Goal: Task Accomplishment & Management: Complete application form

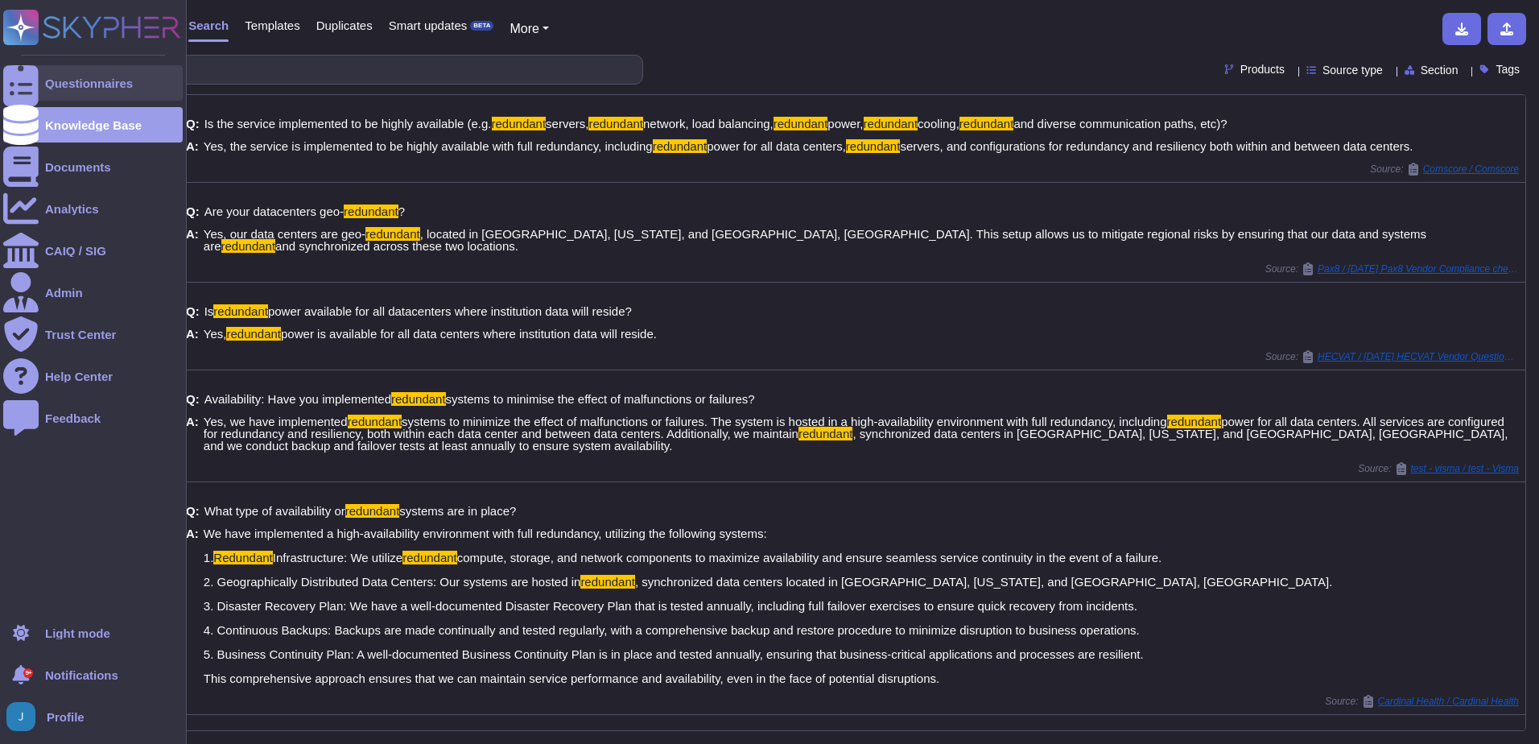
click at [60, 77] on div "Questionnaires" at bounding box center [89, 83] width 88 height 12
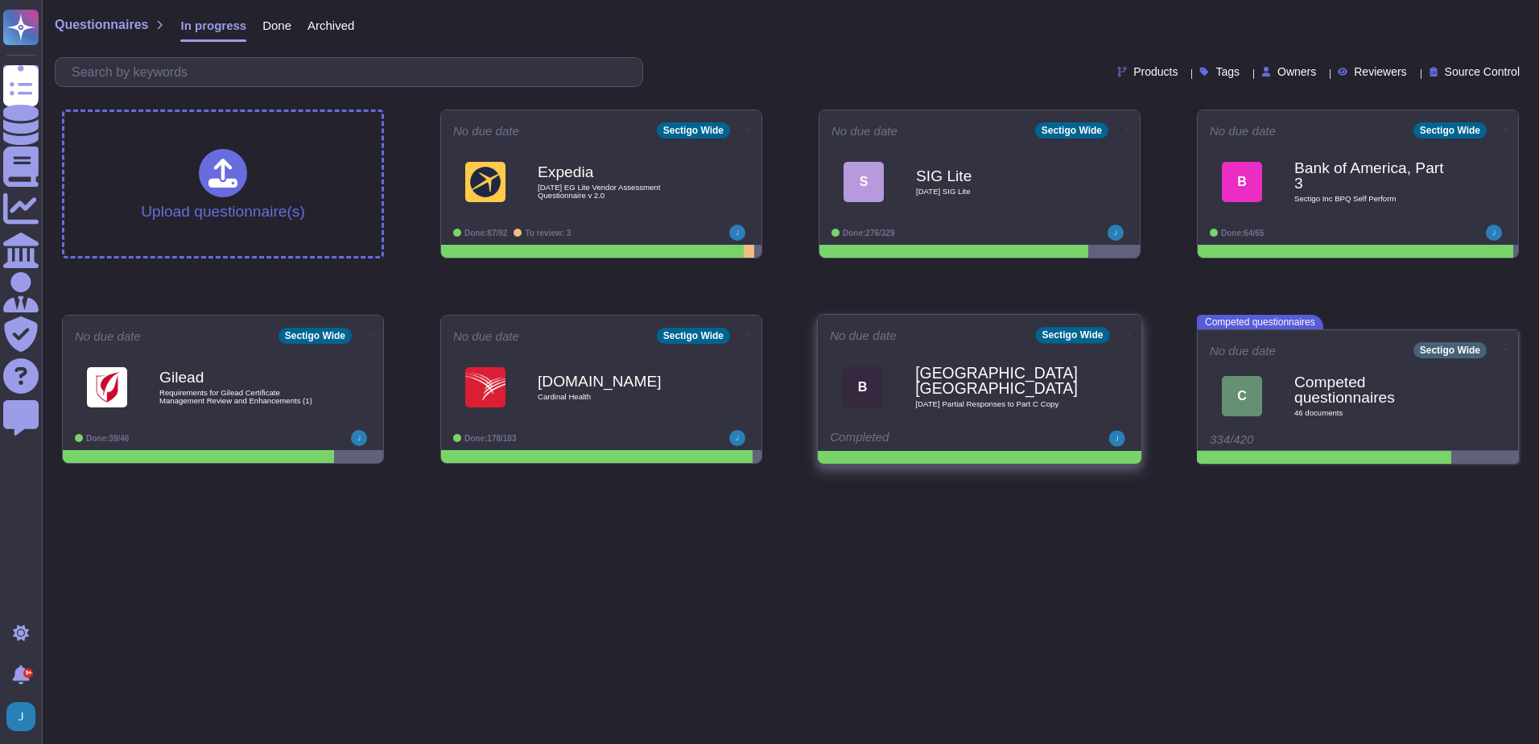
click at [751, 132] on icon at bounding box center [749, 130] width 3 height 4
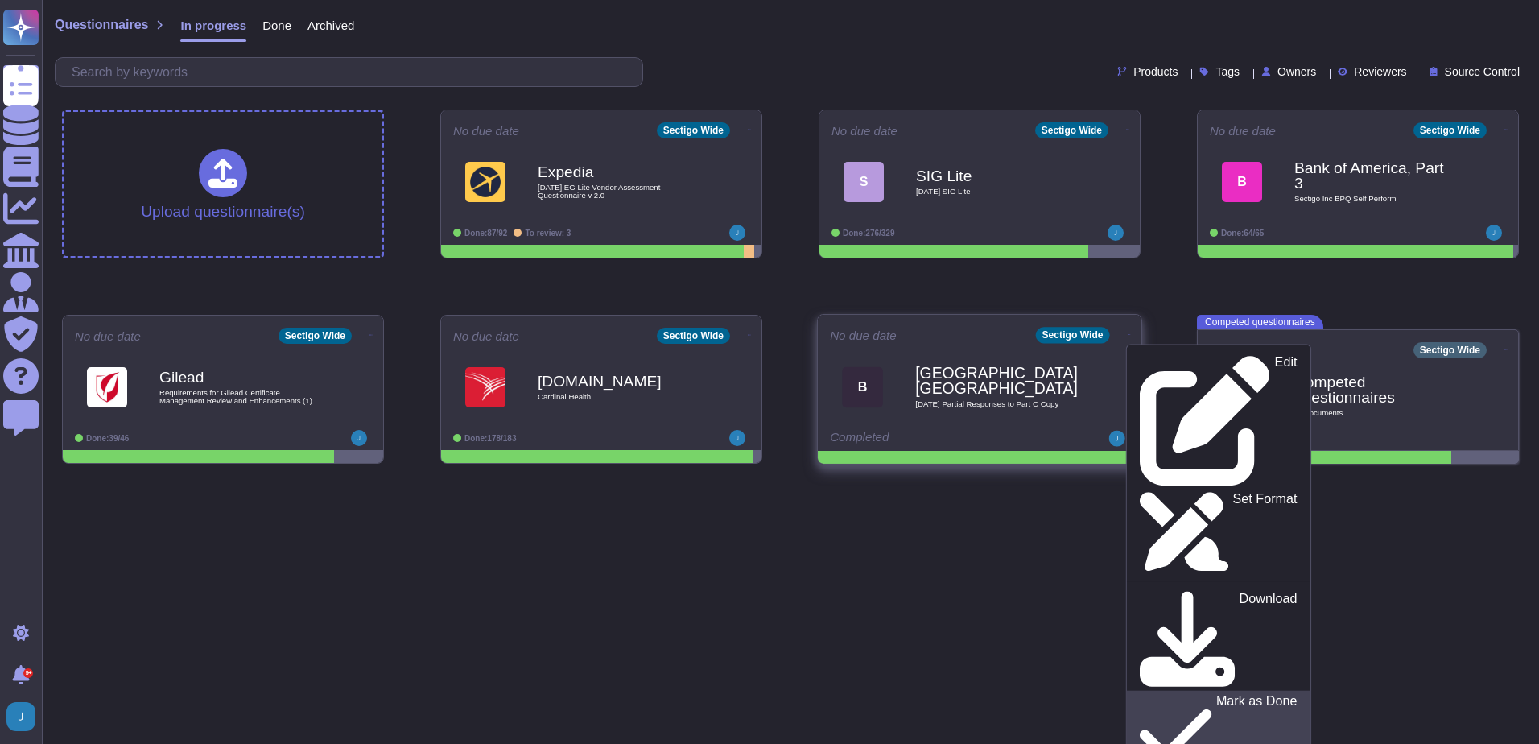
click at [1216, 694] on p "Mark as Done" at bounding box center [1256, 735] width 81 height 82
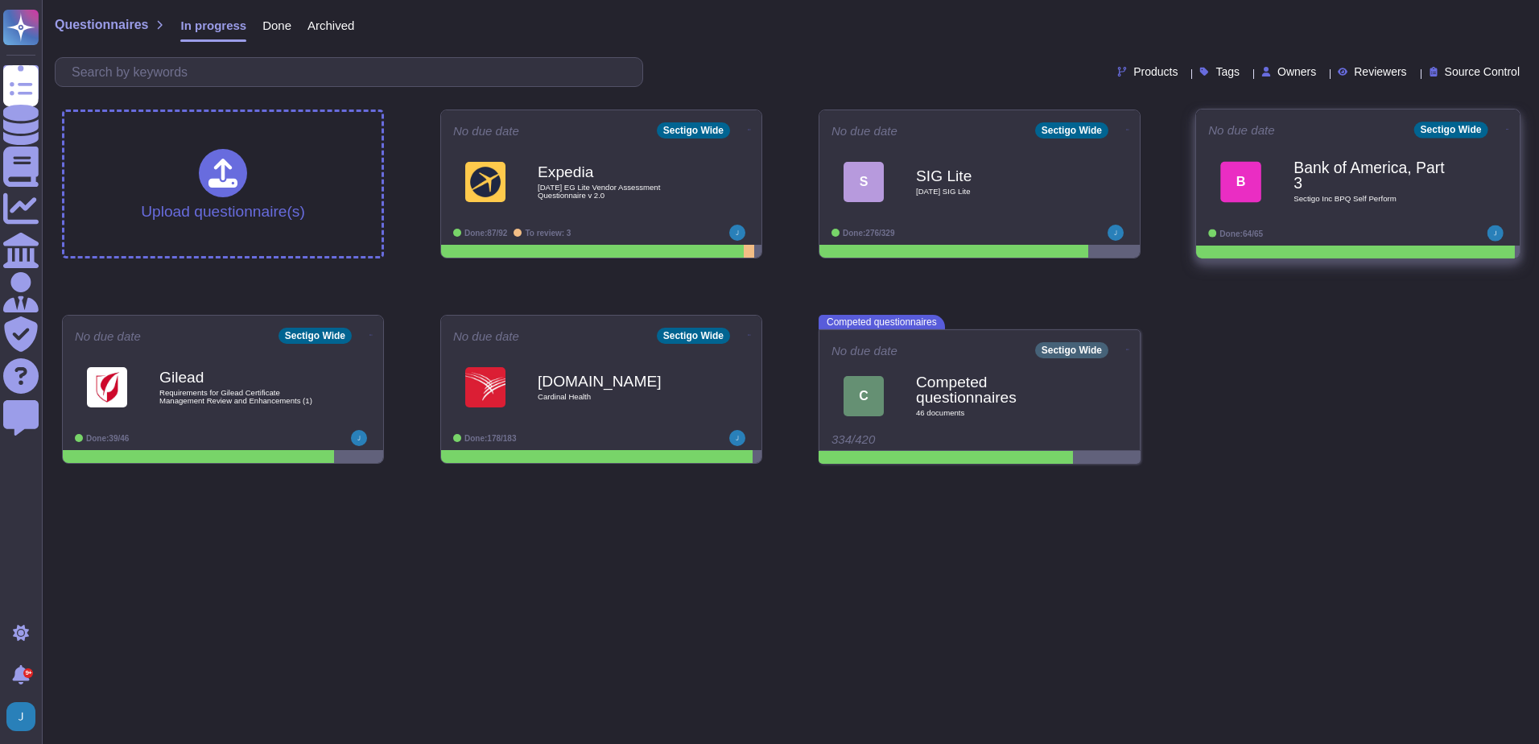
click at [751, 130] on icon at bounding box center [749, 130] width 3 height 4
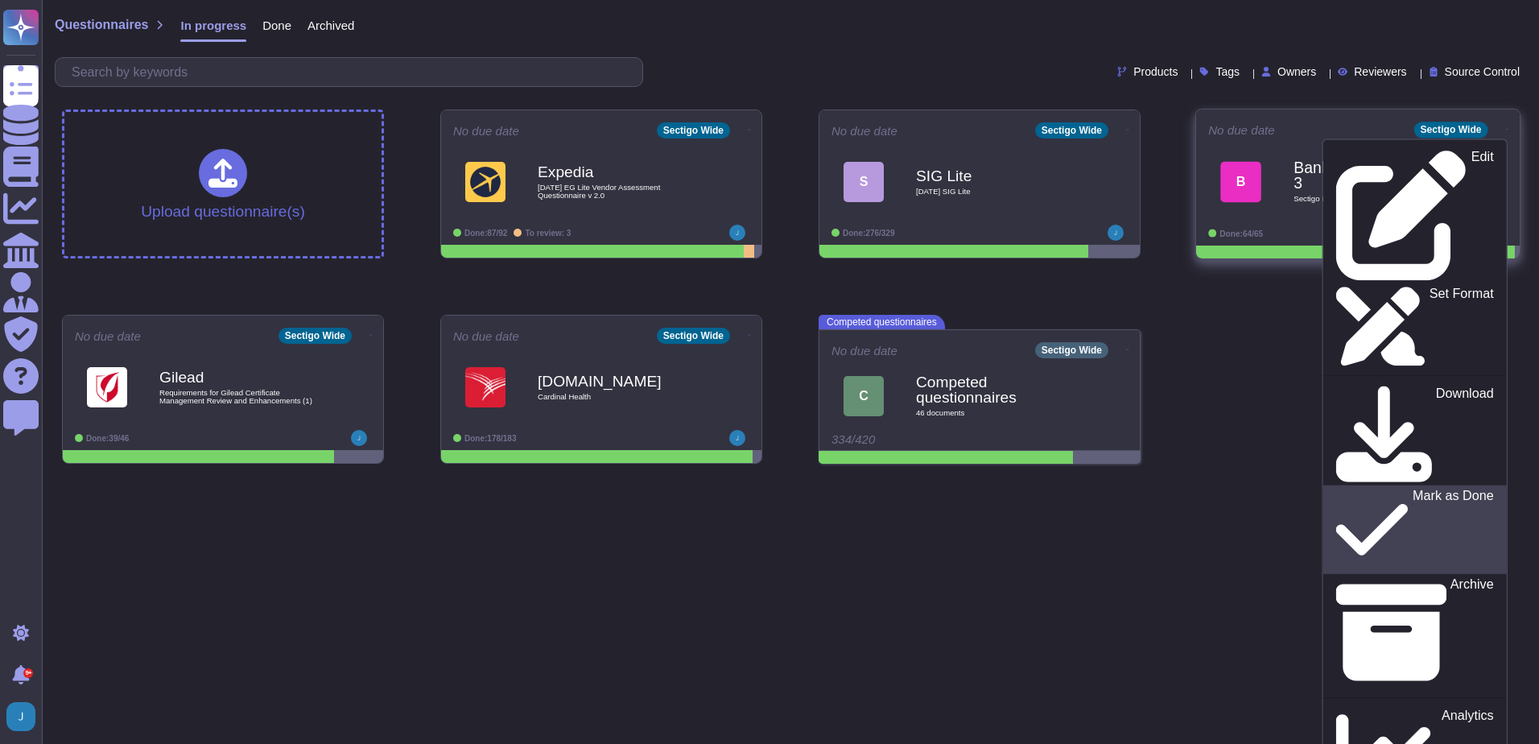
click at [1412, 488] on p "Mark as Done" at bounding box center [1452, 529] width 81 height 82
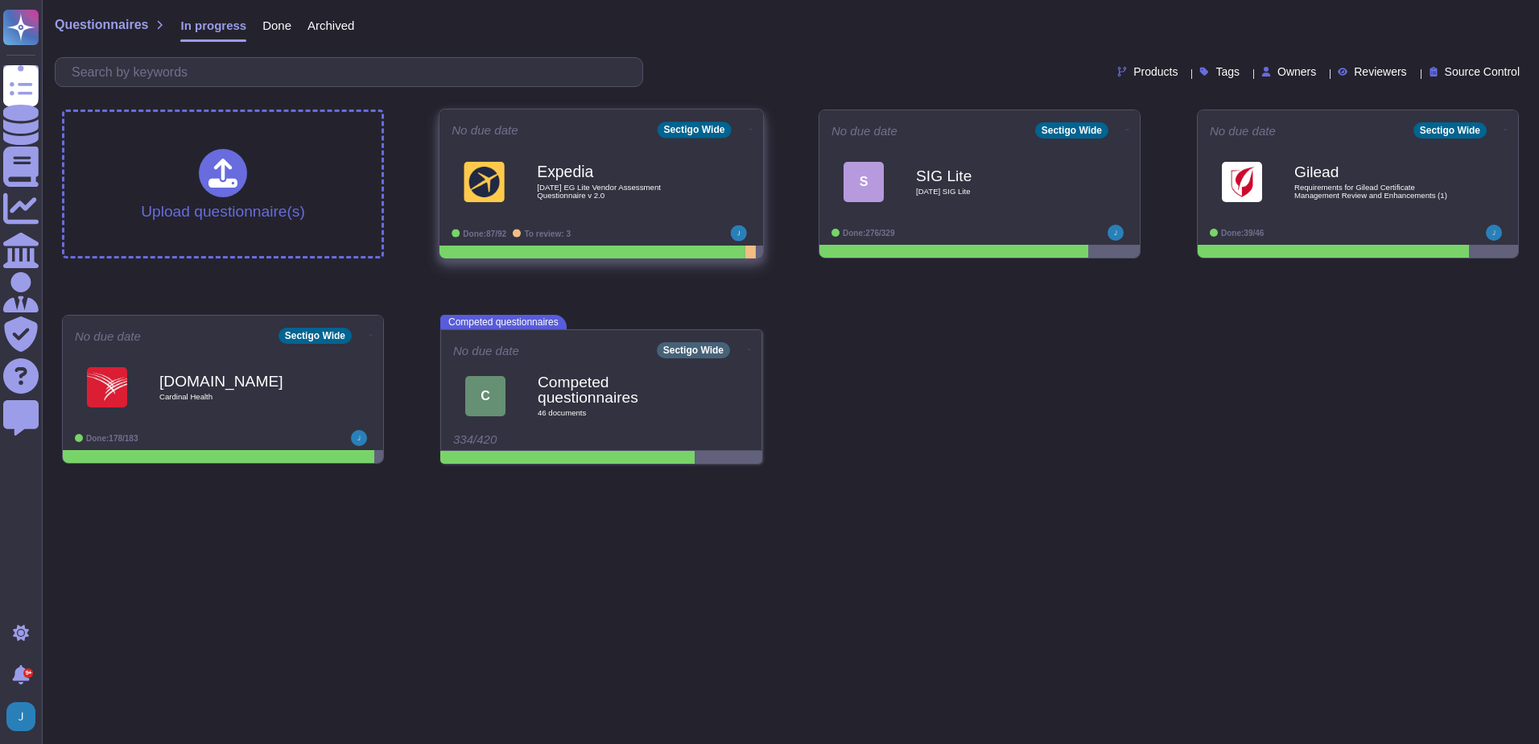
click at [645, 177] on b "Expedia" at bounding box center [618, 171] width 163 height 15
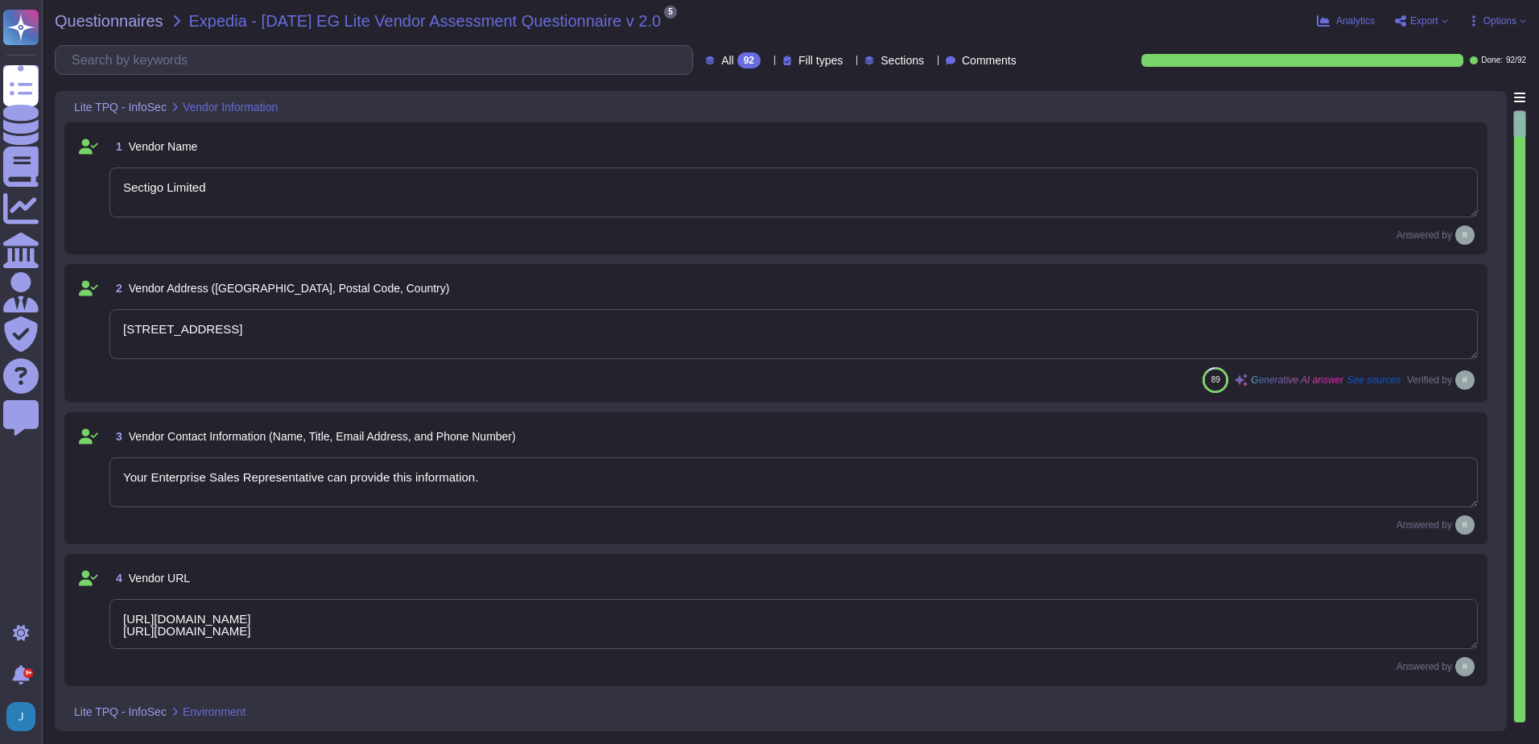
type textarea "Sectigo Limited"
type textarea "[STREET_ADDRESS]"
type textarea "Your Enterprise Sales Representative can provide this information."
type textarea "[URL][DOMAIN_NAME] [URL][DOMAIN_NAME]"
type textarea "The product or service may be delivered from the following locations: 1. [GEOGR…"
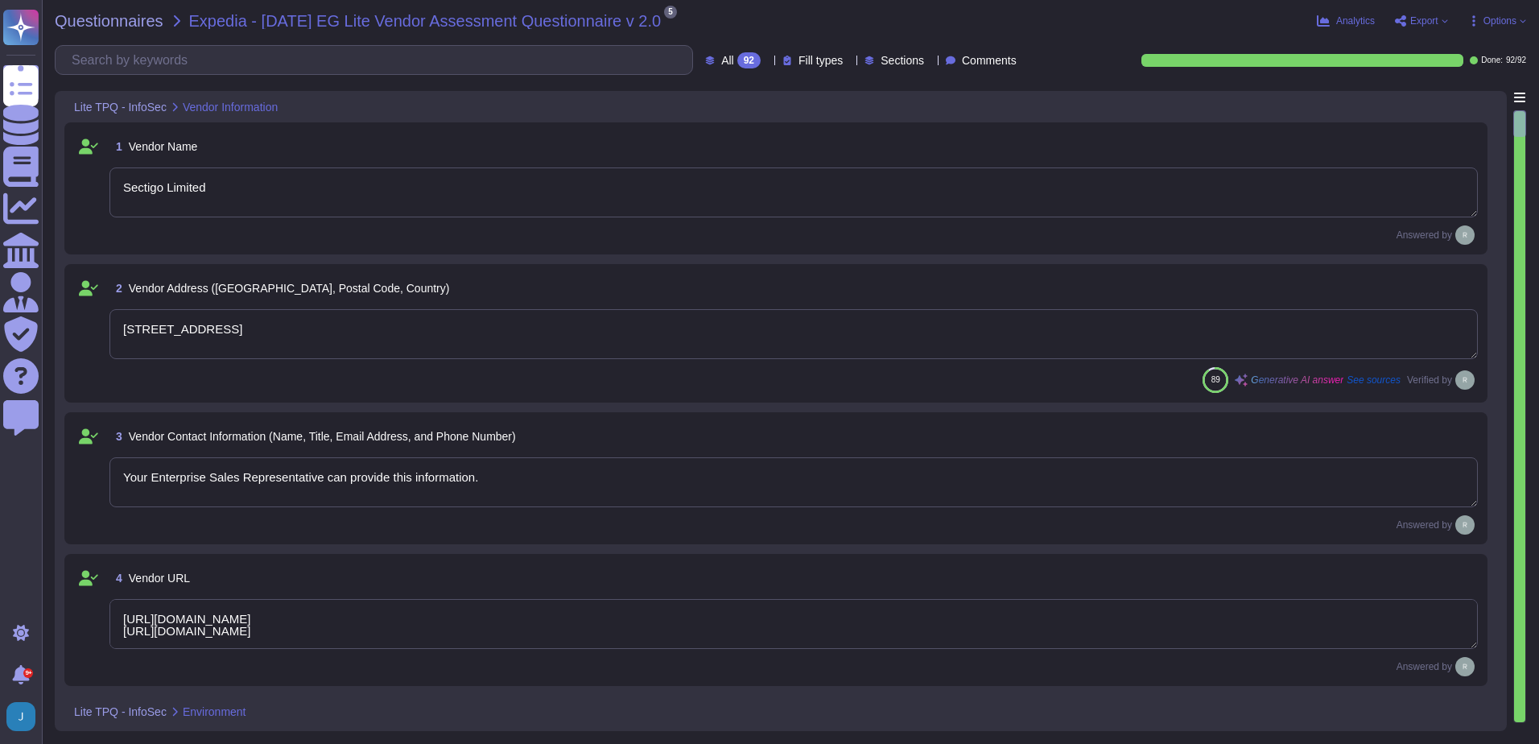
click at [1435, 24] on span "Export" at bounding box center [1424, 21] width 28 height 10
click at [1422, 97] on icon at bounding box center [1427, 117] width 40 height 40
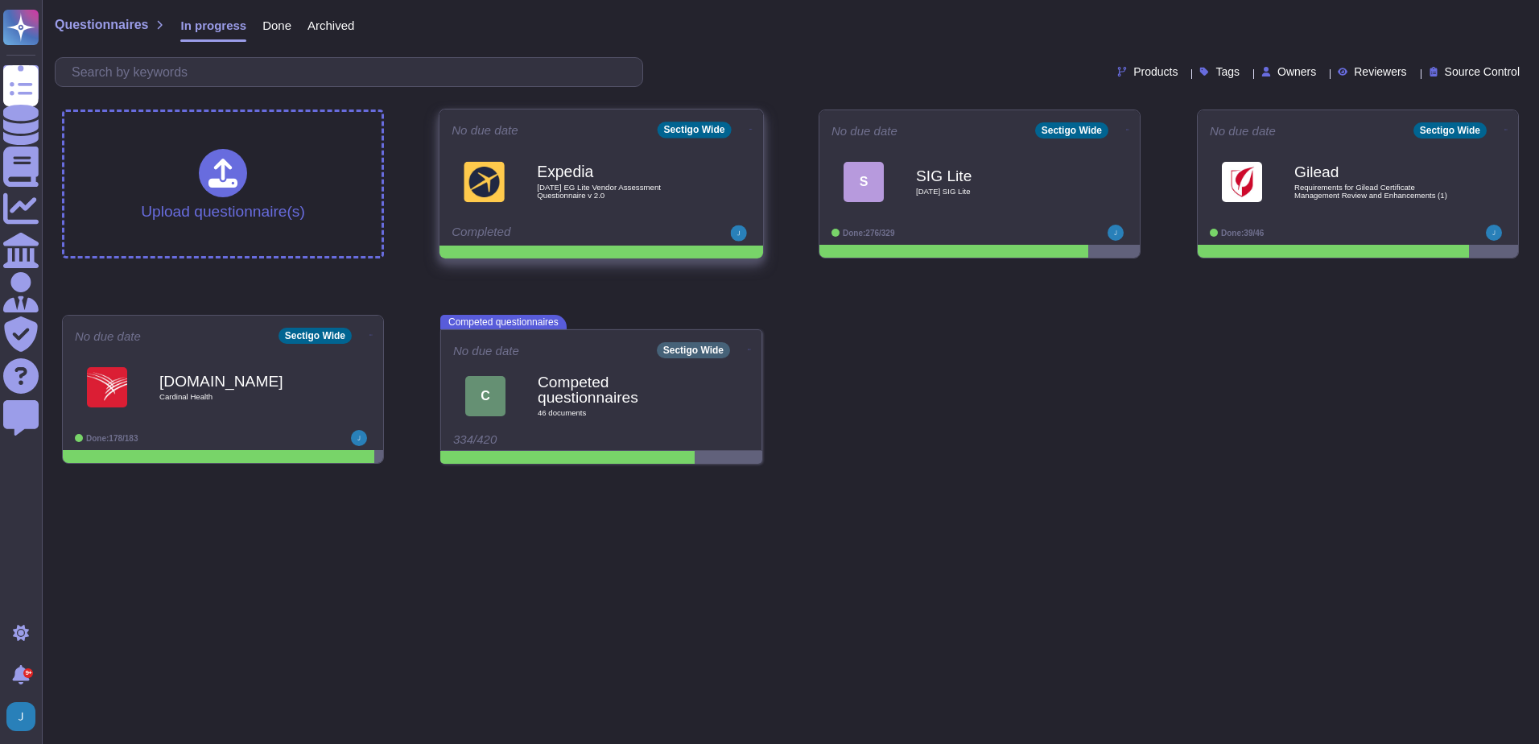
click at [749, 130] on icon at bounding box center [750, 129] width 3 height 4
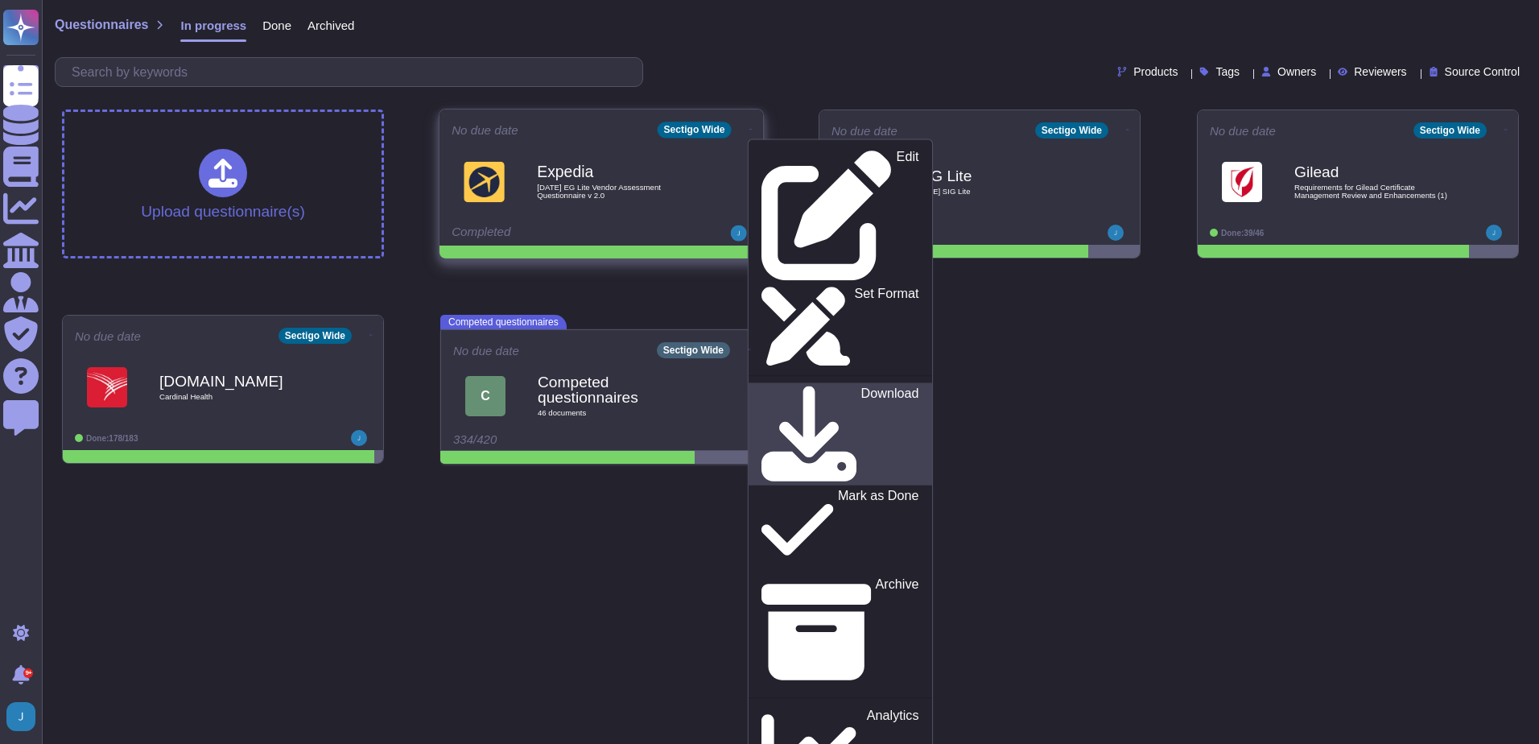
click at [761, 386] on icon at bounding box center [809, 434] width 96 height 96
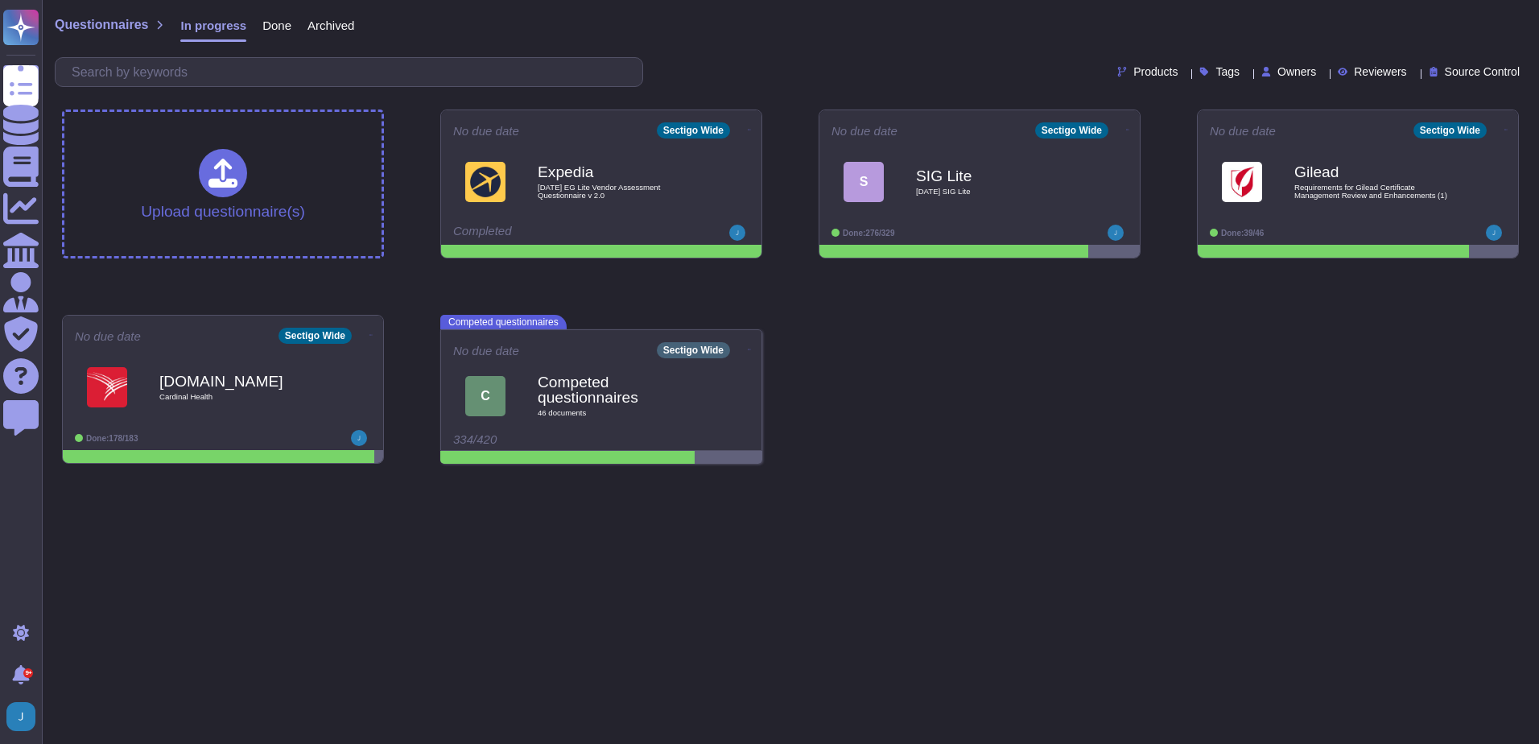
click at [1034, 449] on div "Upload questionnaire(s) No due date Sectigo Wide Edit Set Format Download Mark …" at bounding box center [790, 287] width 1482 height 380
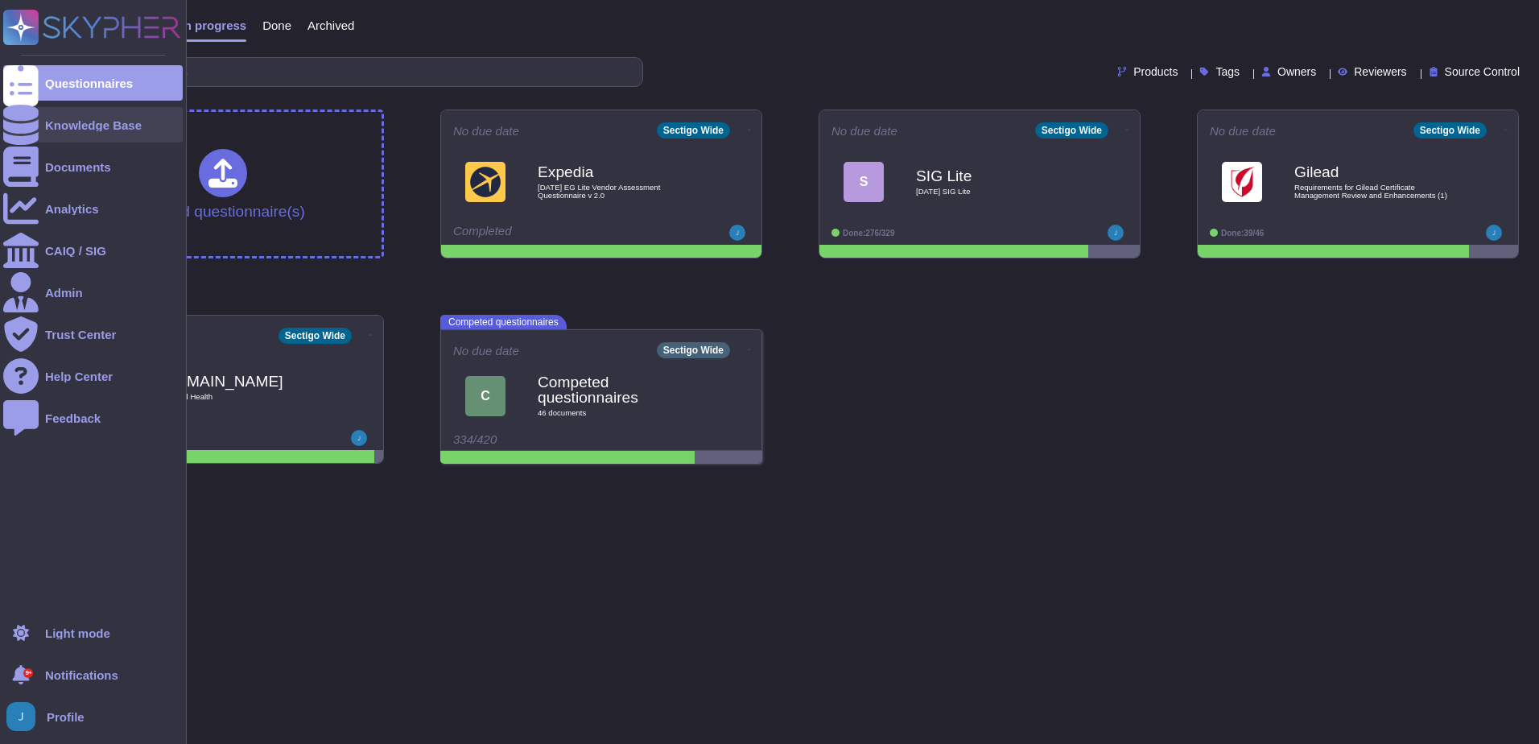
click at [61, 123] on div "Knowledge Base" at bounding box center [93, 125] width 97 height 12
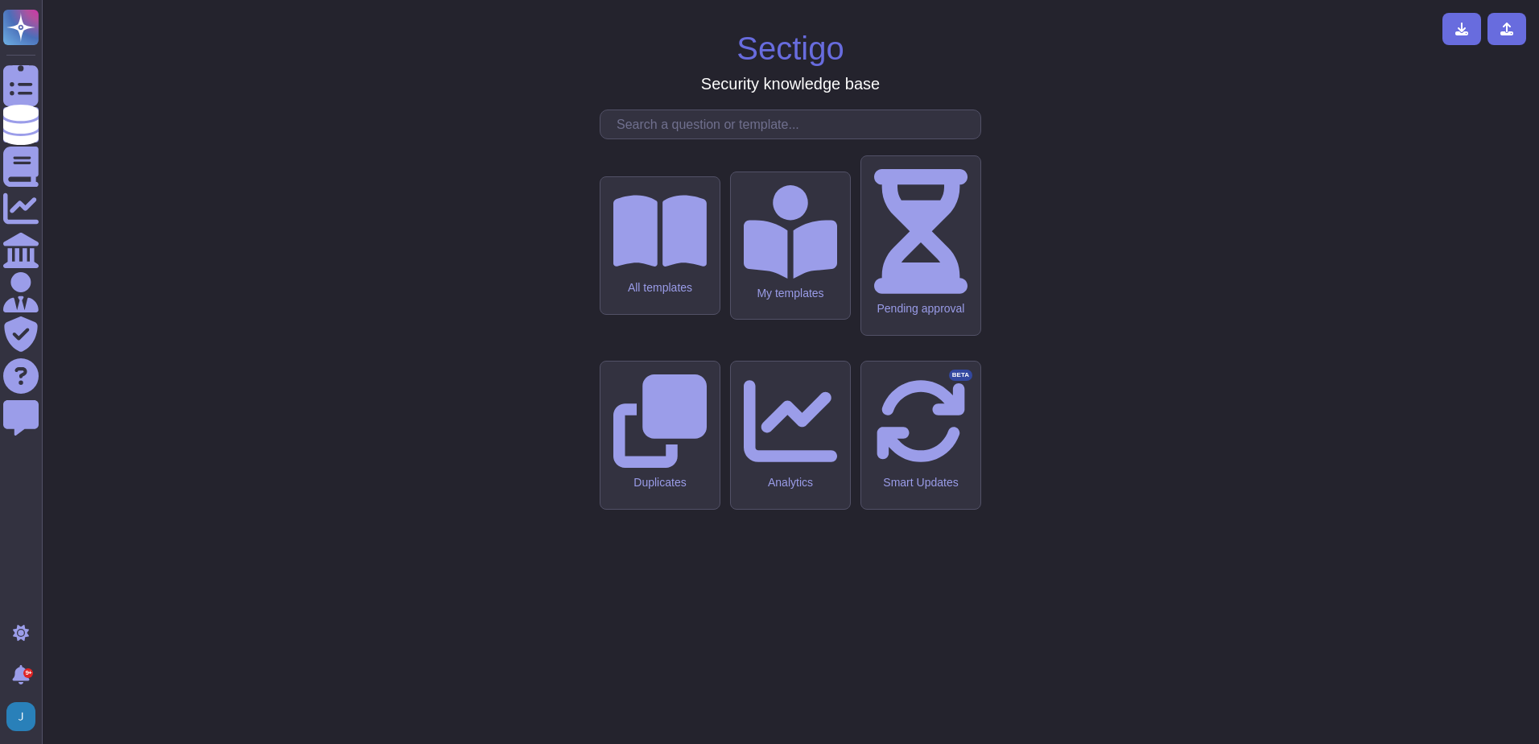
click at [832, 138] on input "text" at bounding box center [794, 124] width 372 height 28
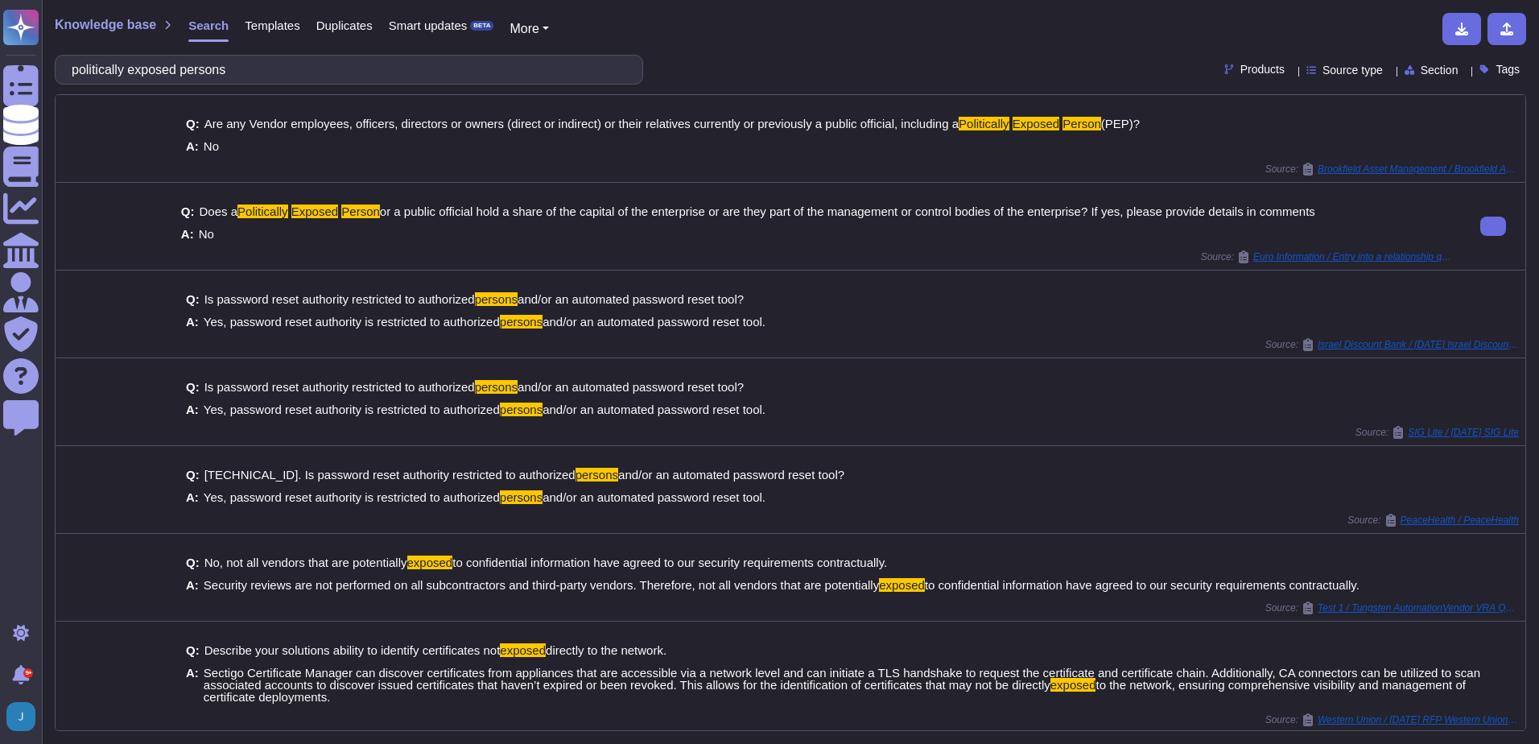
scroll to position [3, 0]
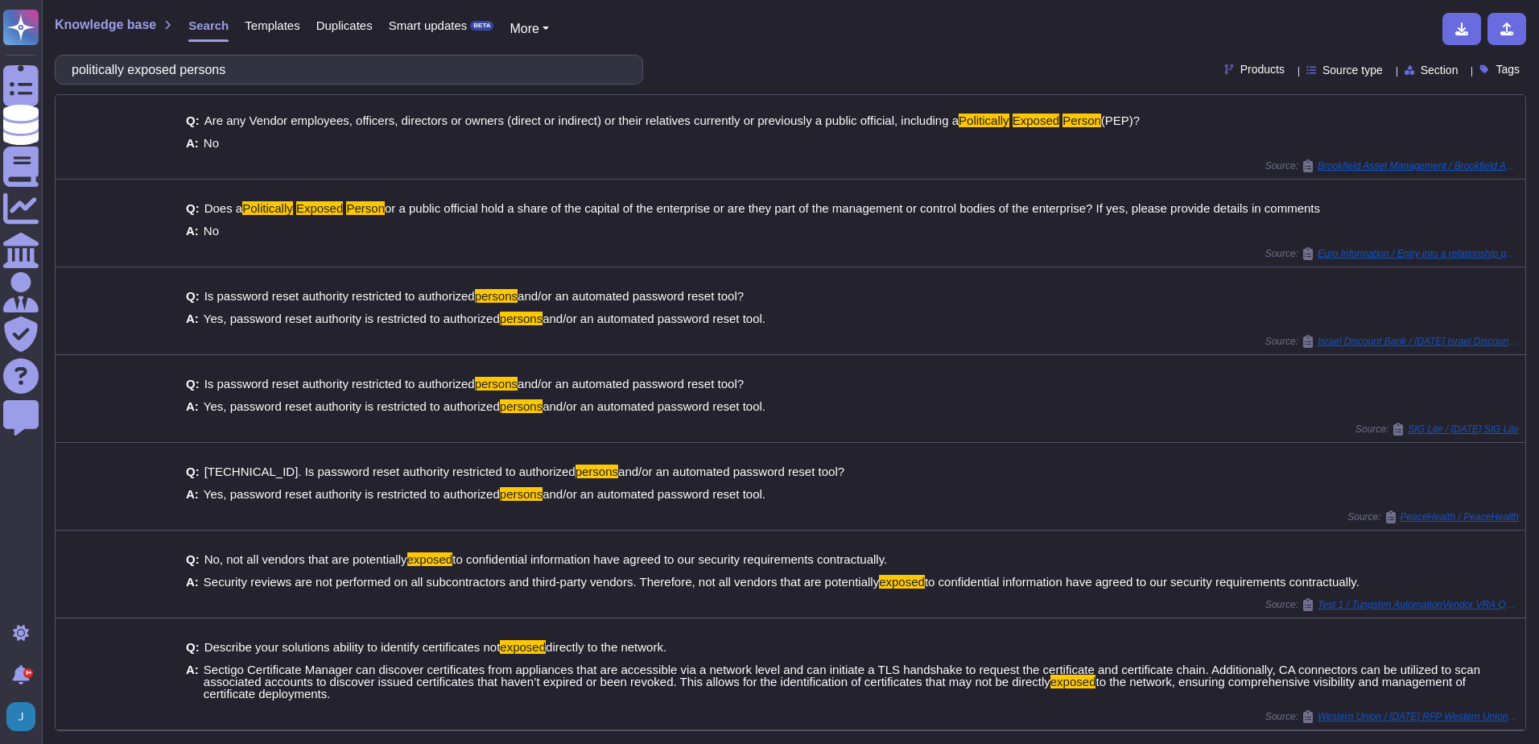
click at [303, 69] on input "politically exposed persons" at bounding box center [345, 70] width 562 height 28
drag, startPoint x: 303, startPoint y: 69, endPoint x: 83, endPoint y: 51, distance: 221.3
click at [83, 51] on div "Knowledge base Search Templates Duplicates Smart updates BETA More politically …" at bounding box center [790, 372] width 1497 height 744
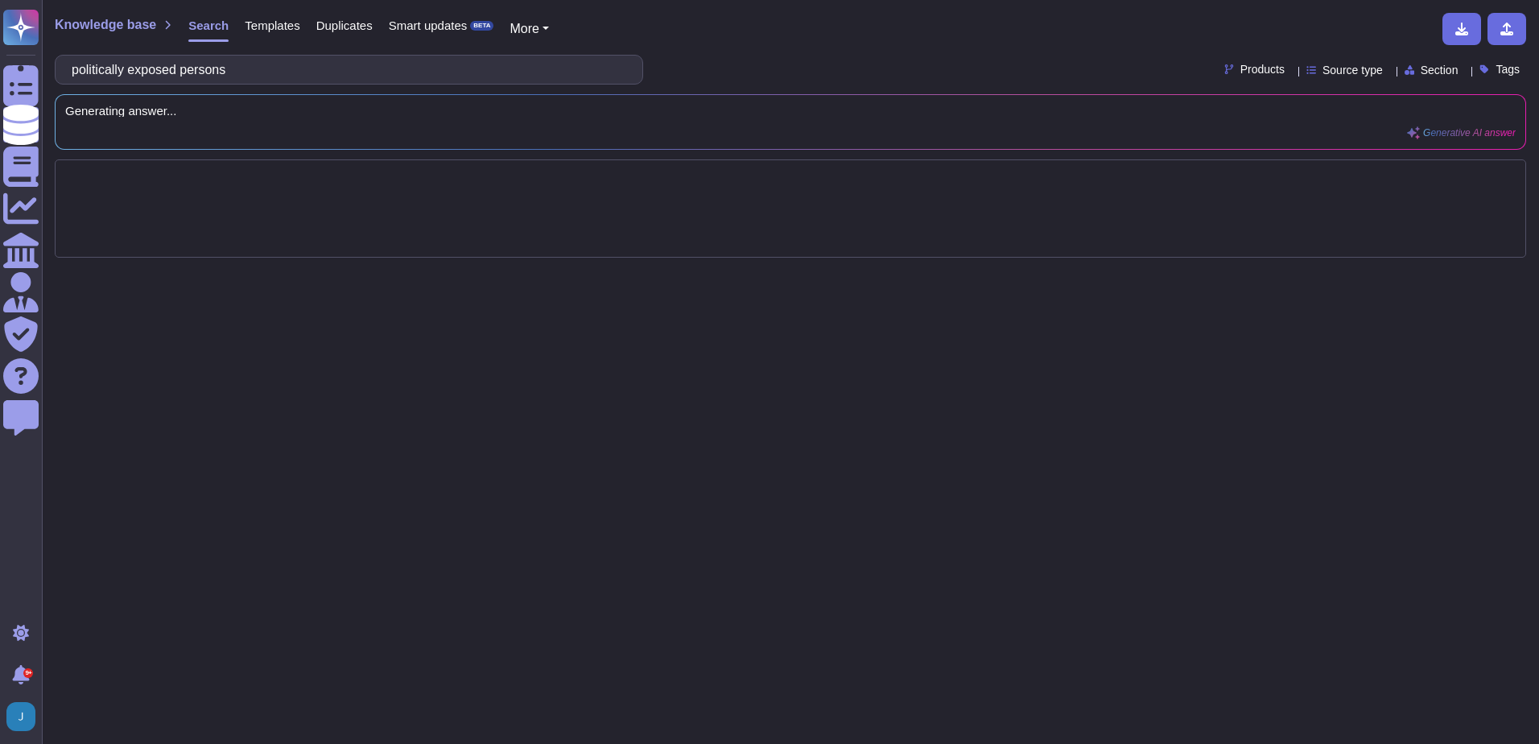
scroll to position [0, 0]
type input "background check"
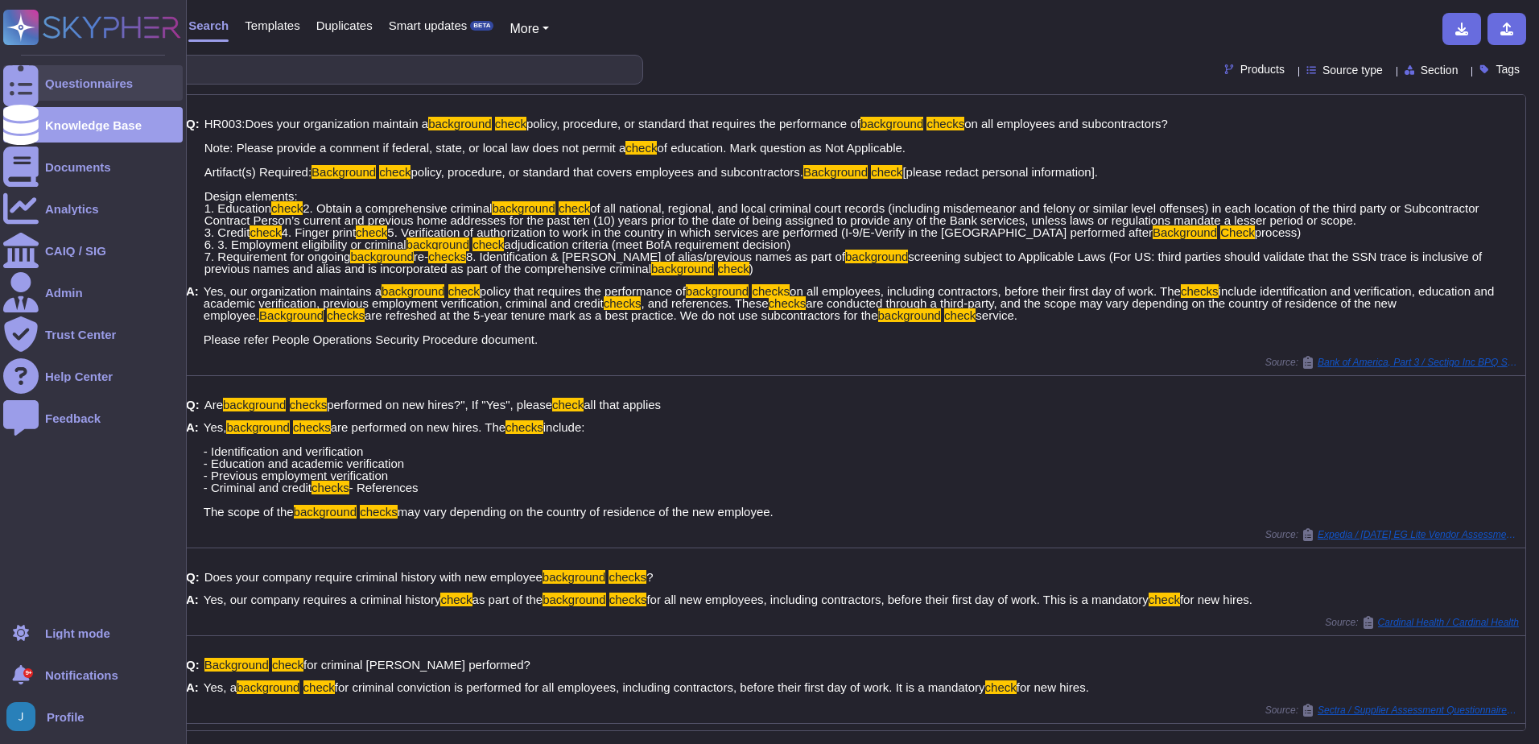
click at [92, 86] on div "Questionnaires" at bounding box center [89, 83] width 88 height 12
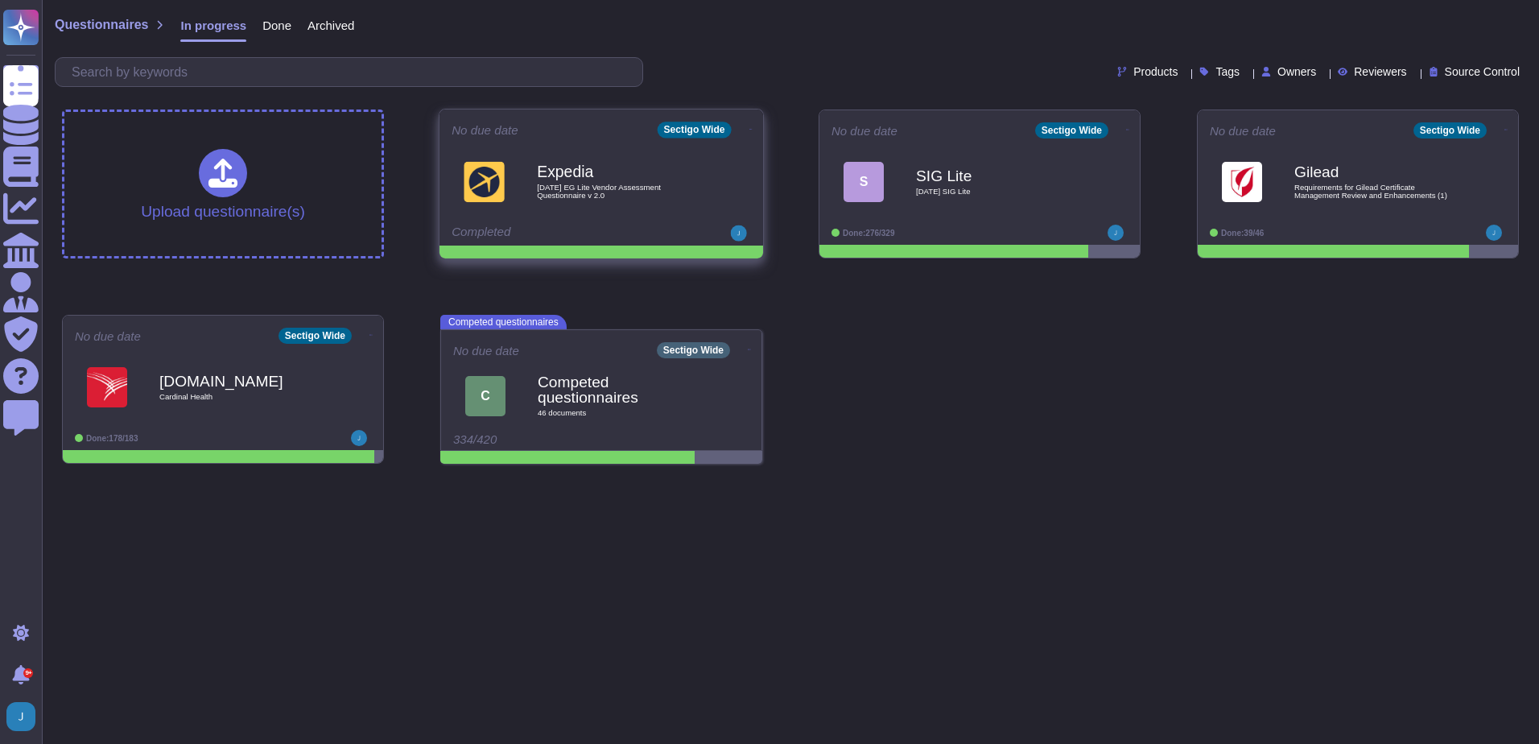
click at [587, 146] on div "Expedia [DATE] EG Lite Vendor Assessment Questionnaire v 2.0" at bounding box center [600, 181] width 299 height 81
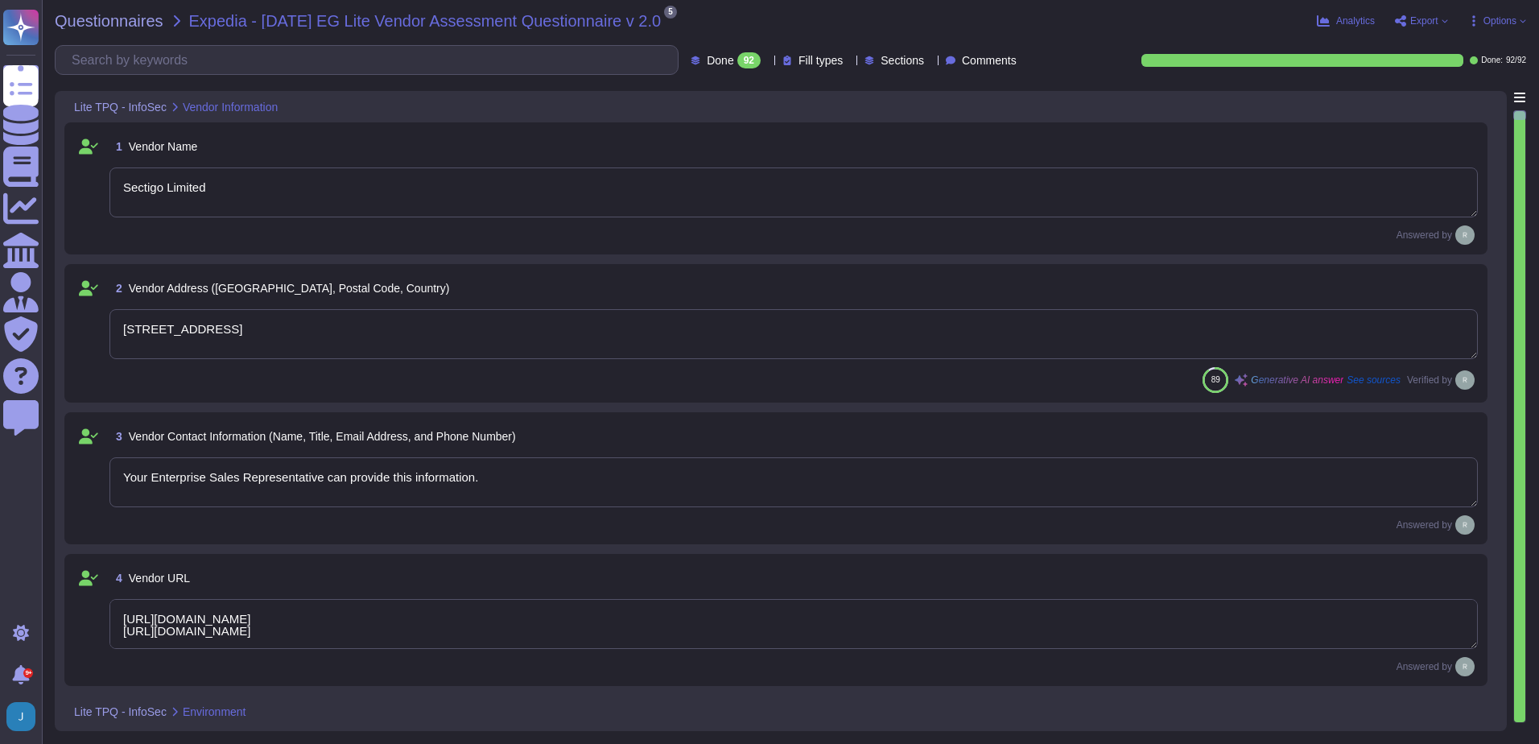
type textarea "Sectigo Limited"
type textarea "[STREET_ADDRESS]"
type textarea "Your Enterprise Sales Representative can provide this information."
type textarea "[URL][DOMAIN_NAME] [URL][DOMAIN_NAME]"
type textarea "The product or service may be delivered from the following locations: 1. [GEOGR…"
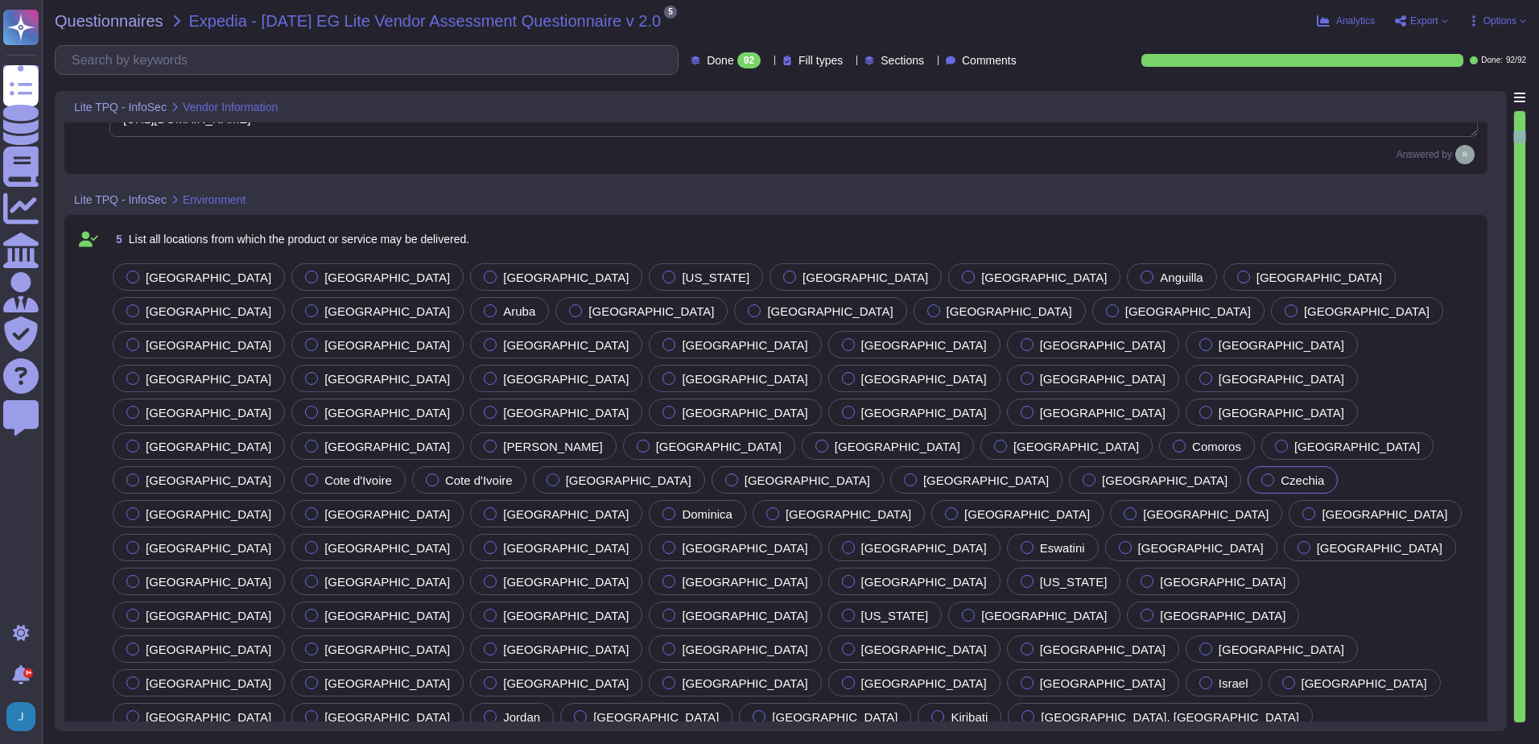
type textarea "Yes, all locations are governed by the same information security policies, proc…"
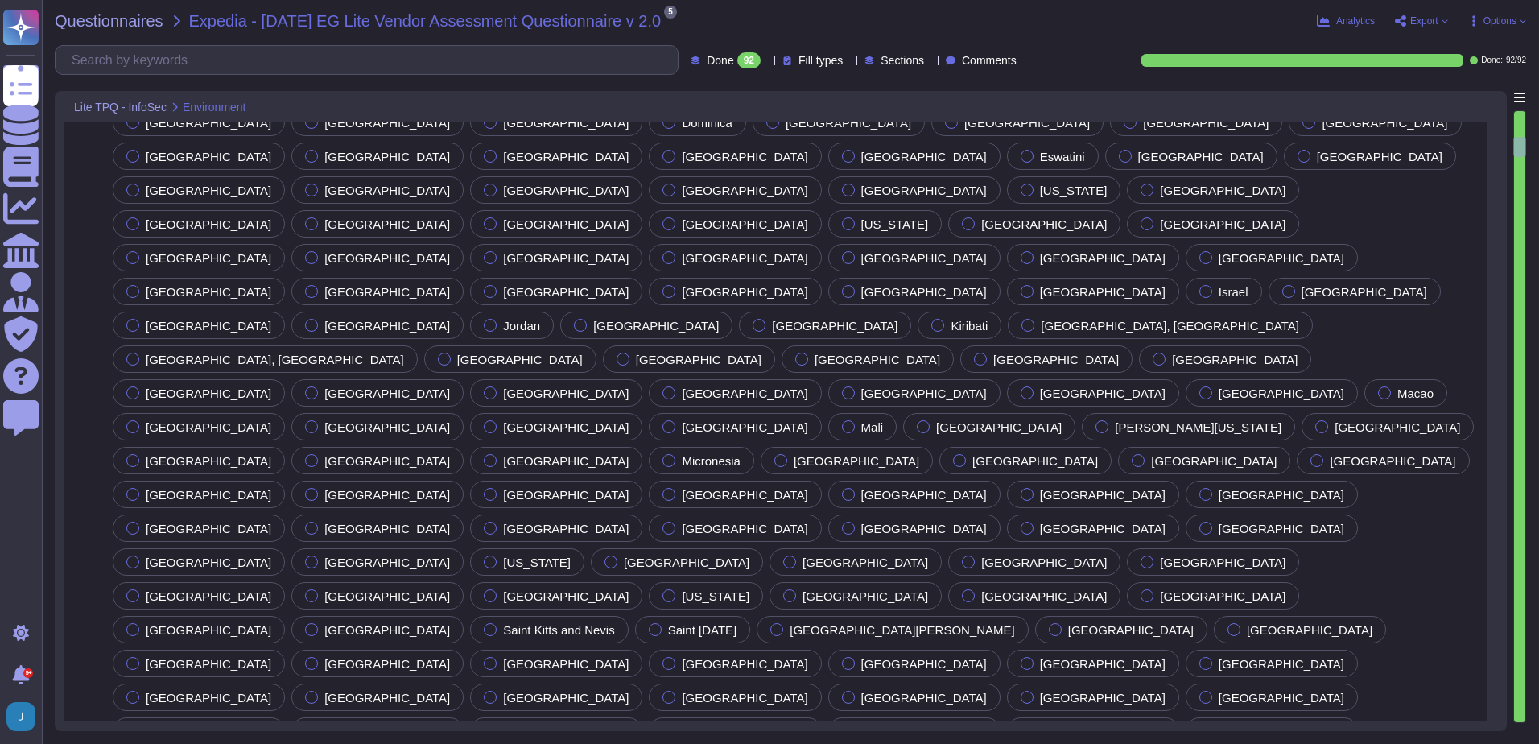
type textarea "No, we do not use subcontractors for this service."
type textarea "Sectigo utilizes third-party colocation providers for its data centers, specifi…"
type textarea "Yes. Data is stored in colocation centers in [GEOGRAPHIC_DATA] or [GEOGRAPHIC_D…"
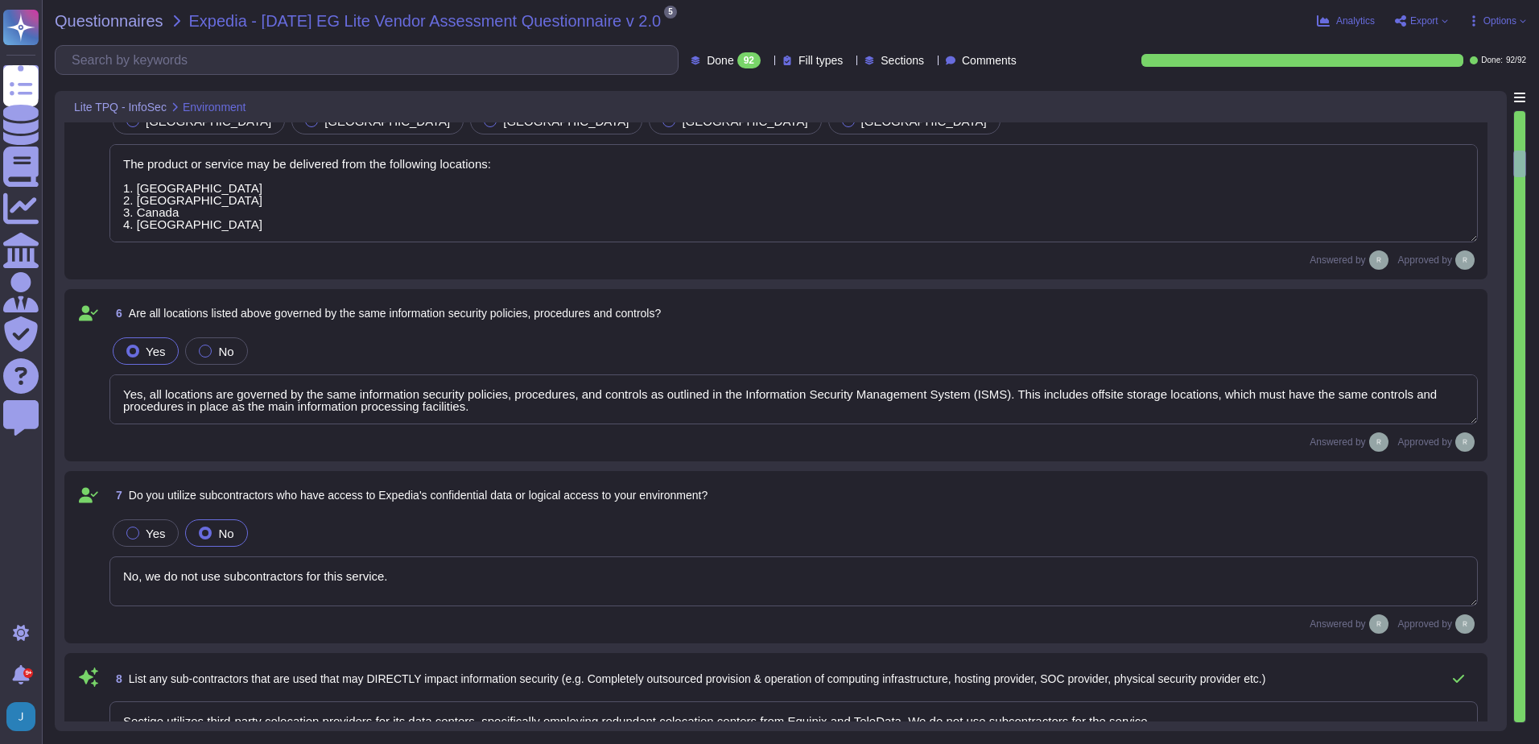
type textarea "Sectigo has a documented Information Security Policy that has been approved by …"
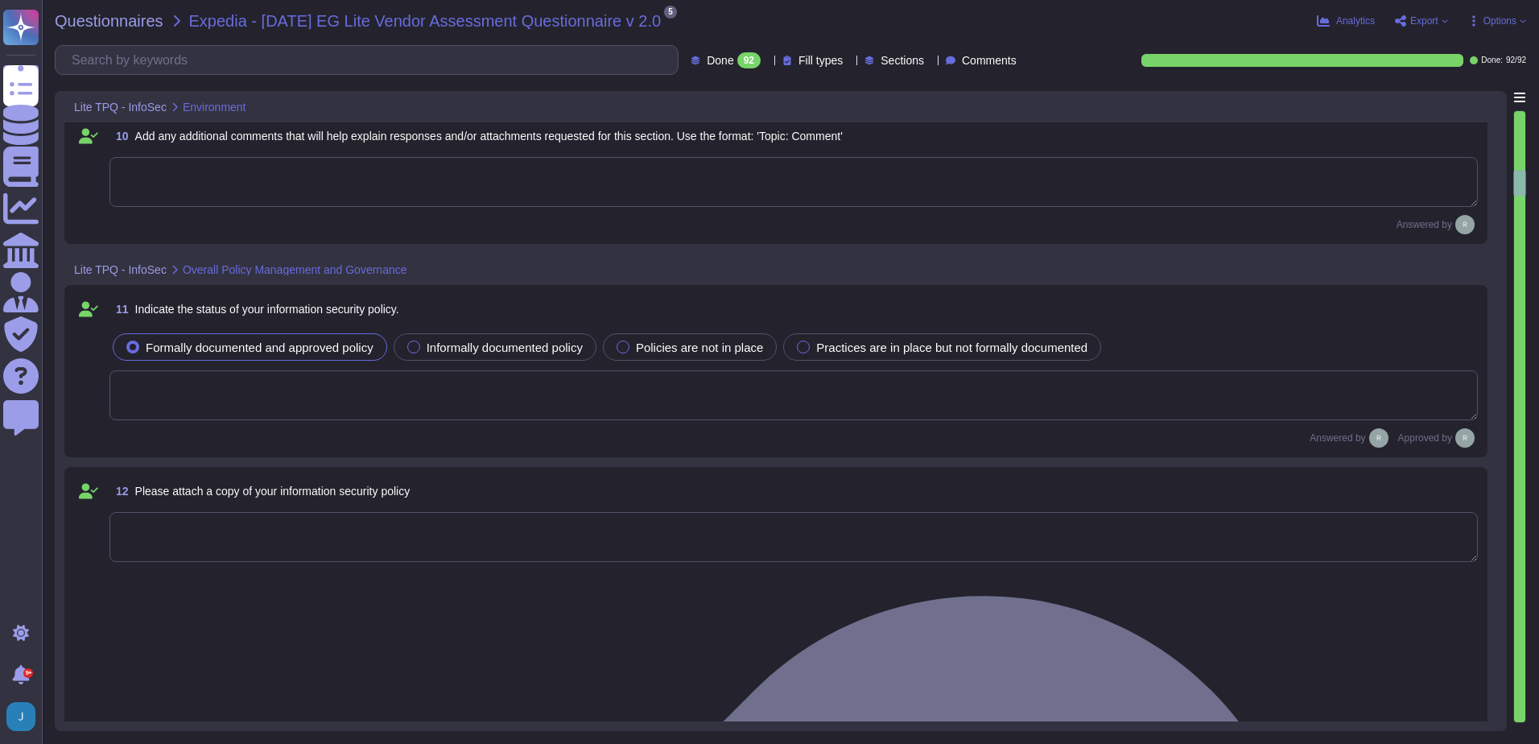
type textarea "N/A"
type textarea "Yes, we have a formal Incident Response Plan with documented policies and proce…"
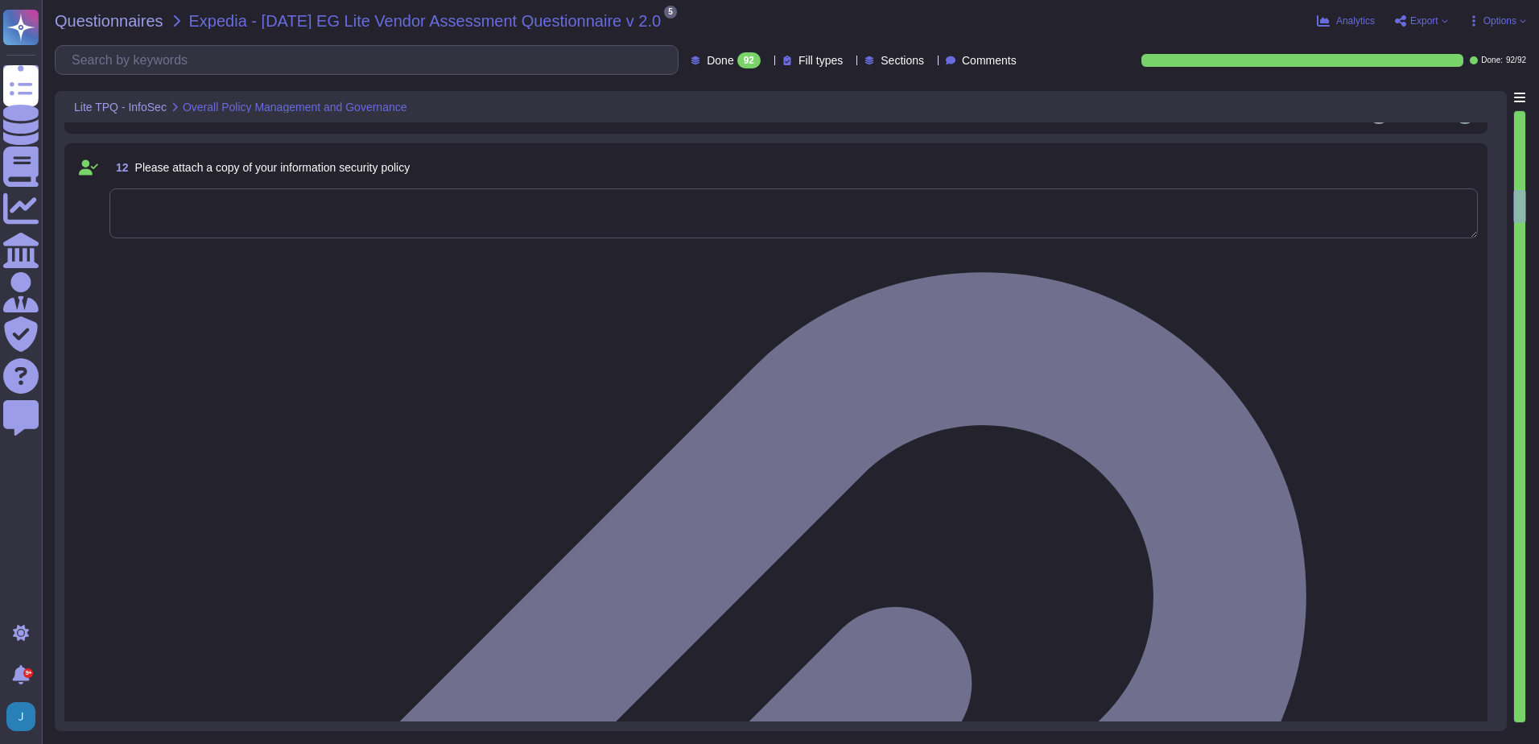
type textarea "We have a formal Incident Response Plan in place that ensures compliance with a…"
type textarea "Yes, our organization has an Acceptable Use Policy (AUP) that governs the use o…"
type textarea "Yes, our organization has a documented clear desk policy for papers and removab…"
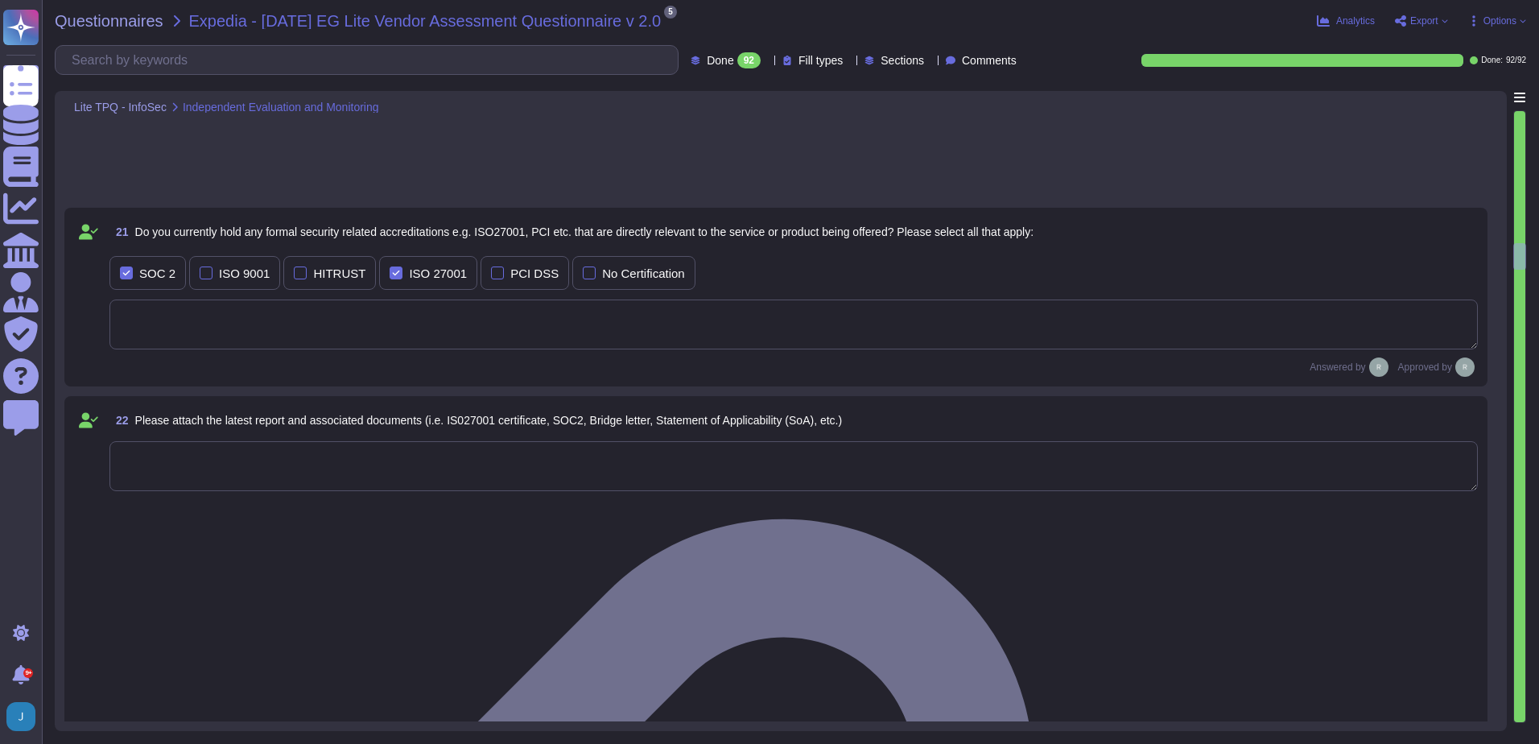
type textarea "Yes, background checks are performed on new hires. The checks include: - Identi…"
type textarea "Yes, our organization requires all personnel with access to client, confidentia…"
type textarea "Yes, we have a formal training program that is mandatory for all employees and …"
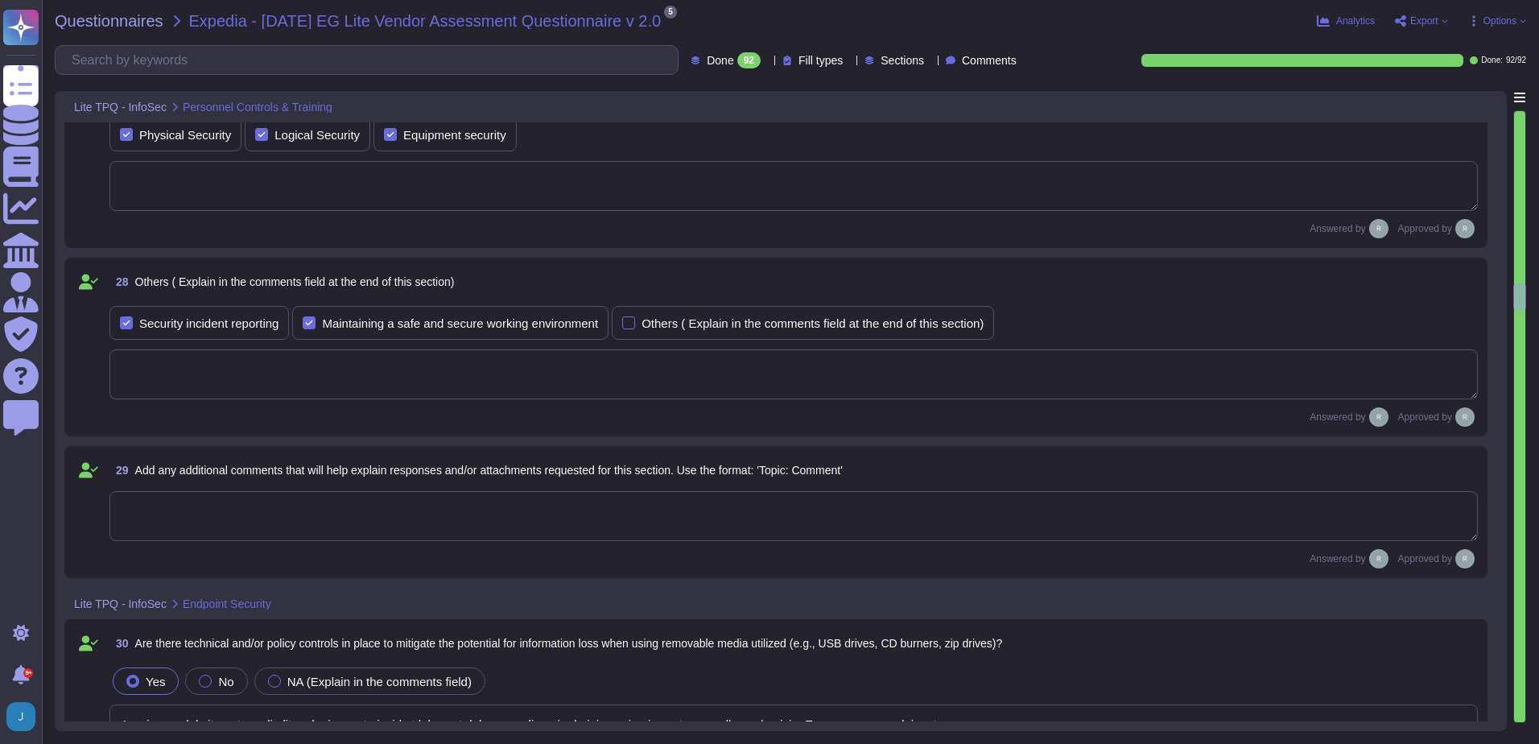
type textarea "Yes, there are technical and policy controls in place to mitigate the potential…"
type textarea "Yes, antivirus and anti-malware software is installed and actively running on a…"
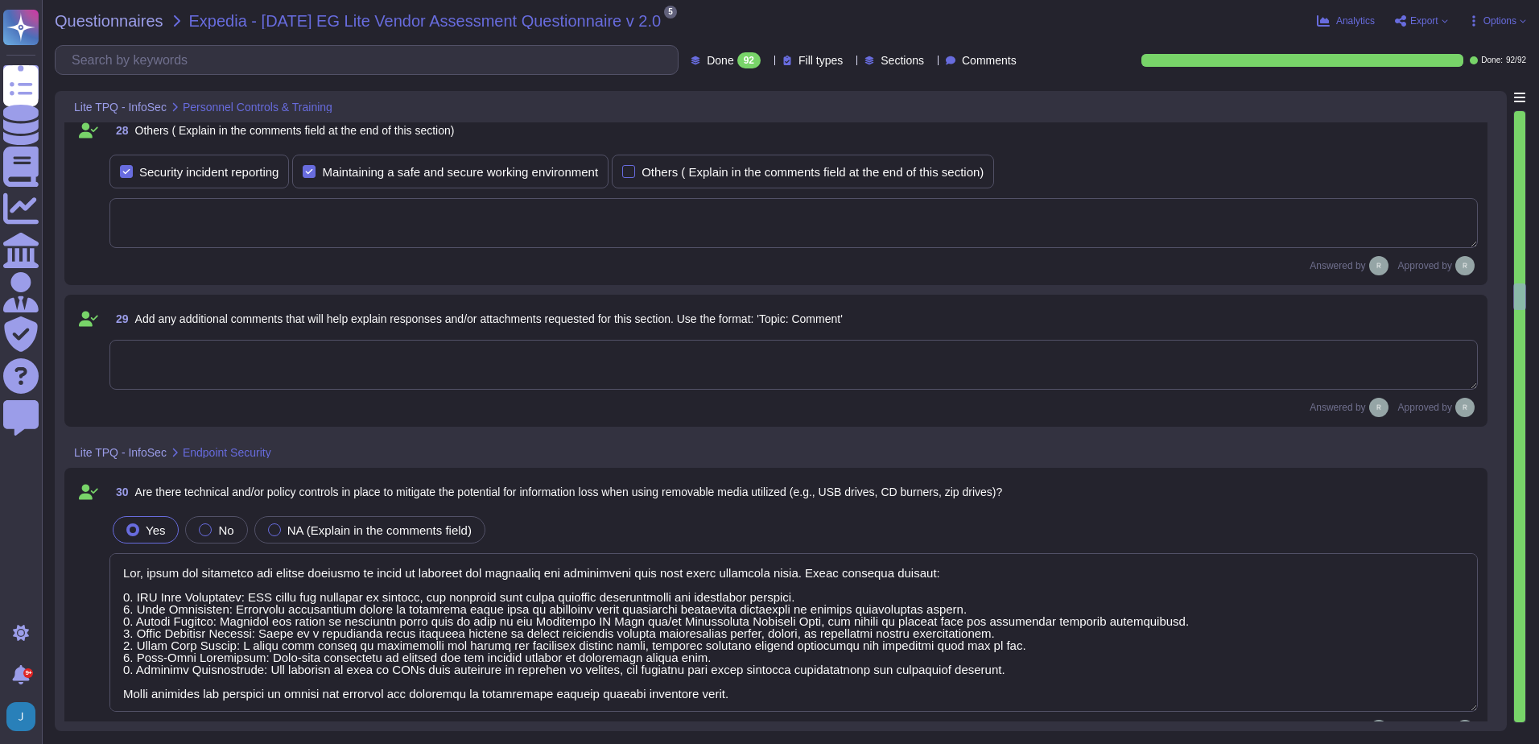
scroll to position [5230, 0]
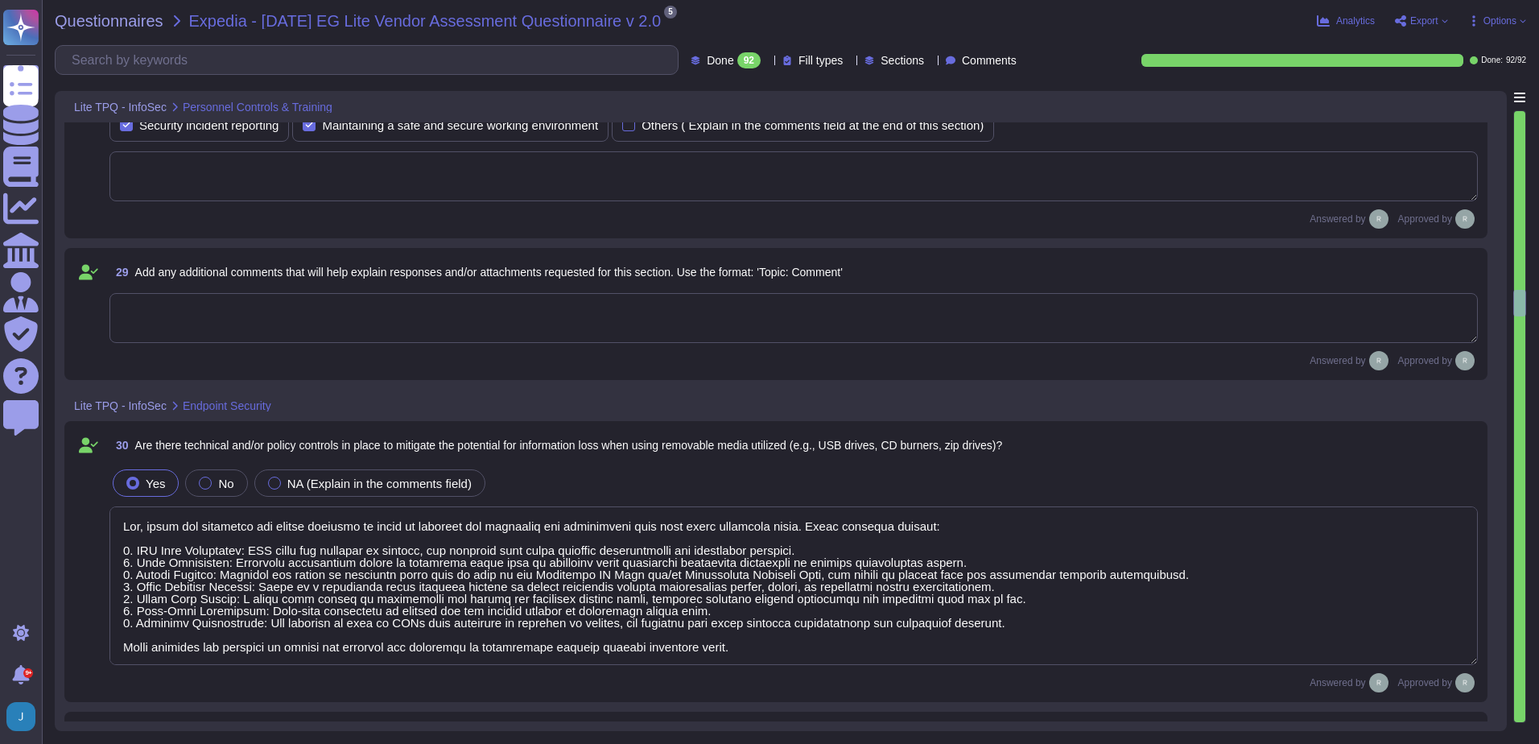
type textarea "Yes, we have implemented firewalls on all networks to restrict inbound and outb…"
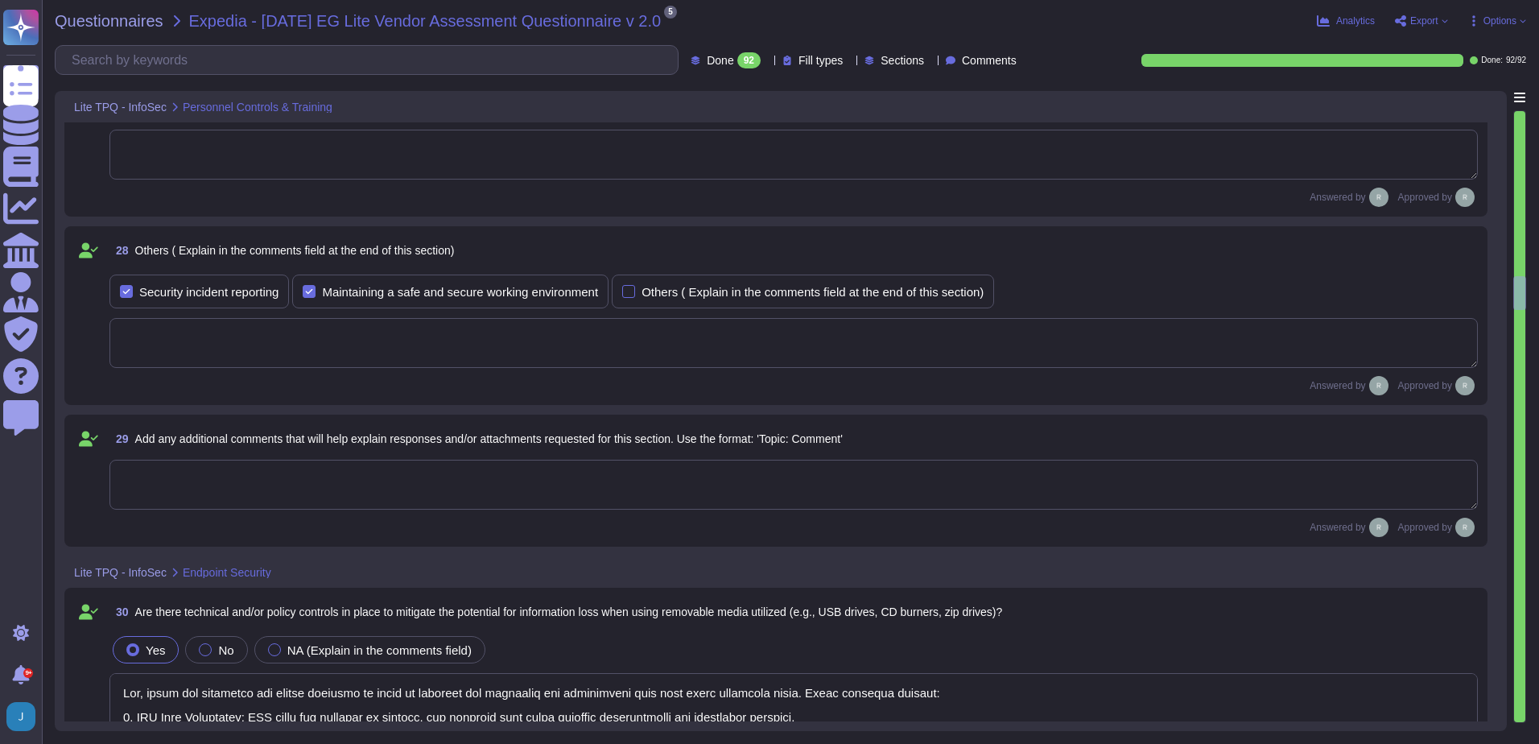
scroll to position [4989, 0]
type textarea "Yes, our organization requires all personnel with access to client, confidentia…"
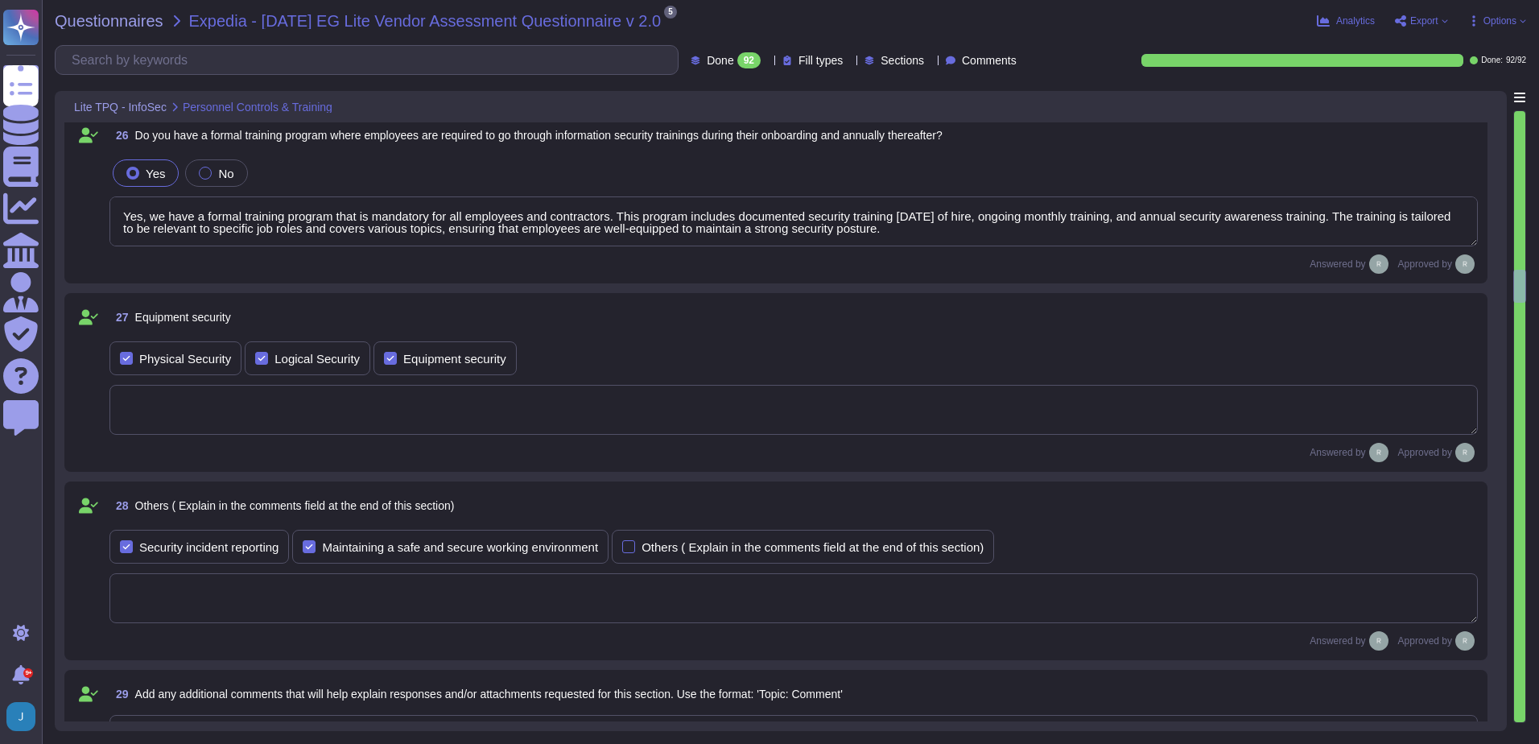
type textarea "Yes, background checks are performed on new hires. The checks include: - Identi…"
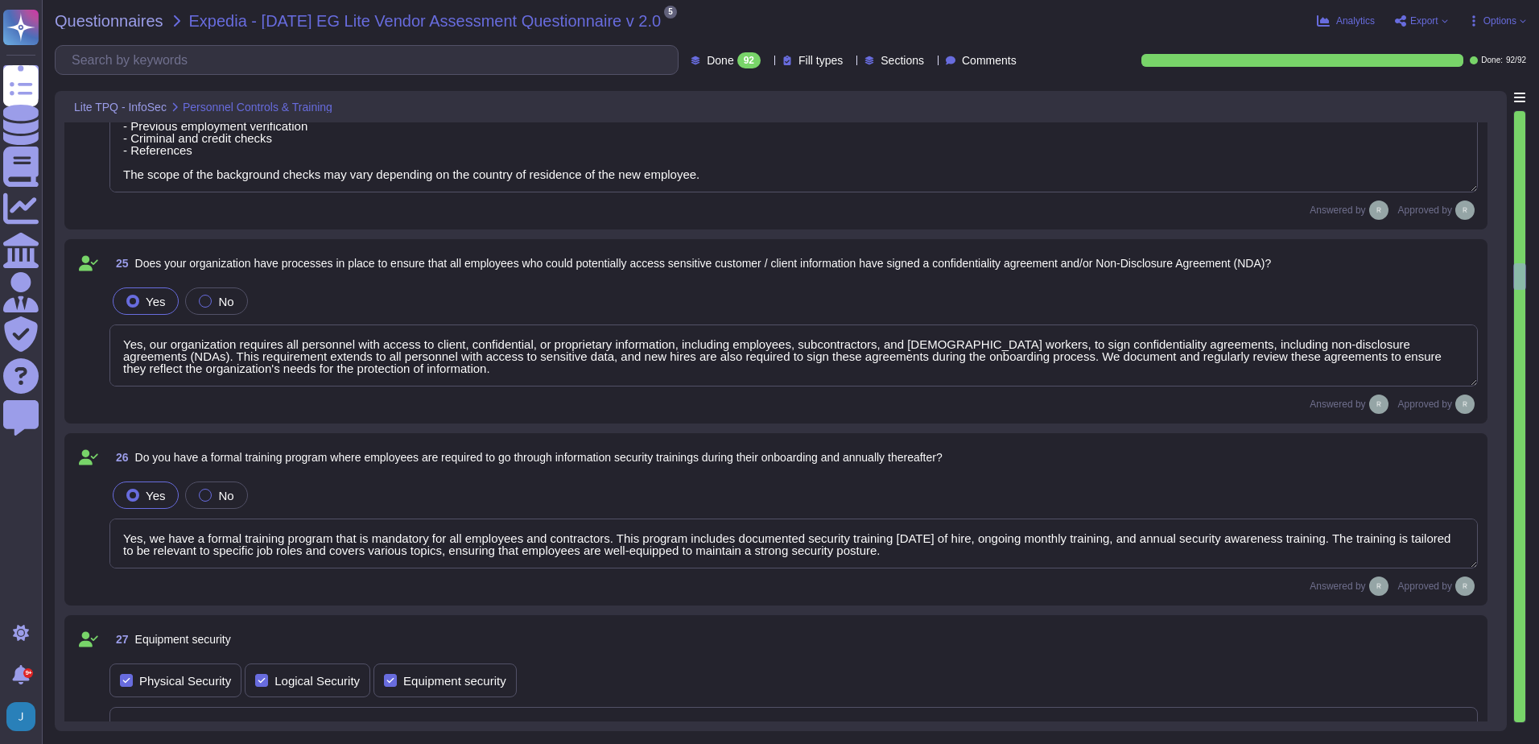
scroll to position [2, 0]
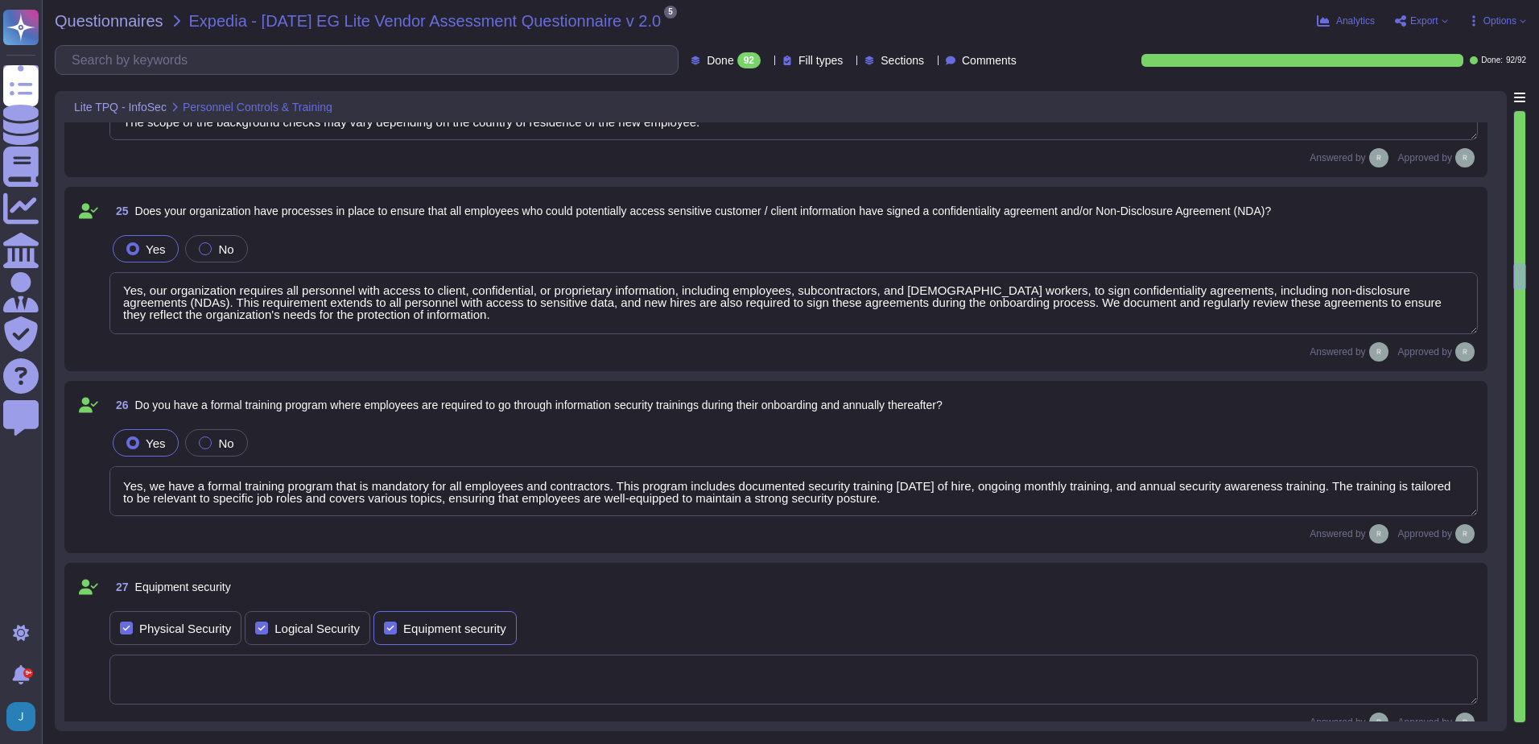
type textarea "Yes, there are technical and policy controls in place to mitigate the potential…"
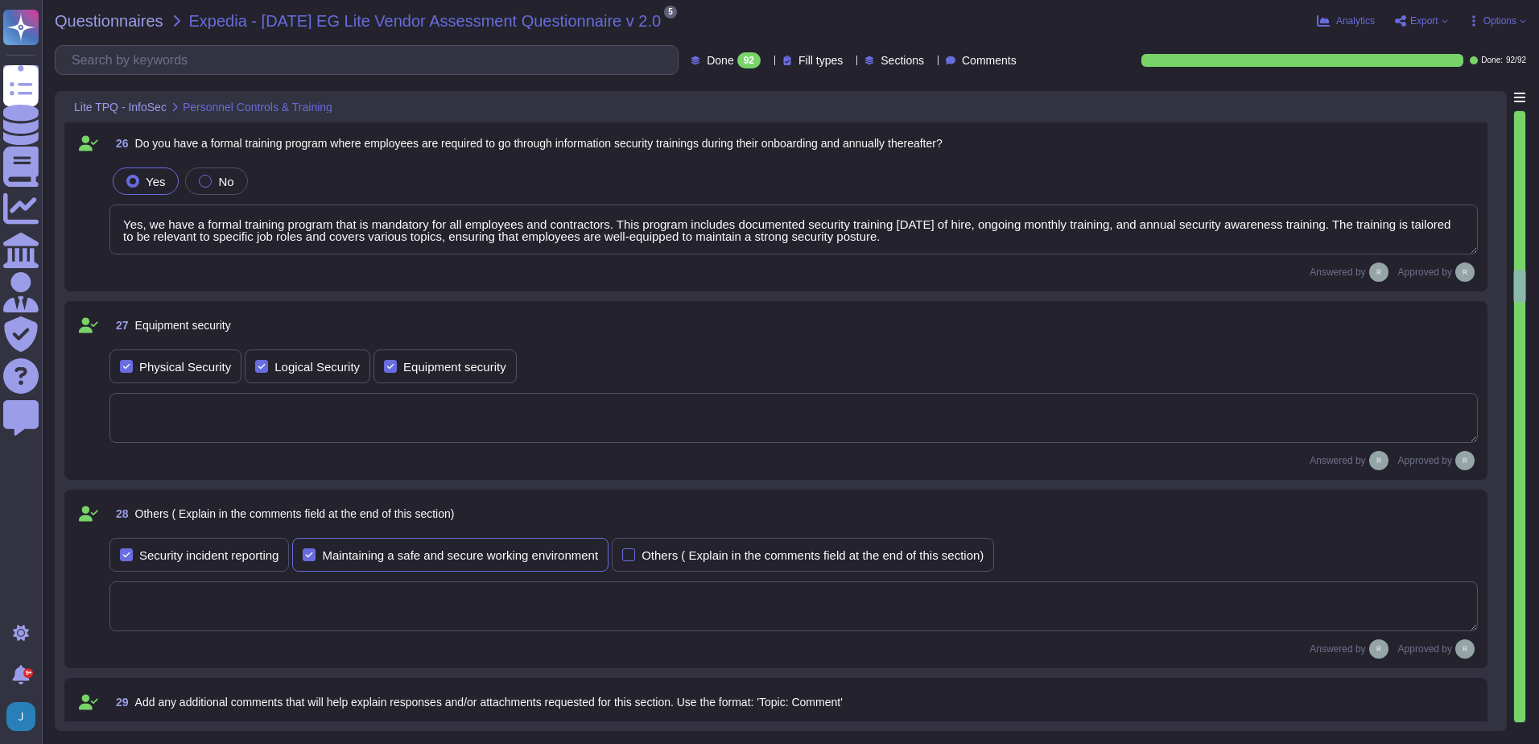
scroll to position [4828, 0]
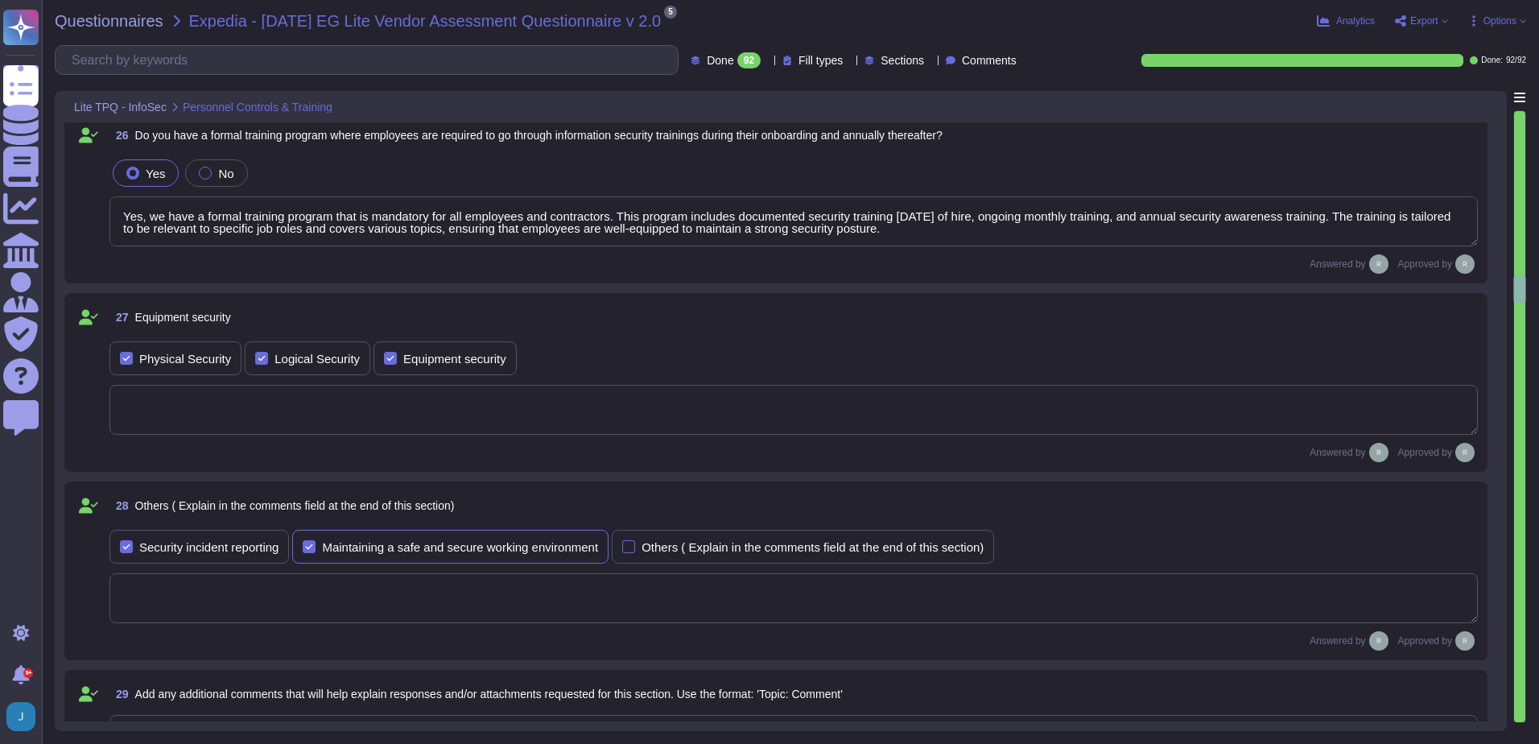
type textarea "Yes, antivirus and anti-malware software is installed and actively running on a…"
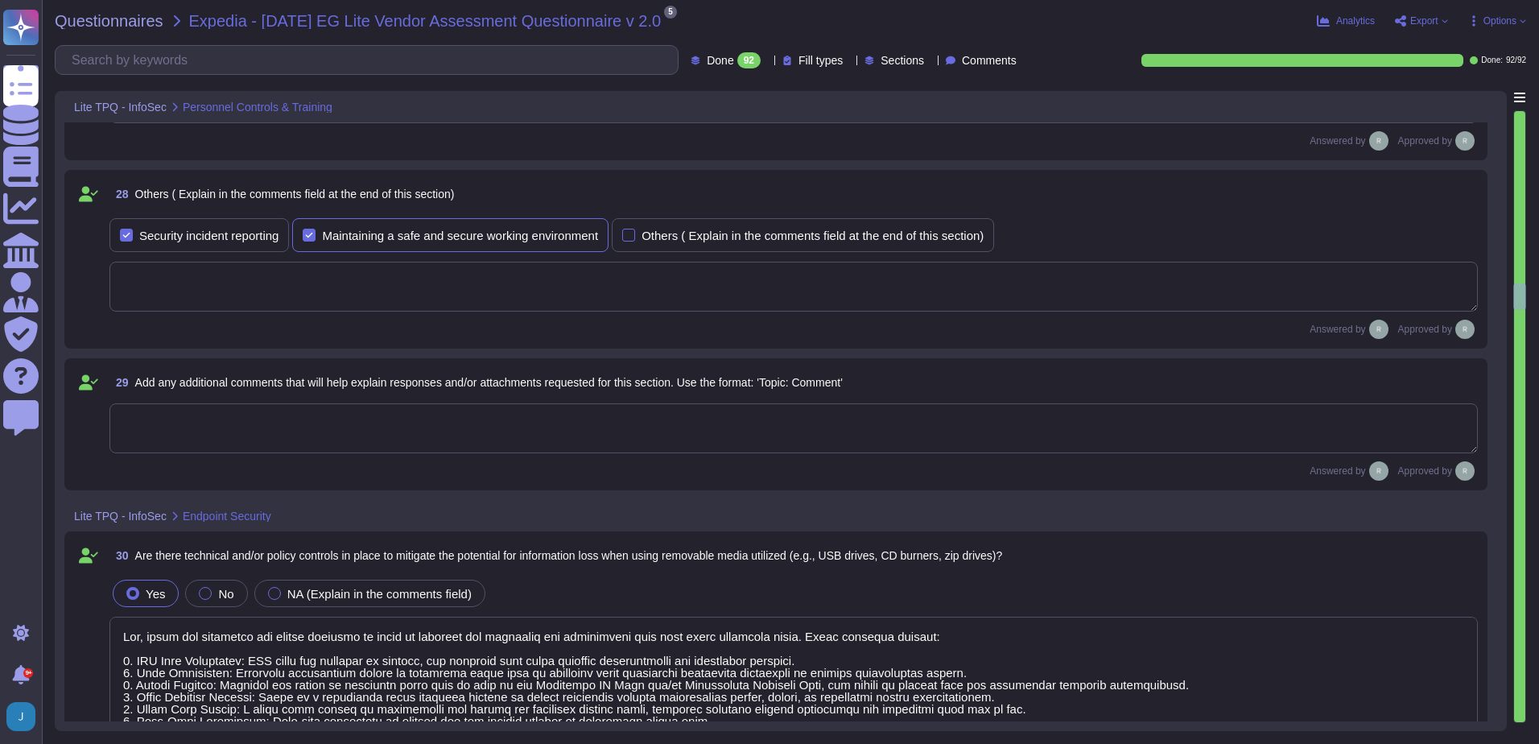
scroll to position [5150, 0]
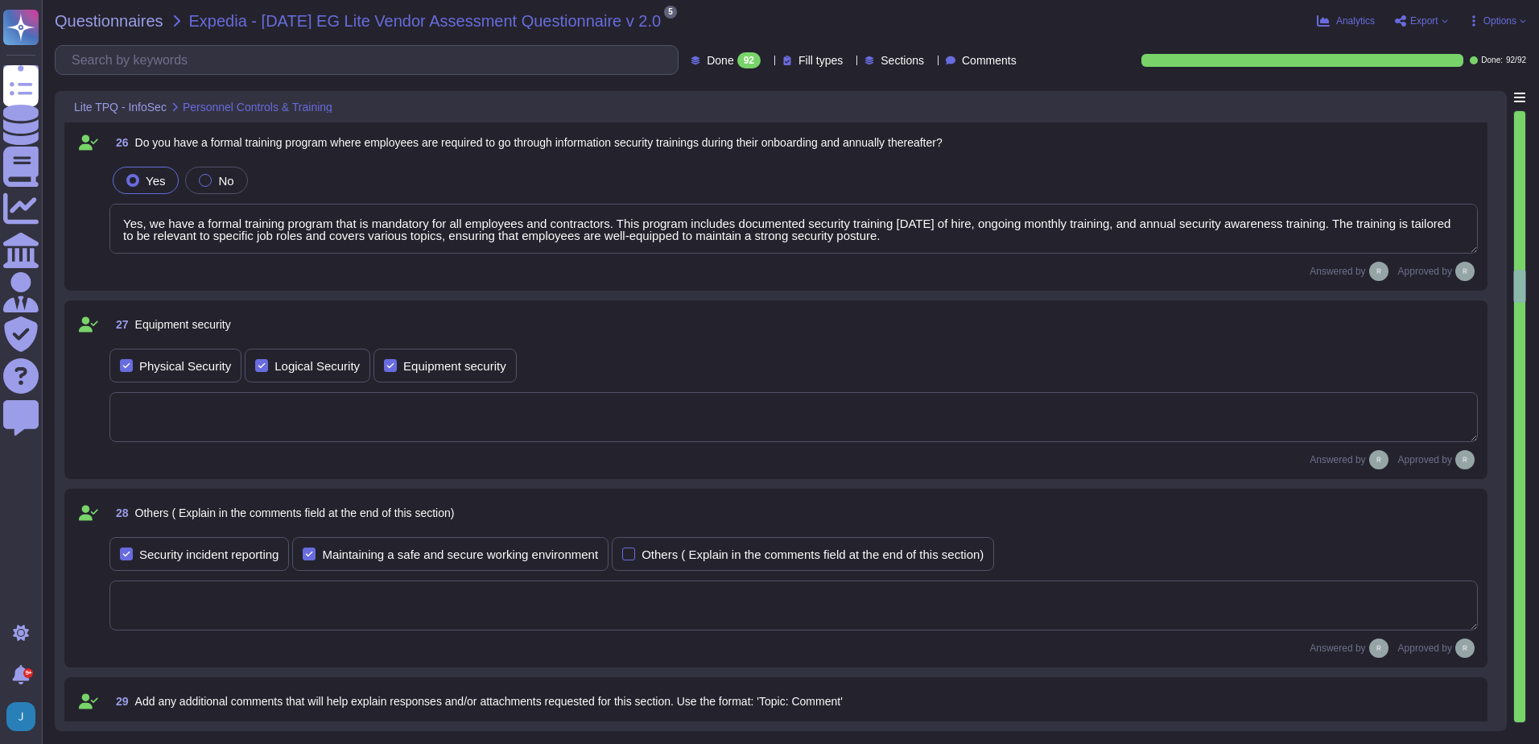
type textarea "Yes, background checks are performed on new hires. The checks include: - Identi…"
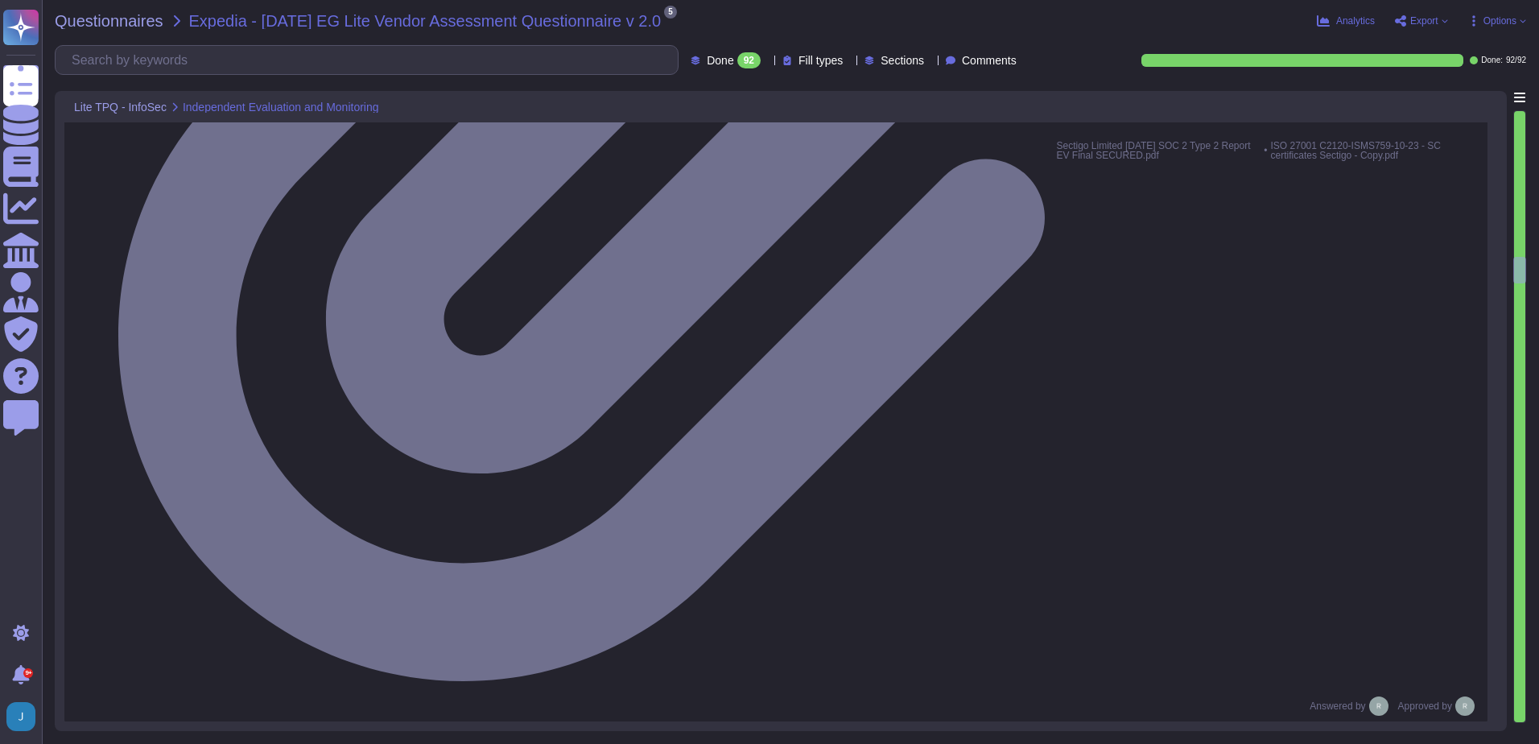
scroll to position [4184, 0]
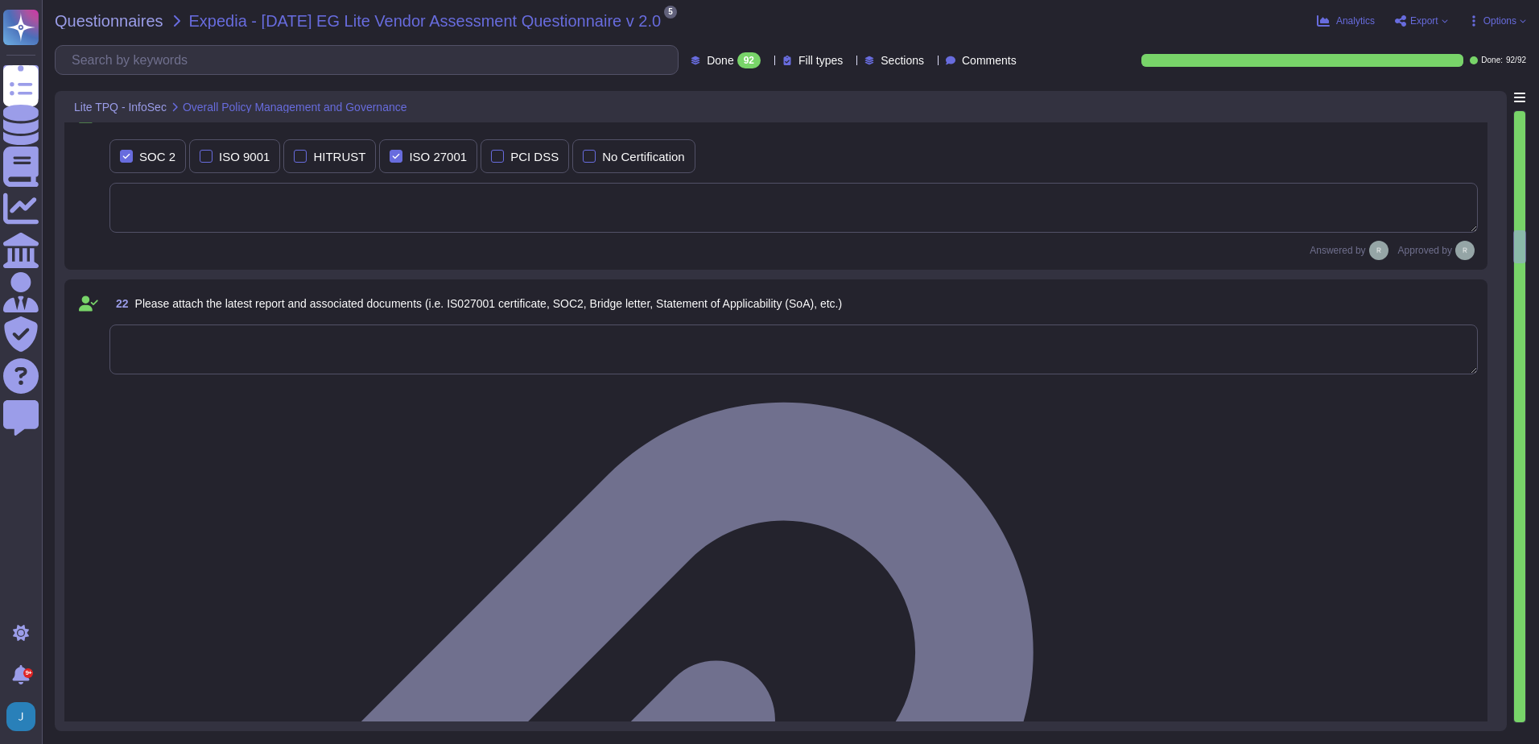
type textarea "Yes, our organization has an Acceptable Use Policy (AUP) that governs the use o…"
type textarea "Yes, our organization has a documented clear desk policy for papers and removab…"
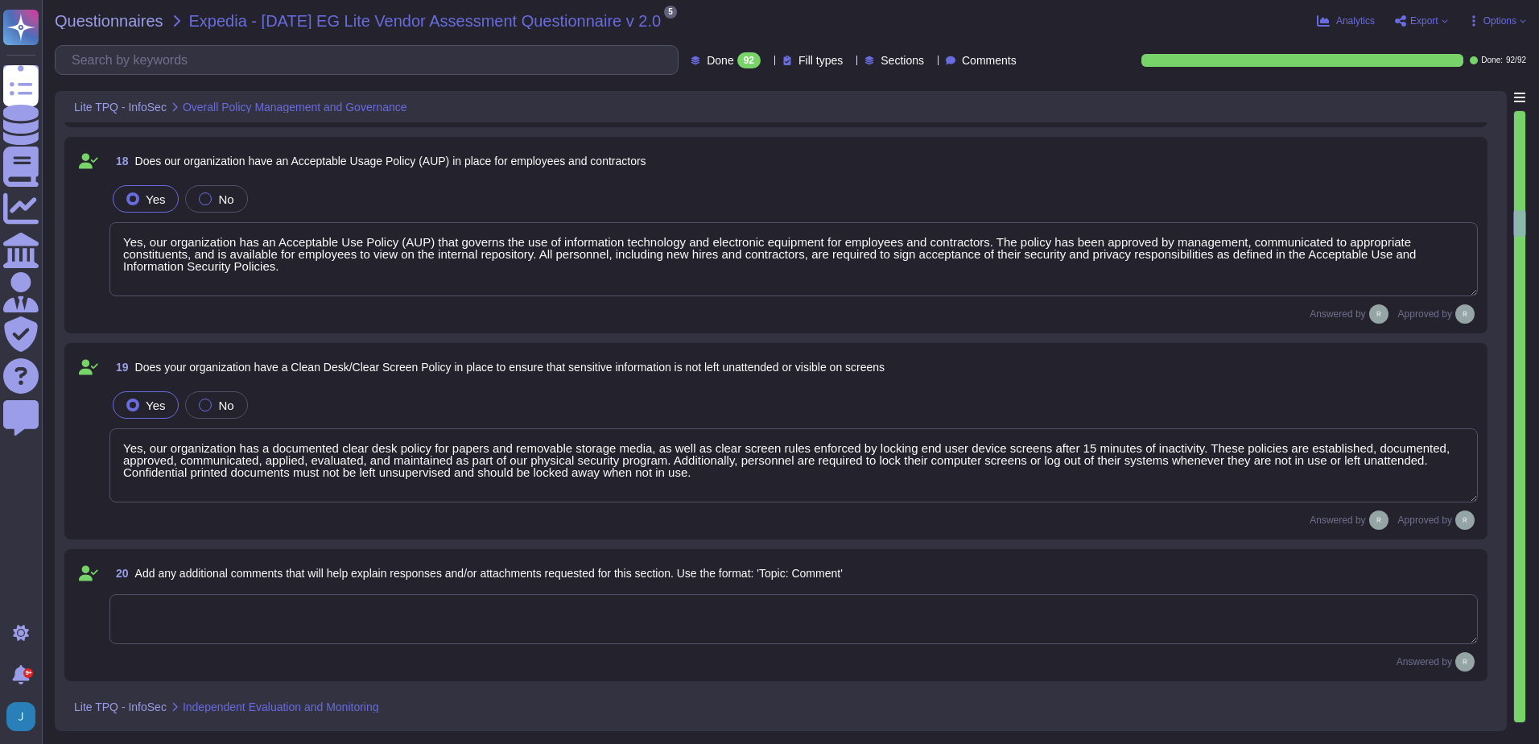
type textarea "Yes, we have a formal Incident Response Plan with documented policies and proce…"
type textarea "We have a formal Incident Response Plan in place that ensures compliance with a…"
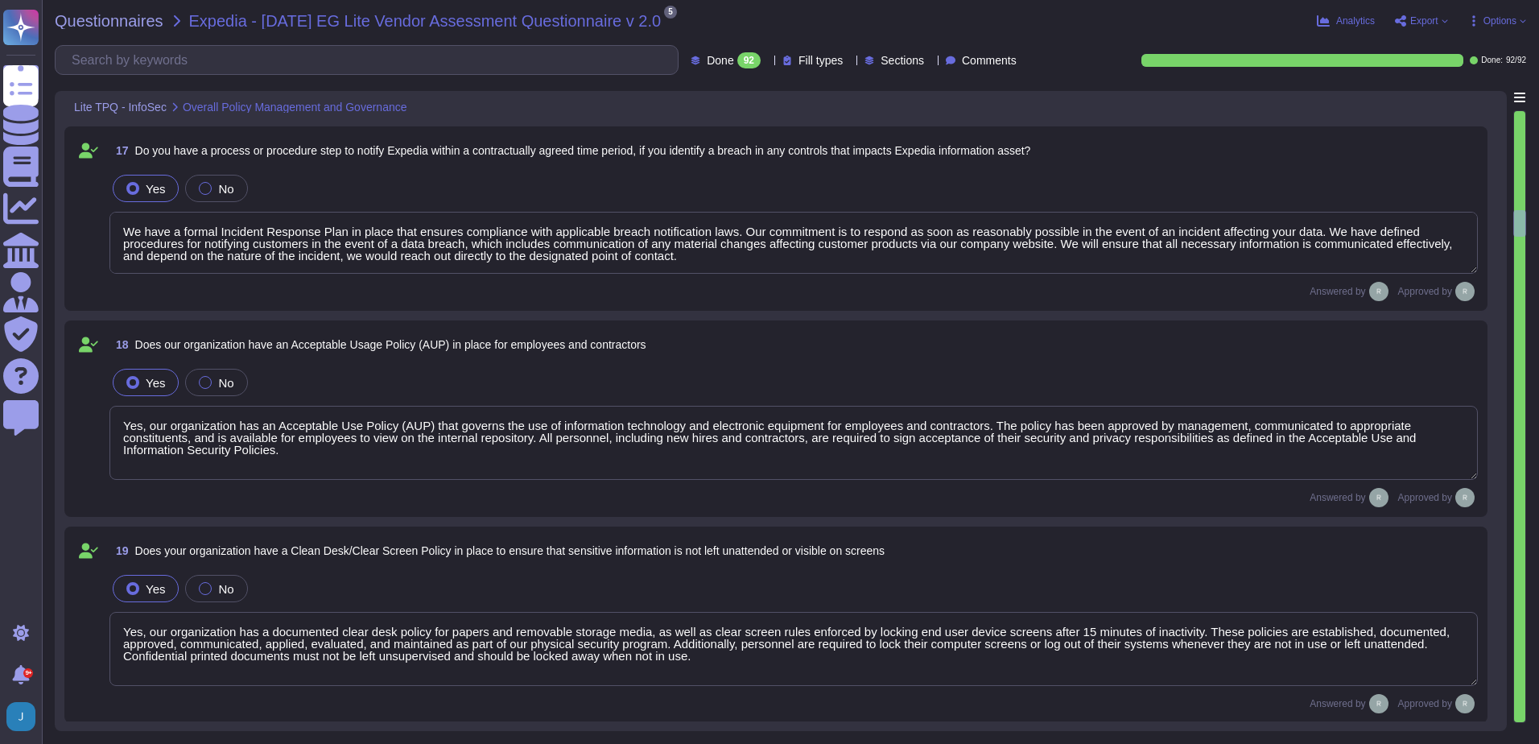
type textarea "N/A"
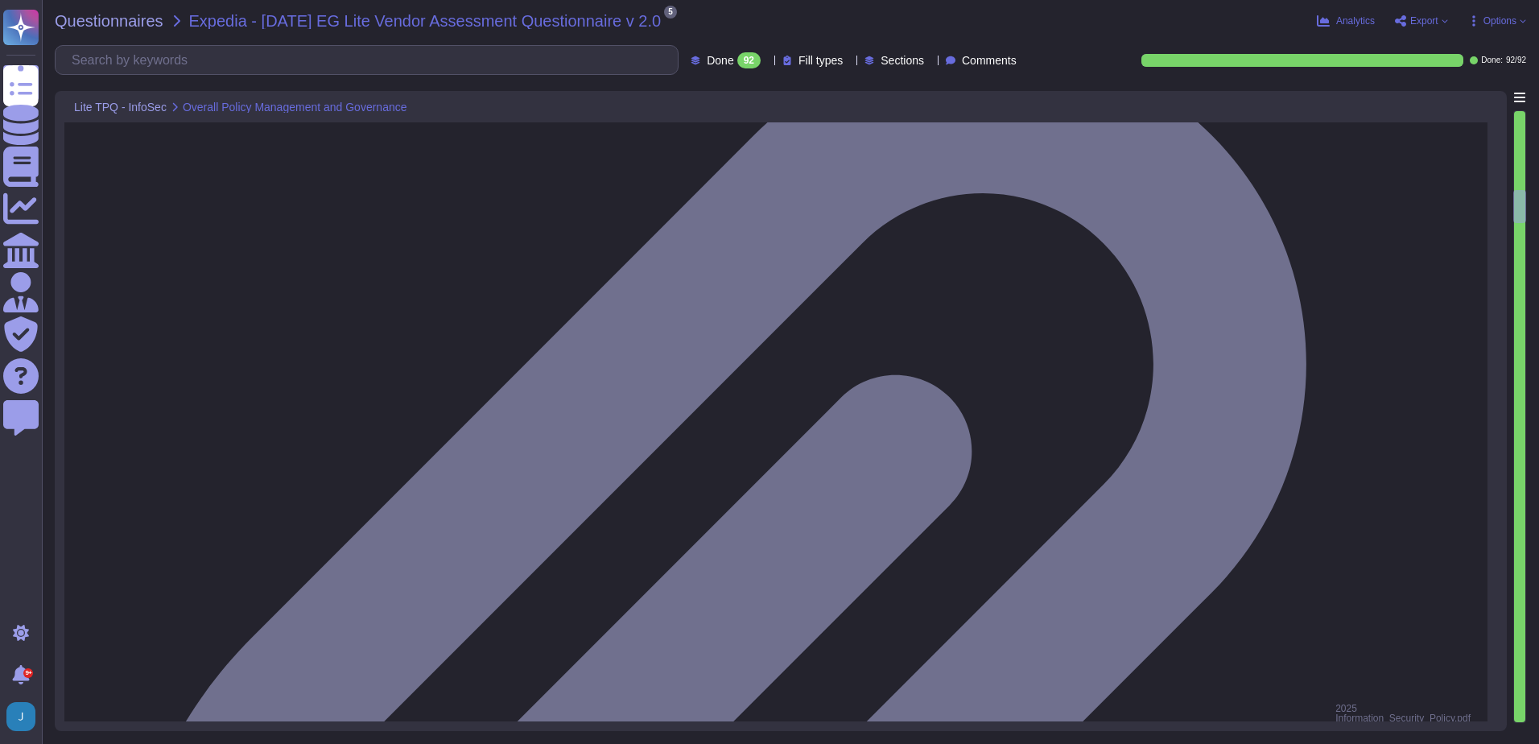
type textarea "Sectigo has a documented Information Security Policy that has been approved by …"
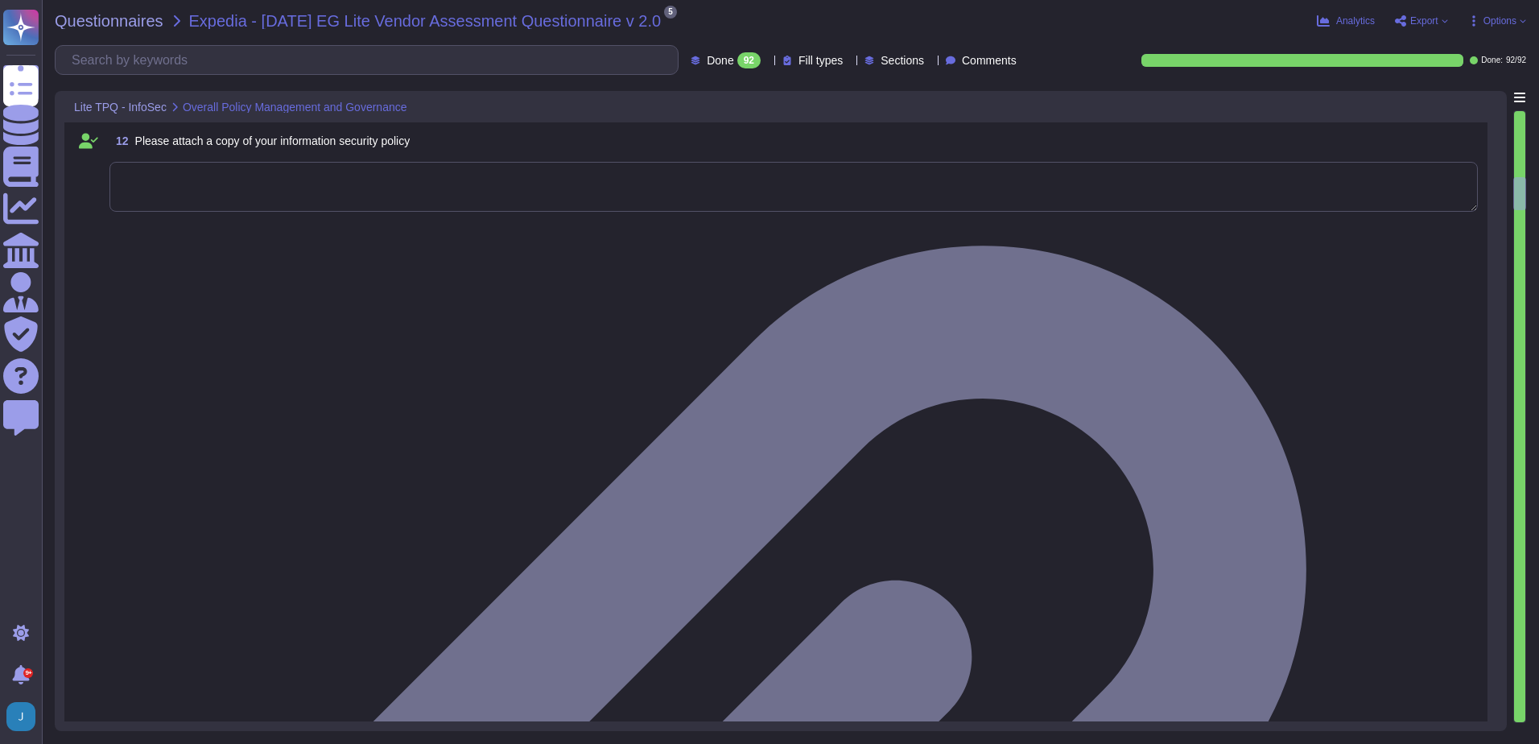
scroll to position [2092, 0]
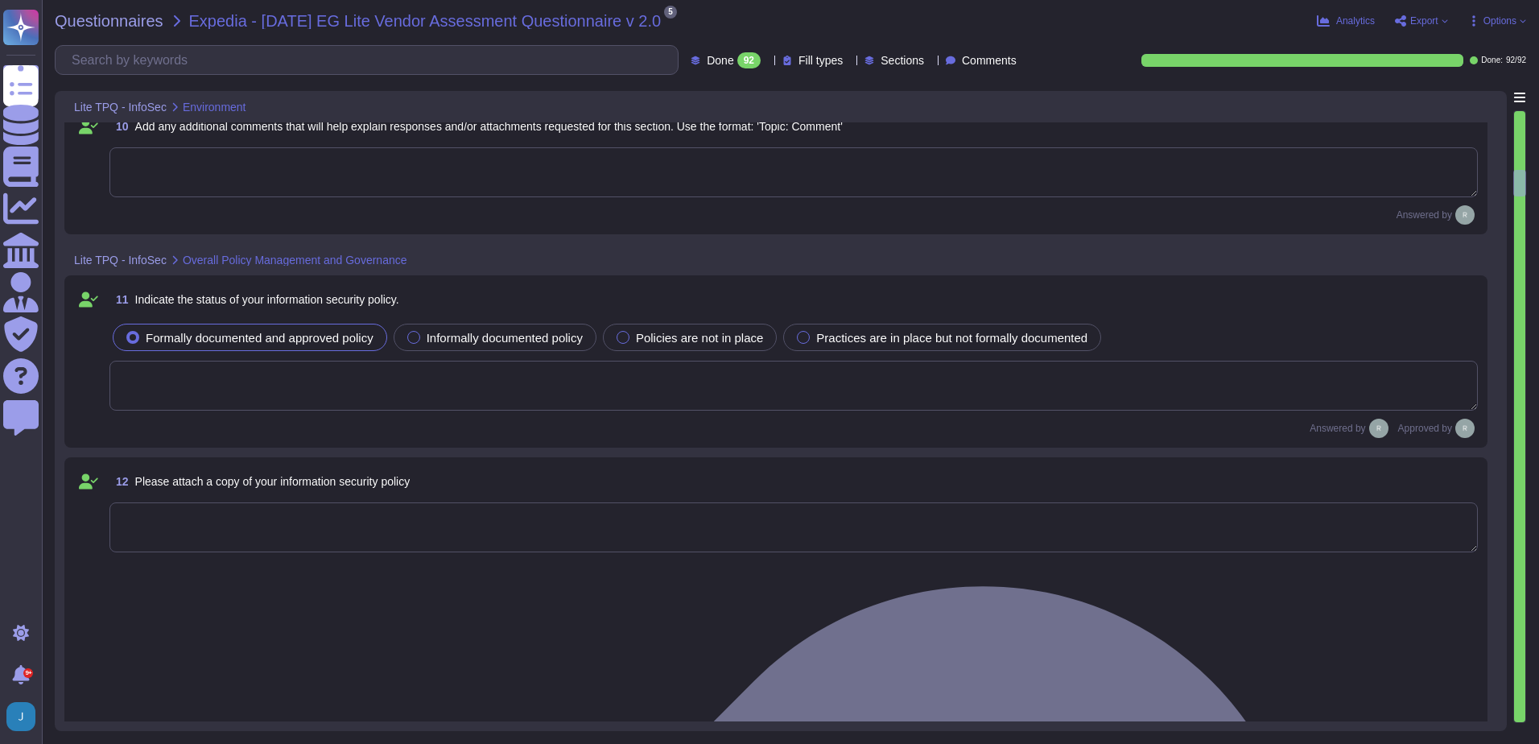
type textarea "Sectigo utilizes third-party colocation providers for its data centers, specifi…"
type textarea "Yes. Data is stored in colocation centers in [GEOGRAPHIC_DATA] or [GEOGRAPHIC_D…"
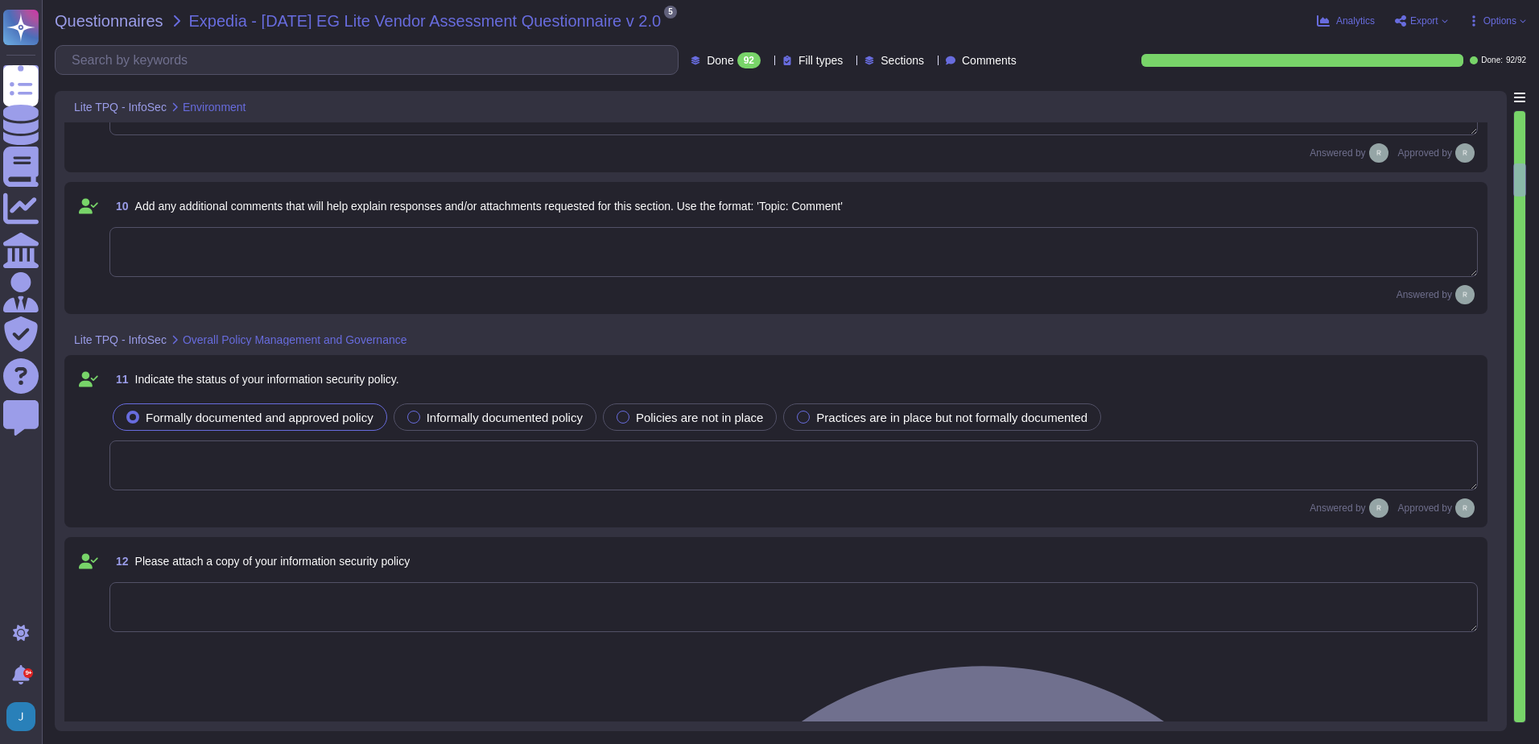
scroll to position [2012, 0]
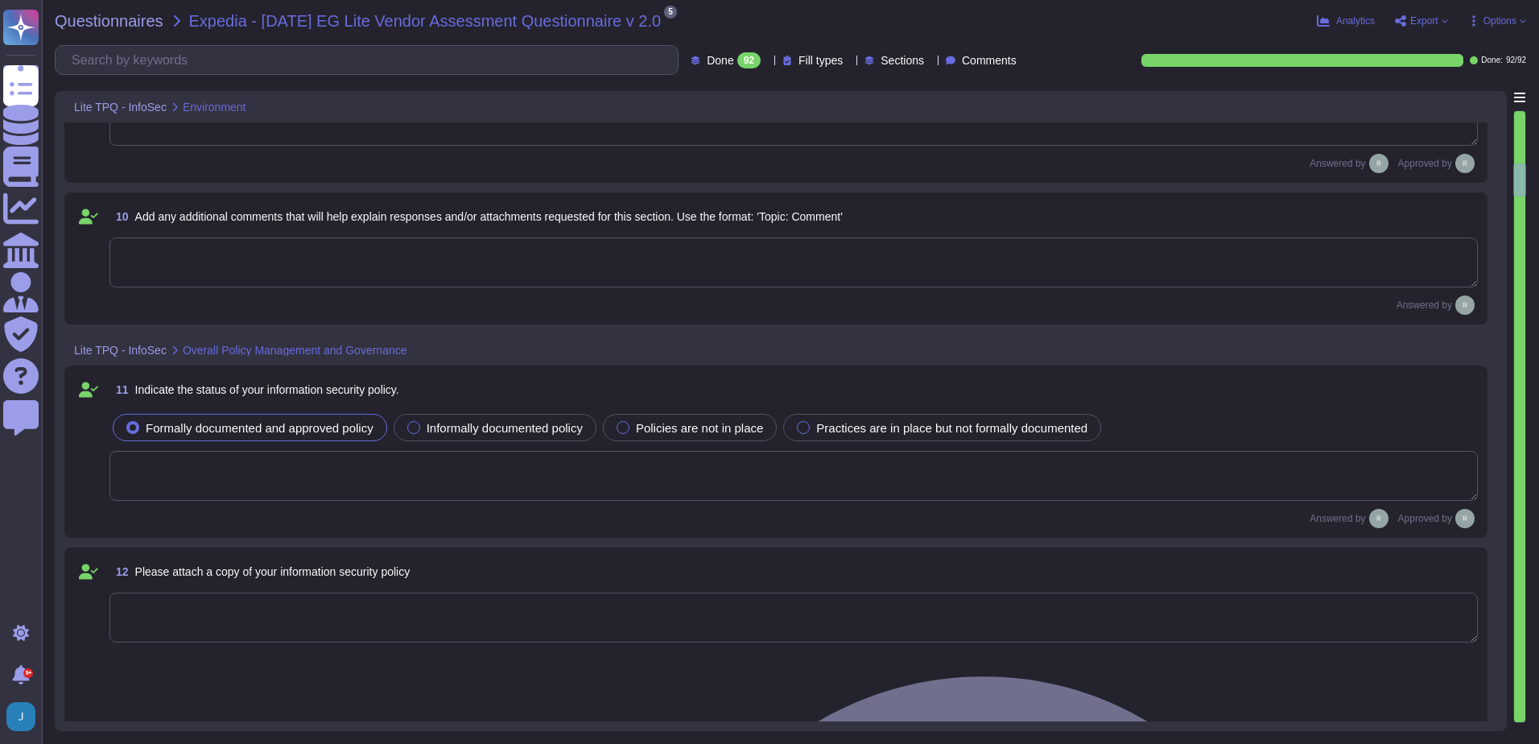
type textarea "No, we do not use subcontractors for this service."
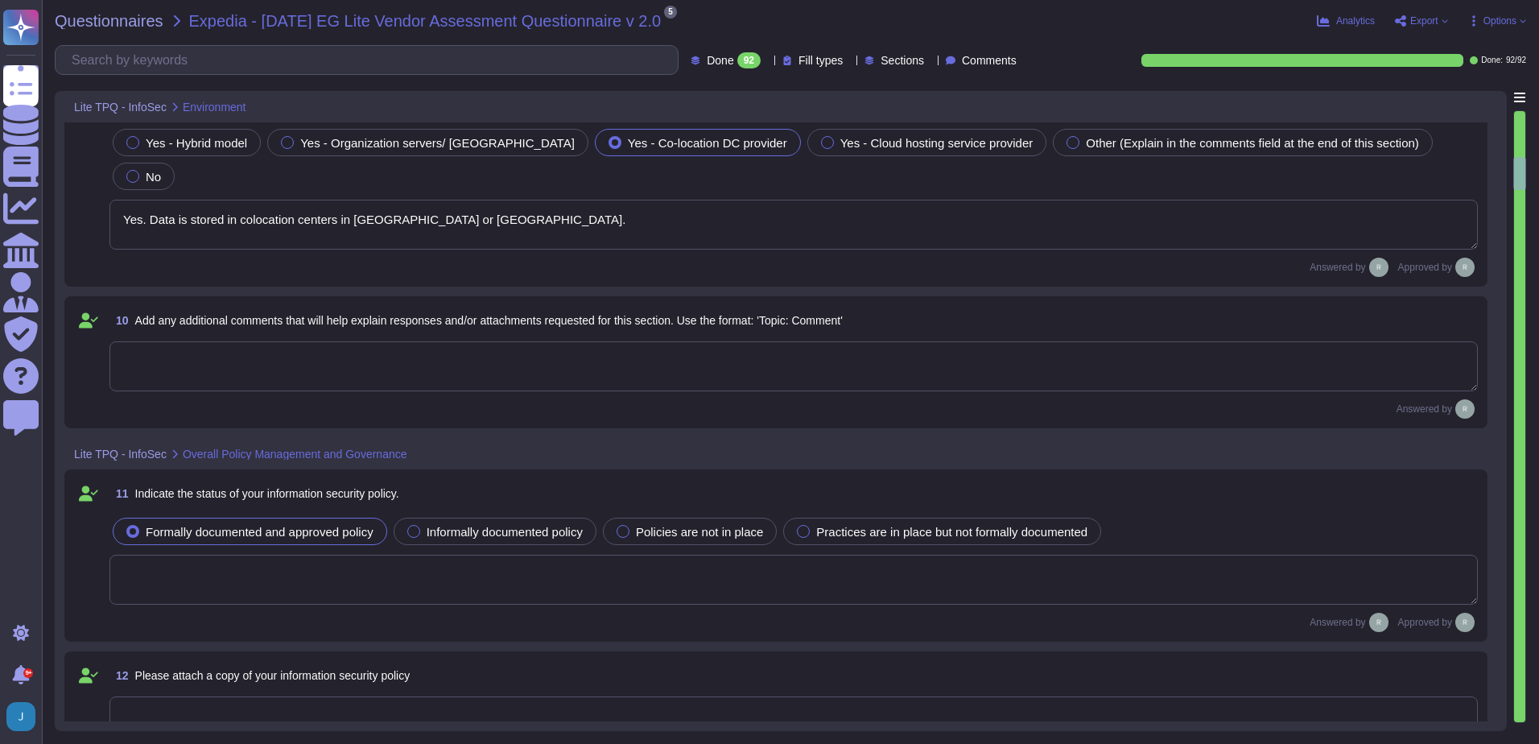
type textarea "Yes, all locations are governed by the same information security policies, proc…"
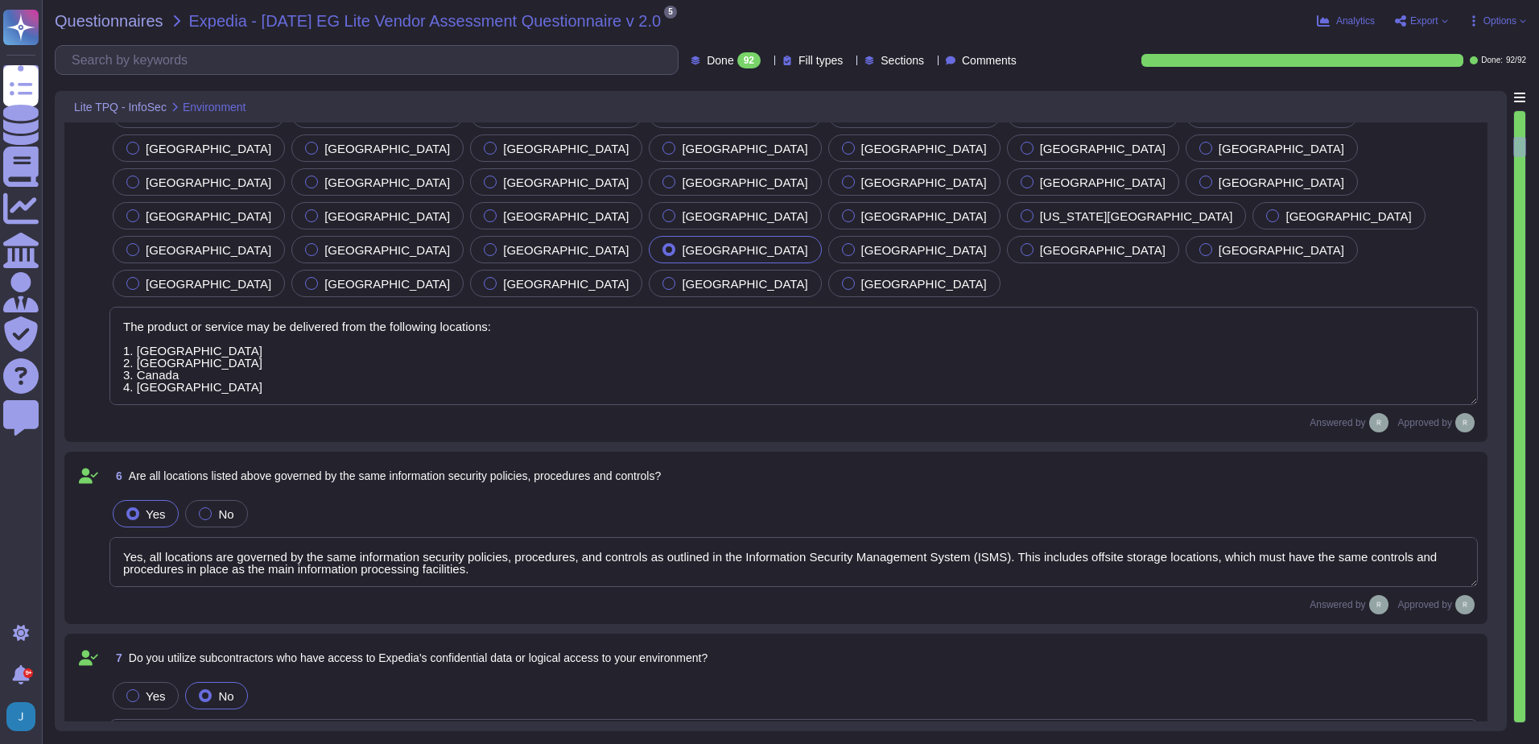
type textarea "The product or service may be delivered from the following locations: 1. [GEOGR…"
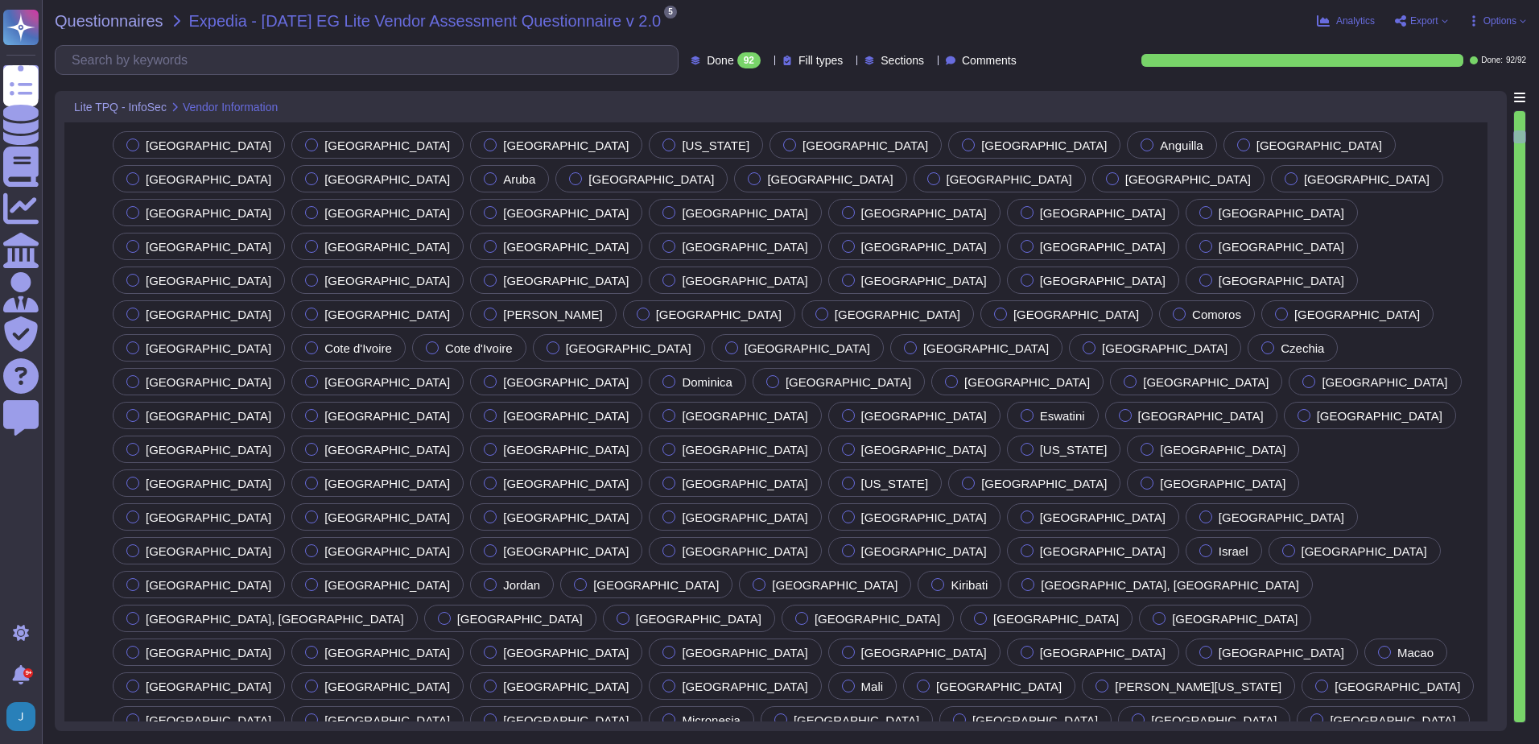
type textarea "Sectigo Limited"
type textarea "[STREET_ADDRESS]"
type textarea "Your Enterprise Sales Representative can provide this information."
type textarea "[URL][DOMAIN_NAME] [URL][DOMAIN_NAME]"
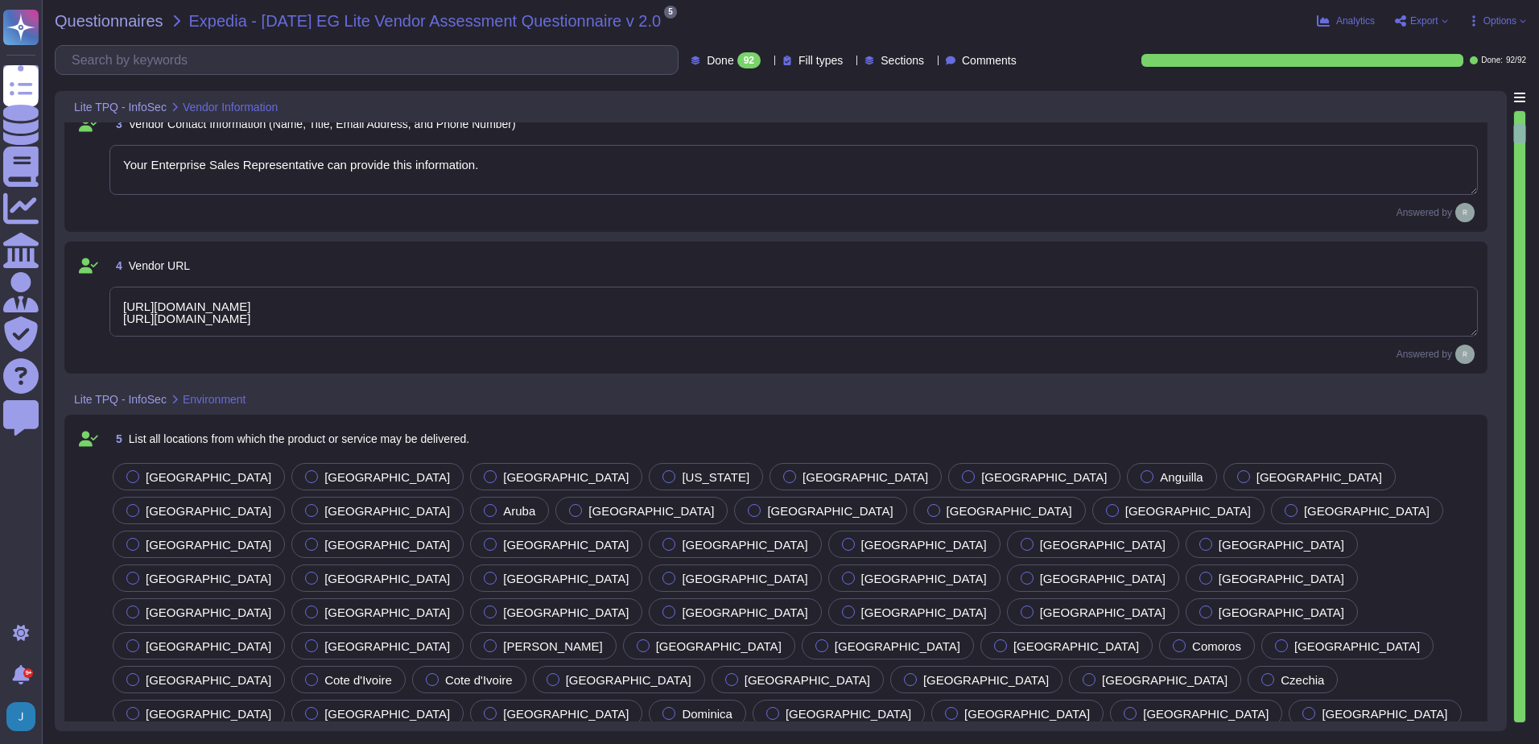
scroll to position [241, 0]
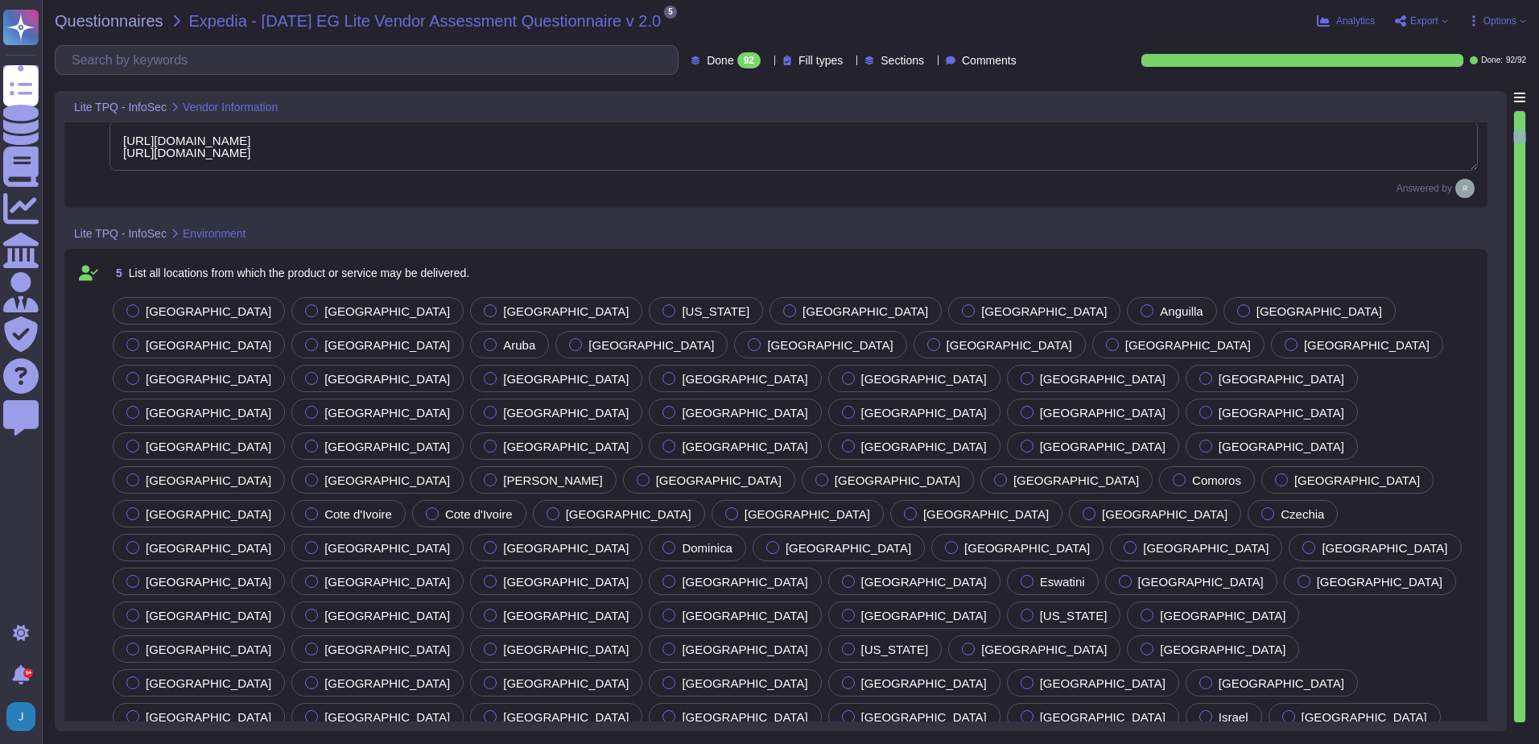
type textarea "Yes, all locations are governed by the same information security policies, proc…"
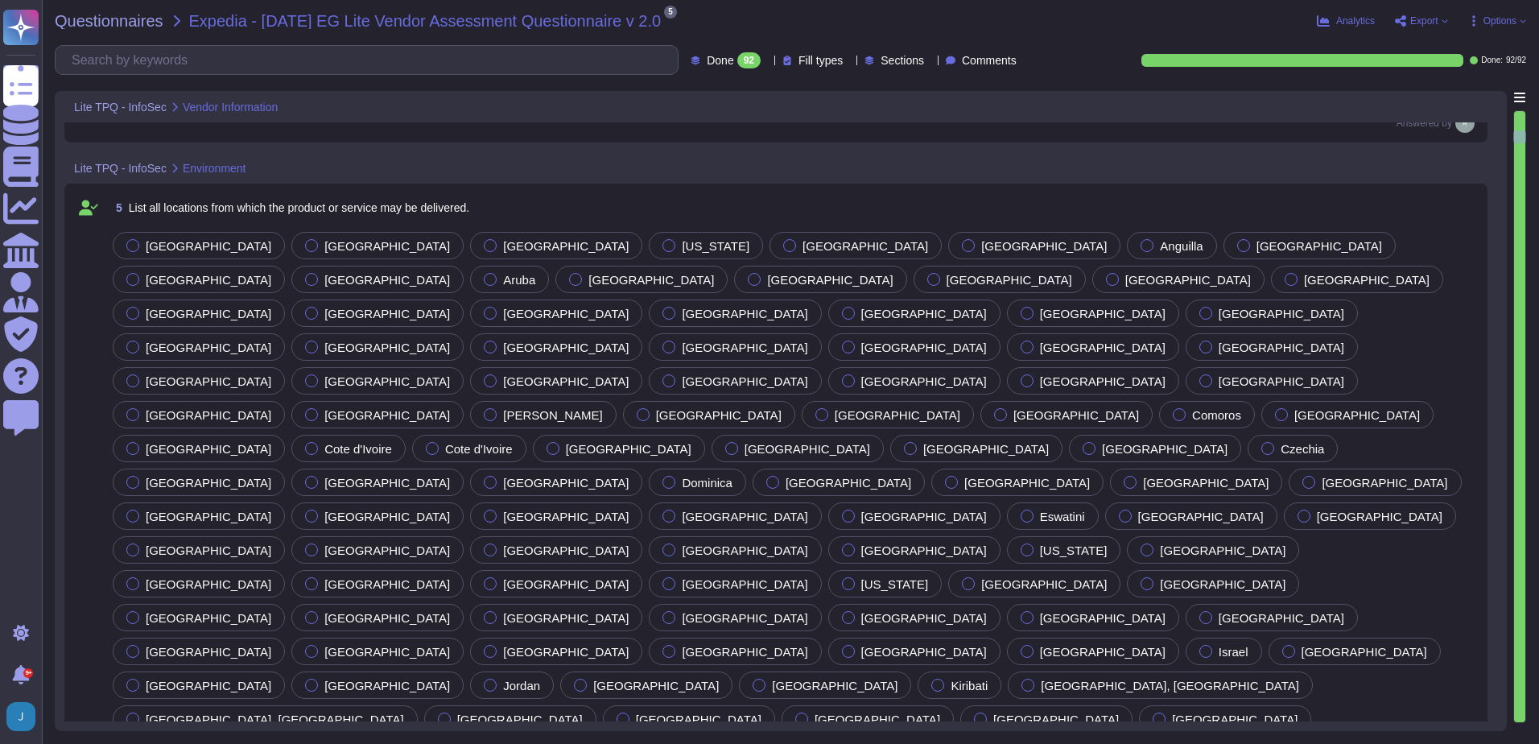
scroll to position [563, 0]
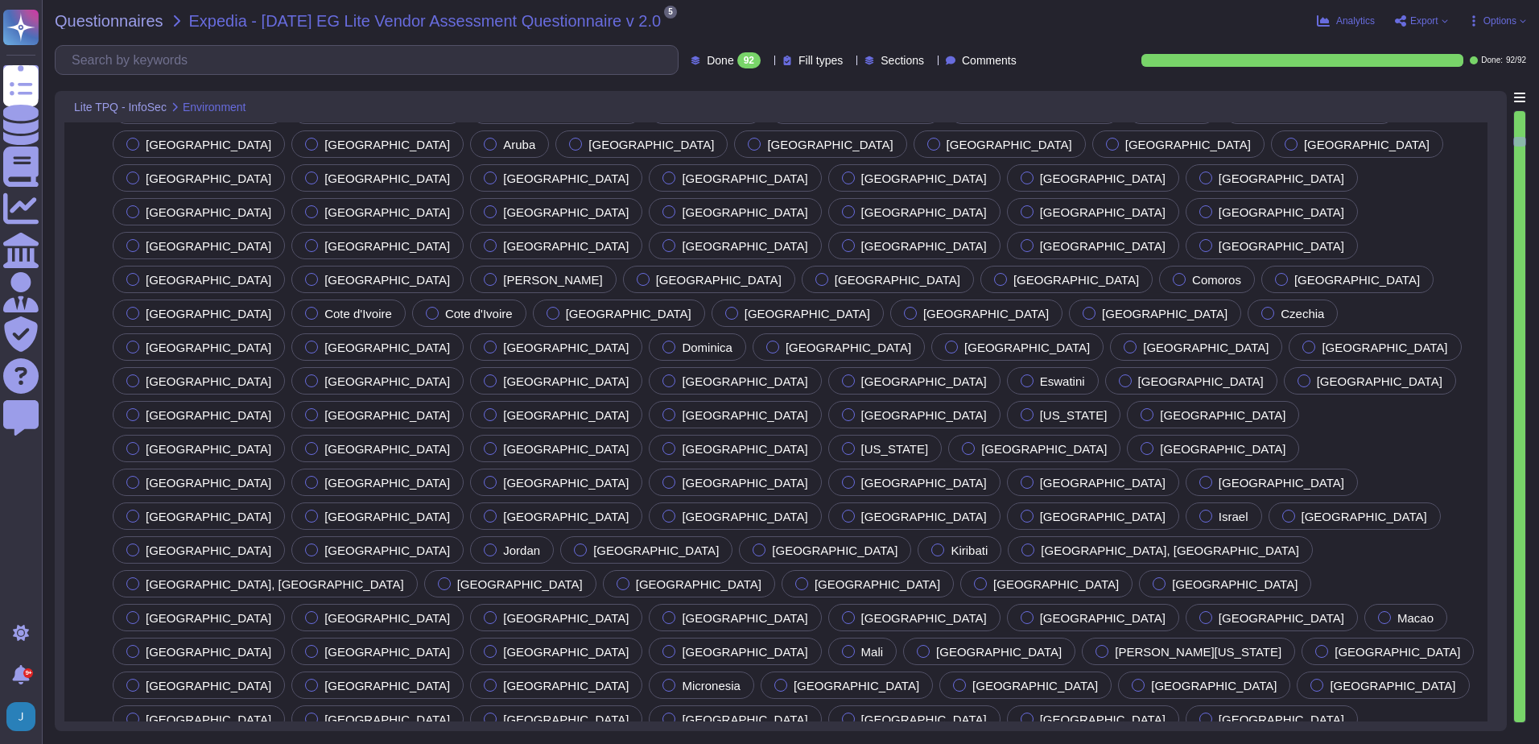
type textarea "No, we do not use subcontractors for this service."
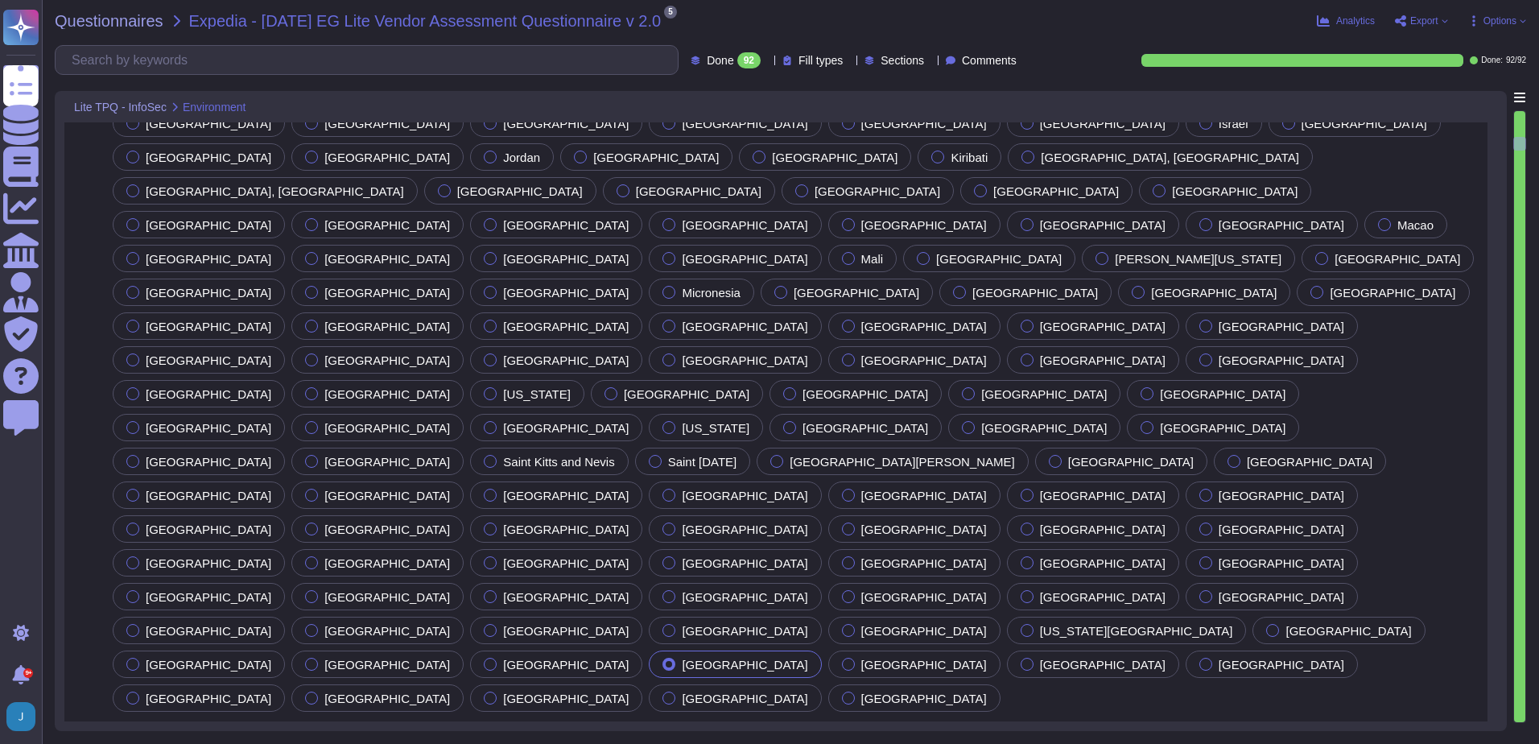
type textarea "Sectigo utilizes third-party colocation providers for its data centers, specifi…"
type textarea "Yes. Data is stored in colocation centers in [GEOGRAPHIC_DATA] or [GEOGRAPHIC_D…"
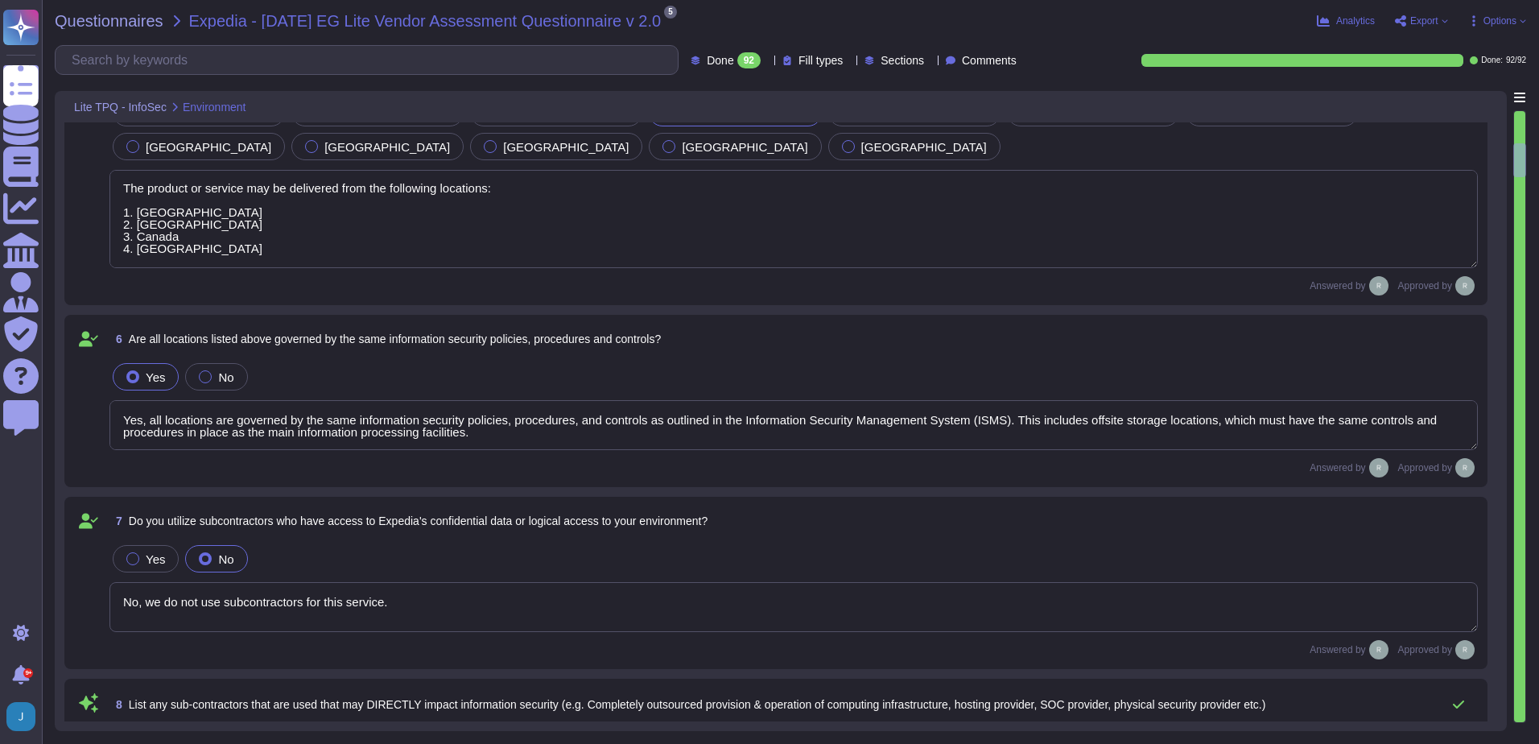
scroll to position [1609, 0]
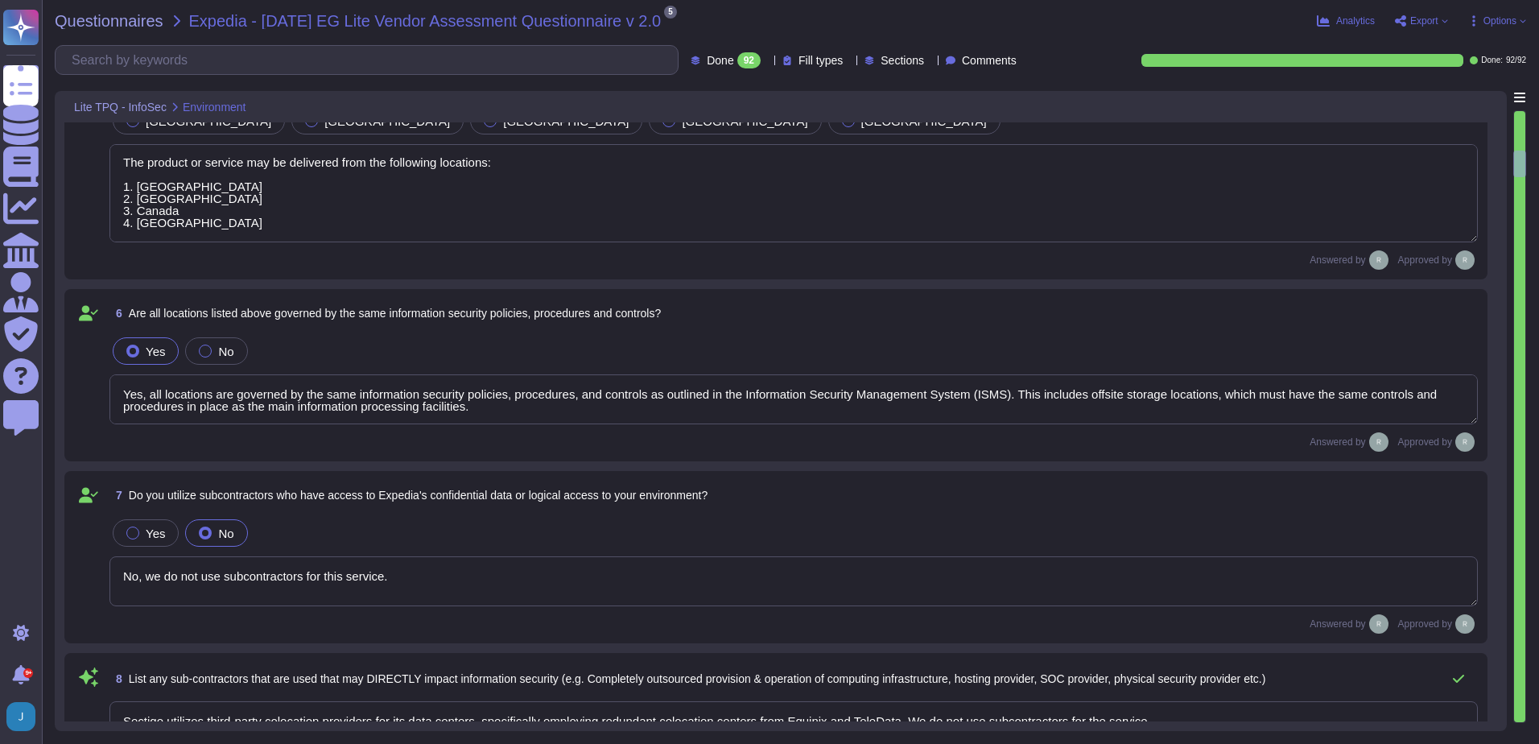
type textarea "Sectigo has a documented Information Security Policy that has been approved by …"
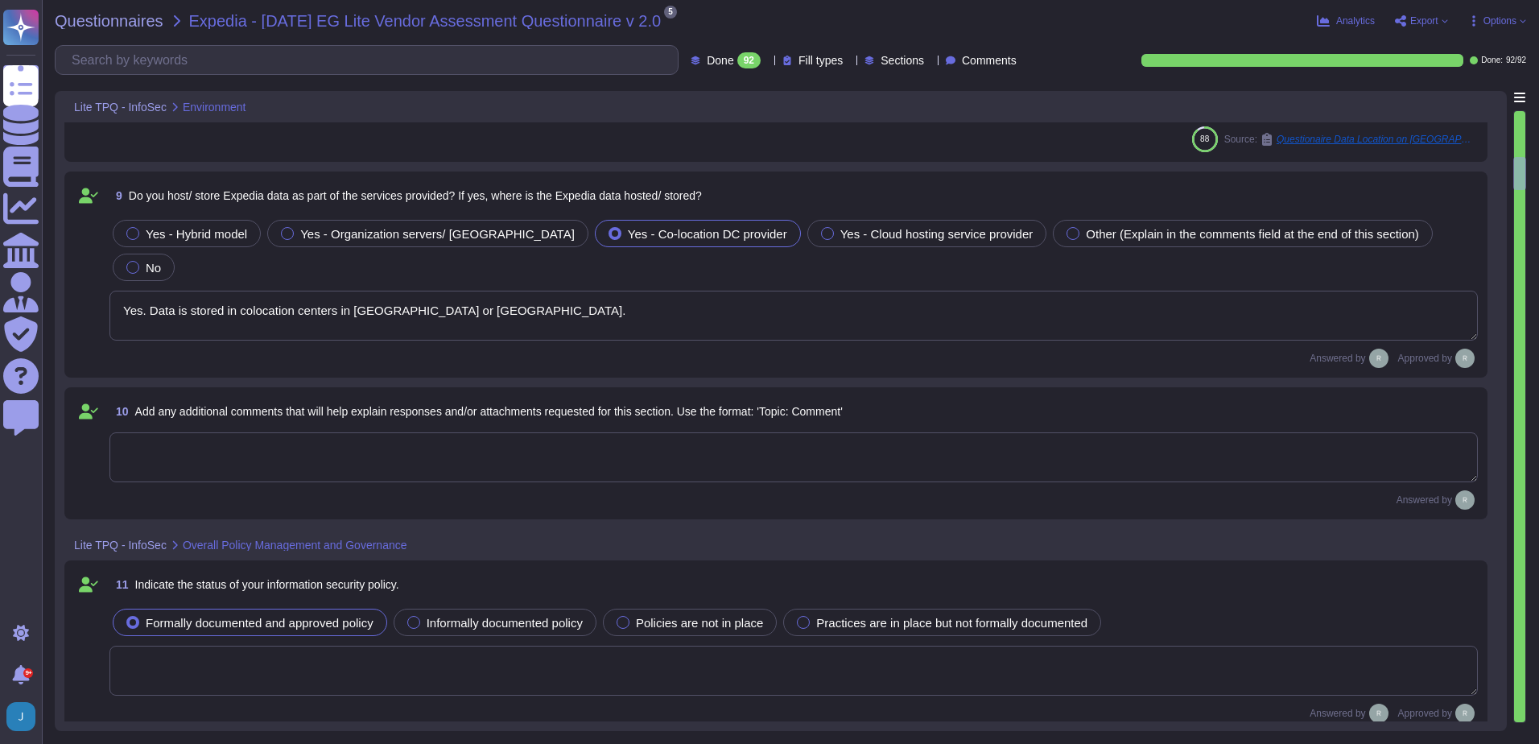
type textarea "N/A"
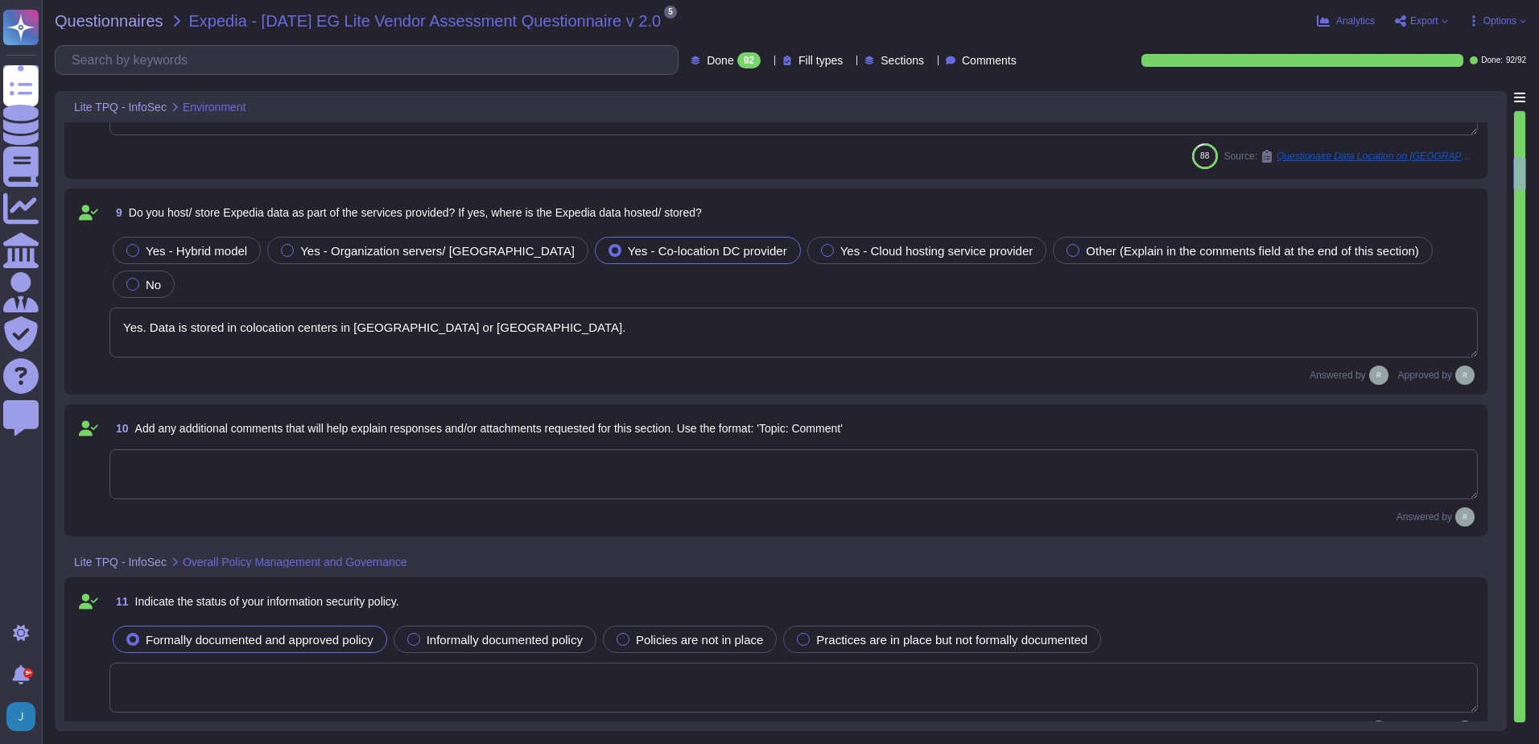
scroll to position [1770, 0]
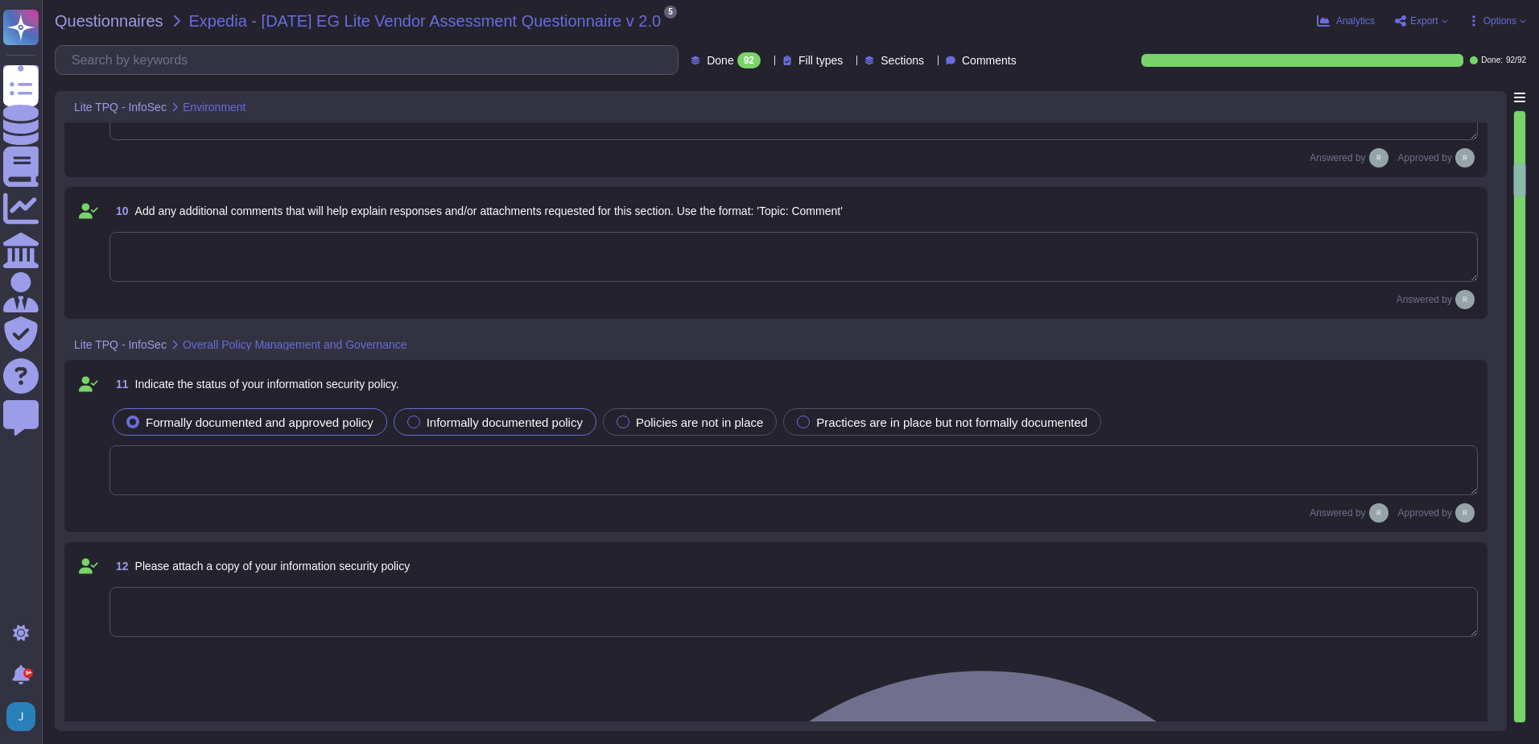
type textarea "Yes, we have a formal Incident Response Plan with documented policies and proce…"
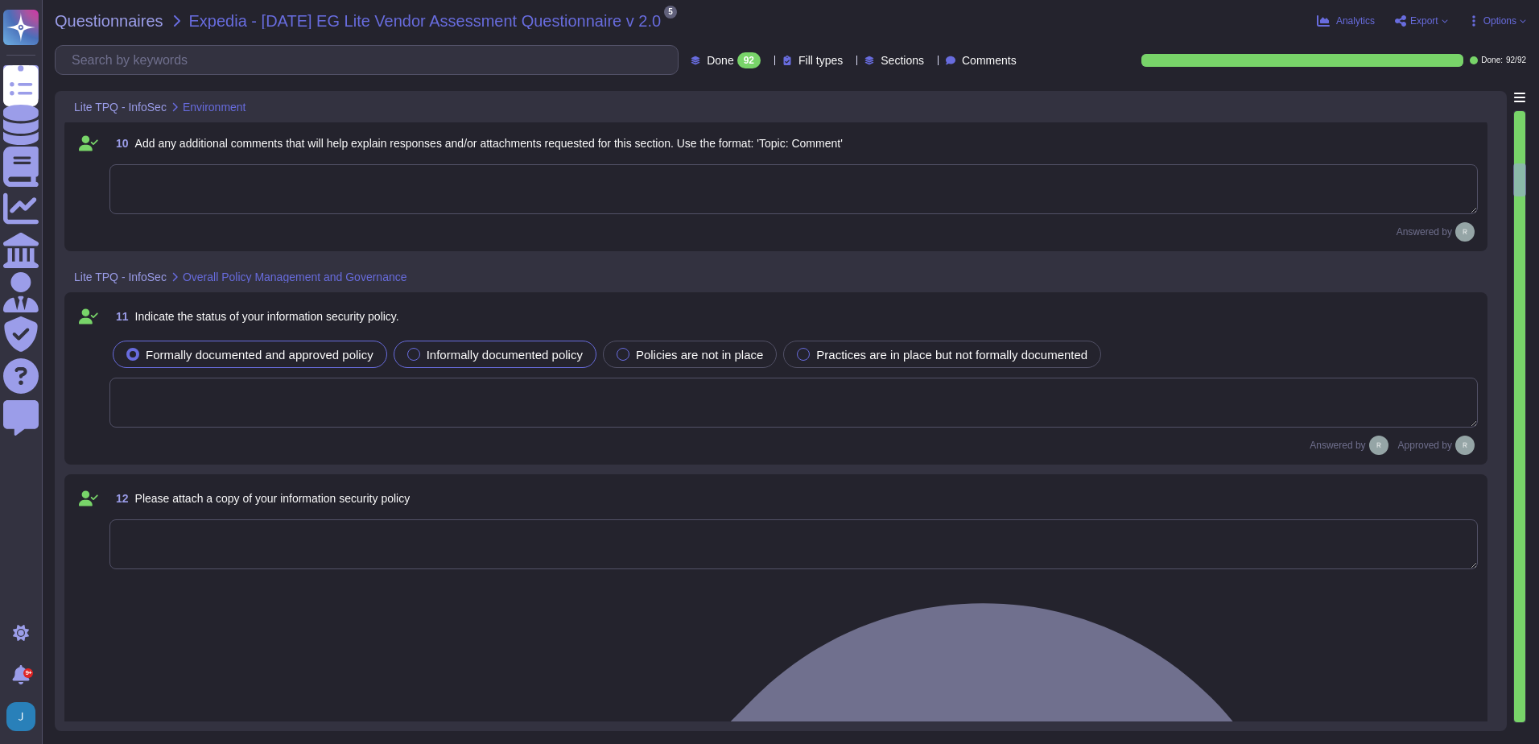
scroll to position [2092, 0]
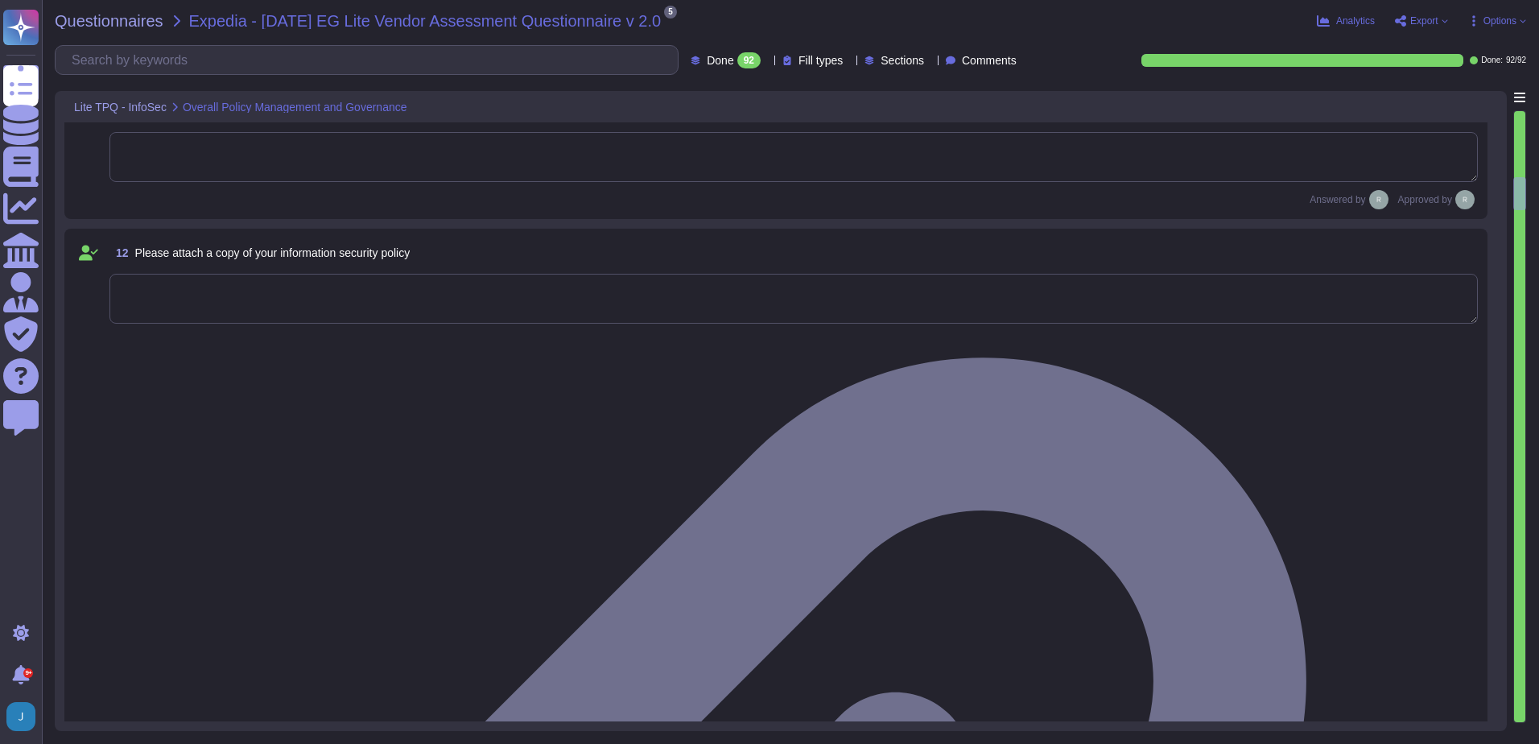
type textarea "We have a formal Incident Response Plan in place that ensures compliance with a…"
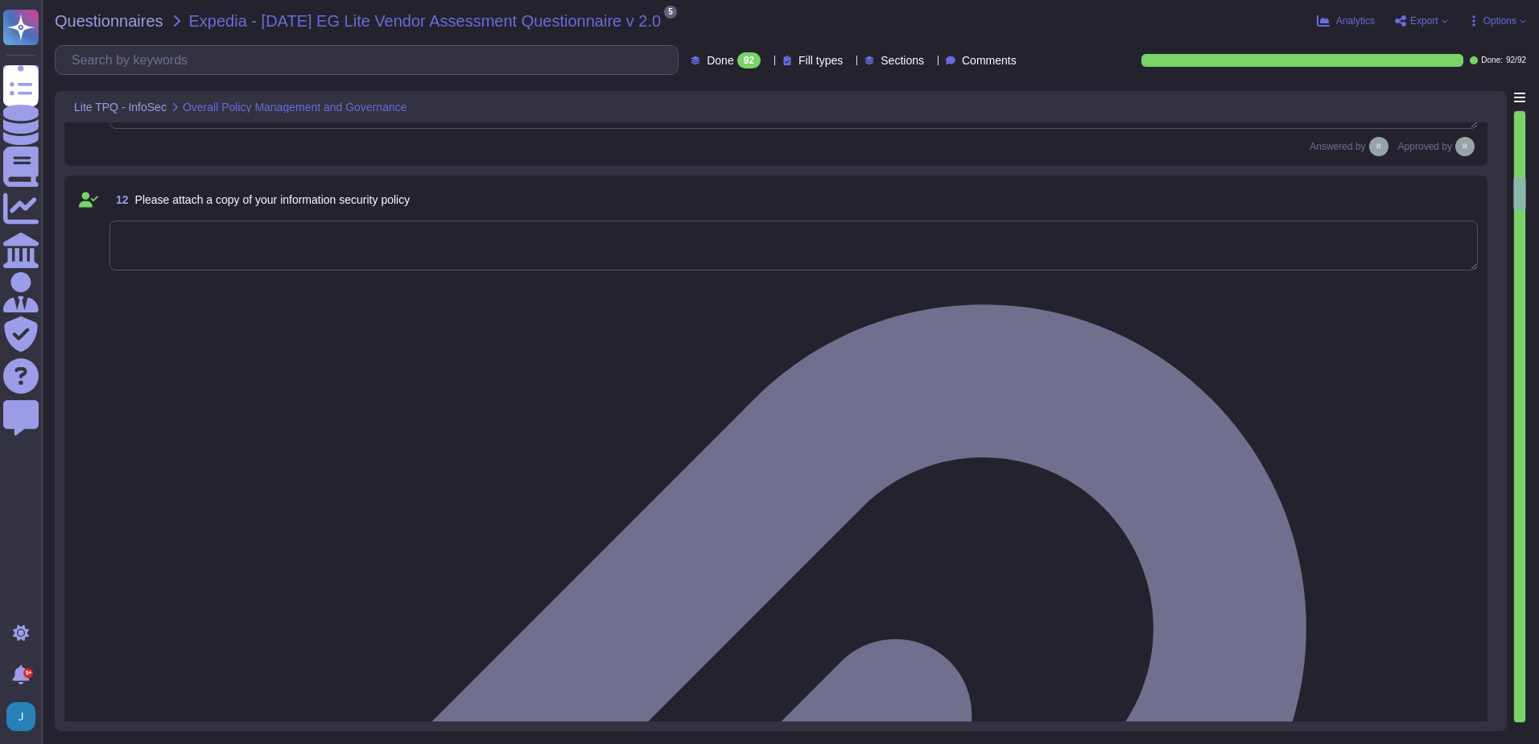
scroll to position [2334, 0]
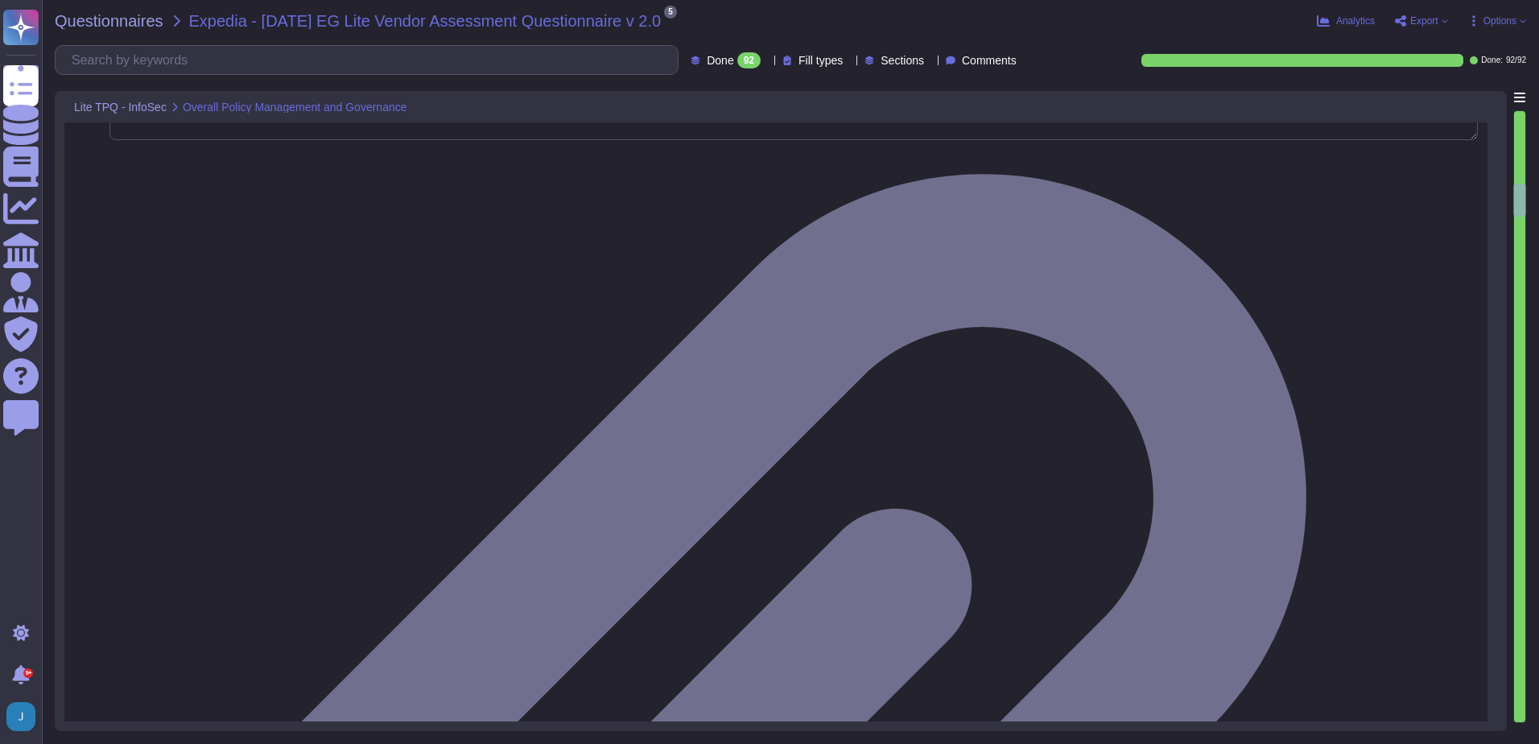
type textarea "Yes, our organization has an Acceptable Use Policy (AUP) that governs the use o…"
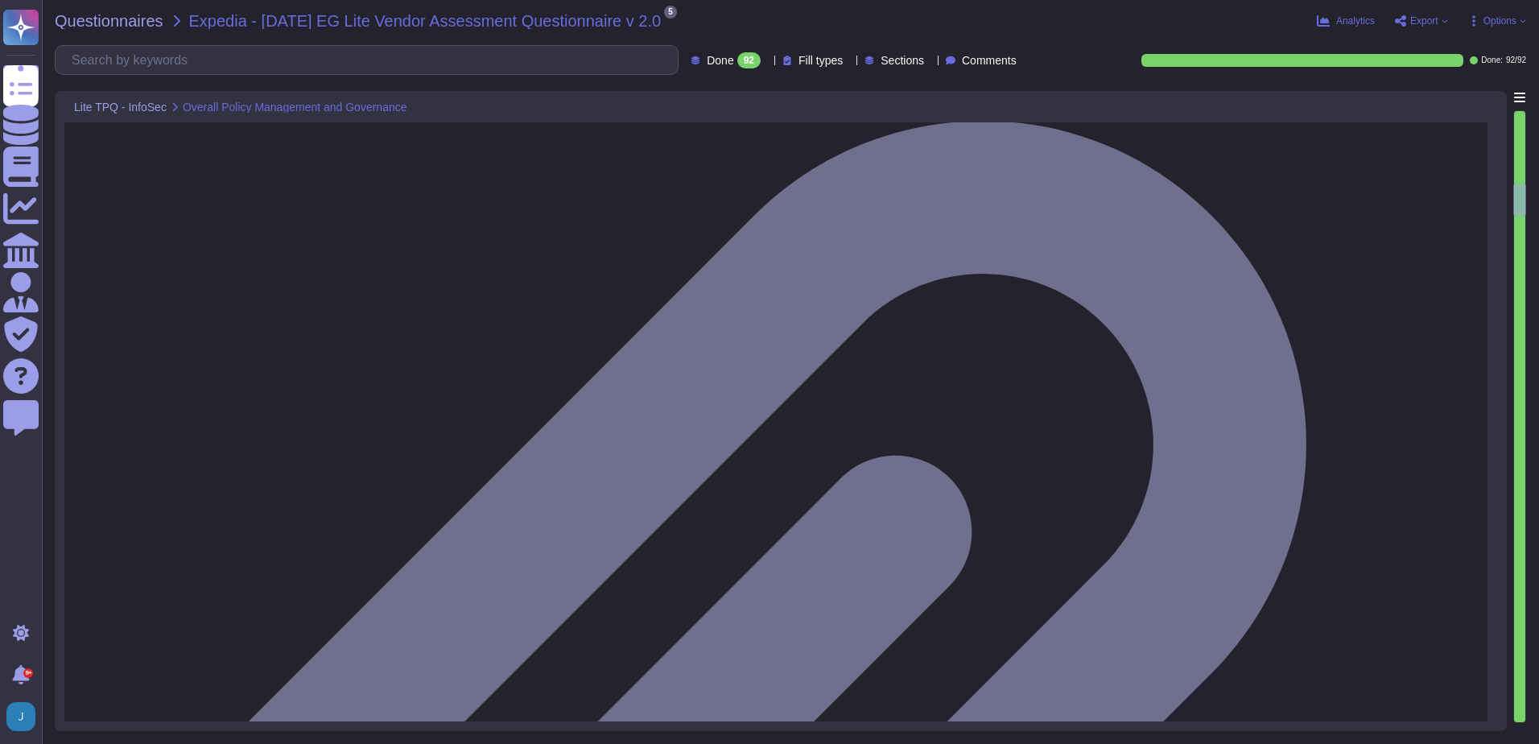
scroll to position [2, 0]
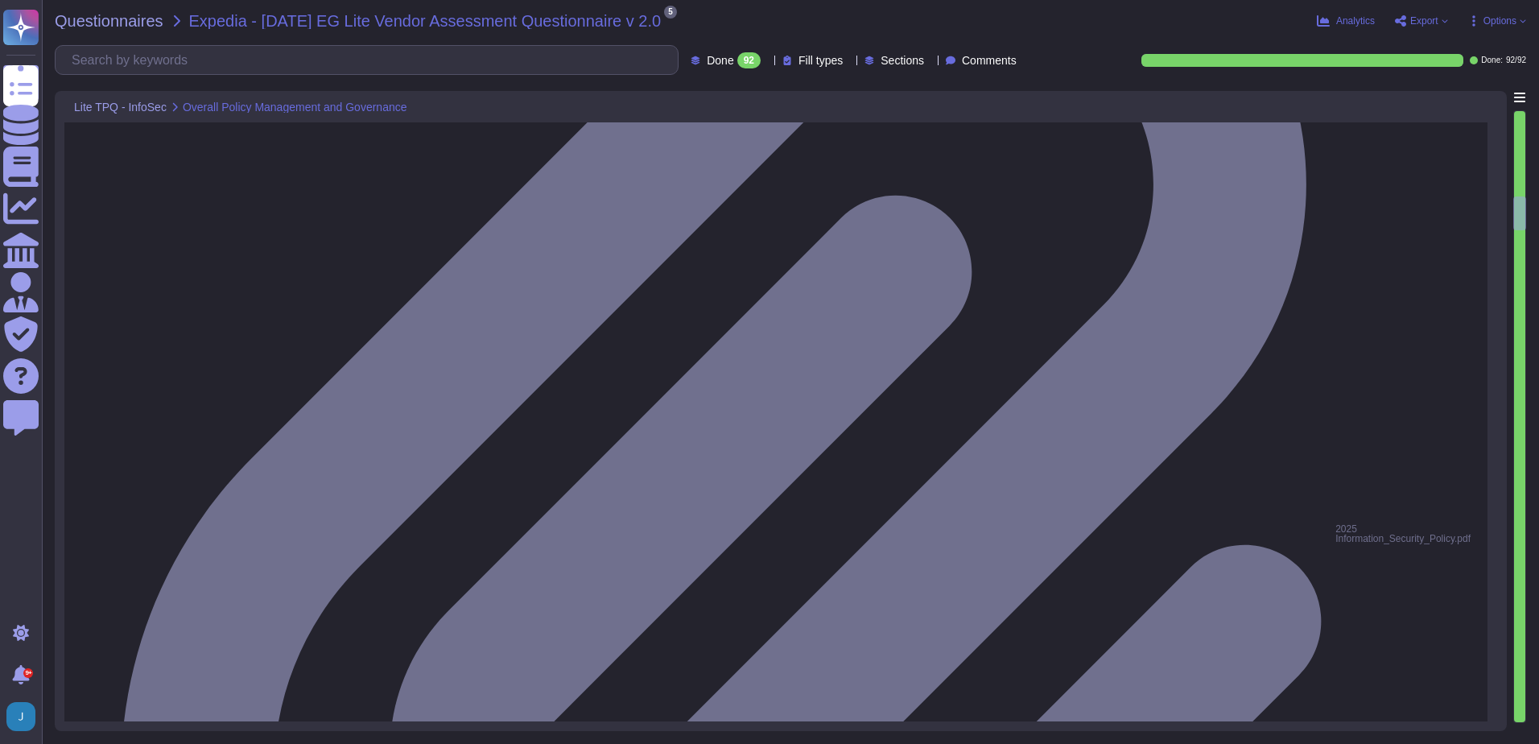
type textarea "Yes, our organization has a documented clear desk policy for papers and removab…"
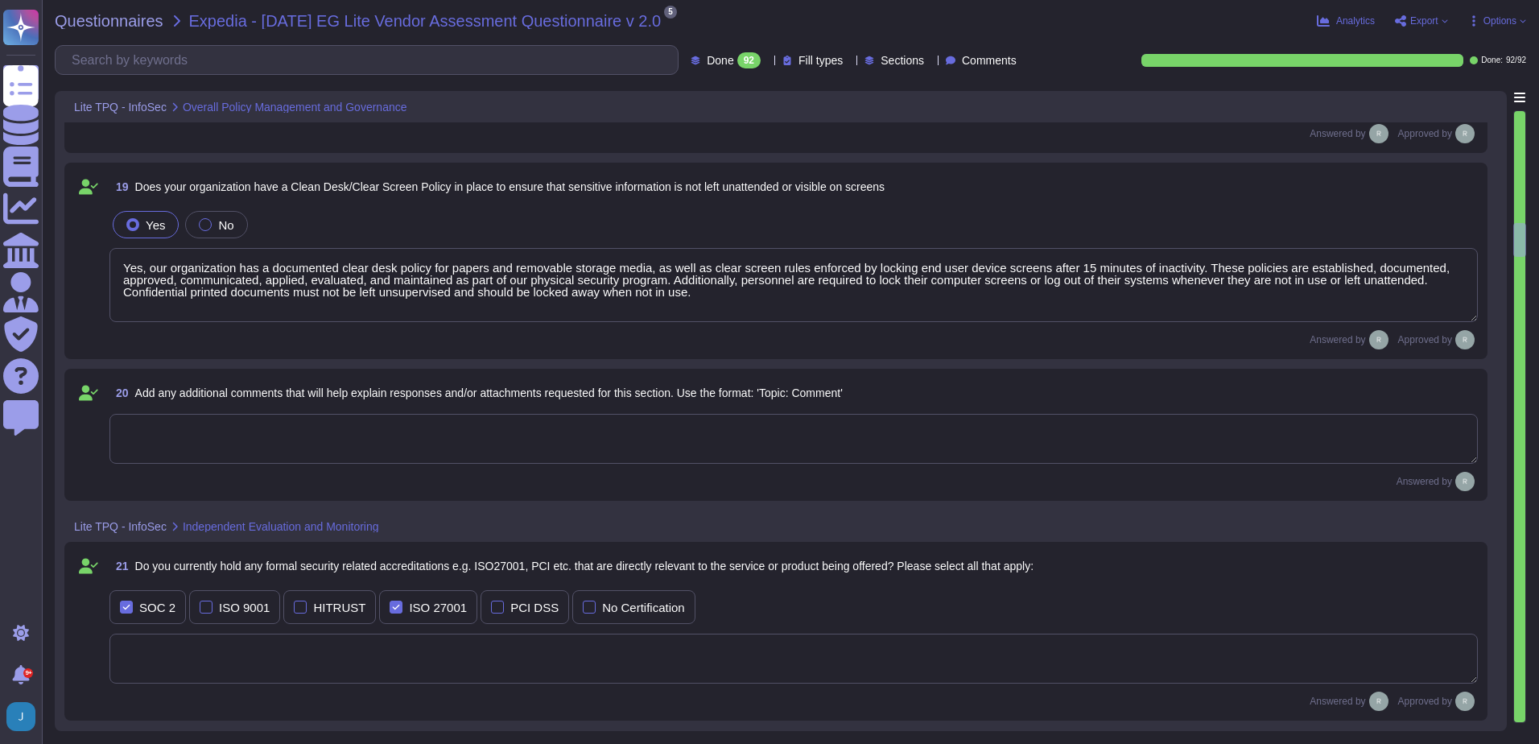
type textarea "Yes, background checks are performed on new hires. The checks include: - Identi…"
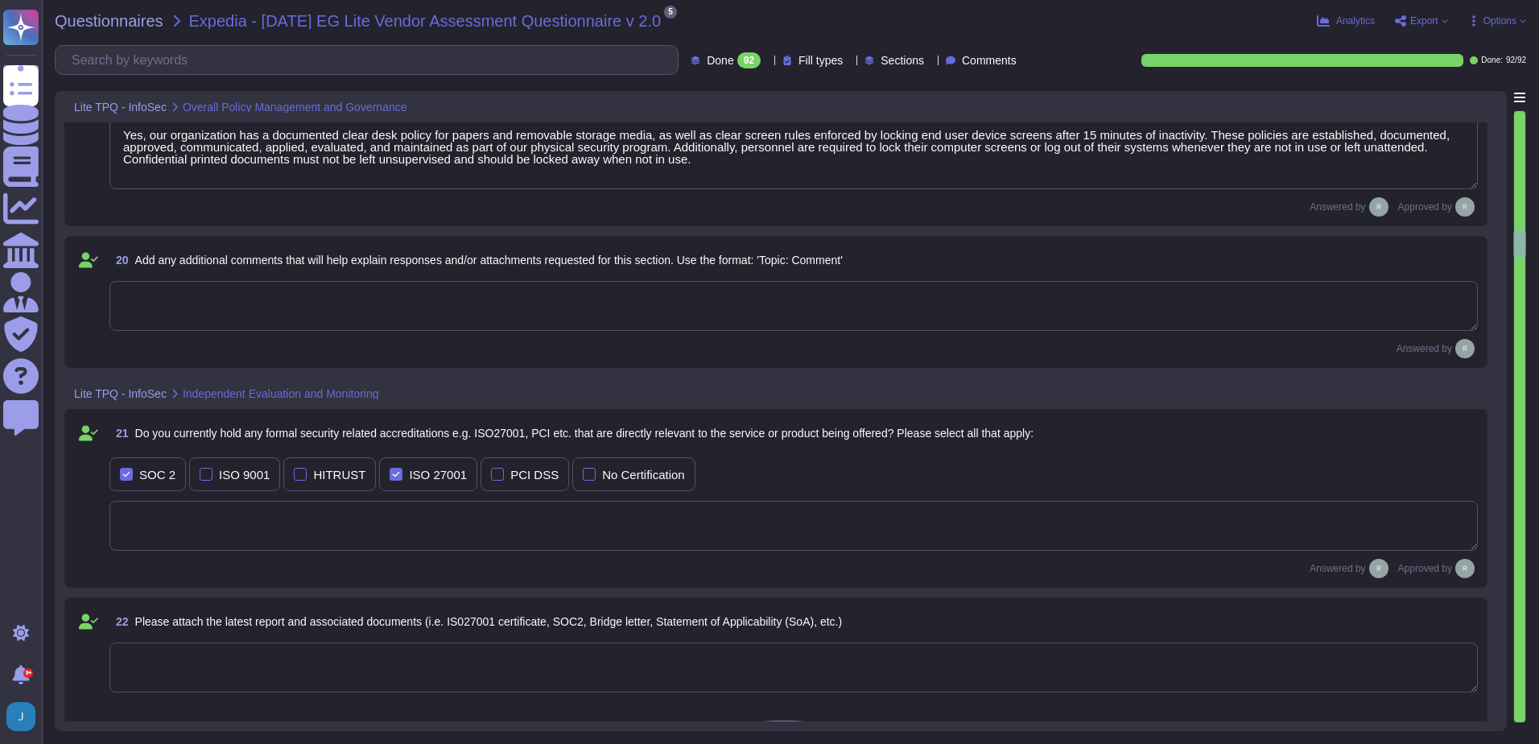
scroll to position [3621, 0]
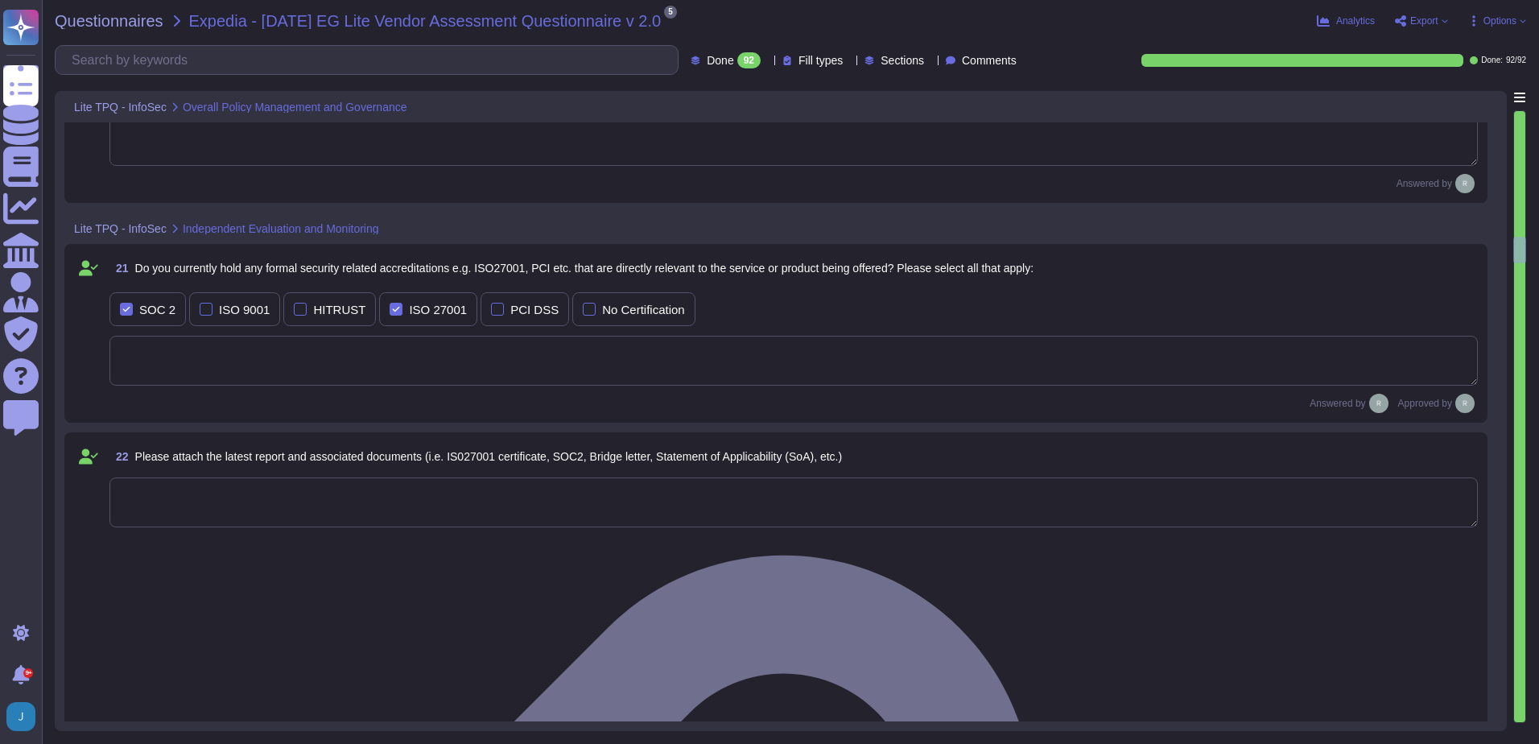
type textarea "Yes, our organization requires all personnel with access to client, confidentia…"
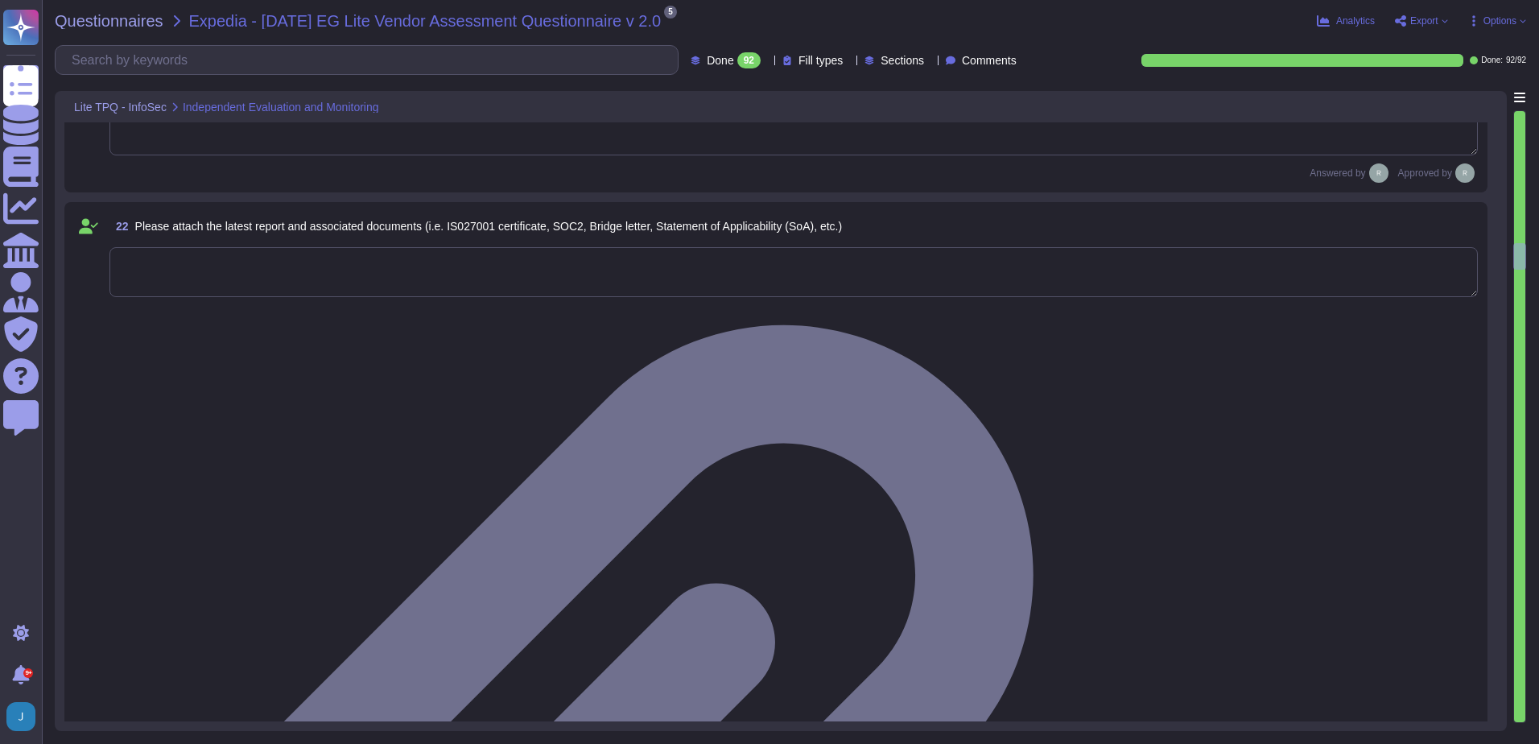
type textarea "Yes, we have a formal training program that is mandatory for all employees and …"
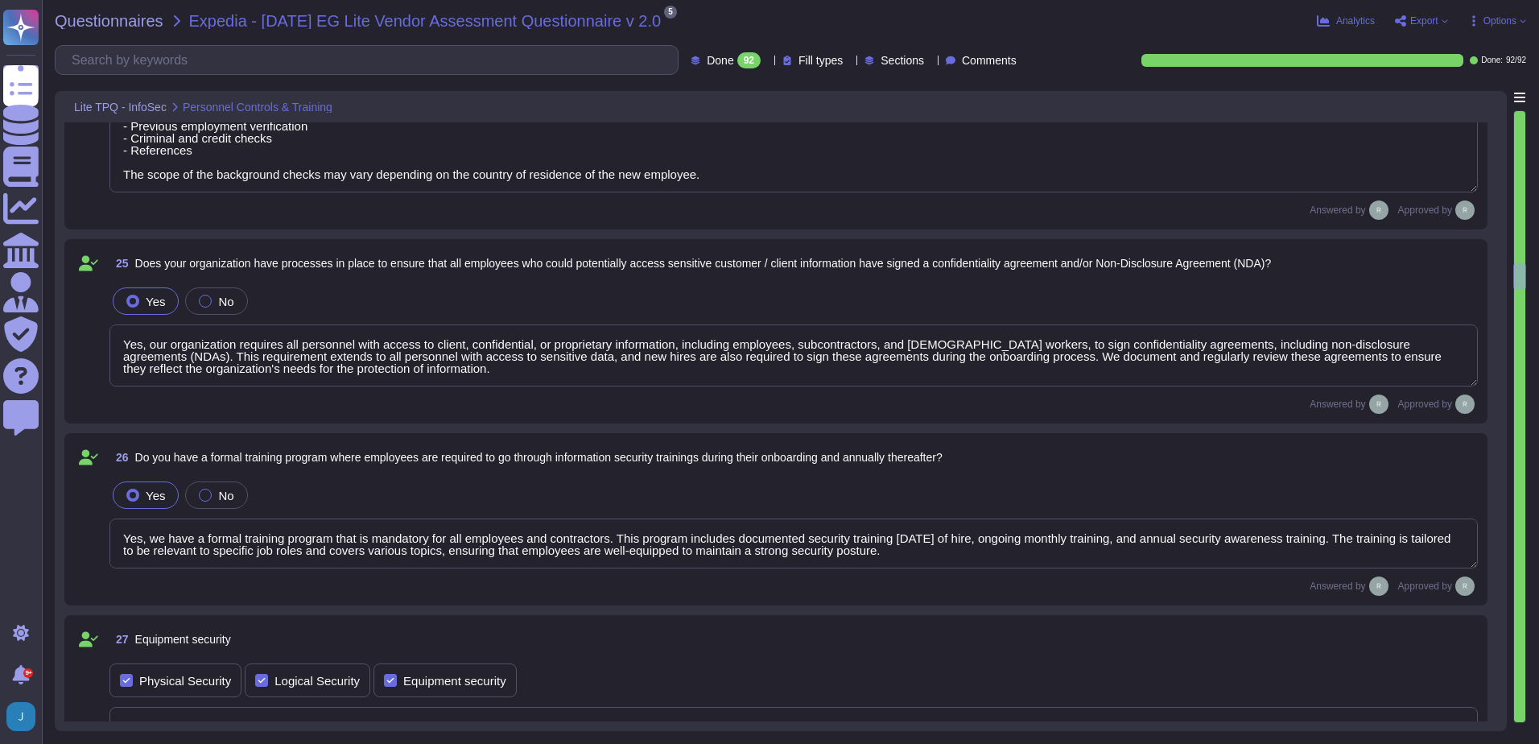
scroll to position [2, 0]
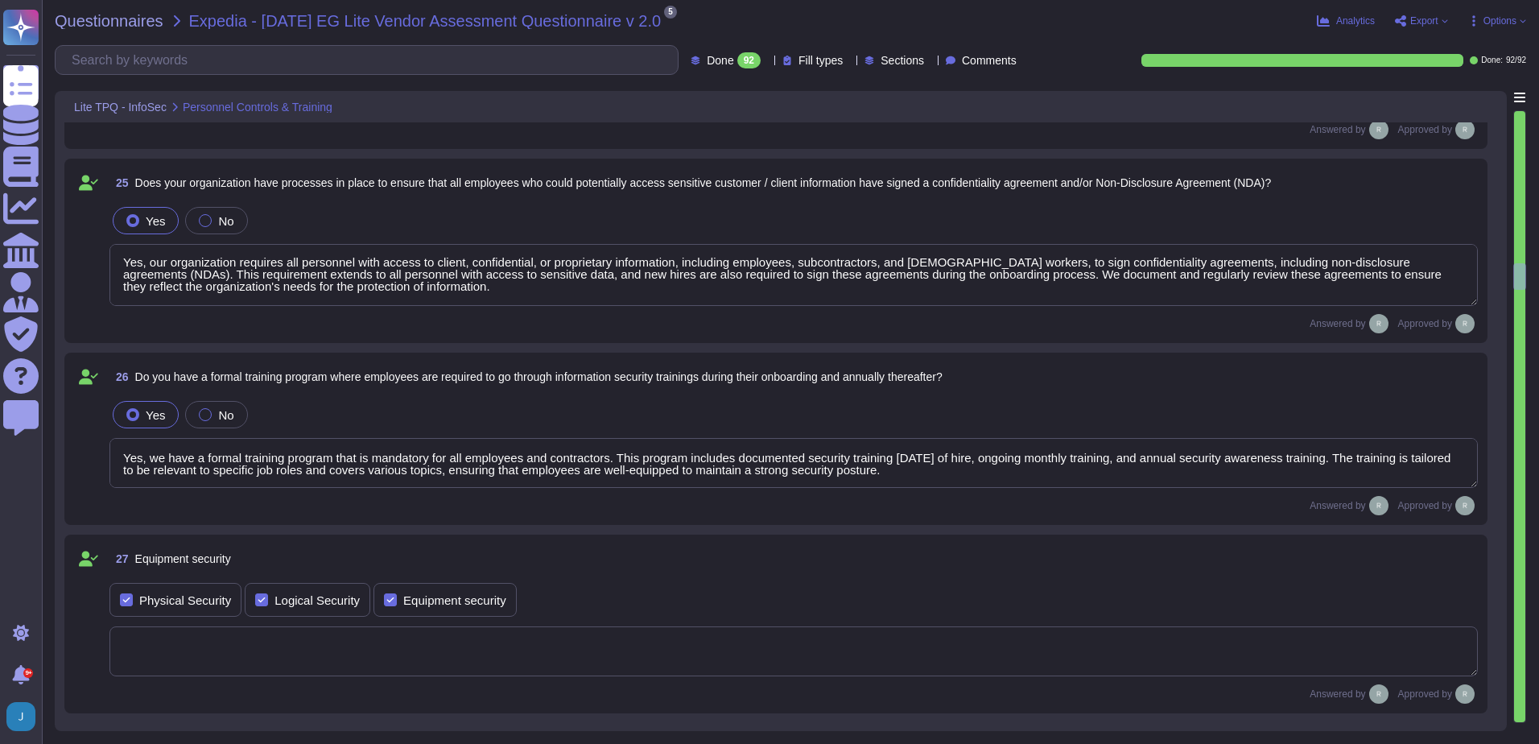
type textarea "Yes, there are technical and policy controls in place to mitigate the potential…"
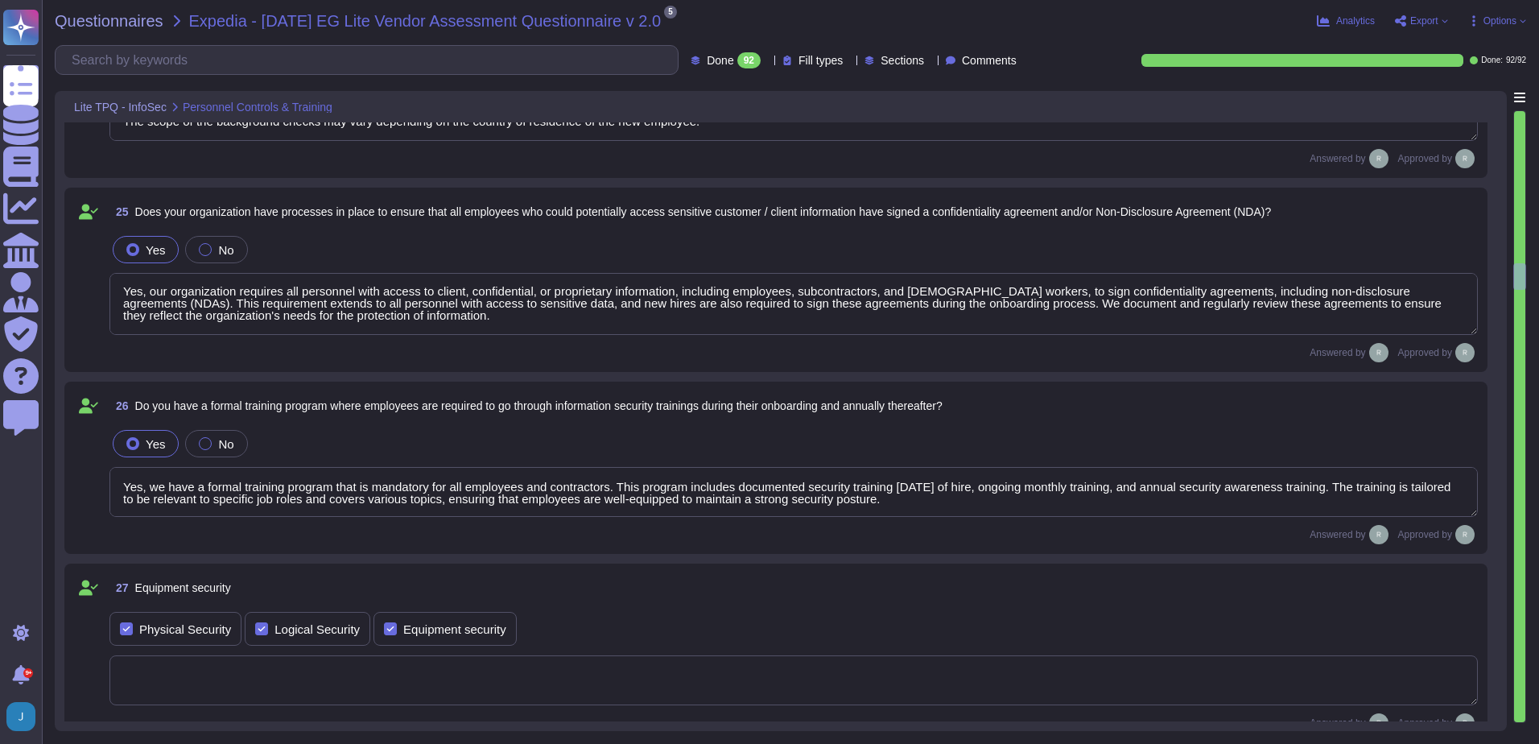
scroll to position [4587, 0]
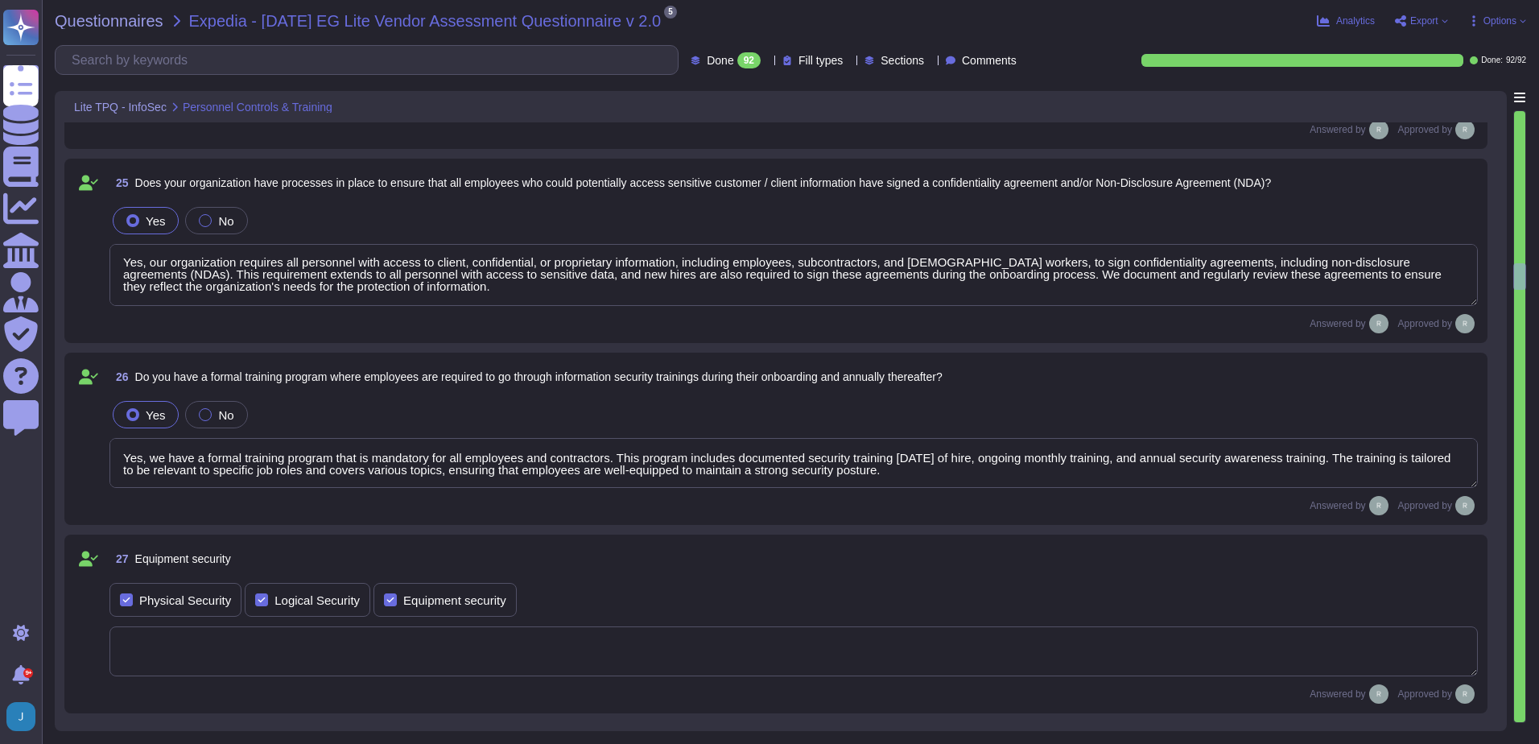
type textarea "Yes, there are technical and policy controls in place to mitigate the potential…"
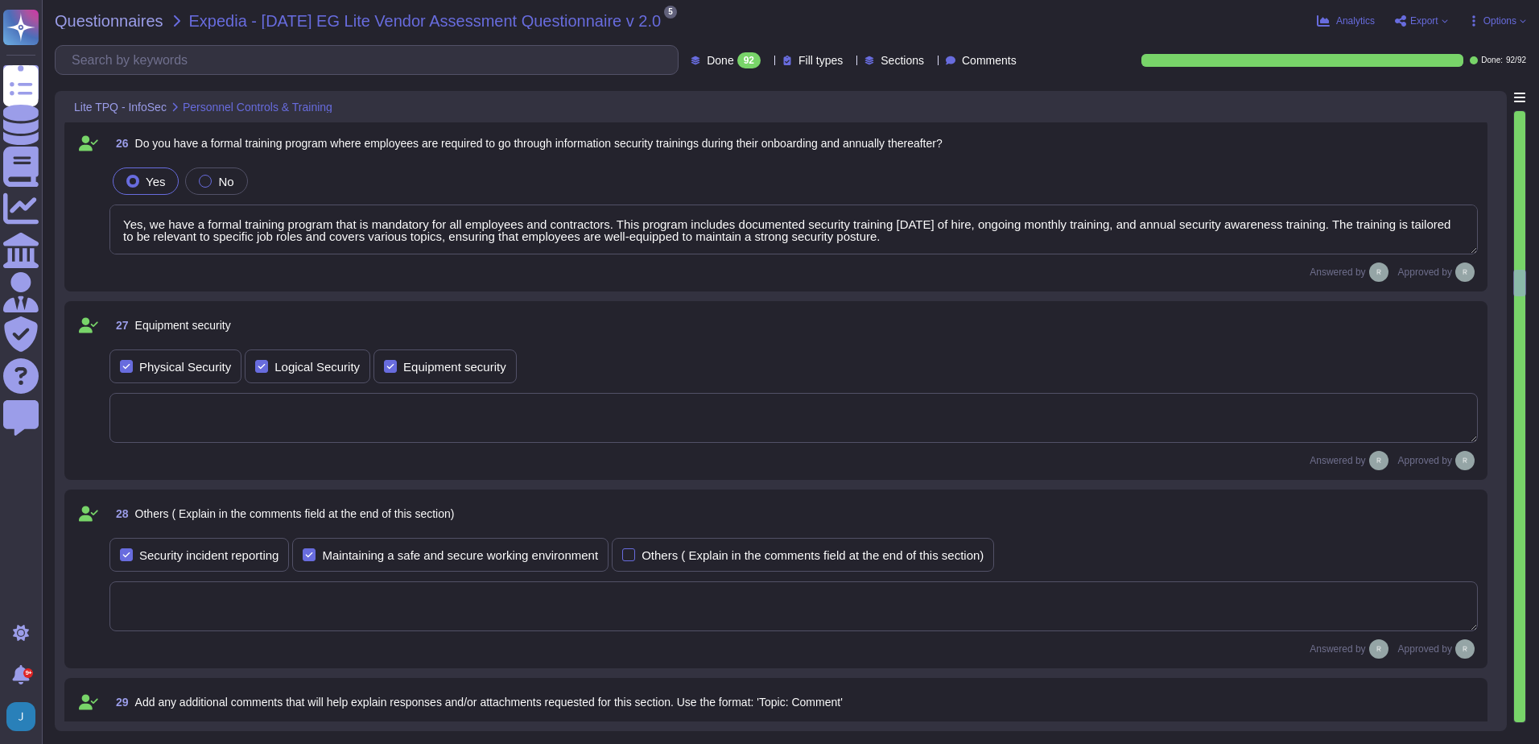
scroll to position [4828, 0]
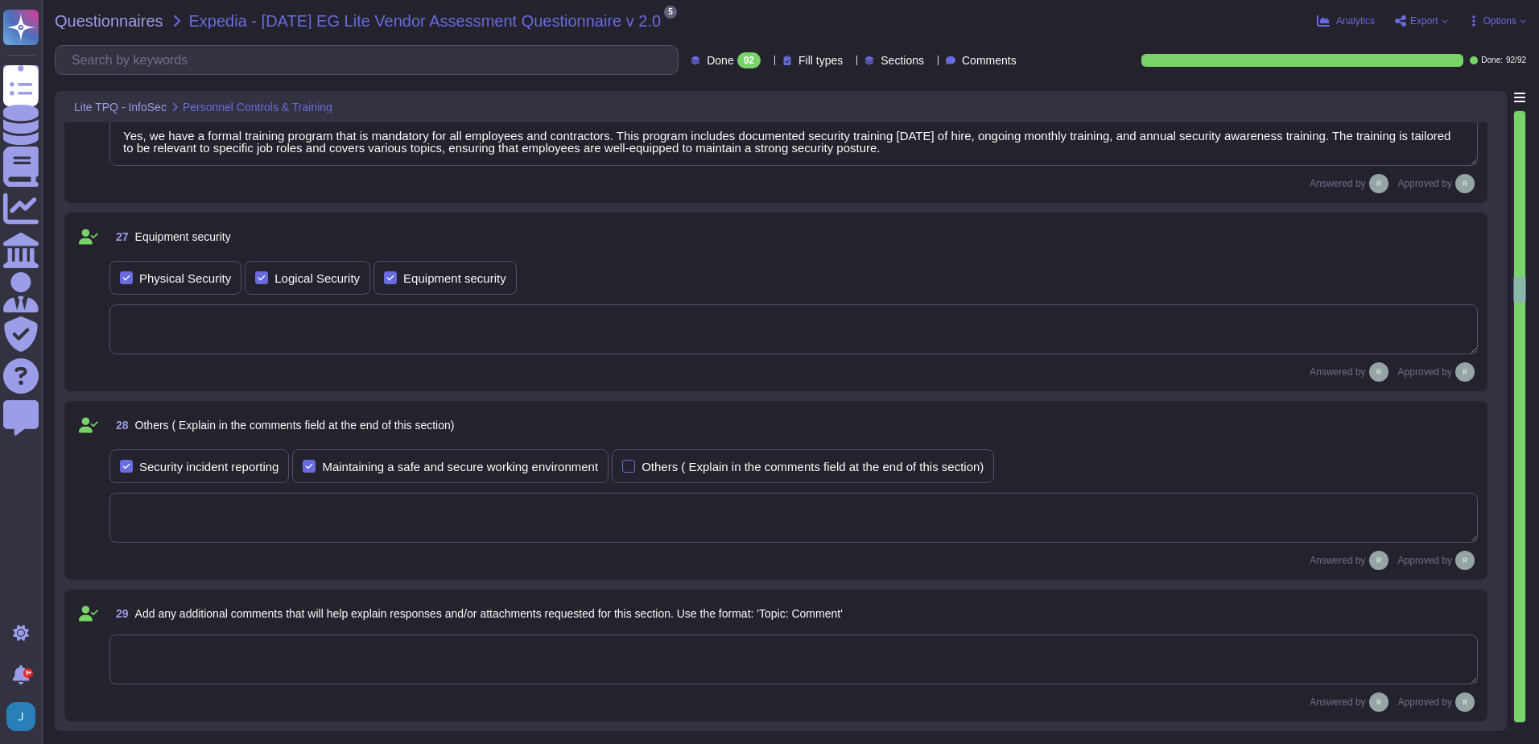
type textarea "Yes, antivirus and anti-malware software is installed and actively running on a…"
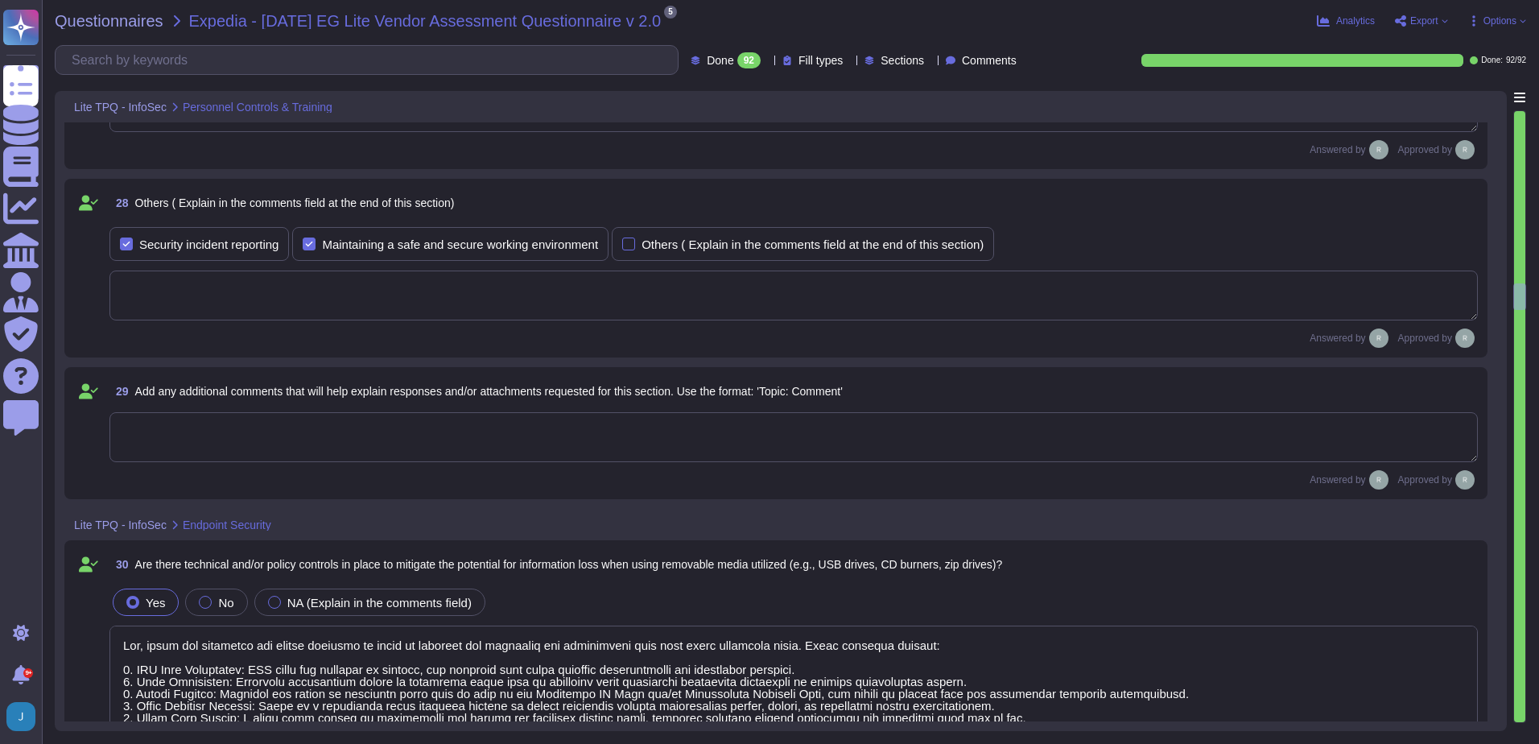
scroll to position [5150, 0]
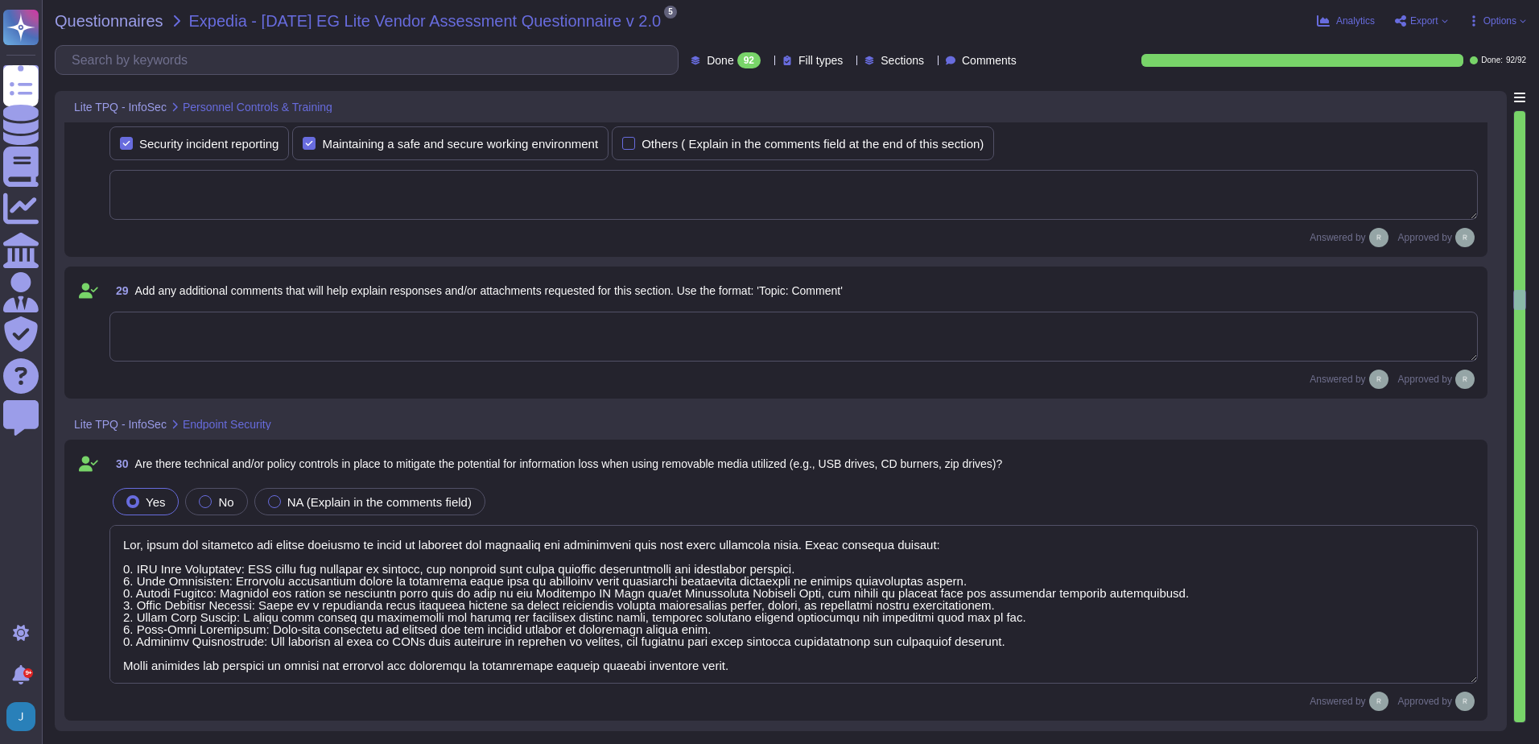
type textarea "Yes, we have implemented firewalls on all networks to restrict inbound and outb…"
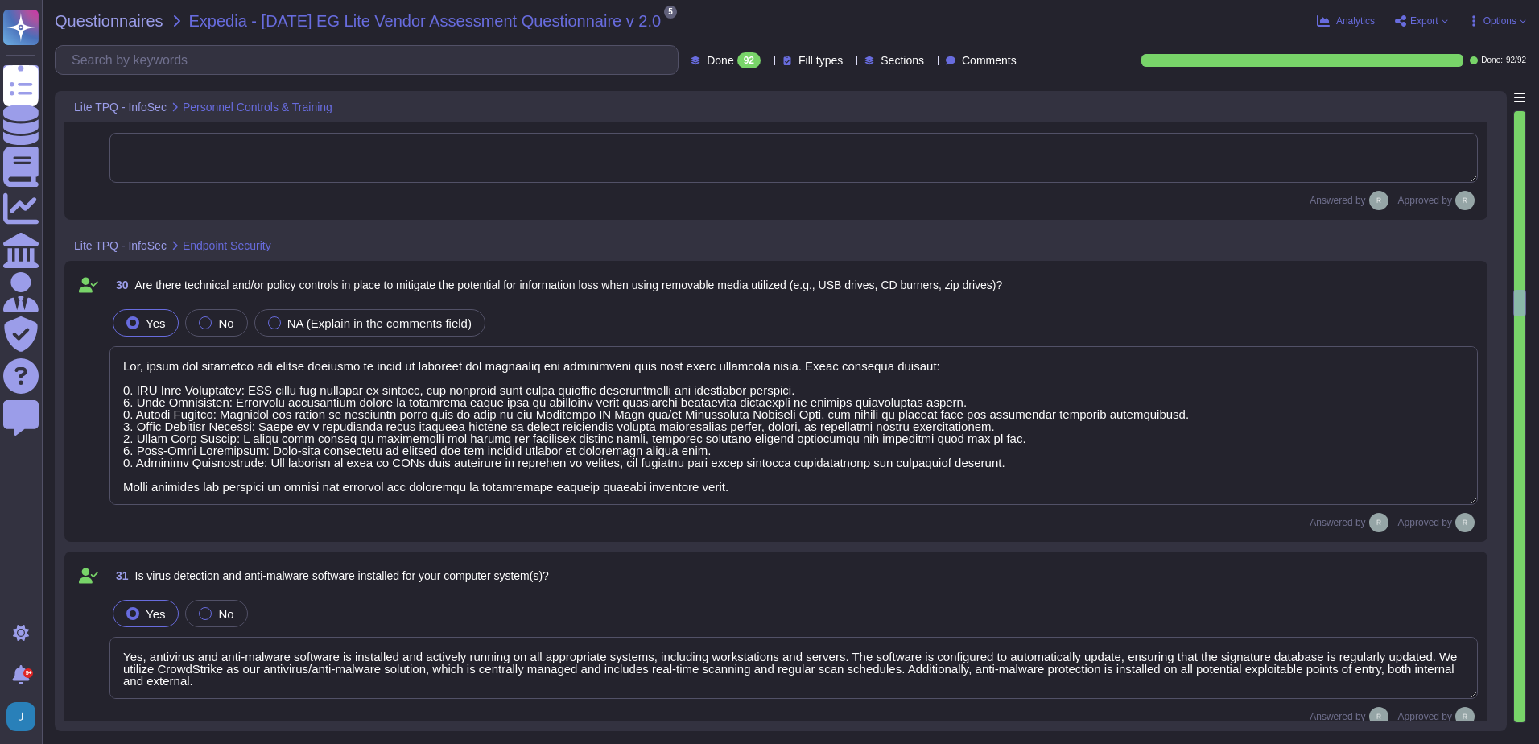
scroll to position [5391, 0]
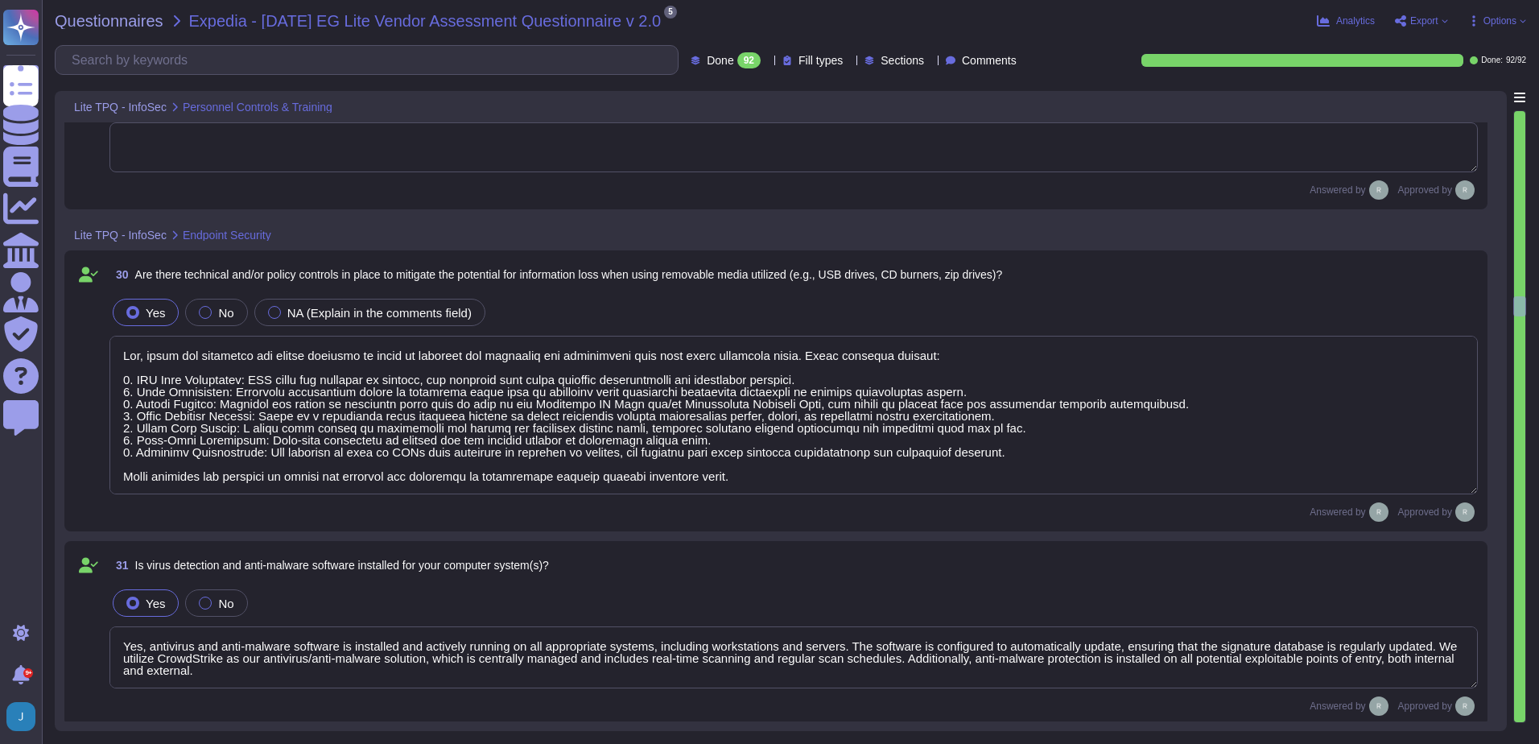
type textarea "No, we do not currently have any intrusion detection or prevention systems (IDS…"
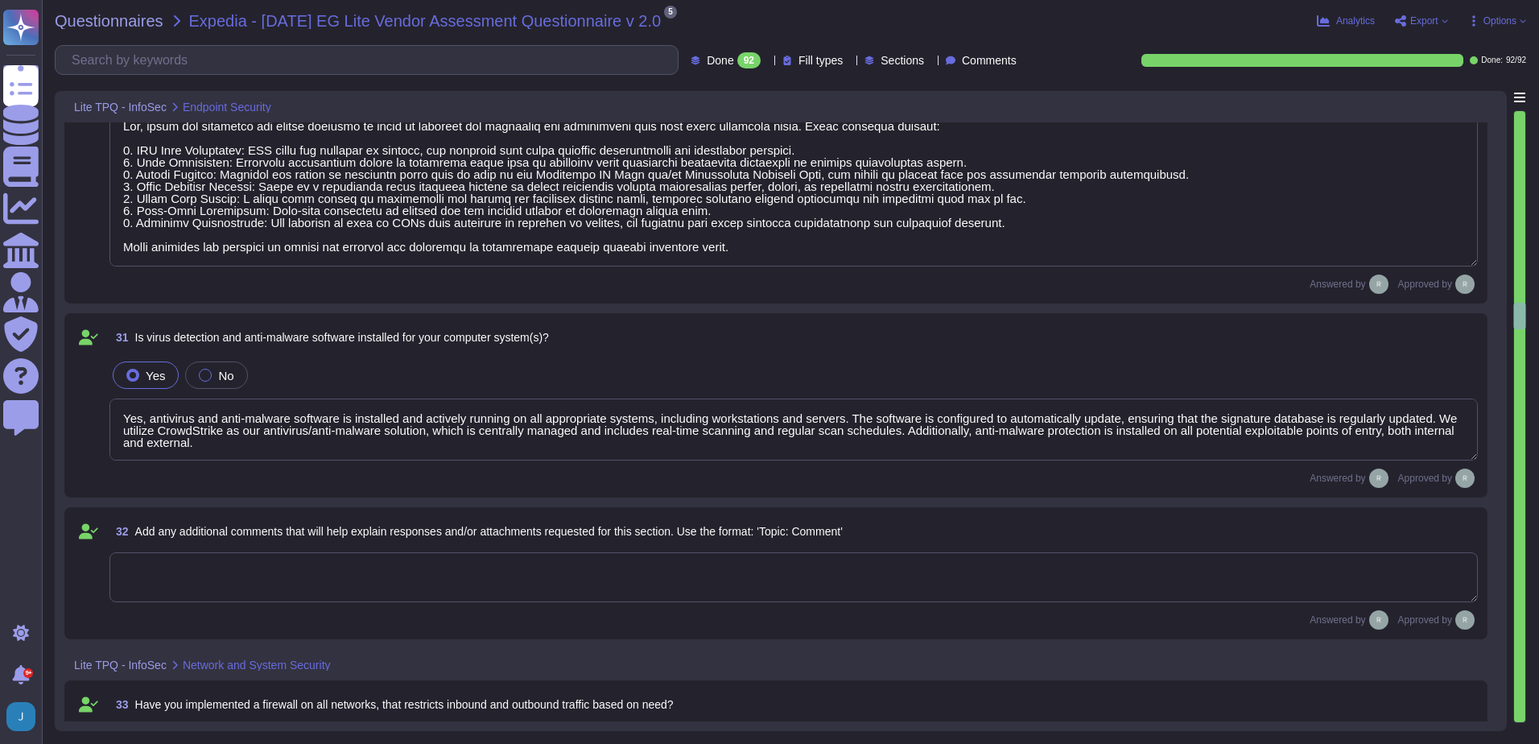
scroll to position [5633, 0]
type textarea "We utilize several methods and technologies to segment our network effectively:…"
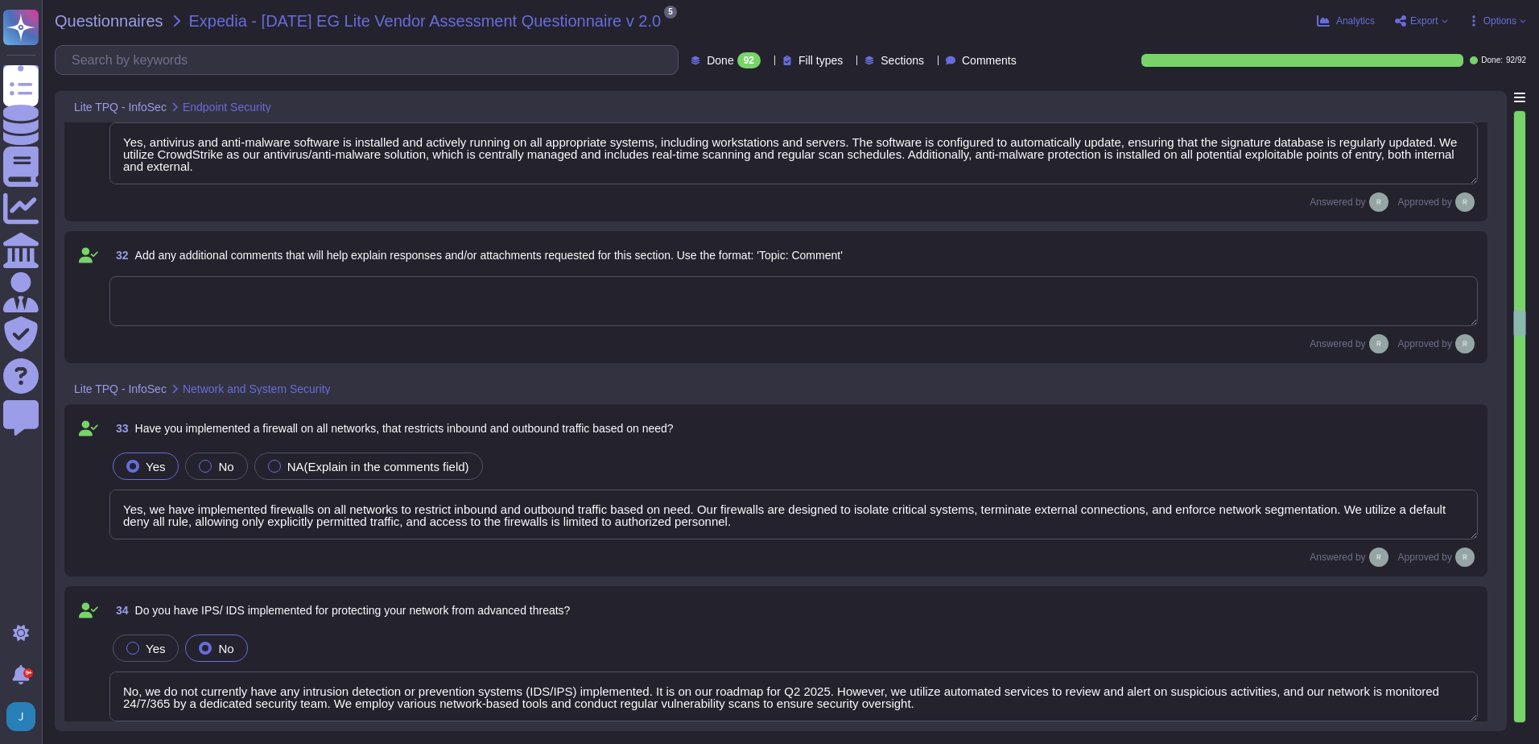
scroll to position [5874, 0]
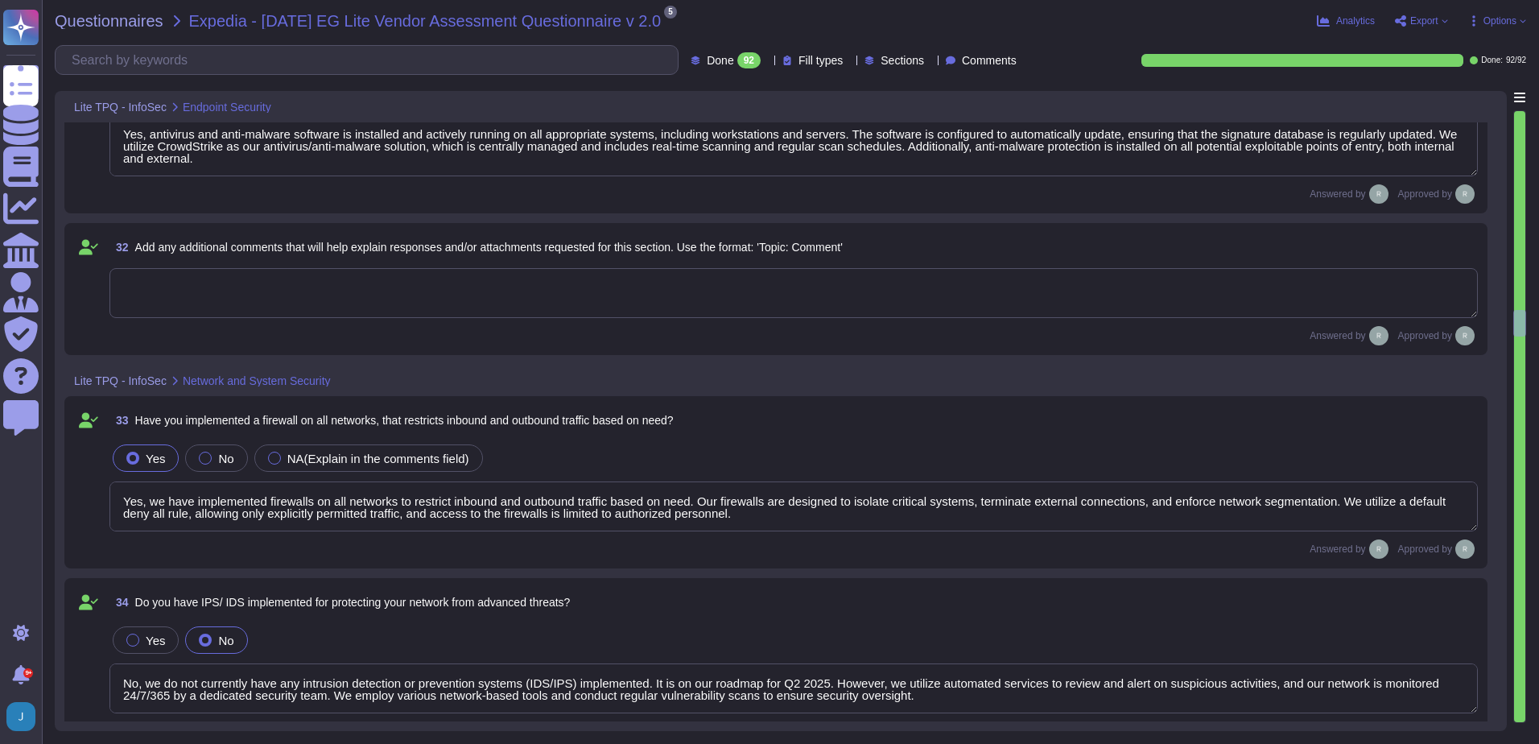
type textarea "Yes, our organization has an email filtering policy in place. The policy includ…"
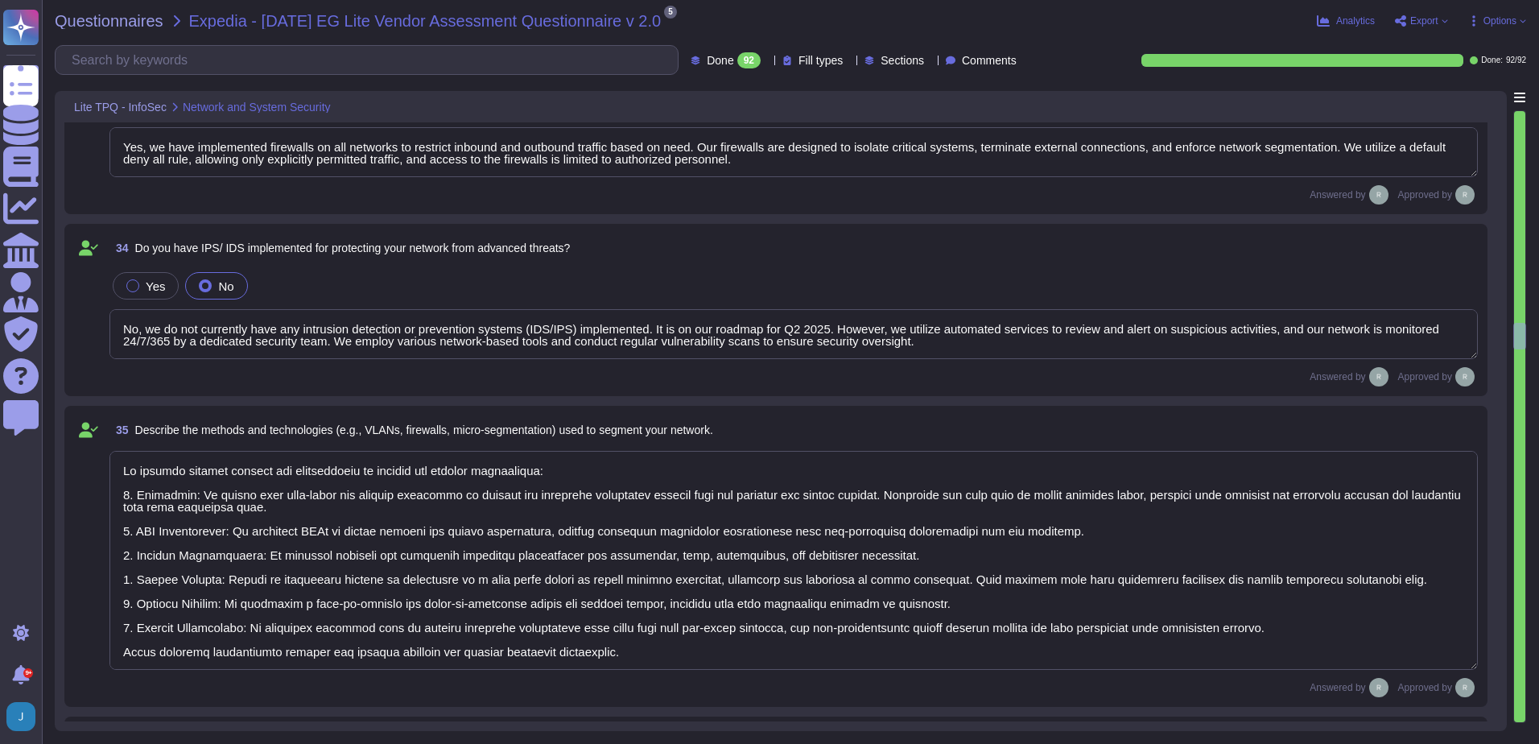
type textarea "Our organization employs several email filtering solutions and tools to protect…"
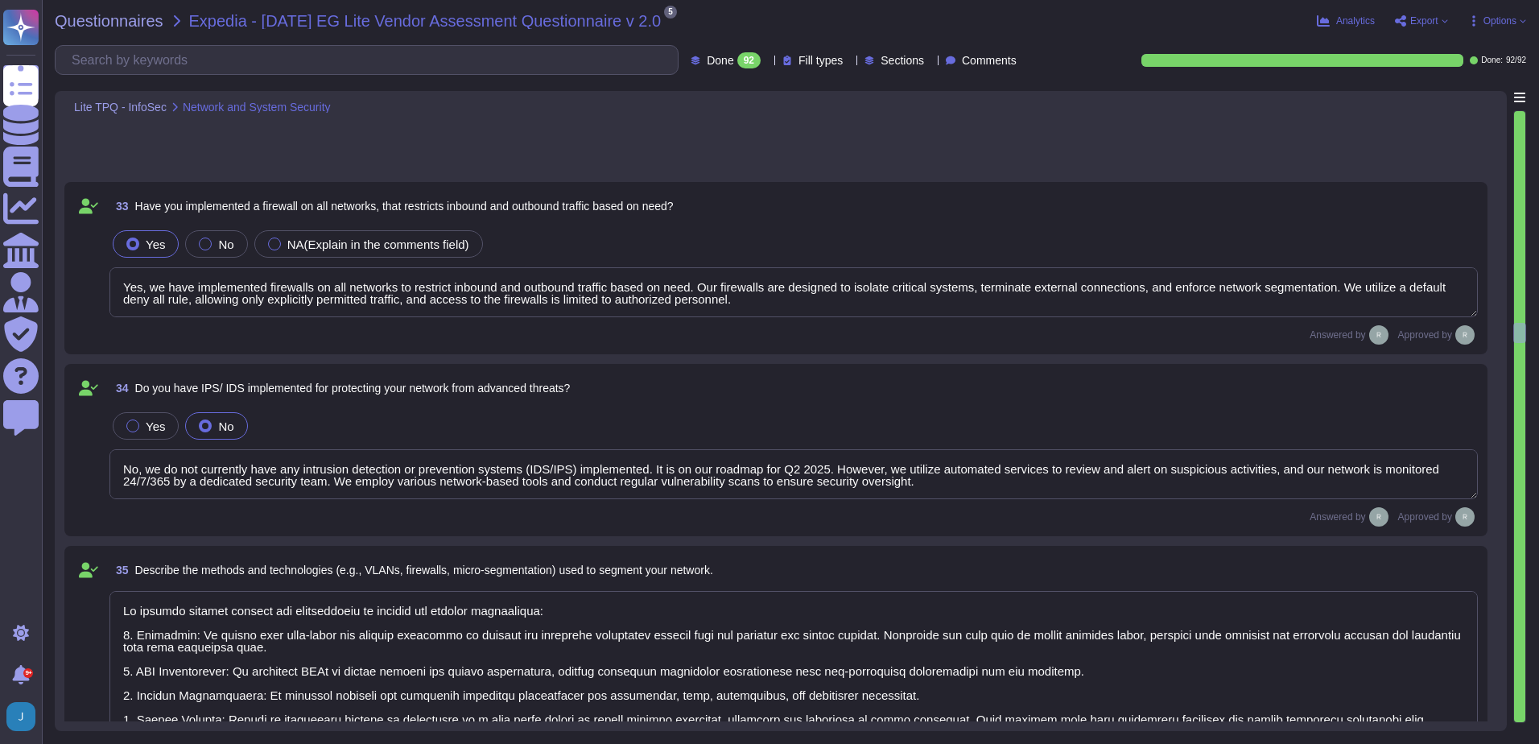
scroll to position [6035, 0]
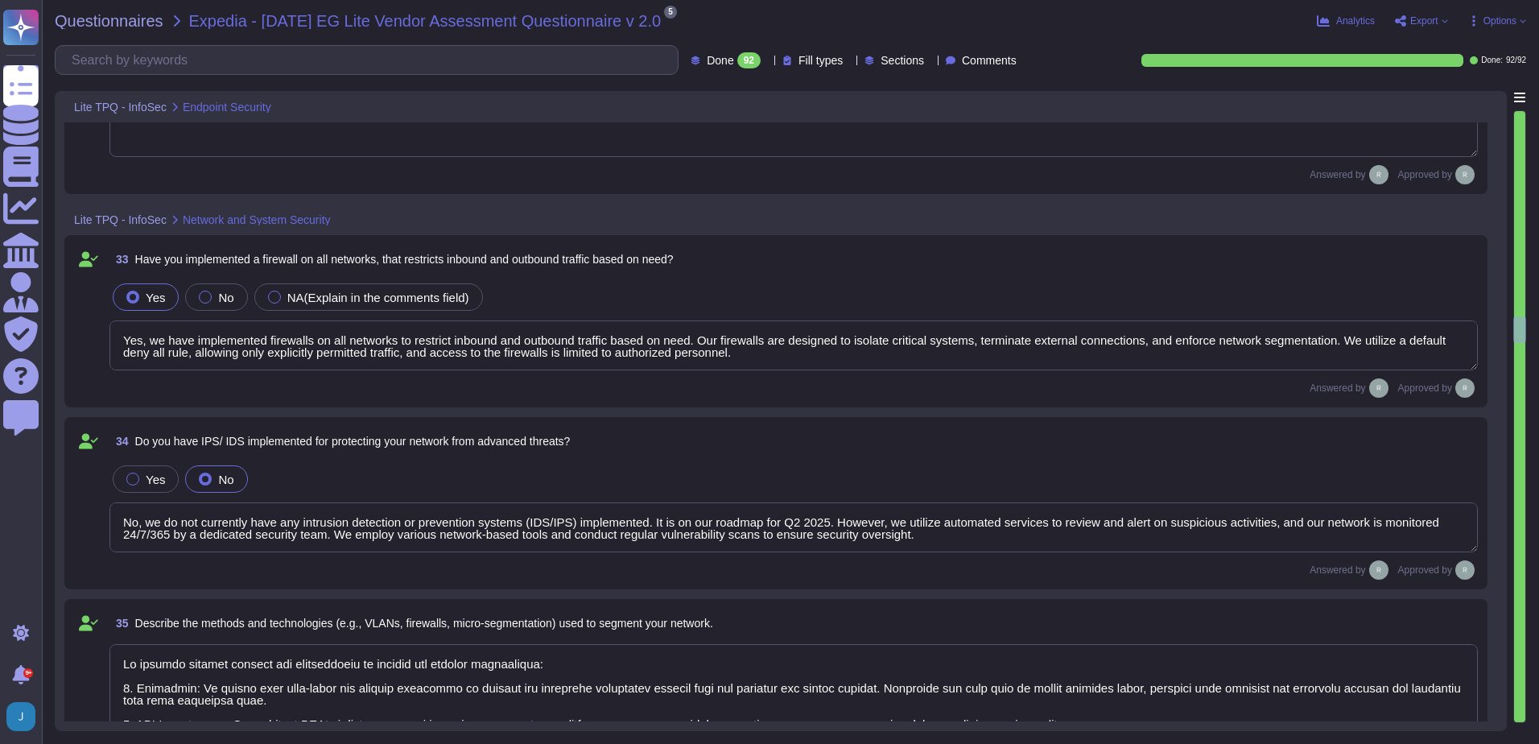
type textarea "Yes, there are technical and policy controls in place to mitigate the potential…"
type textarea "Yes, antivirus and anti-malware software is installed and actively running on a…"
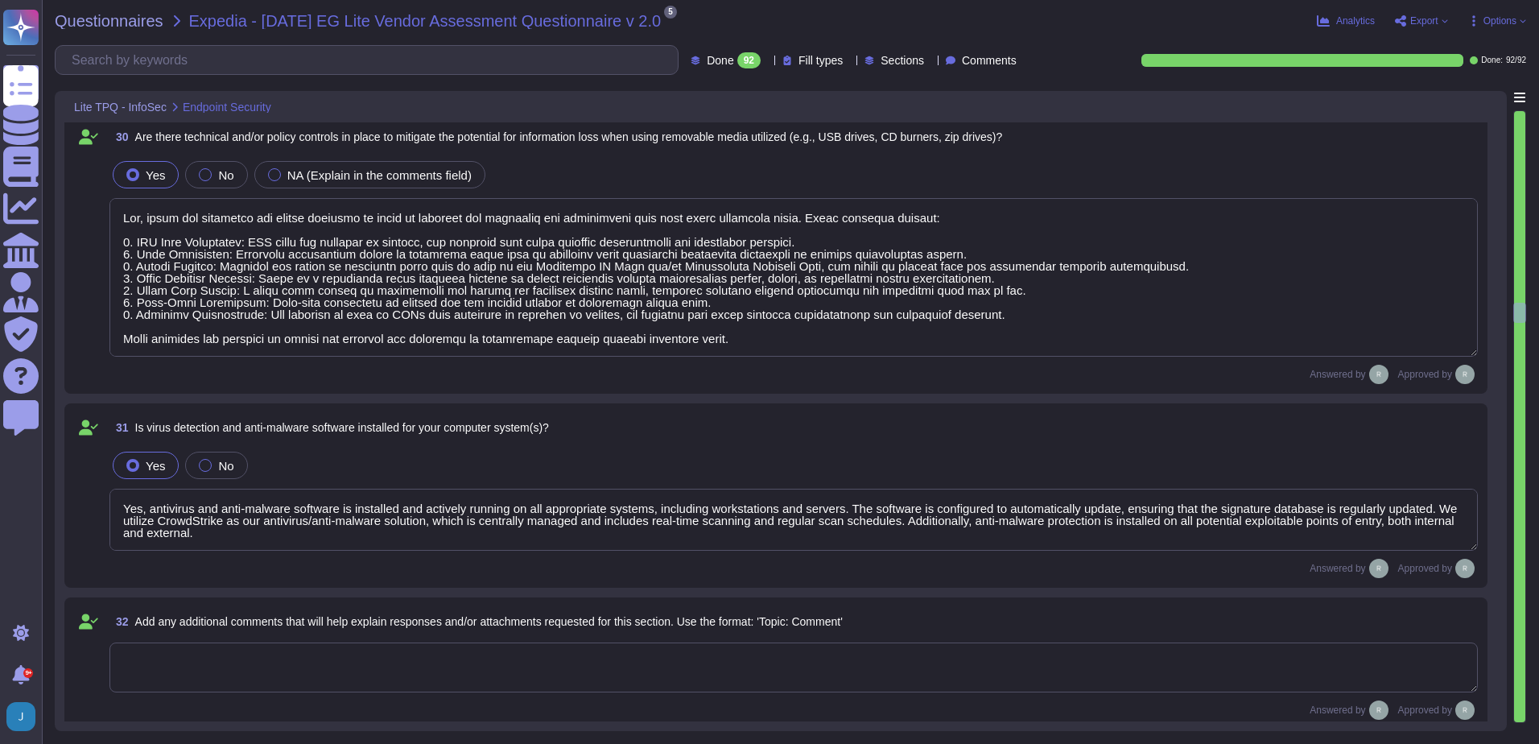
scroll to position [5472, 0]
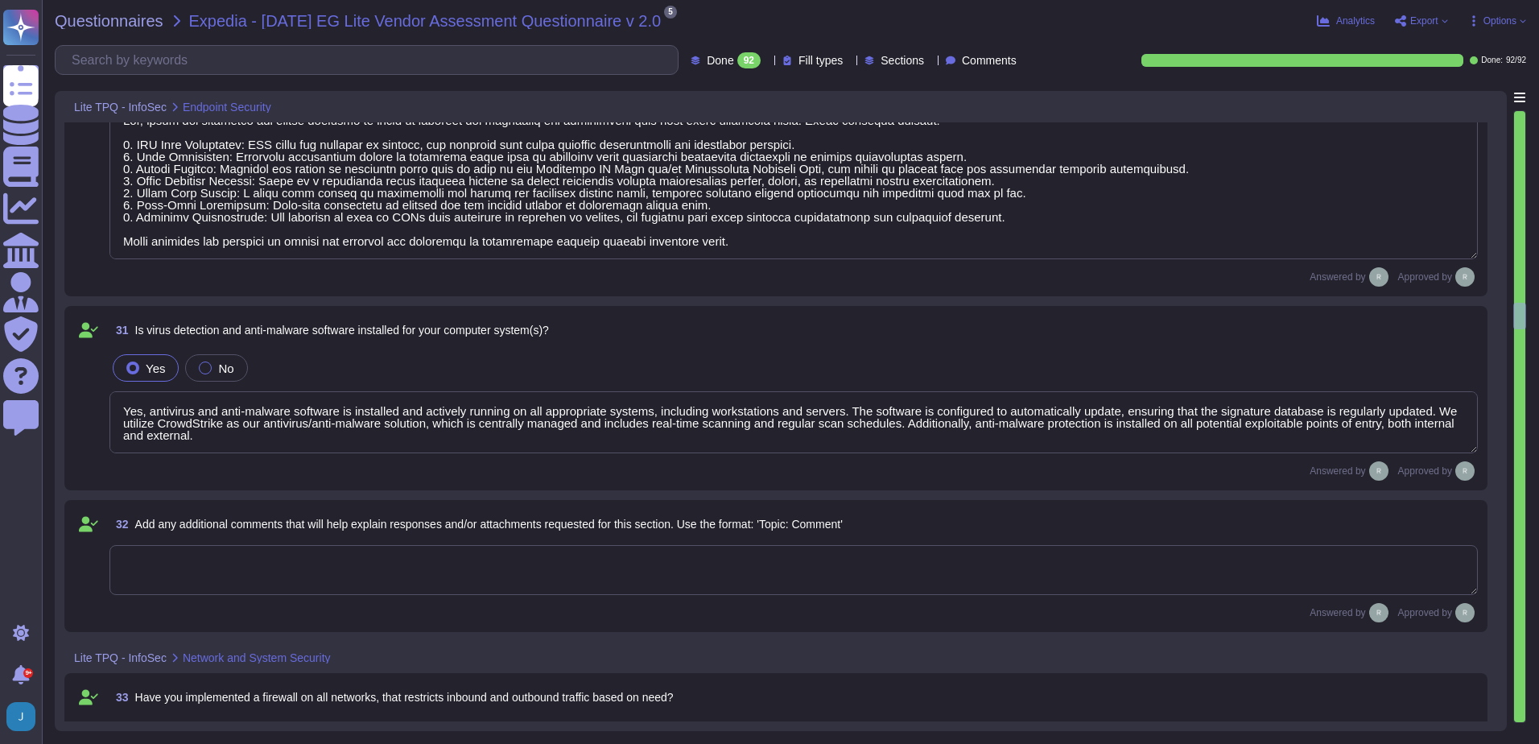
type textarea "We utilize several methods and technologies to segment our network effectively:…"
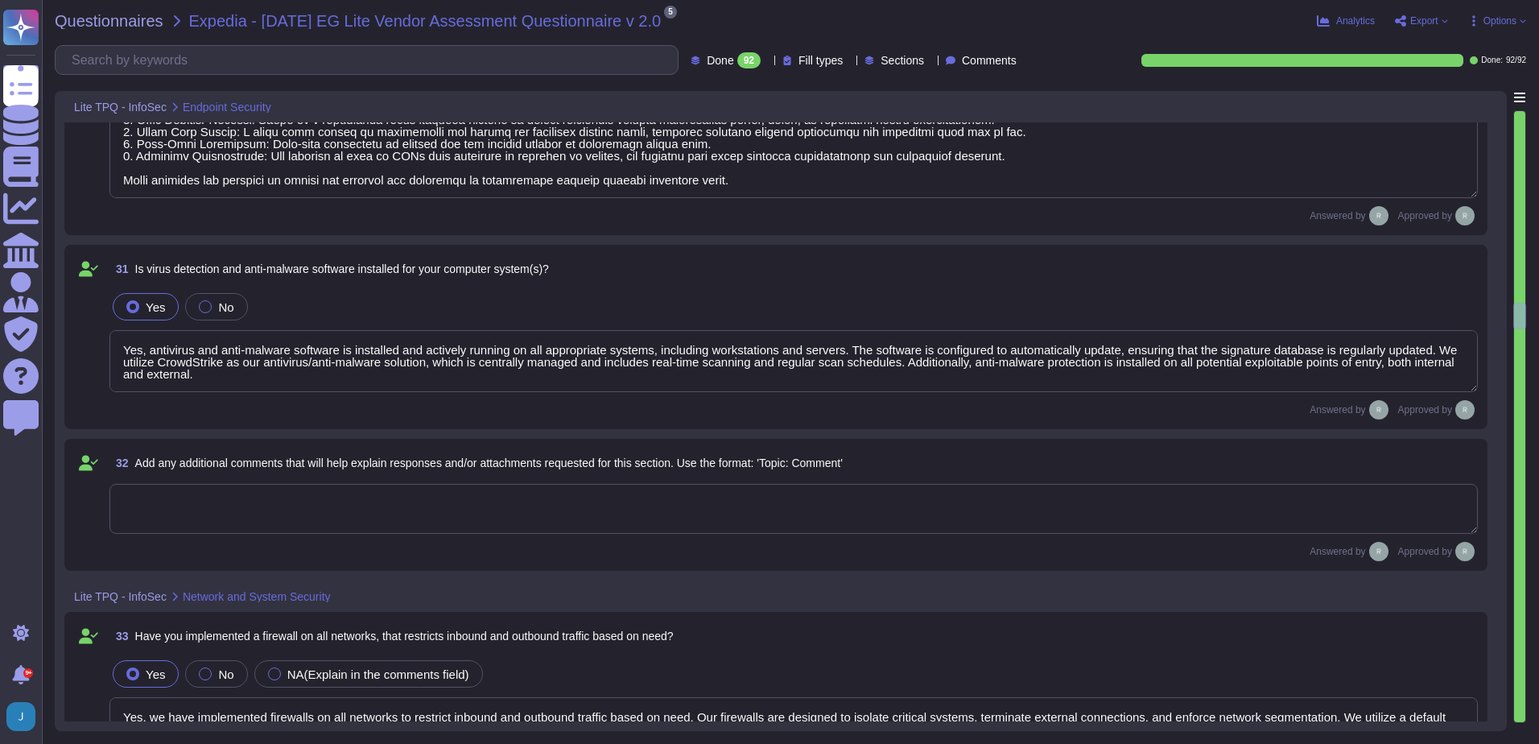
scroll to position [5713, 0]
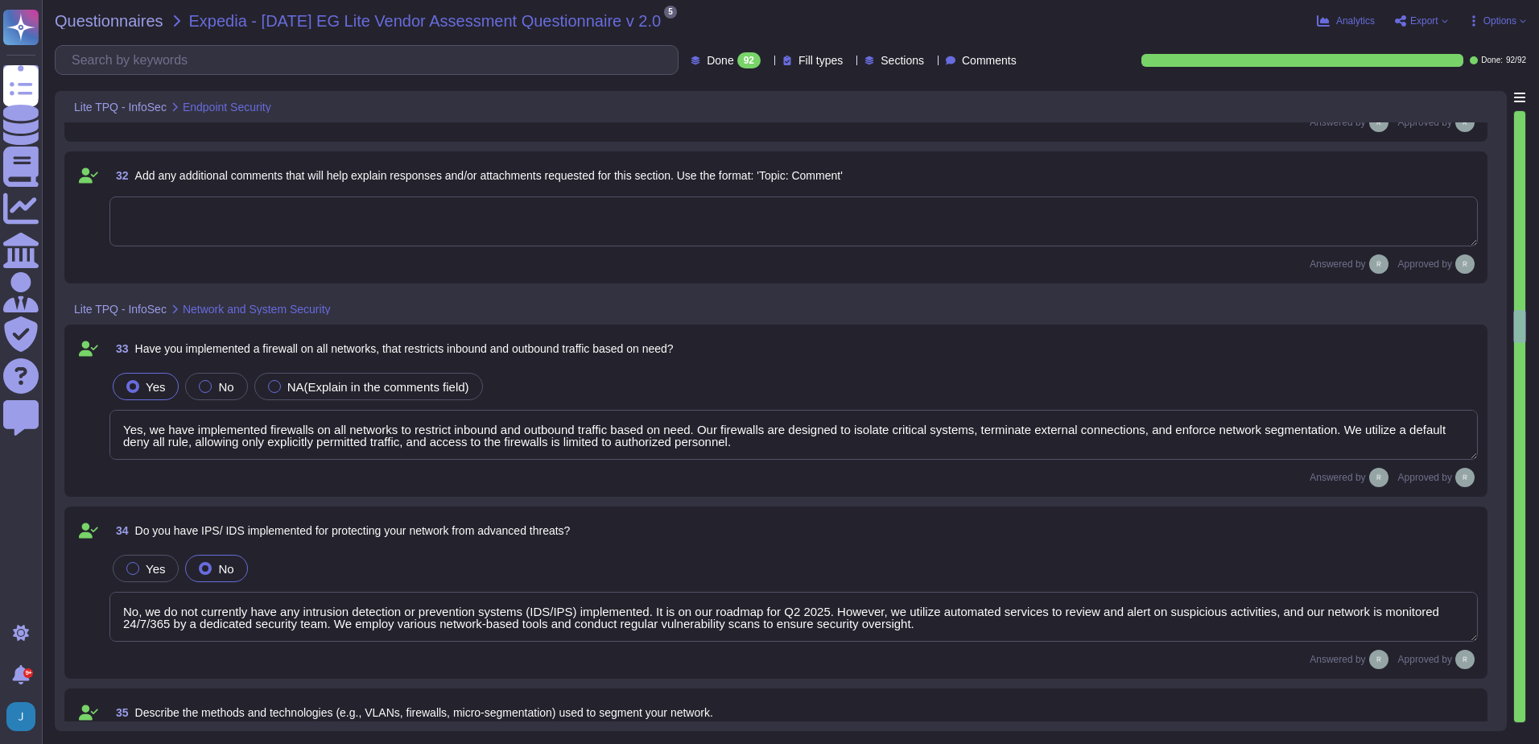
type textarea "Yes, our organization has an email filtering policy in place. The policy includ…"
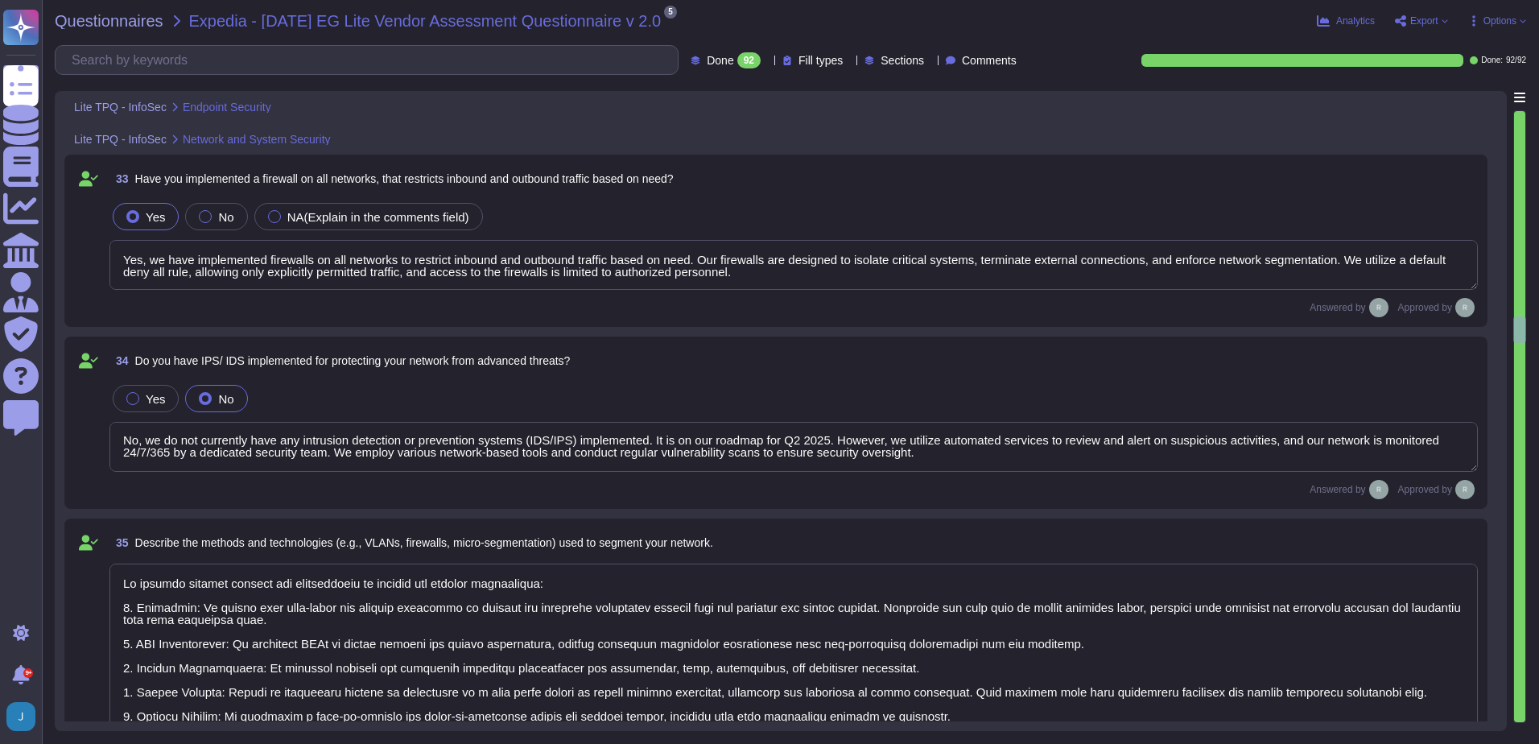
scroll to position [2, 0]
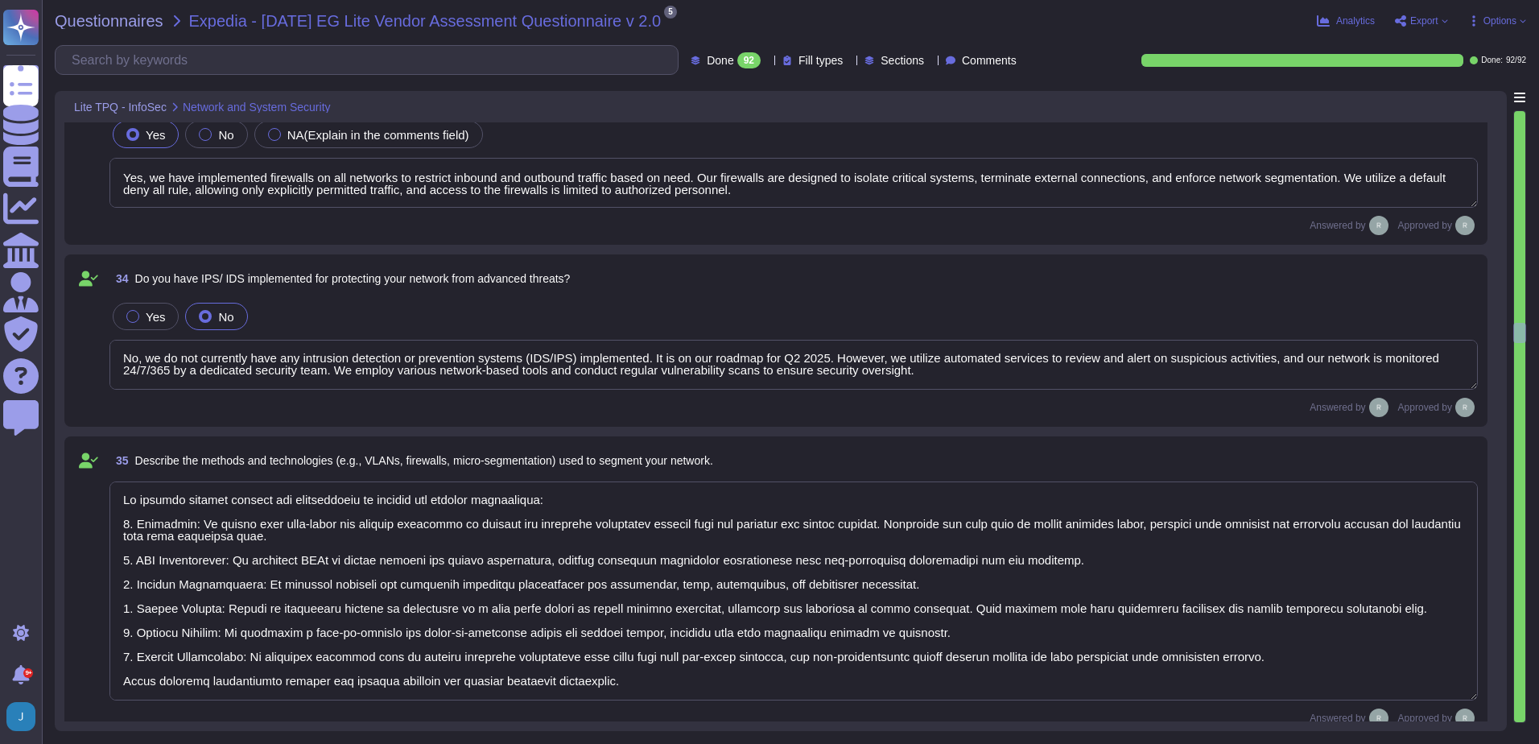
type textarea "Our organization employs several email filtering solutions and tools to protect…"
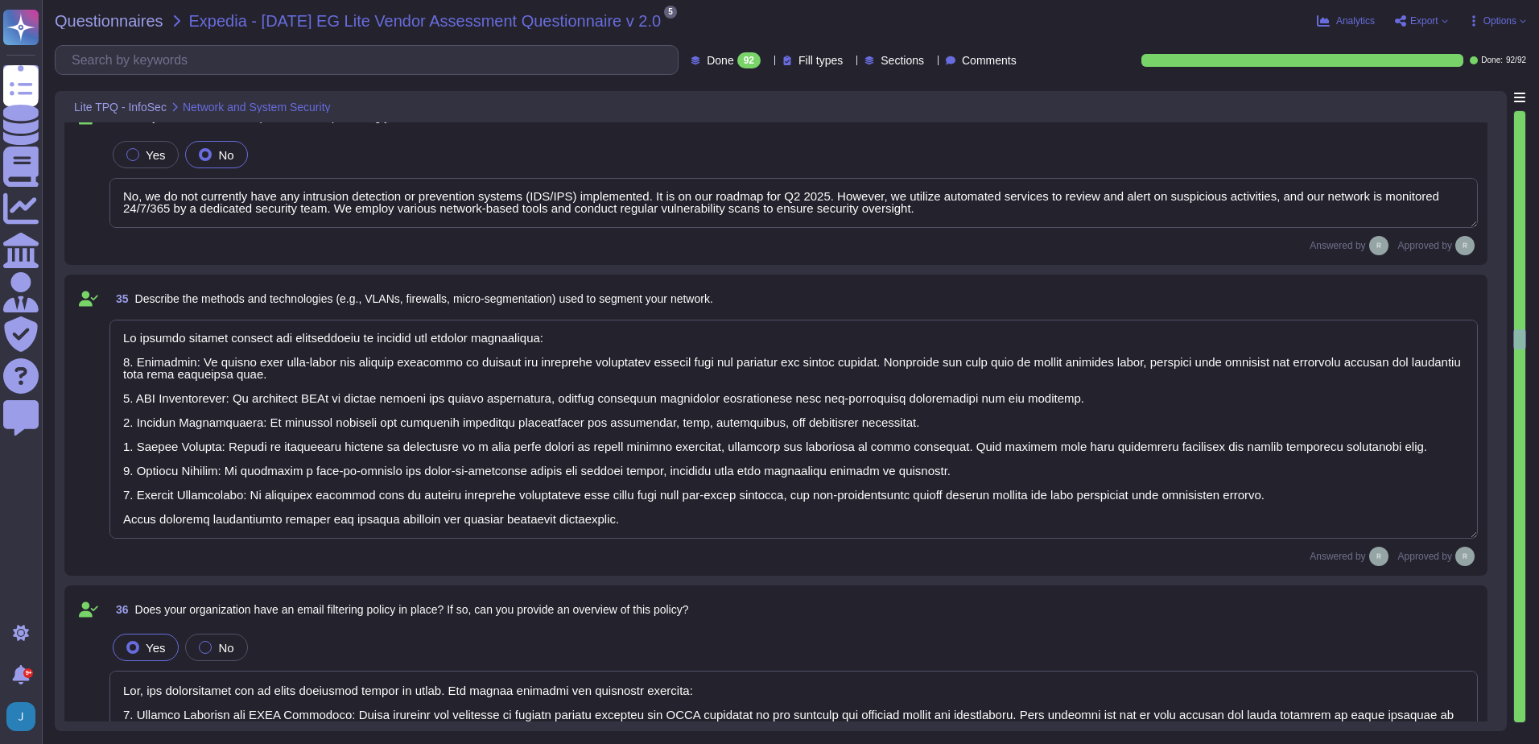
scroll to position [6437, 0]
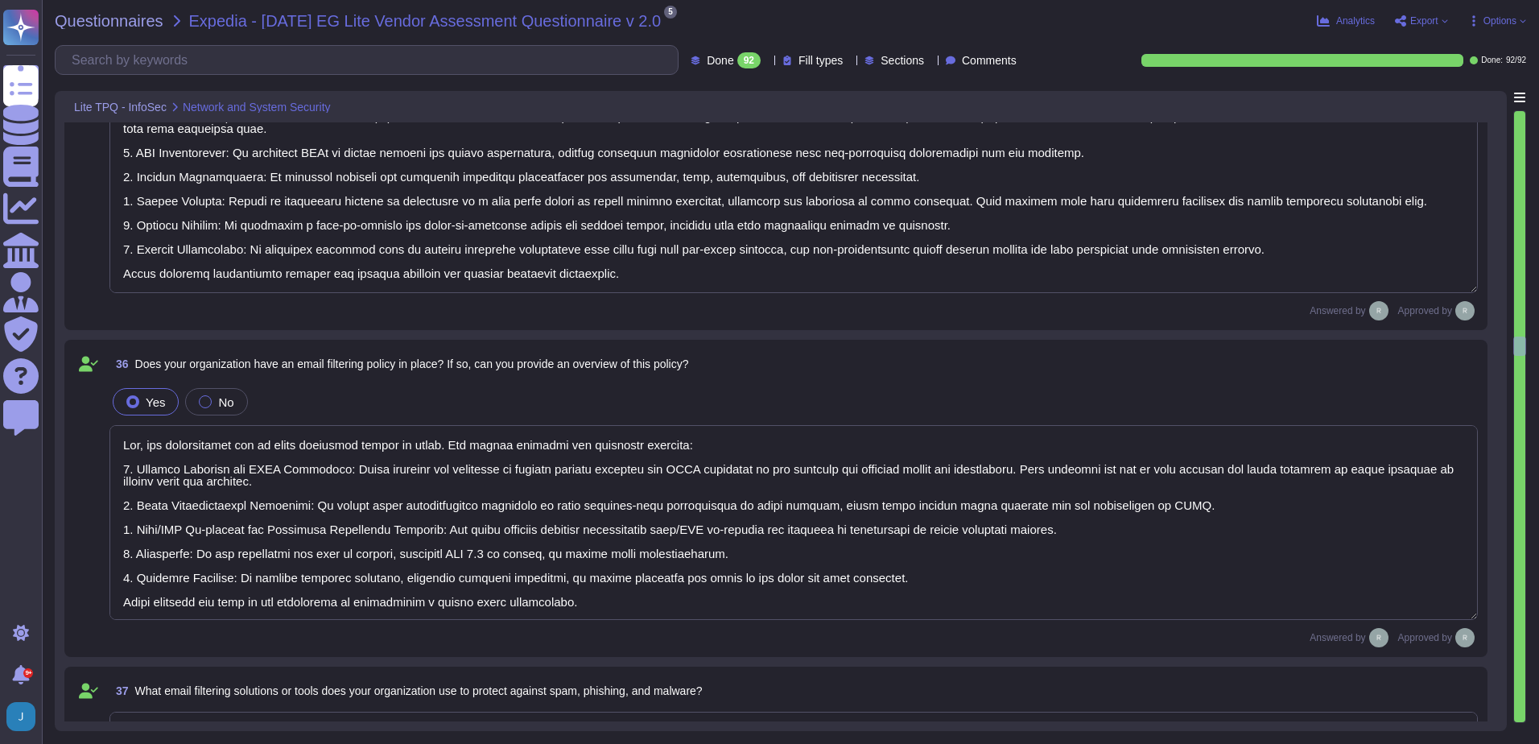
type textarea "Yes, our email filtering system covers both inbound and outbound emails. All in…"
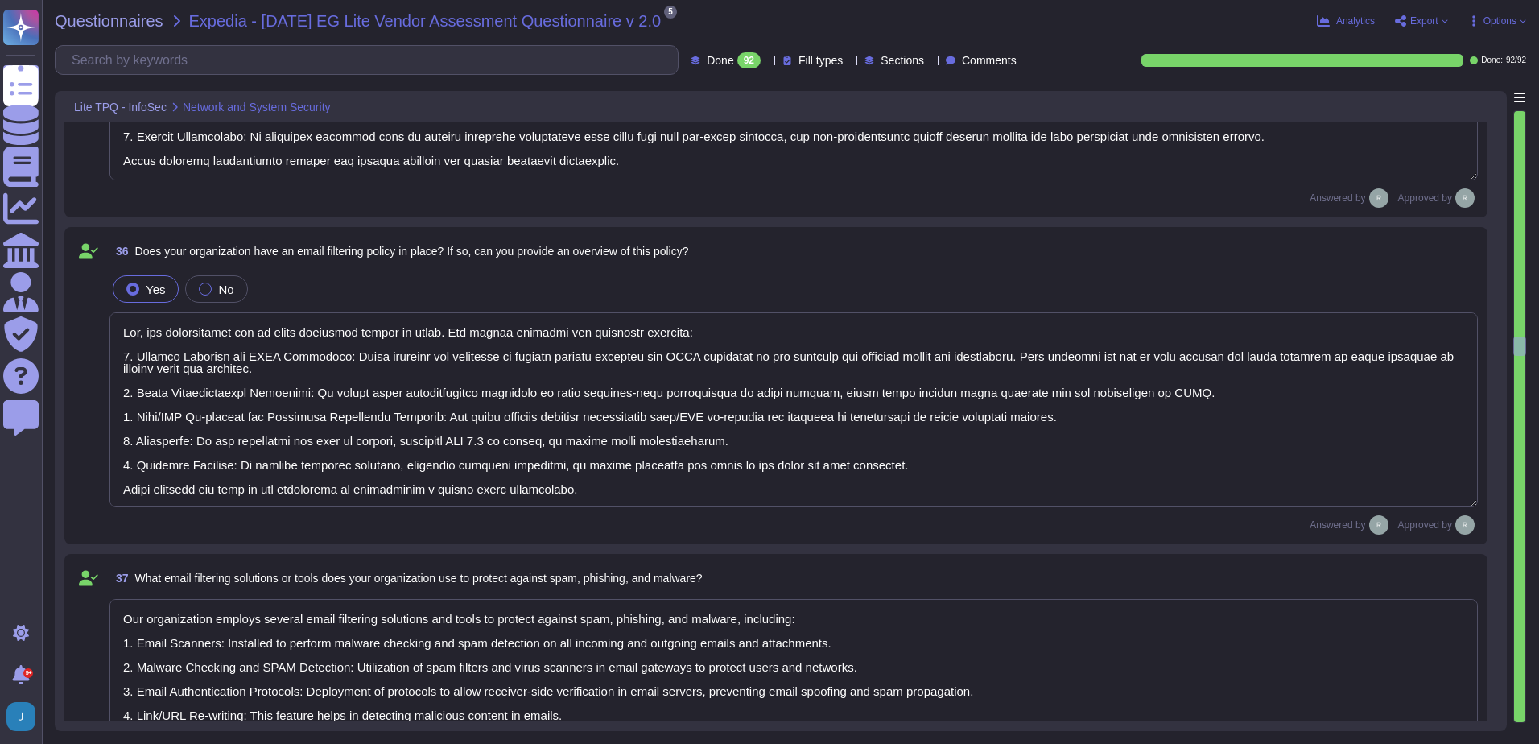
scroll to position [2, 0]
click at [1179, 425] on textarea at bounding box center [793, 409] width 1368 height 195
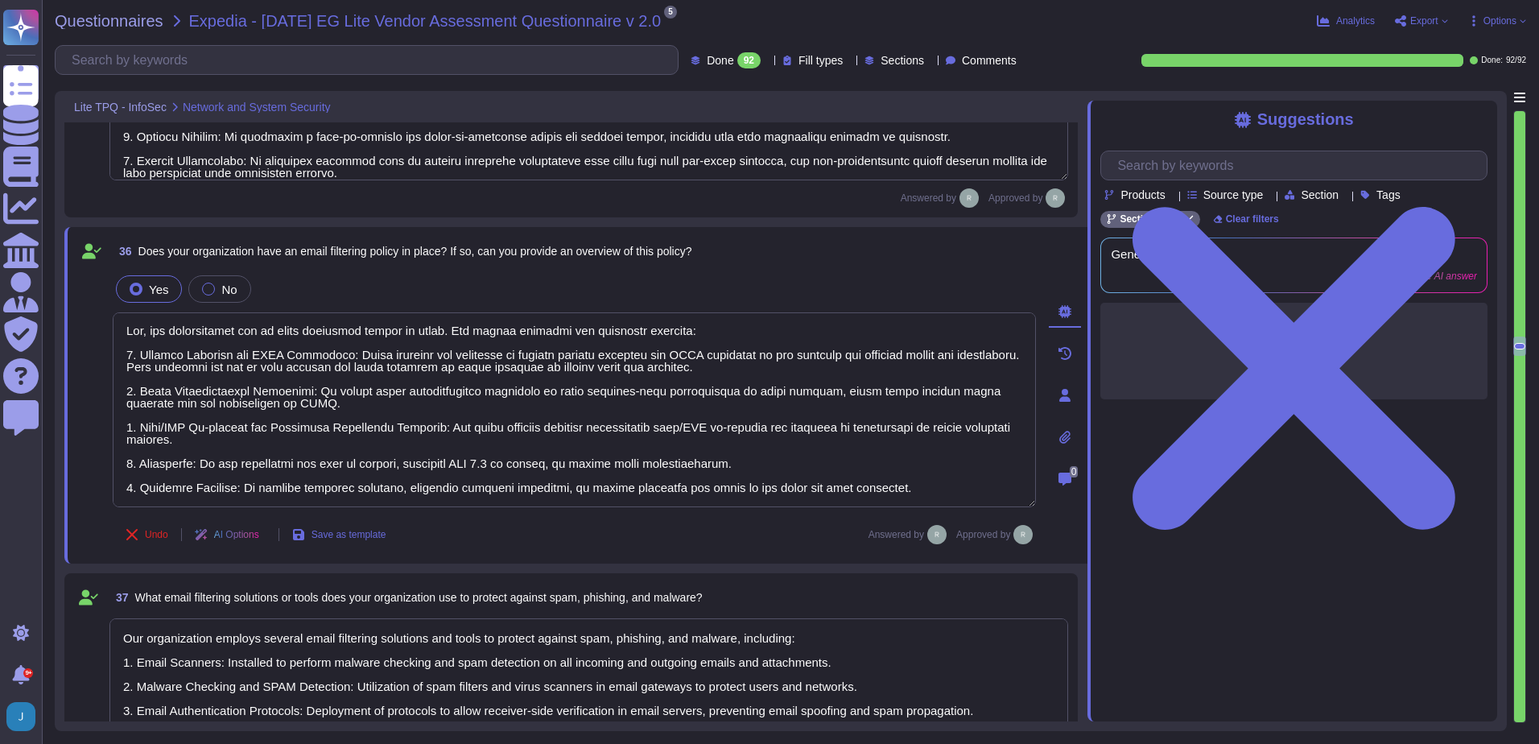
scroll to position [0, 0]
drag, startPoint x: 900, startPoint y: 493, endPoint x: 111, endPoint y: 316, distance: 808.2
click at [111, 316] on div "36 Does your organization have an email filtering policy in place? If so, can y…" at bounding box center [556, 395] width 958 height 317
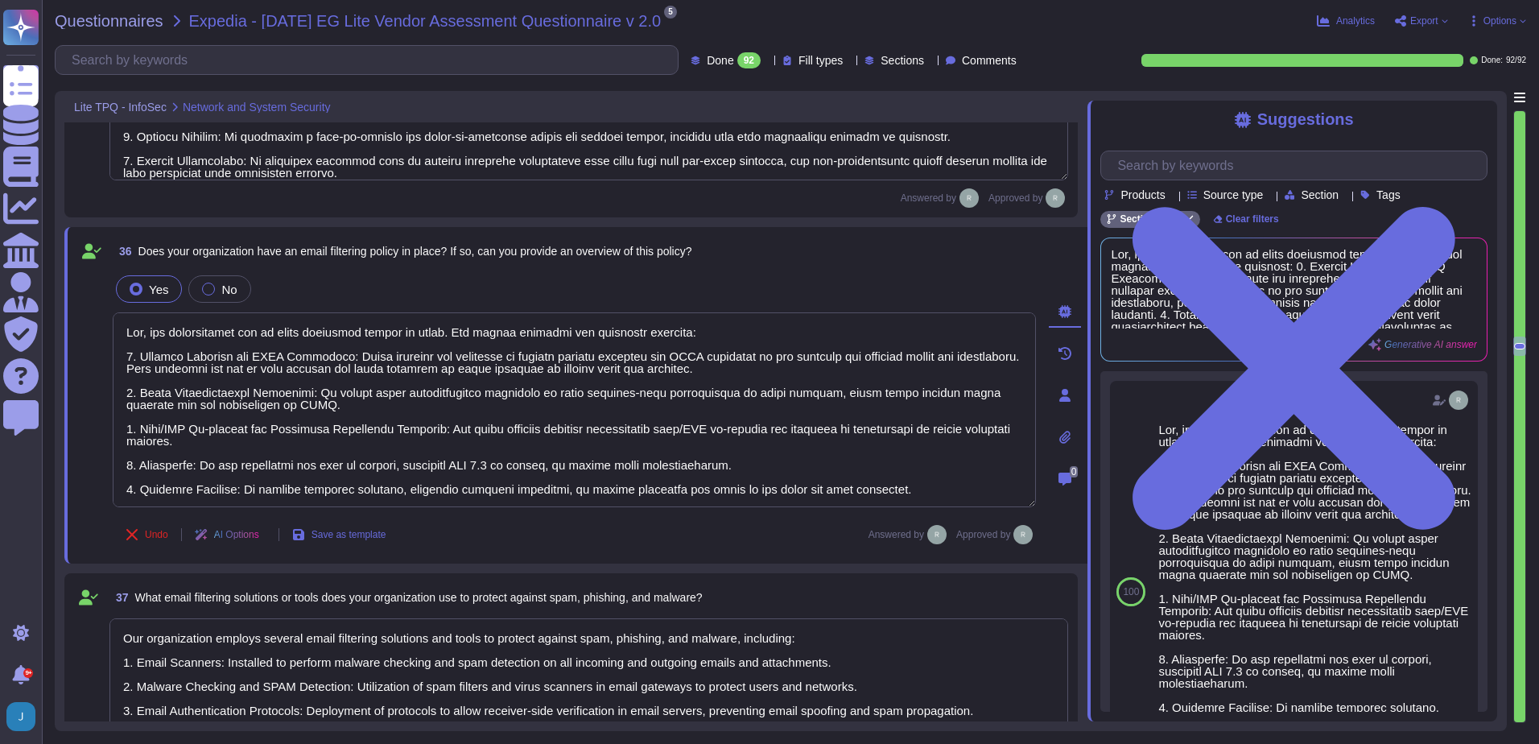
click at [1481, 116] on icon at bounding box center [1293, 368] width 387 height 516
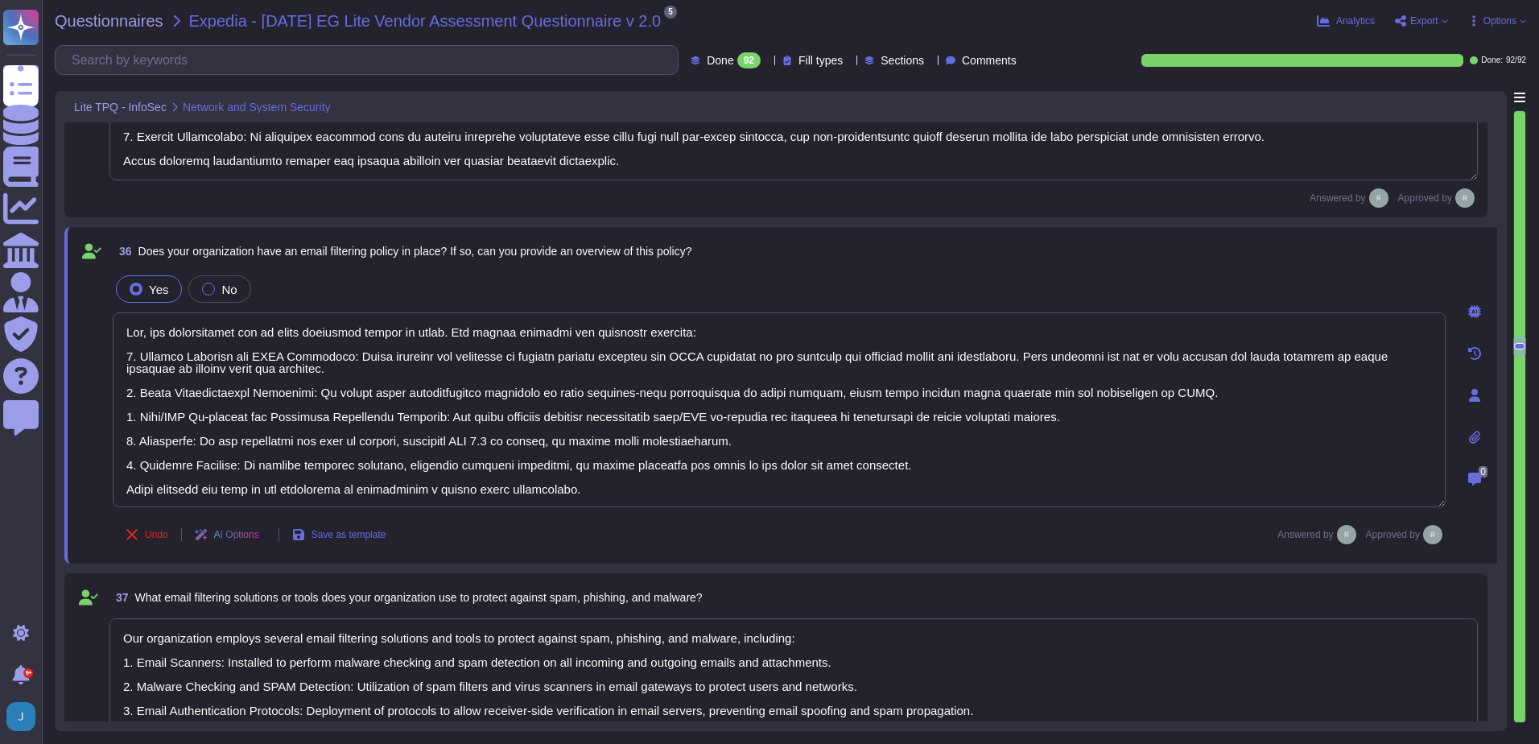
scroll to position [2, 0]
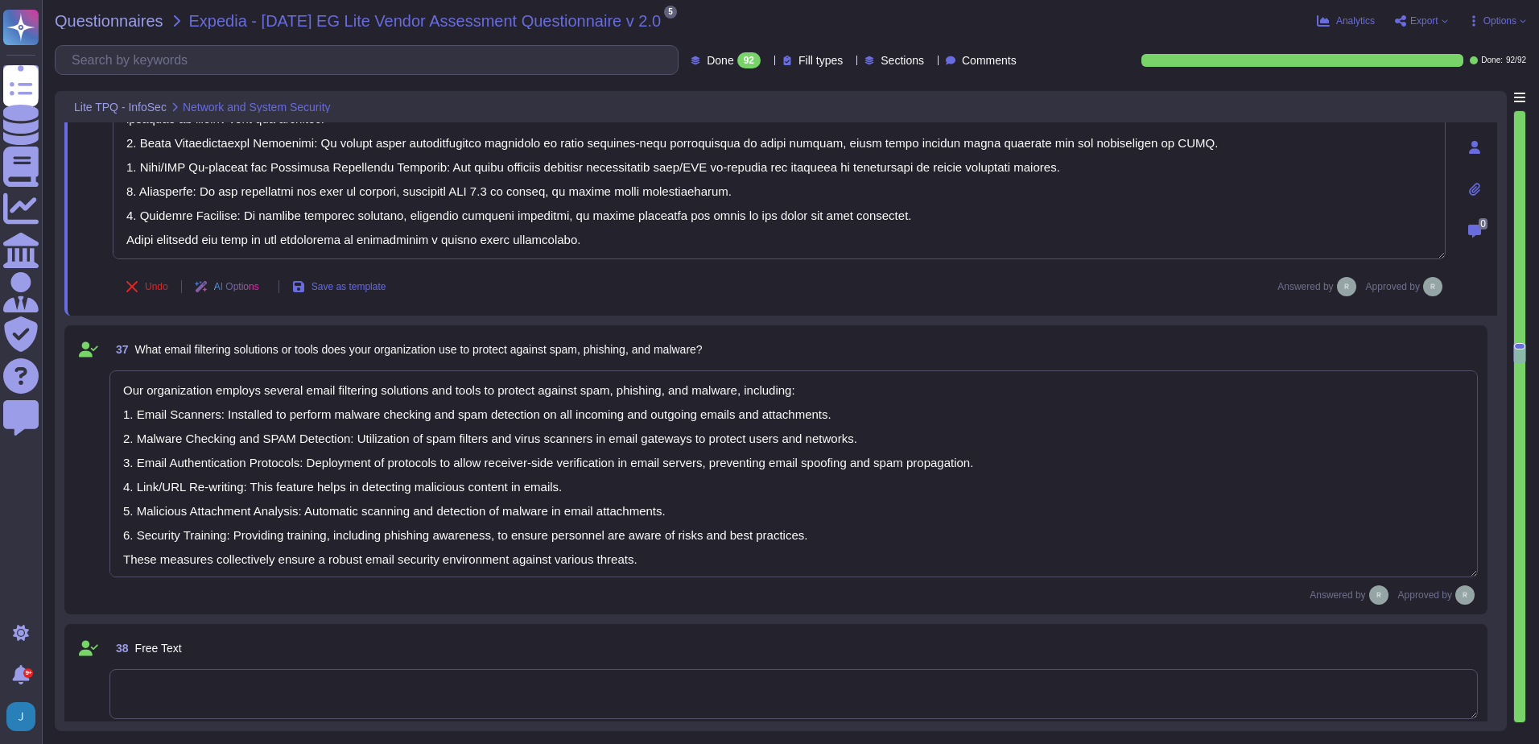
type textarea "Yes. We use TLS 1.2 or higher for data in transit and AES-256 for data at rest."
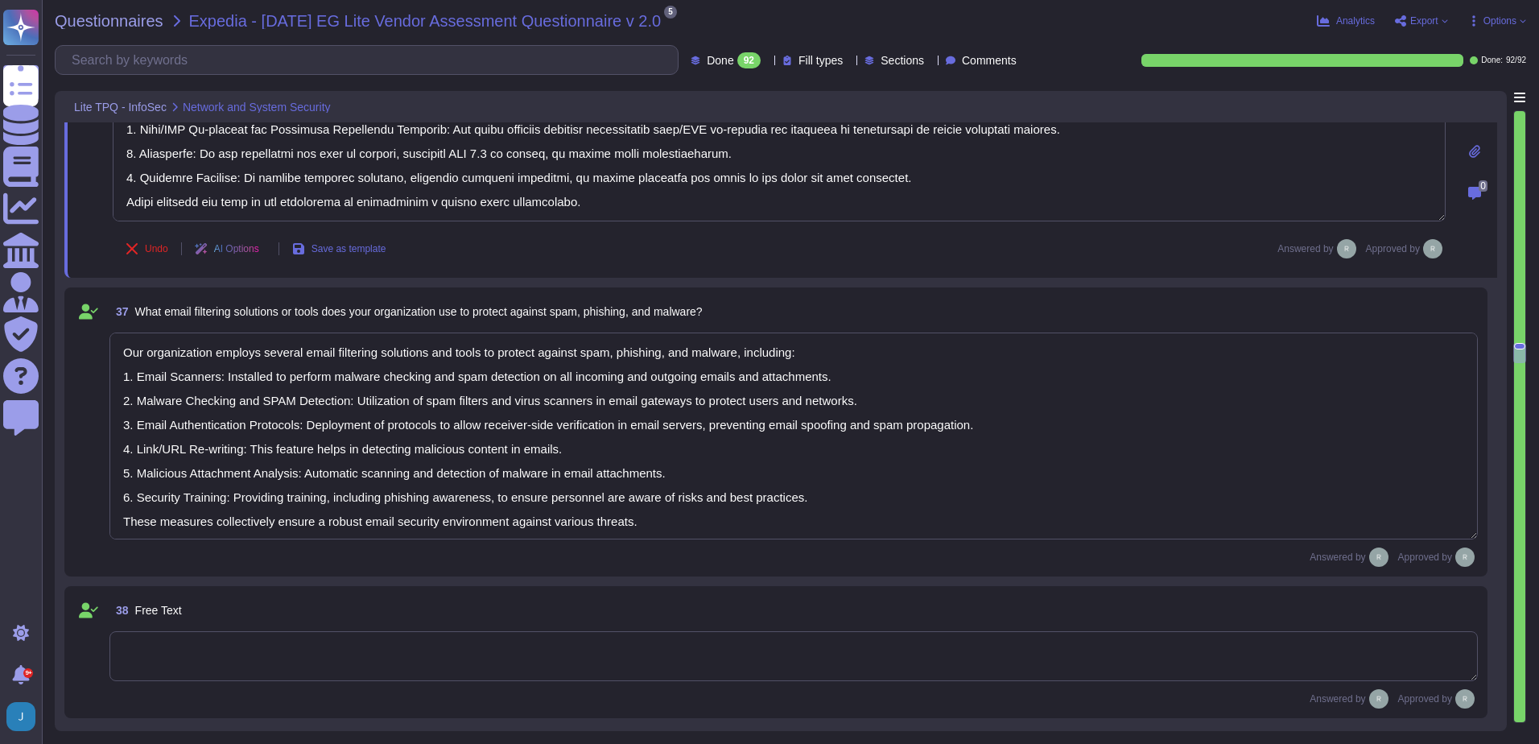
scroll to position [7001, 0]
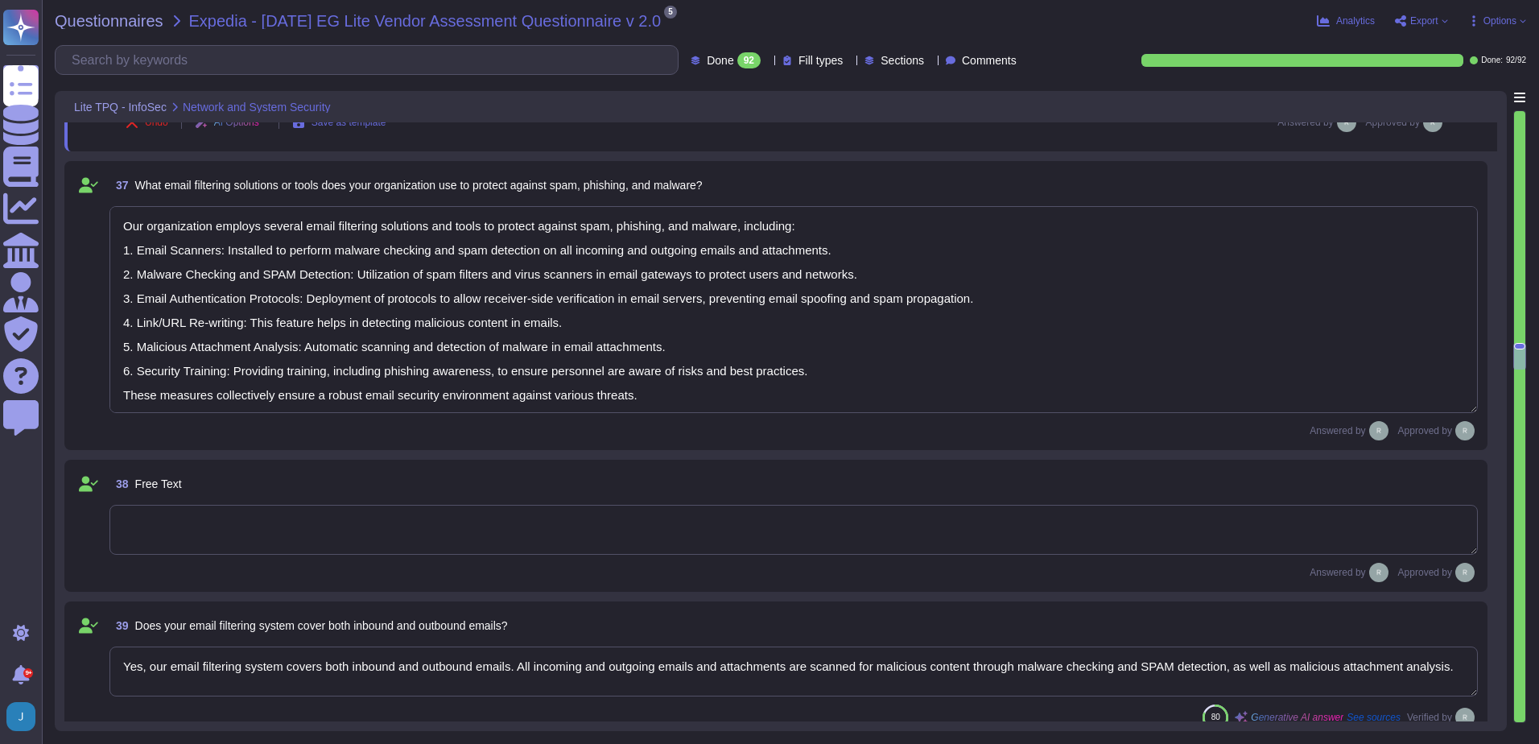
type textarea "N/A. Customer data is encrypted both at rest and in transit. We use AES-256 for…"
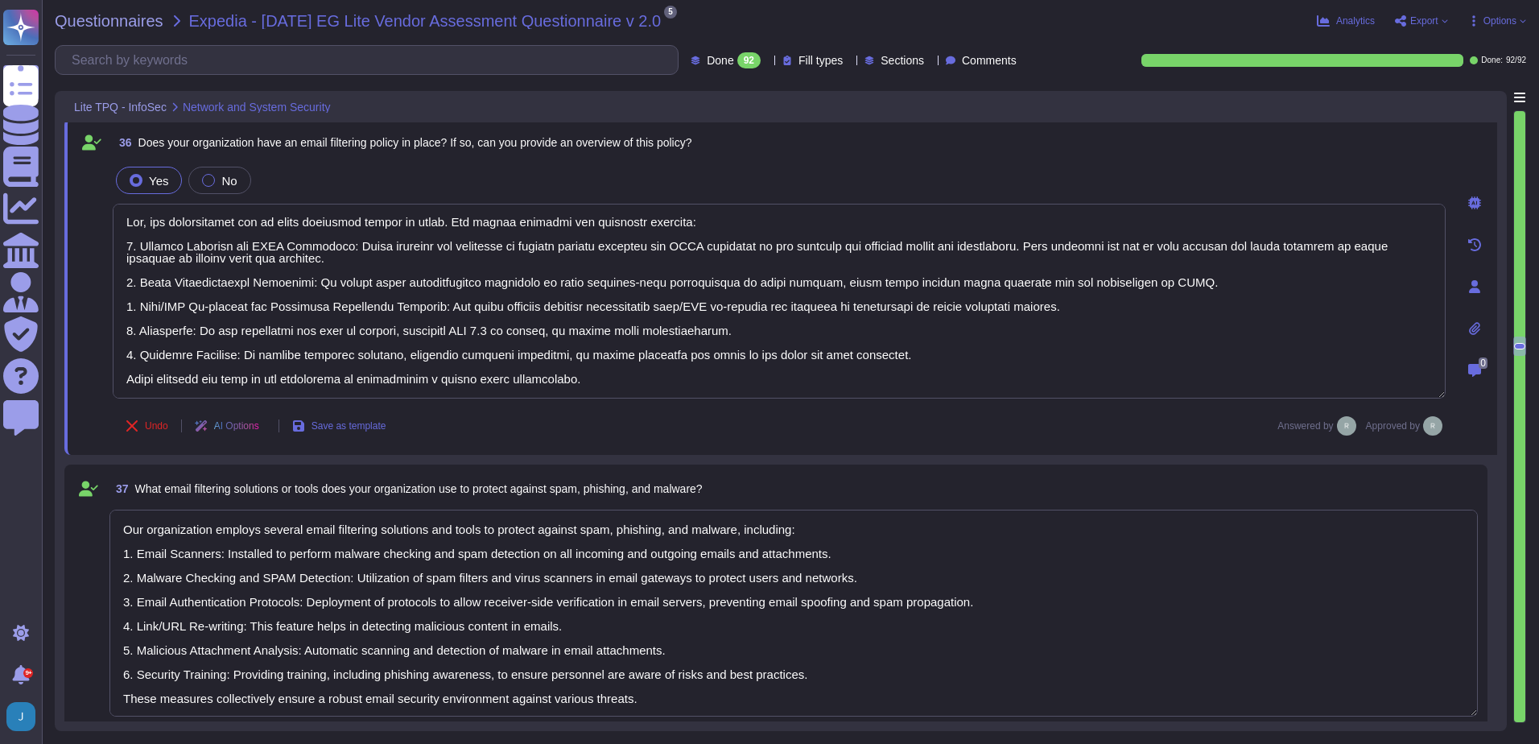
scroll to position [6759, 0]
type textarea "No, we do not currently have any intrusion detection or prevention systems (IDS…"
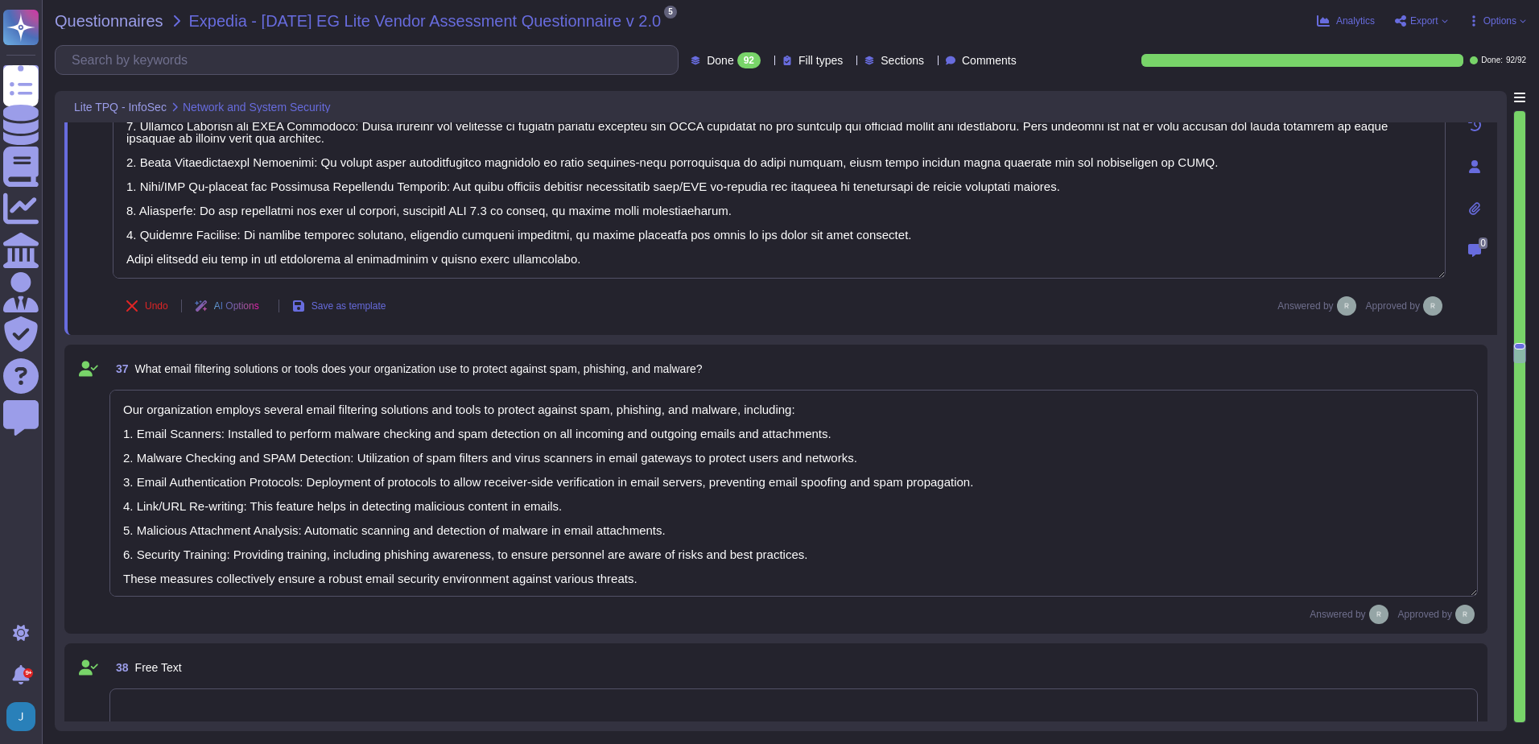
scroll to position [6920, 0]
type textarea "Yes. We use TLS 1.2 or higher for data in transit and AES-256 for data at rest."
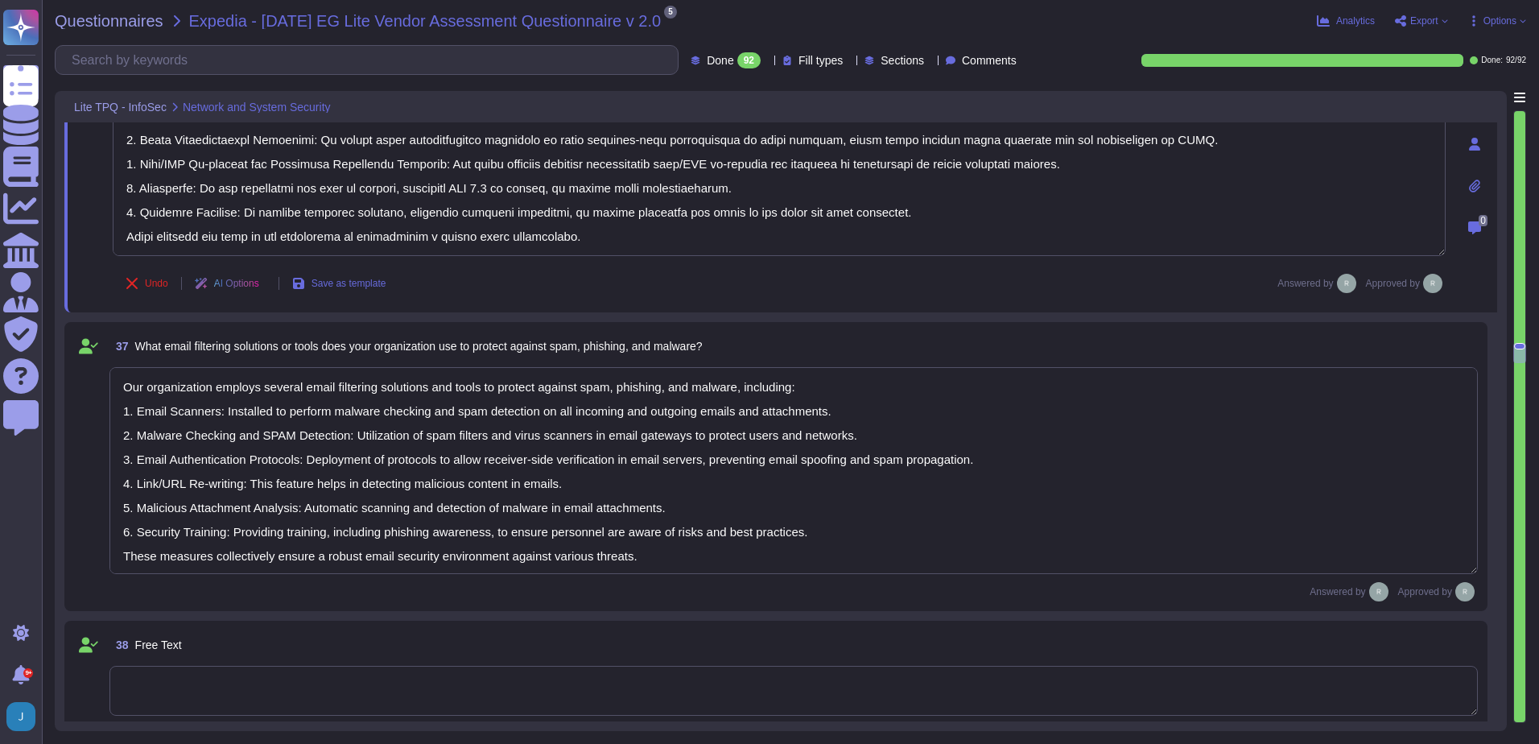
scroll to position [2, 0]
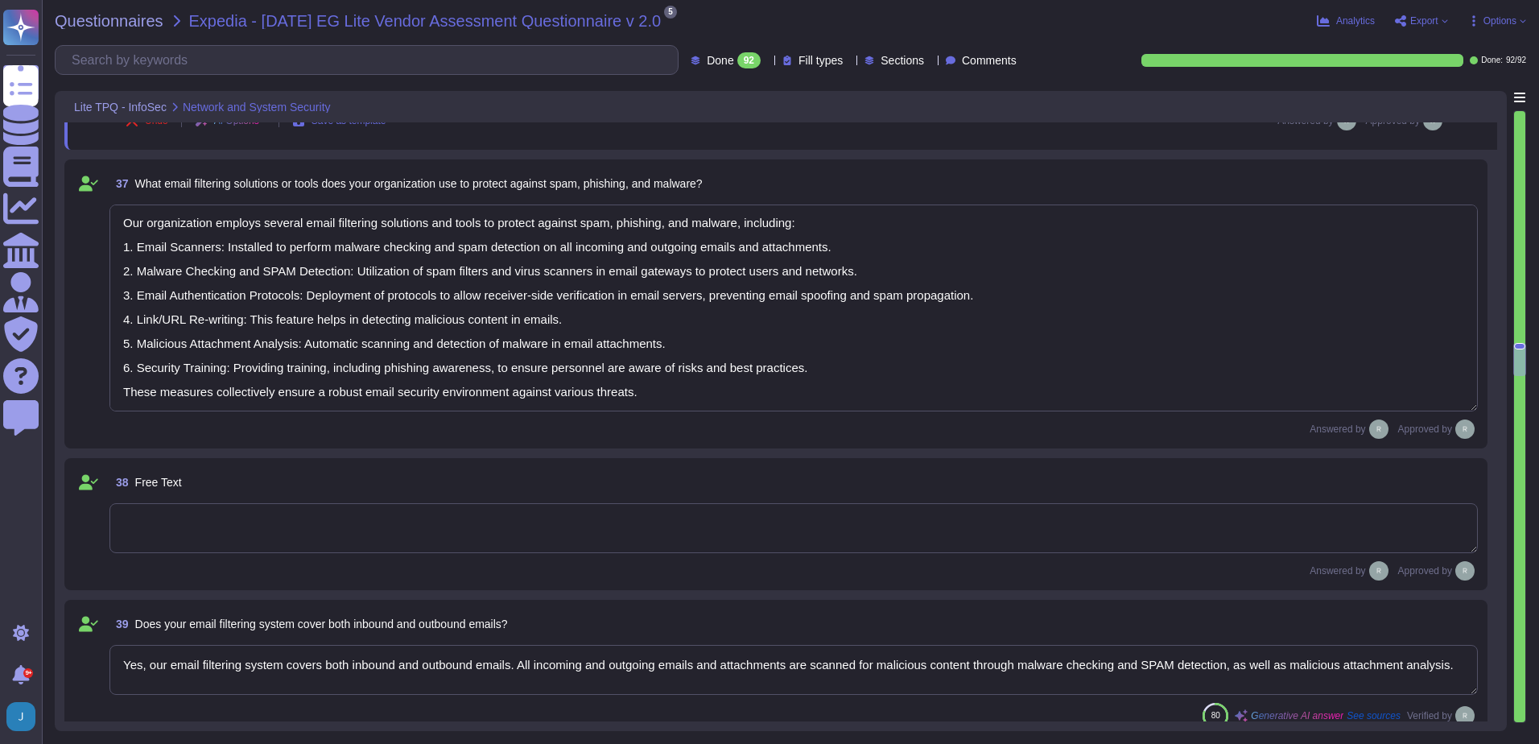
type textarea "N/A. Customer data is encrypted both at rest and in transit. We use AES-256 for…"
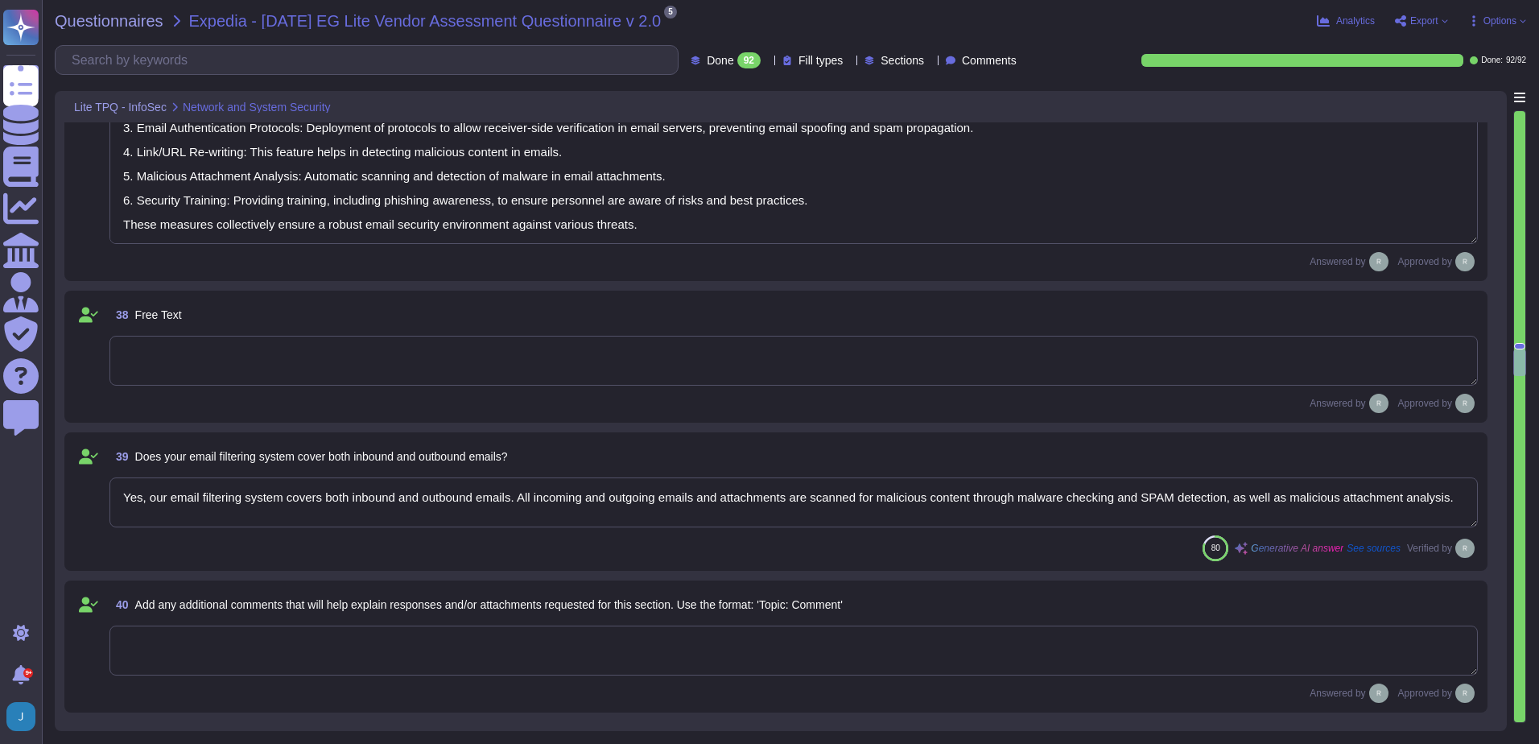
type textarea "Our organization employs the following encryption algorithms and practices to p…"
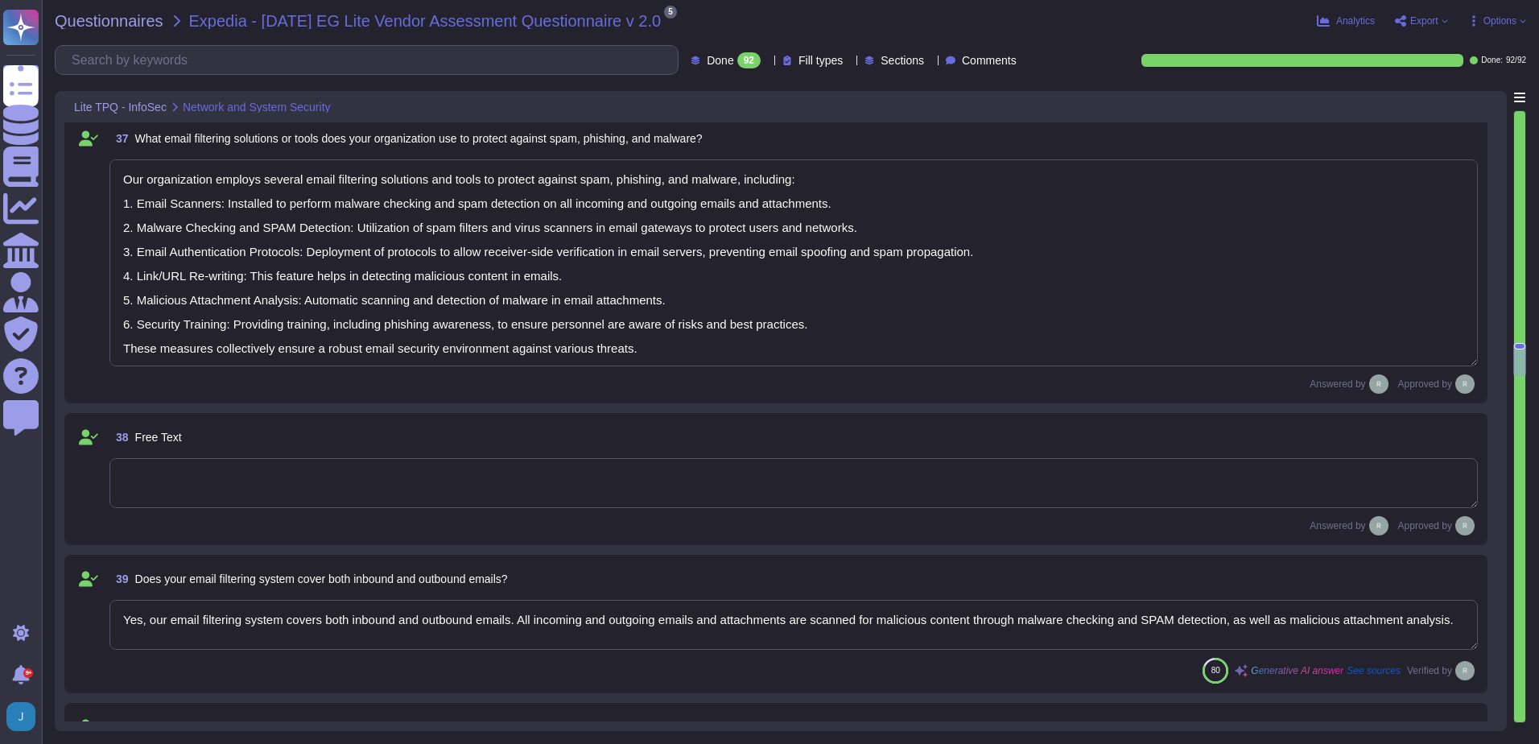
scroll to position [7081, 0]
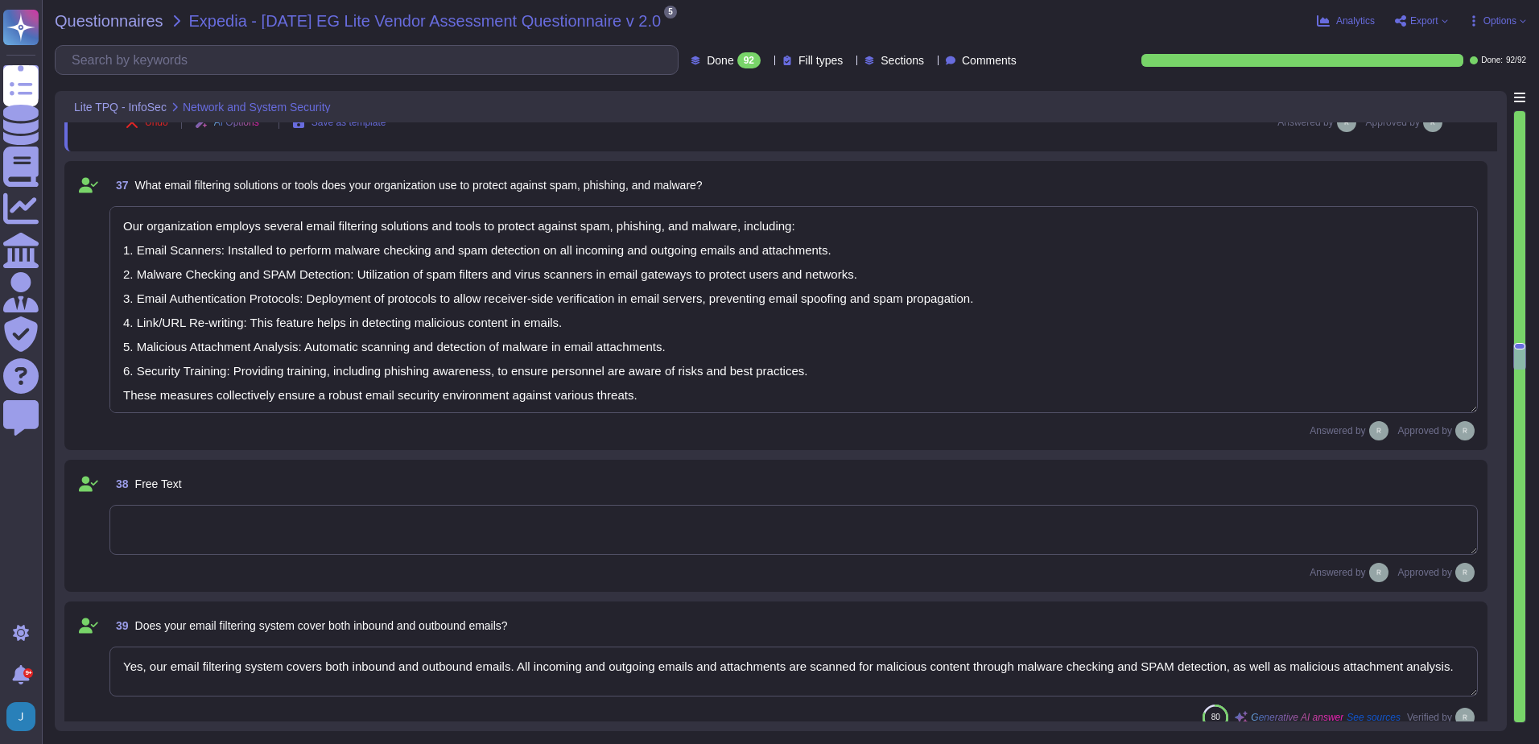
type textarea "We utilize several methods and technologies to segment our network effectively:…"
click at [174, 60] on input "text" at bounding box center [371, 60] width 614 height 28
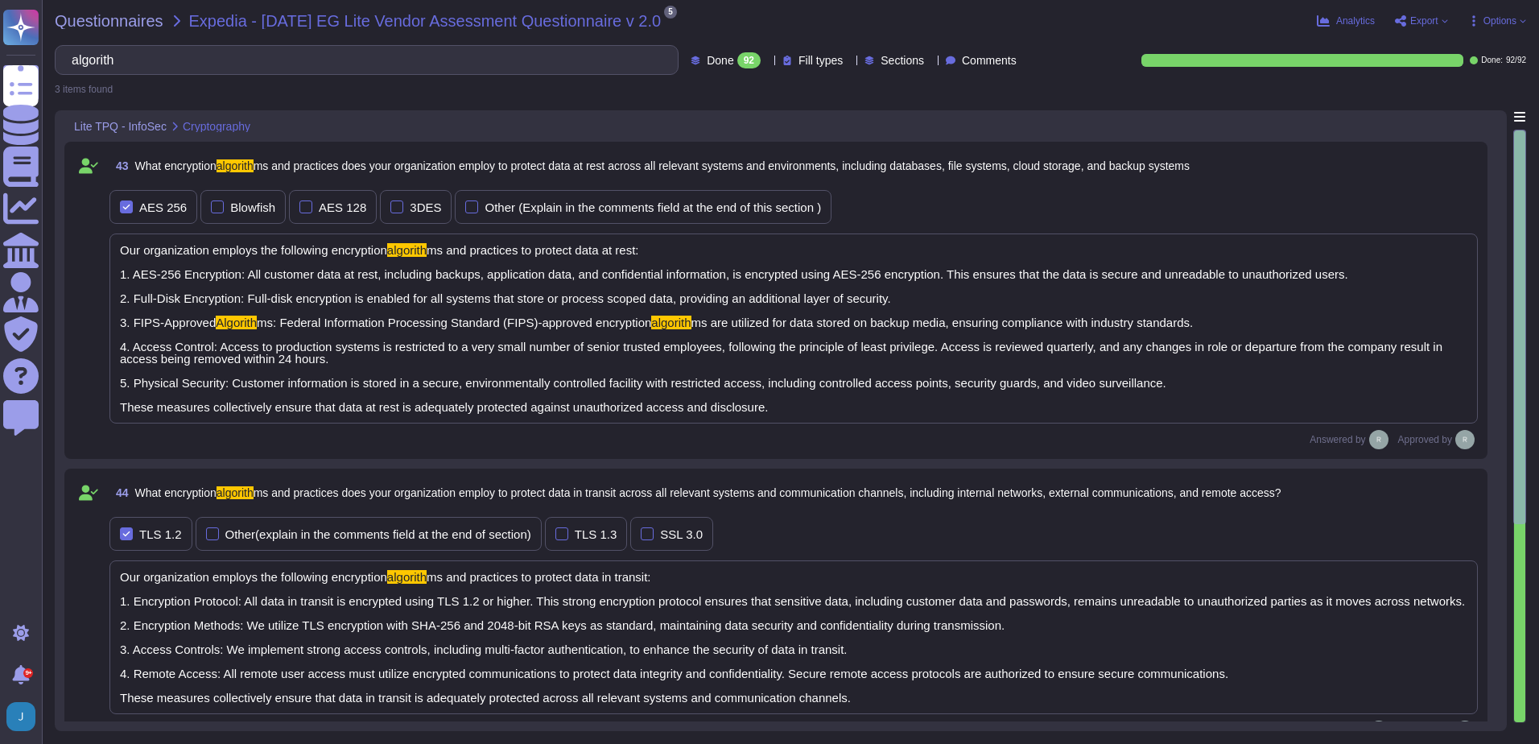
type input "algorith"
click at [153, 164] on span "What encryption" at bounding box center [175, 165] width 81 height 13
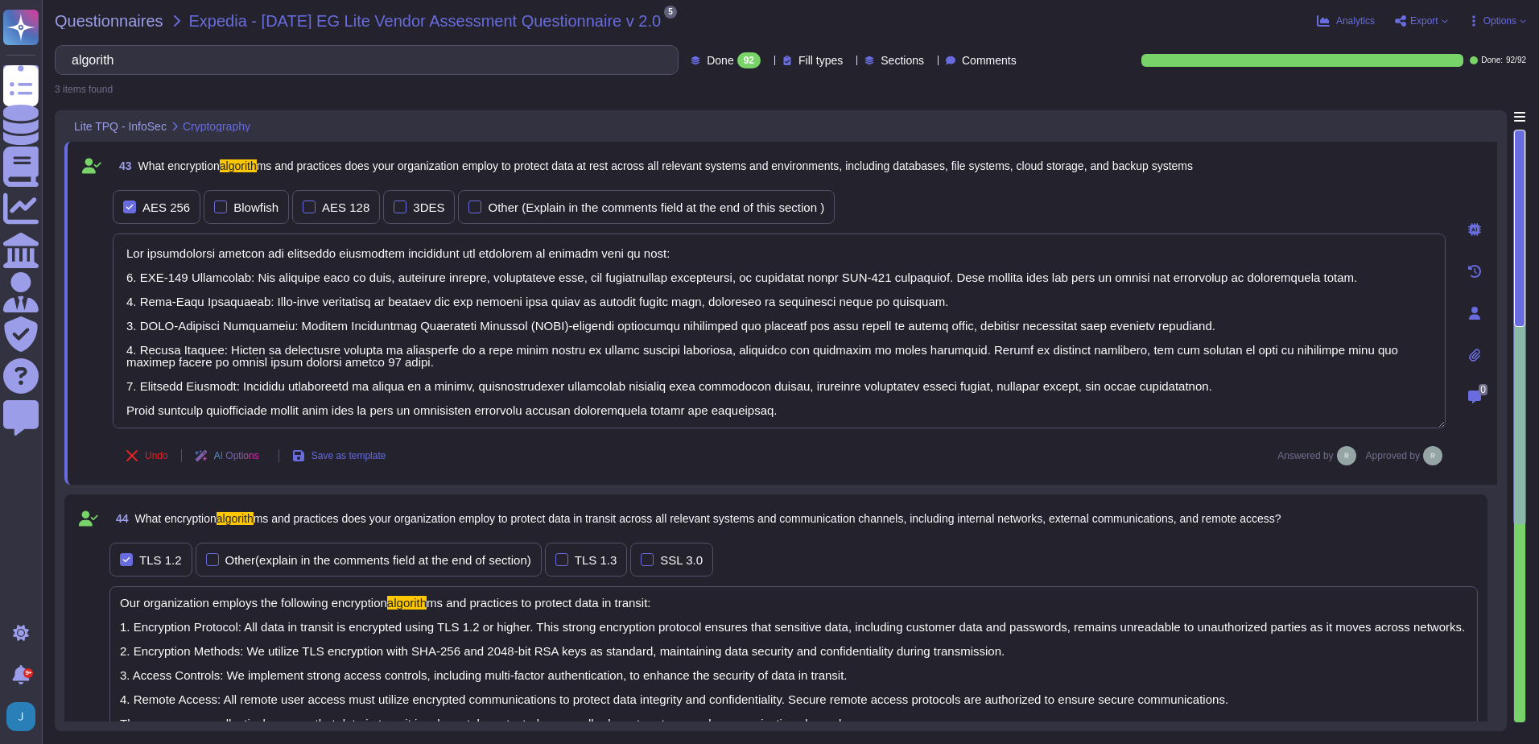
type textarea "Our organization employs the following encryption algorithms and practices to p…"
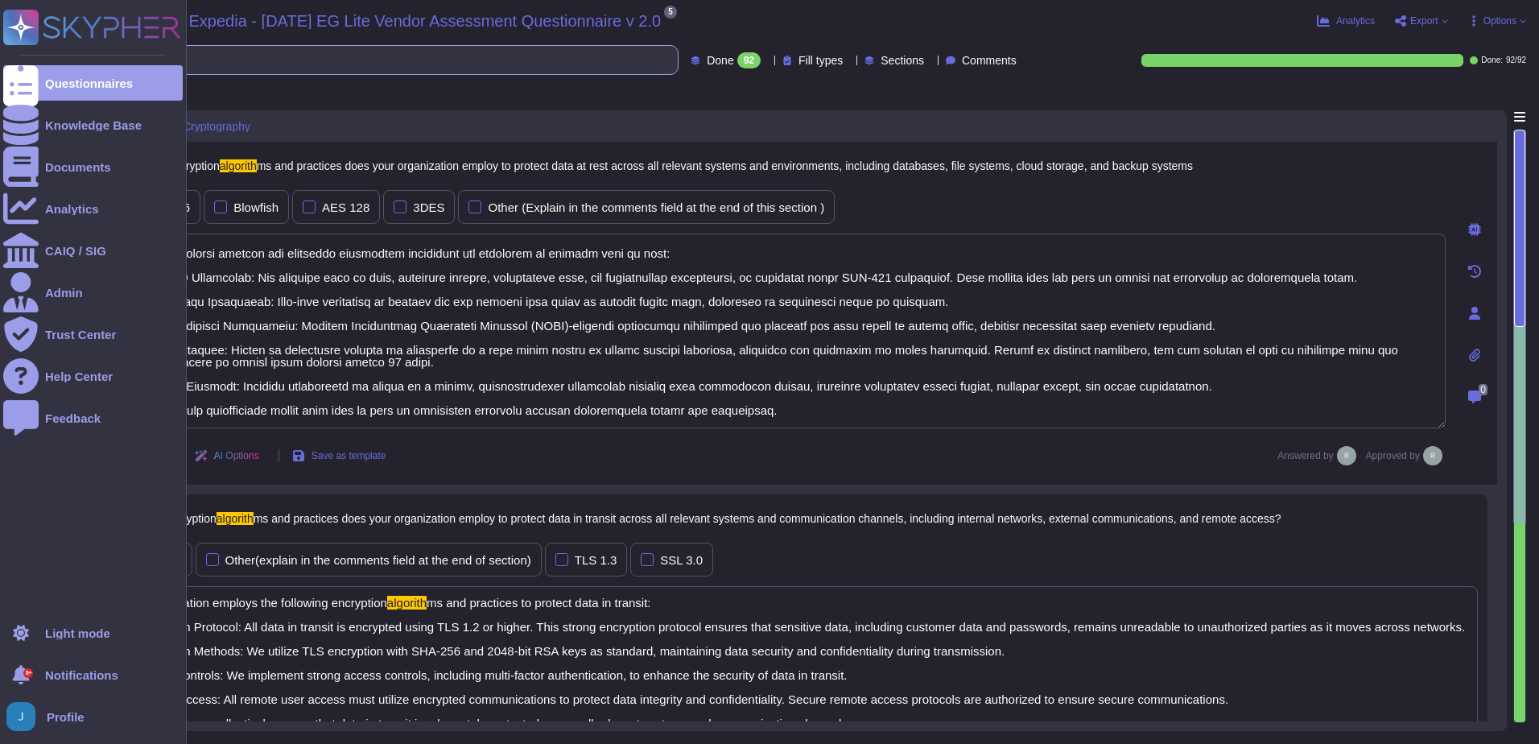
drag, startPoint x: 153, startPoint y: 63, endPoint x: 12, endPoint y: 56, distance: 141.0
click at [12, 56] on div "Questionnaires Knowledge Base Documents Analytics CAIQ / SIG Admin Trust Center…" at bounding box center [769, 372] width 1539 height 744
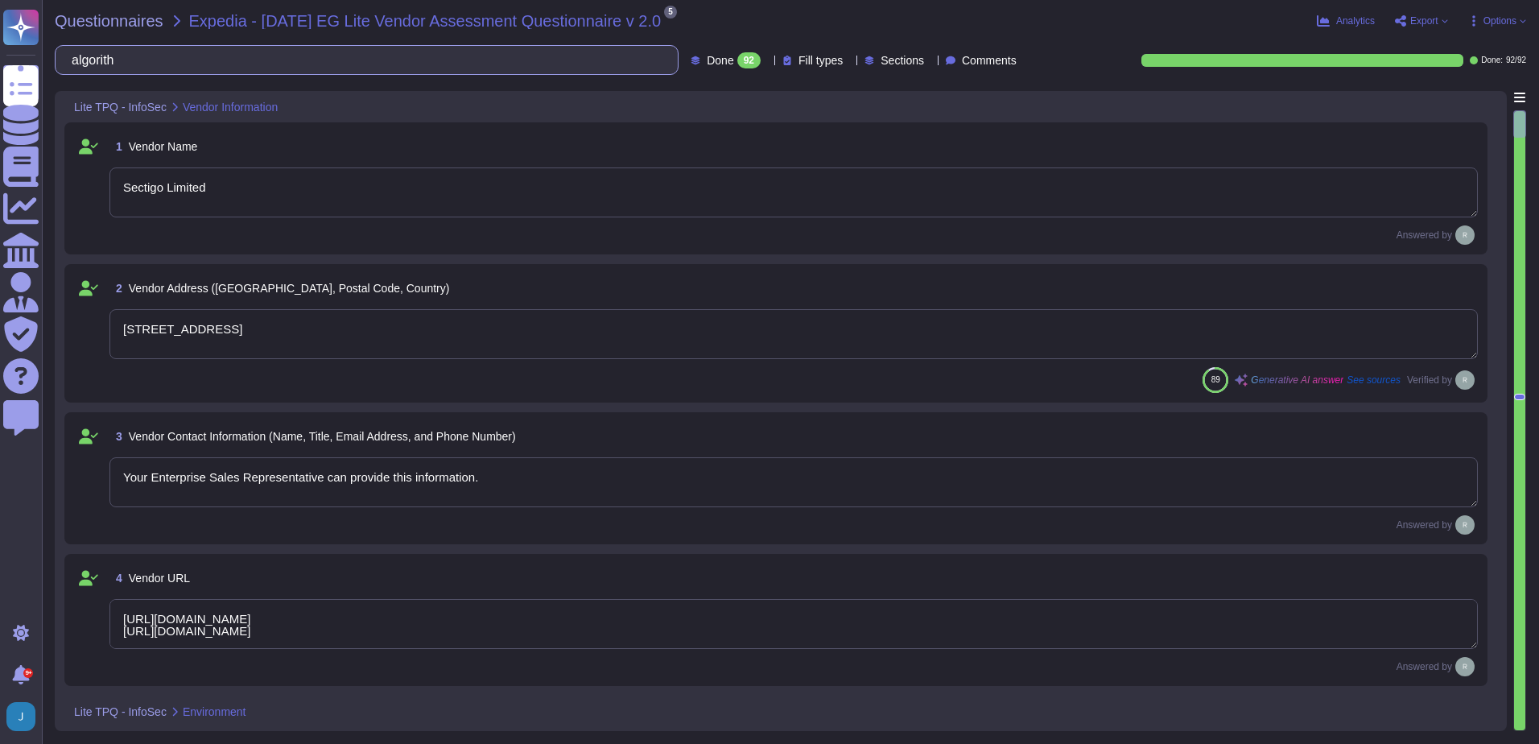
type textarea "The product or service may be delivered from the following locations: 1. [GEOGR…"
type textarea "Sectigo Limited"
type textarea "[STREET_ADDRESS]"
type textarea "Your Enterprise Sales Representative can provide this information."
type textarea "[URL][DOMAIN_NAME] [URL][DOMAIN_NAME]"
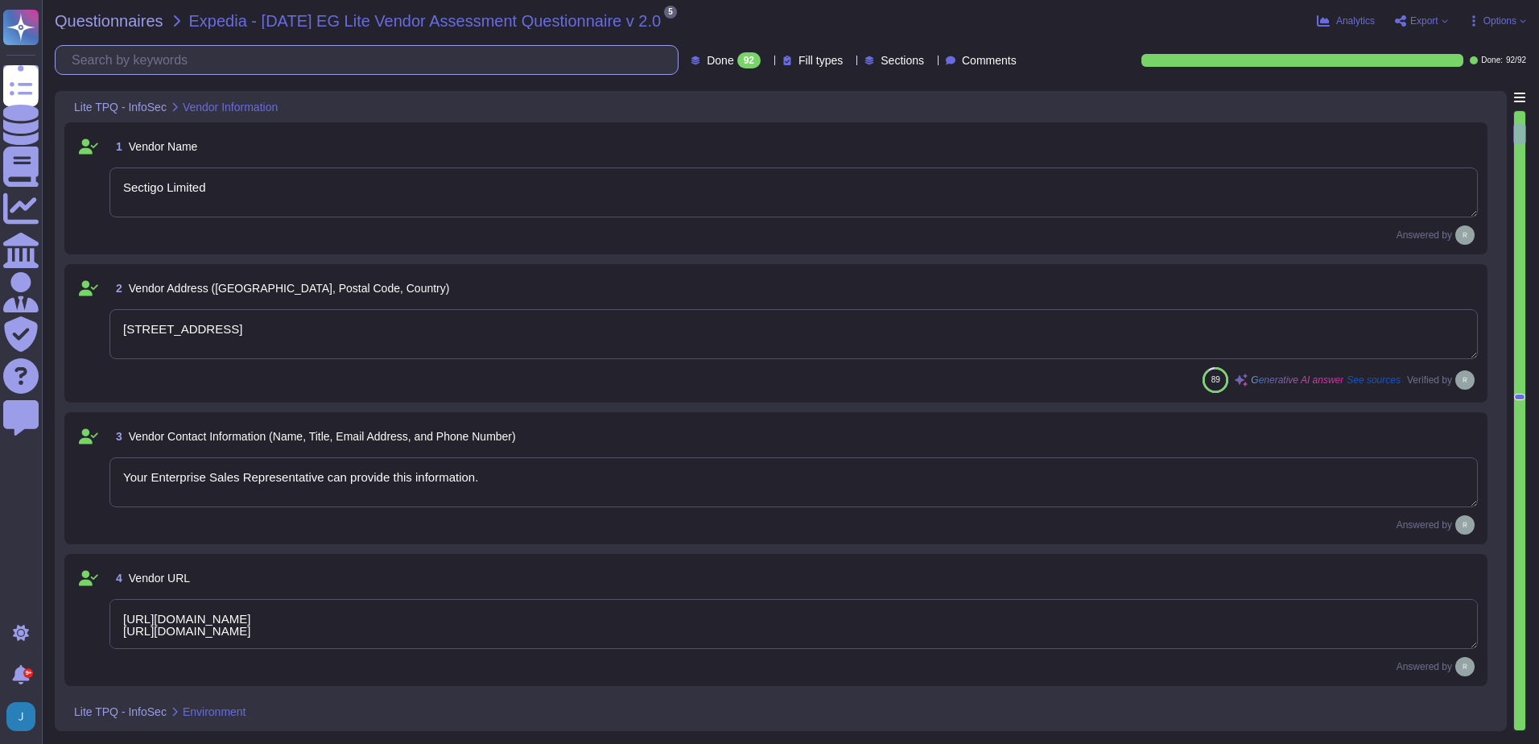
type textarea "Yes, all locations are governed by the same information security policies, proc…"
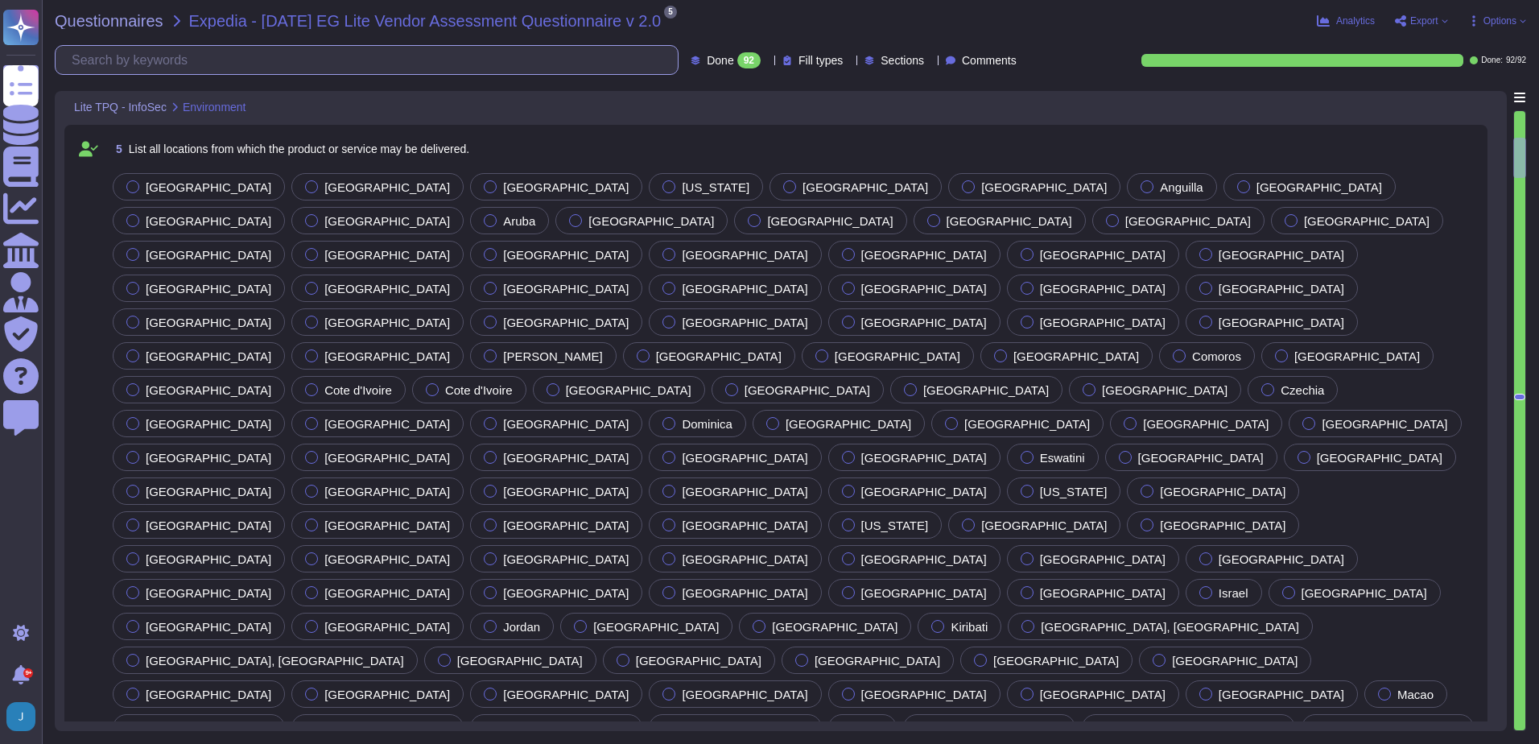
type textarea "No, we do not use subcontractors for this service."
type textarea "Sectigo utilizes third-party colocation providers for its data centers, specifi…"
type textarea "Yes. Data is stored in colocation centers in [GEOGRAPHIC_DATA] or [GEOGRAPHIC_D…"
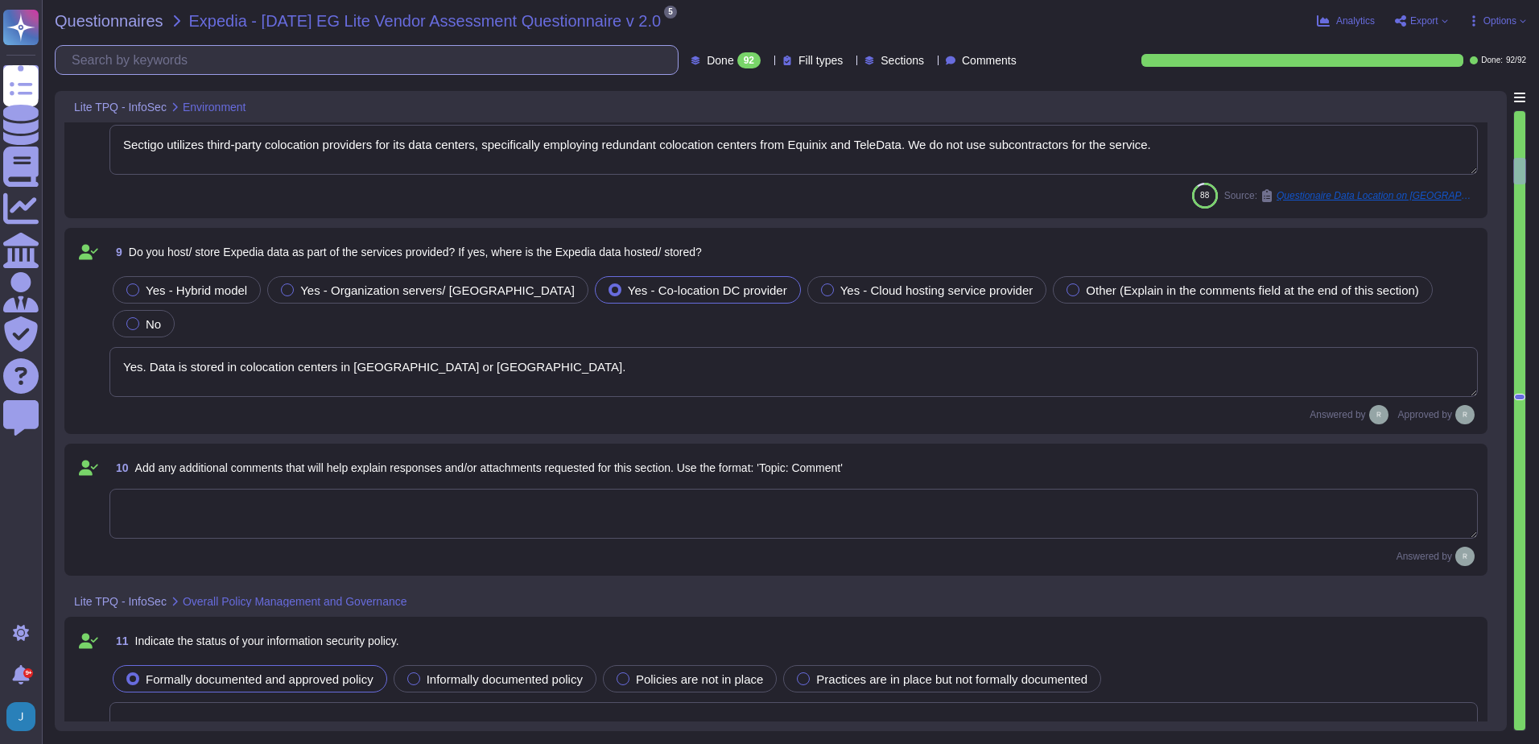
type textarea "Sectigo has a documented Information Security Policy that has been approved by …"
type textarea "N/A"
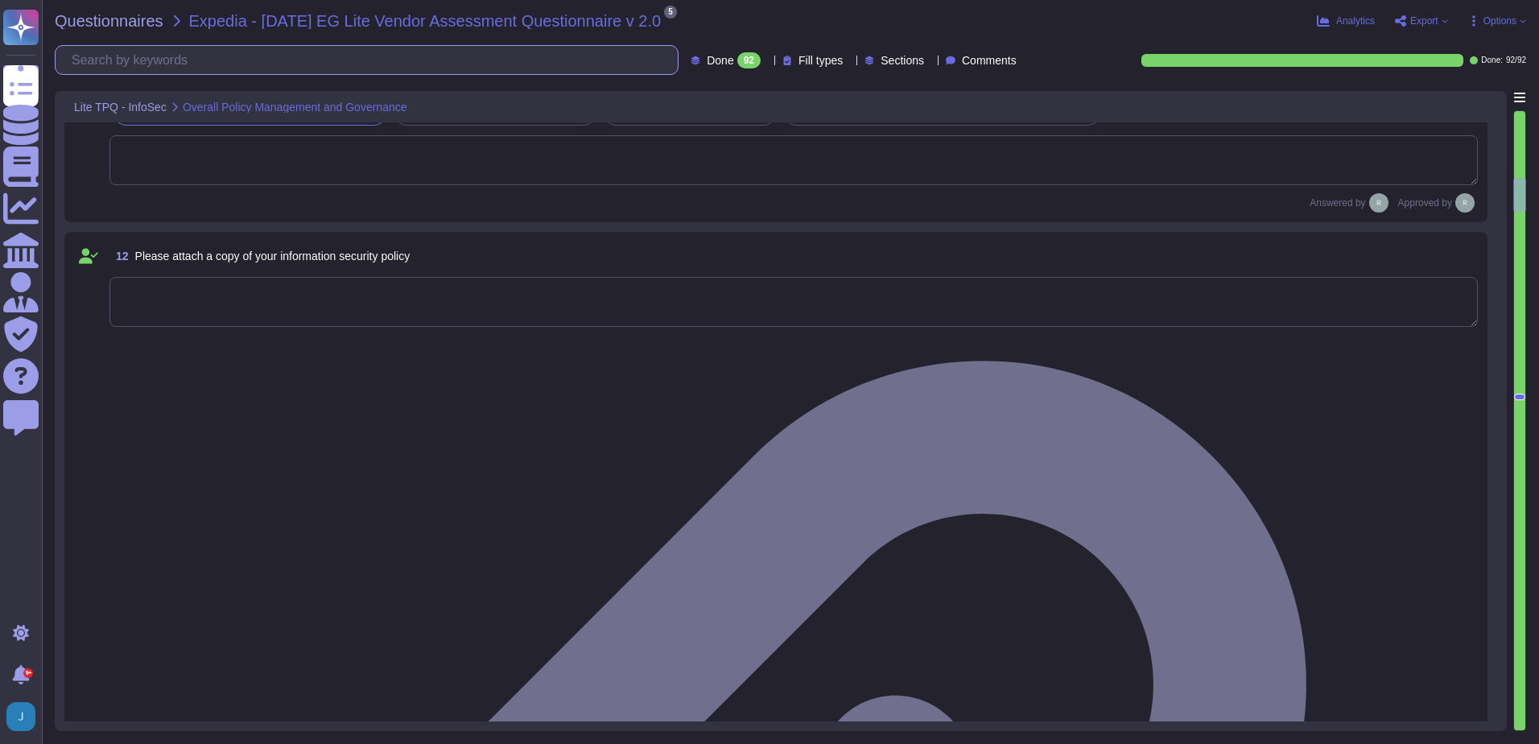
type textarea "Yes, we have a formal Incident Response Plan with documented policies and proce…"
type textarea "We have a formal Incident Response Plan in place that ensures compliance with a…"
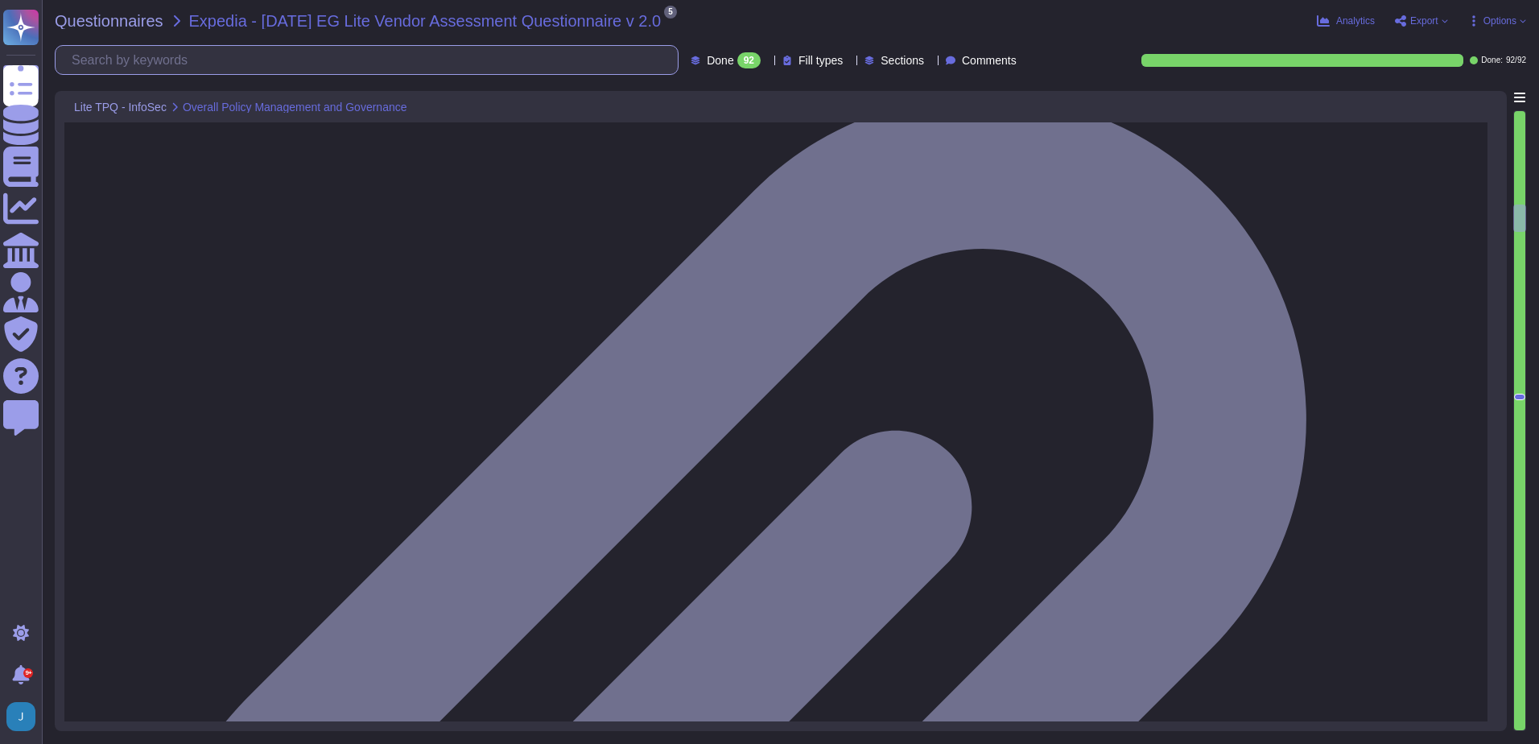
type textarea "Yes, our organization has an Acceptable Use Policy (AUP) that governs the use o…"
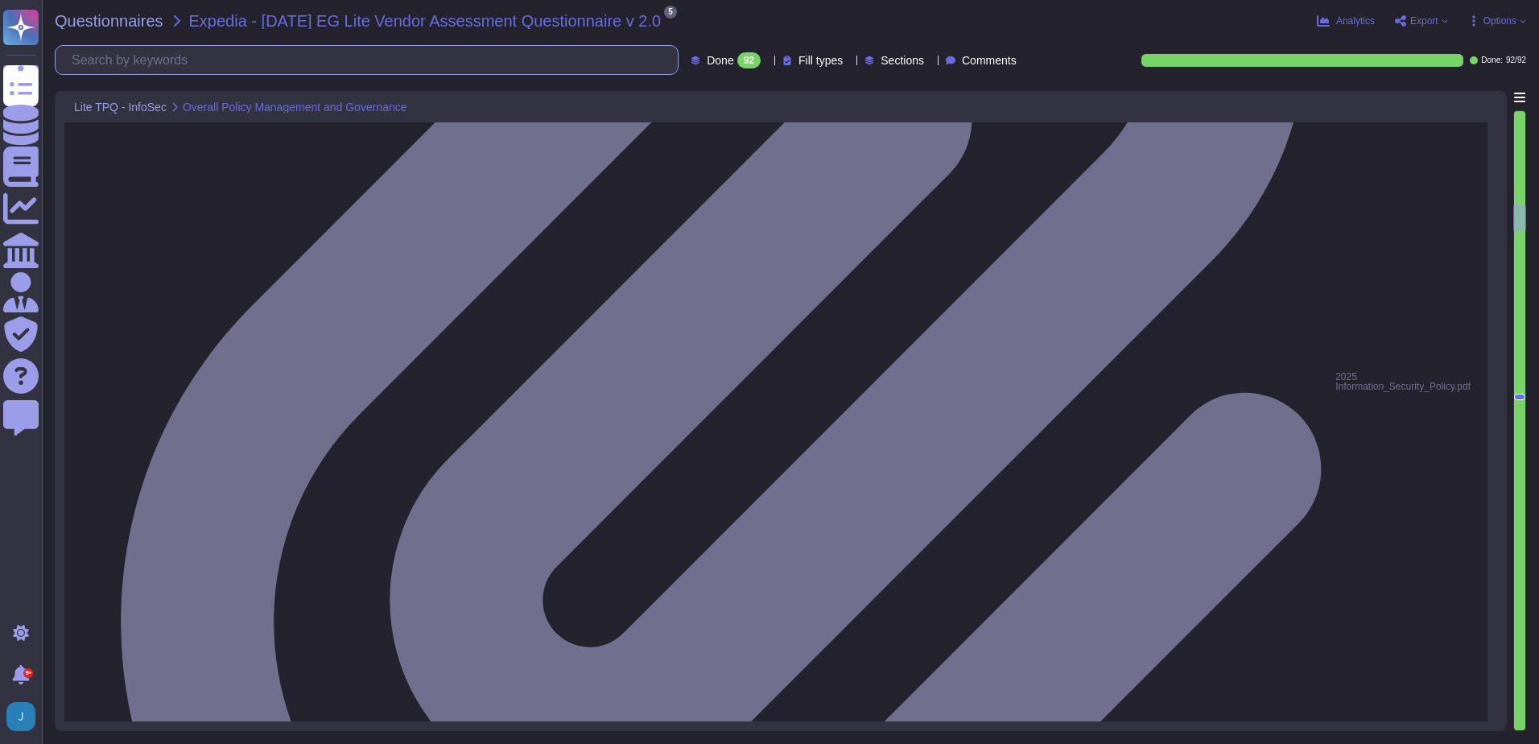
type textarea "Yes, our organization has a documented clear desk policy for papers and removab…"
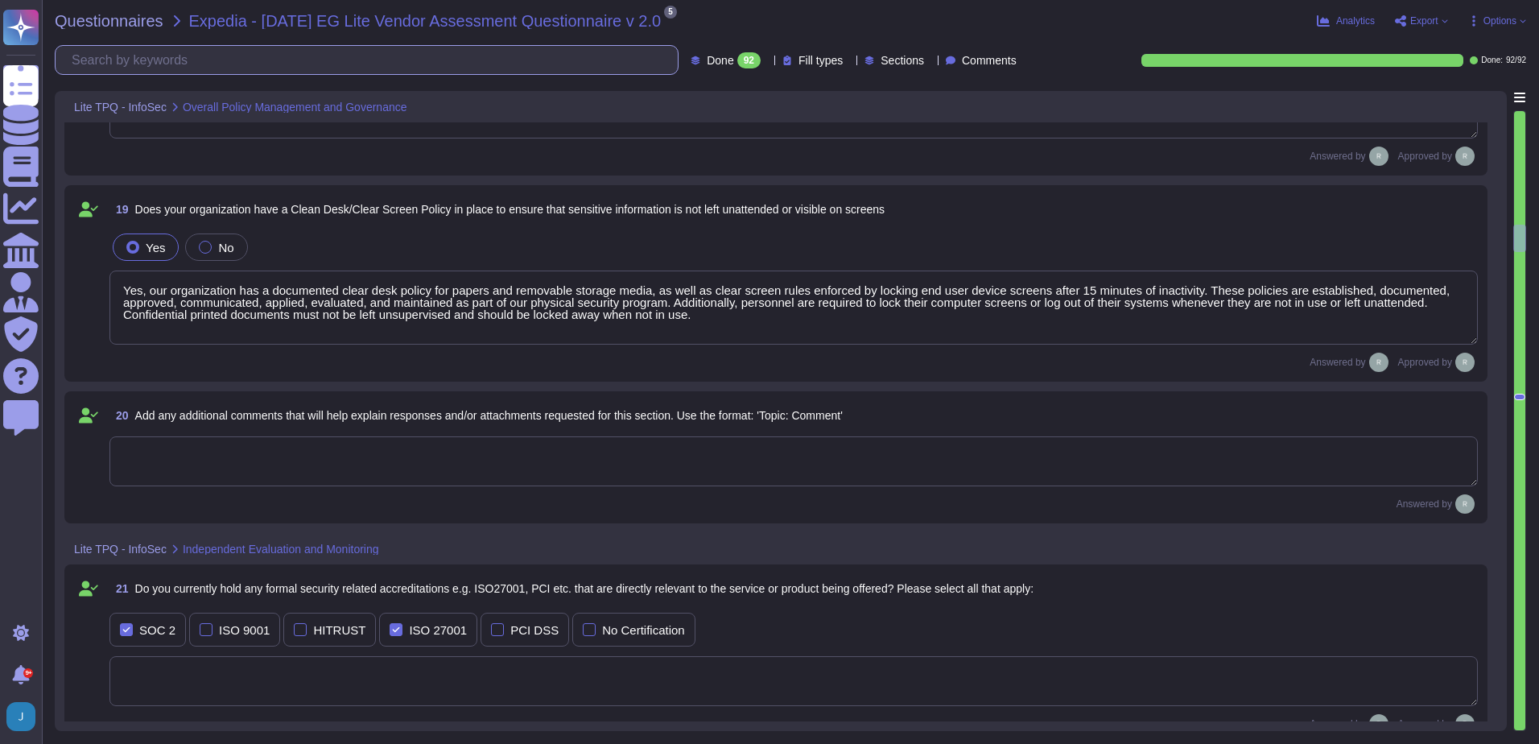
type textarea "Yes, background checks are performed on new hires. The checks include: - Identi…"
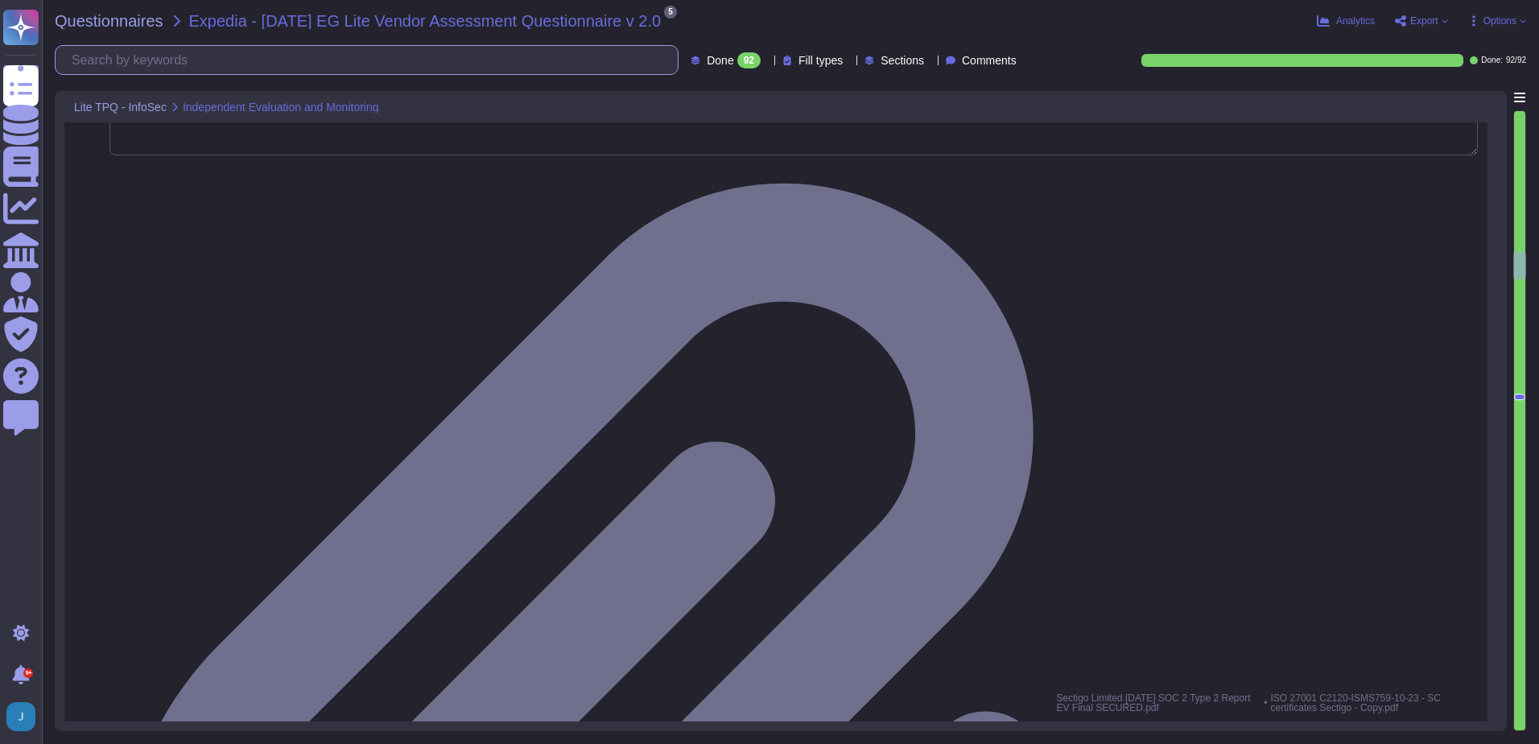
type textarea "Yes, our organization requires all personnel with access to client, confidentia…"
type textarea "Yes, we have a formal training program that is mandatory for all employees and …"
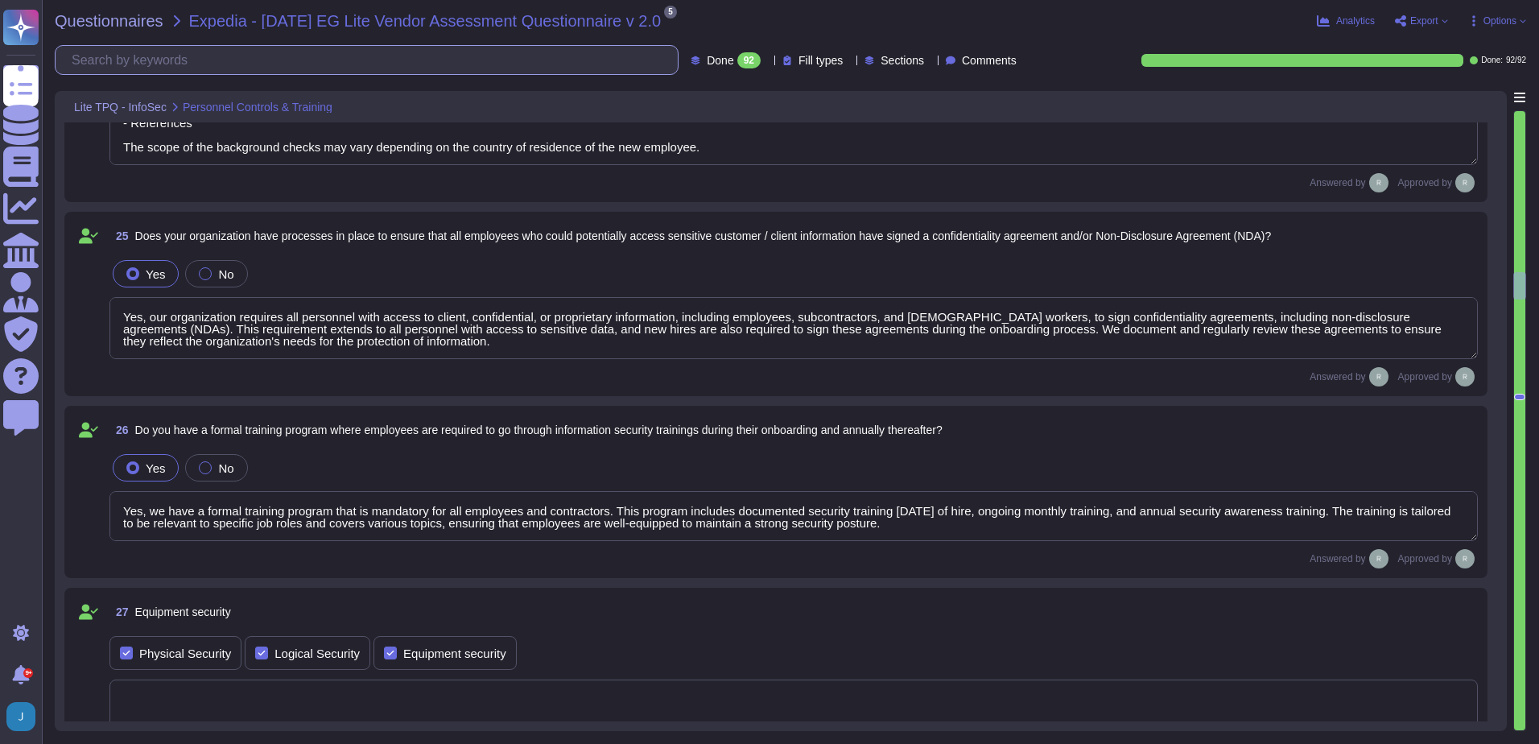
type textarea "Yes, there are technical and policy controls in place to mitigate the potential…"
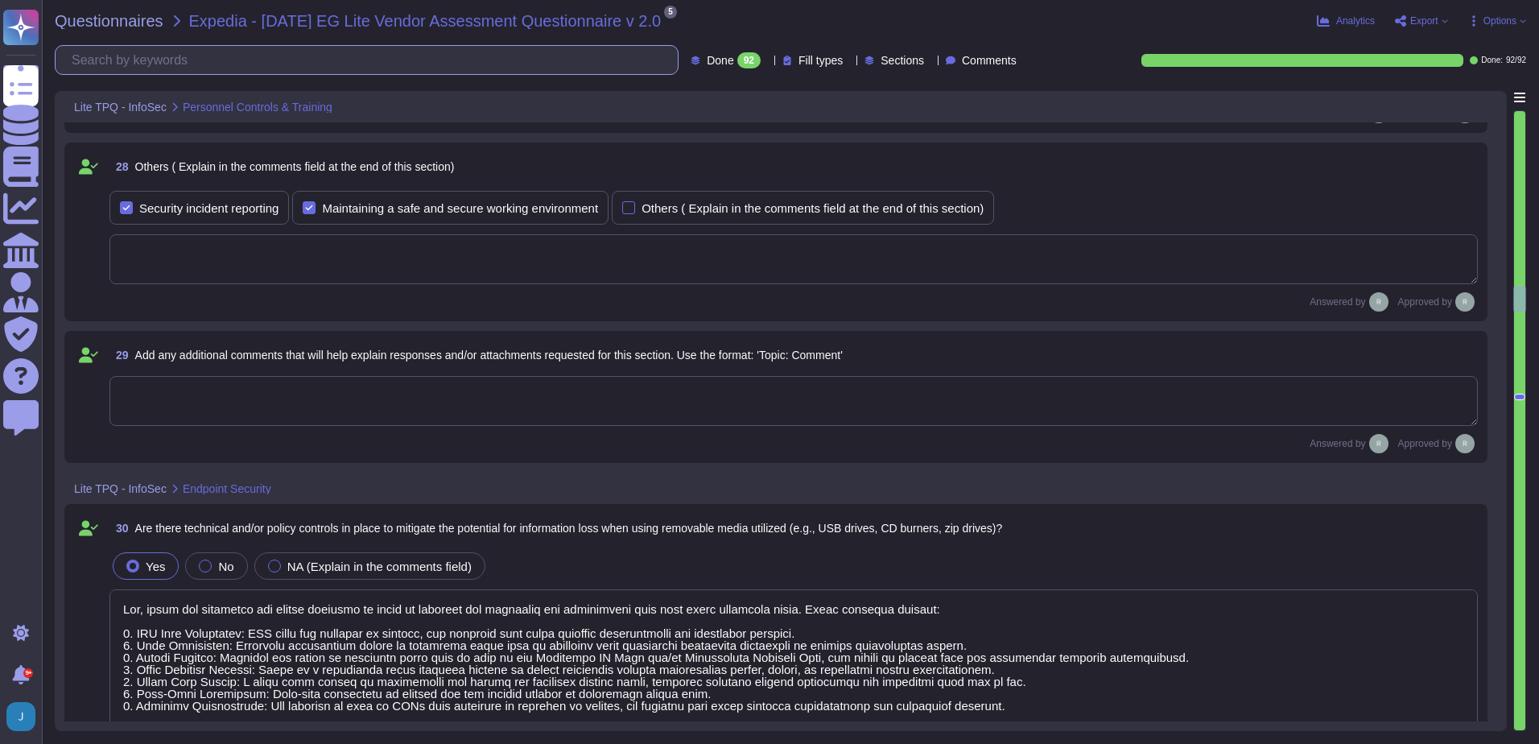
type textarea "Yes, antivirus and anti-malware software is installed and actively running on a…"
type textarea "Yes, we have implemented firewalls on all networks to restrict inbound and outb…"
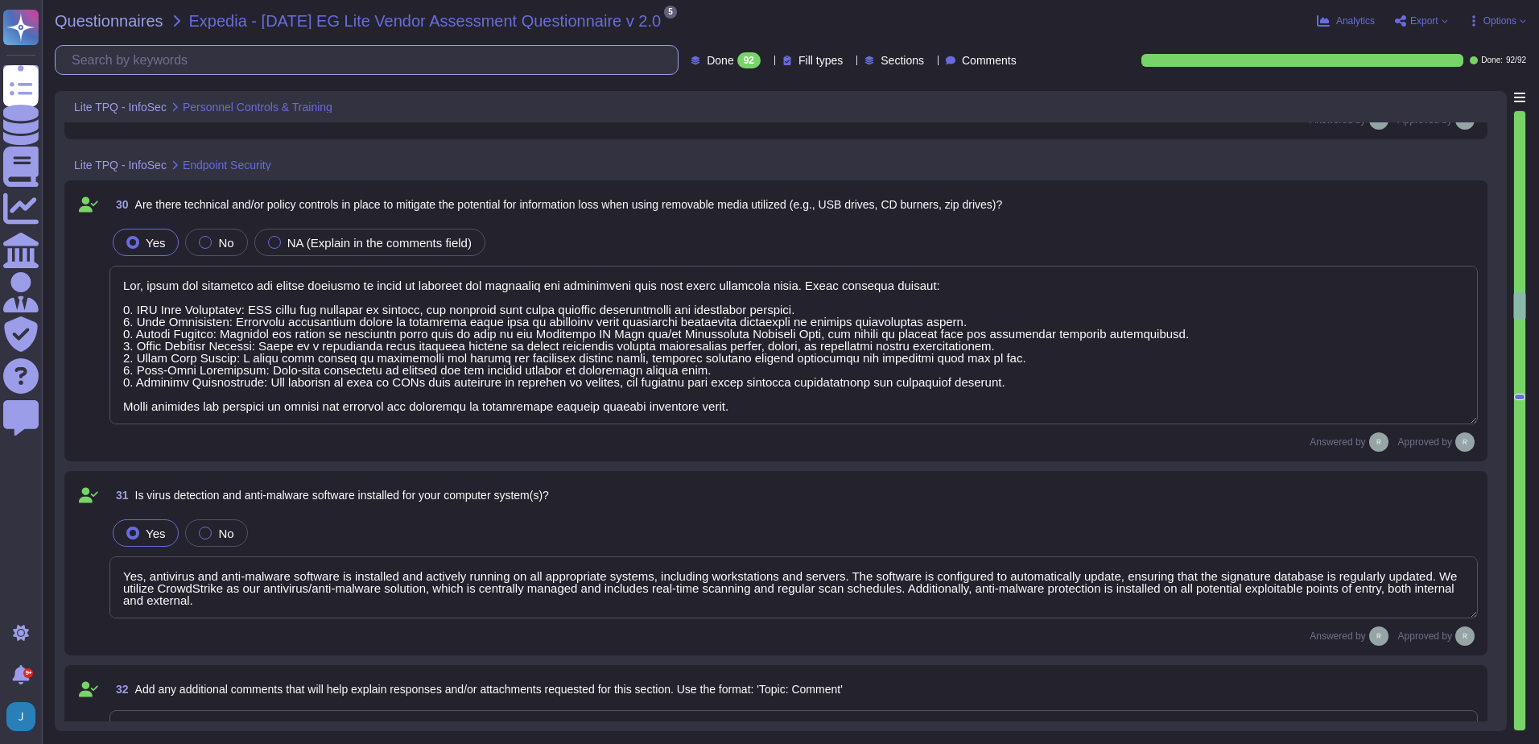
scroll to position [5955, 0]
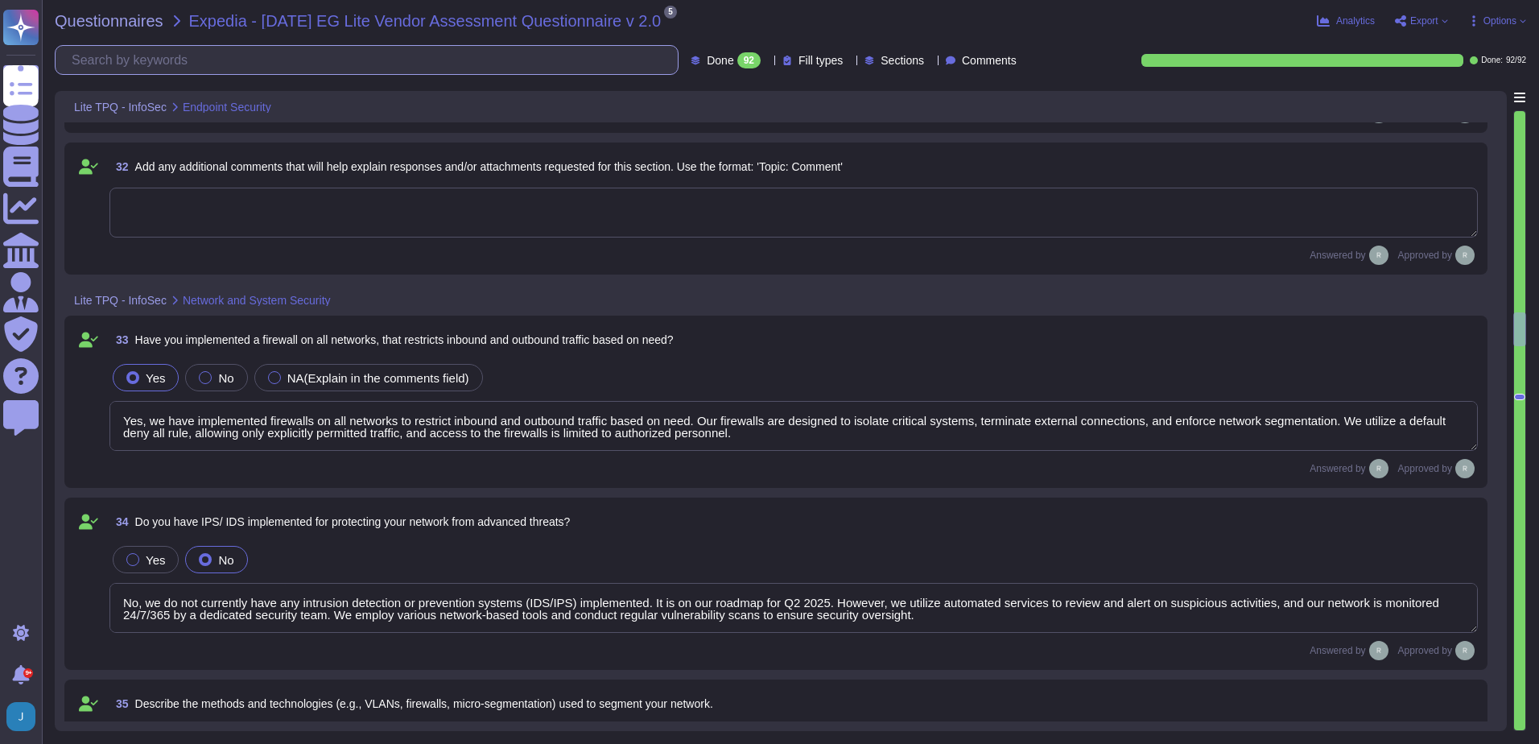
type textarea "No, we do not currently have any intrusion detection or prevention systems (IDS…"
type textarea "We utilize several methods and technologies to segment our network effectively:…"
type textarea "Yes, our organization has an email filtering policy in place. The policy includ…"
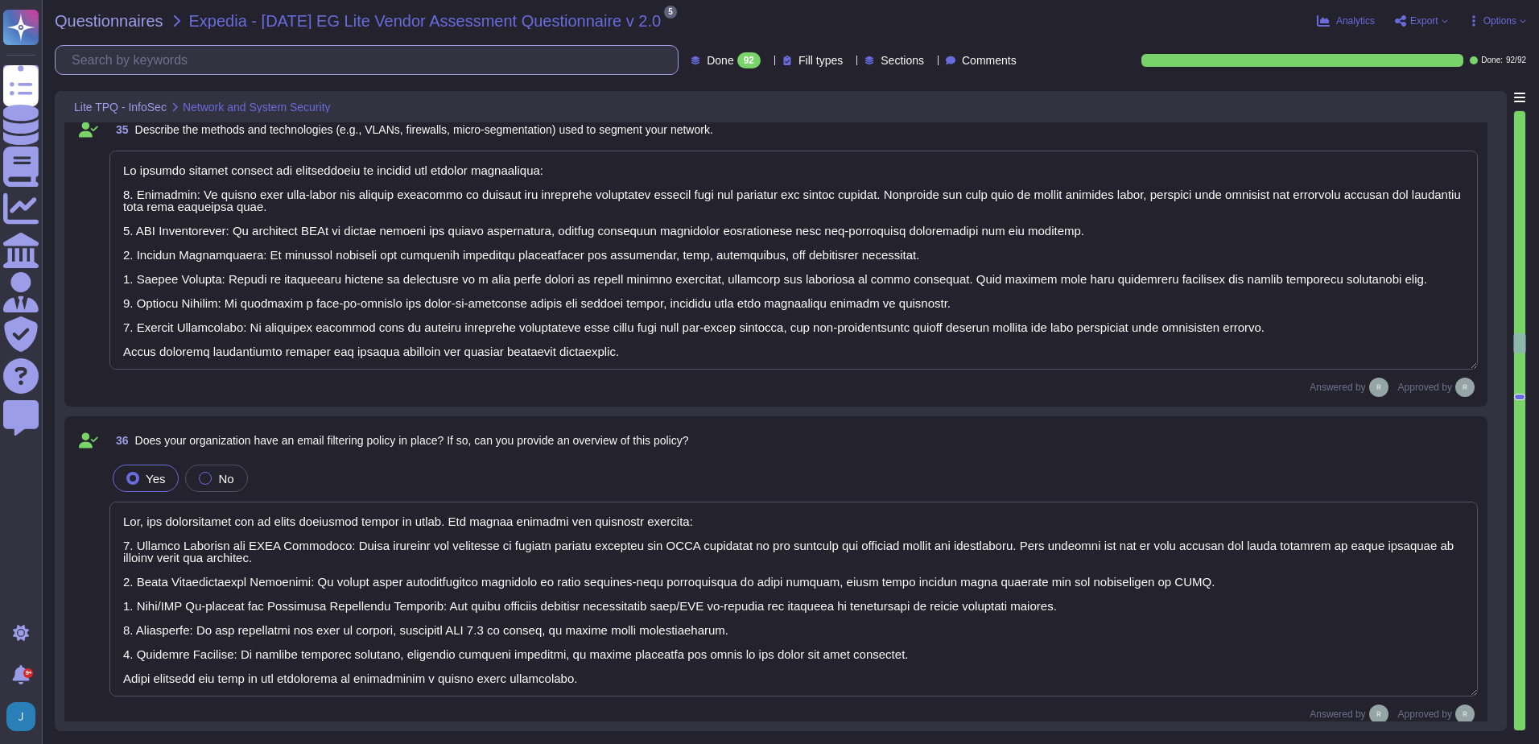
type textarea "Our organization employs several email filtering solutions and tools to protect…"
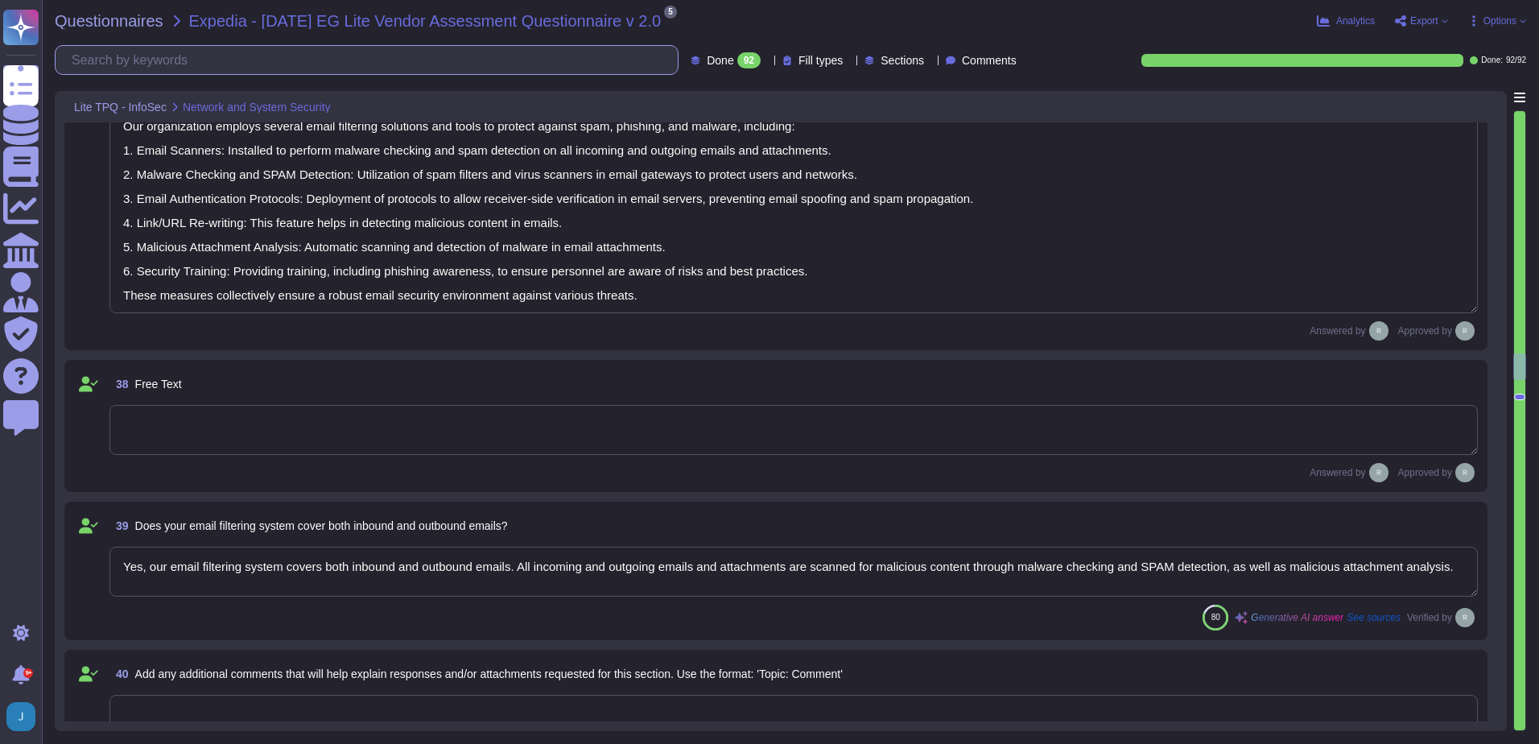
type textarea "Yes, our email filtering system covers both inbound and outbound emails. All in…"
type textarea "Yes. We use TLS 1.2 or higher for data in transit and AES-256 for data at rest."
type textarea "N/A. Customer data is encrypted both at rest and in transit. We use AES-256 for…"
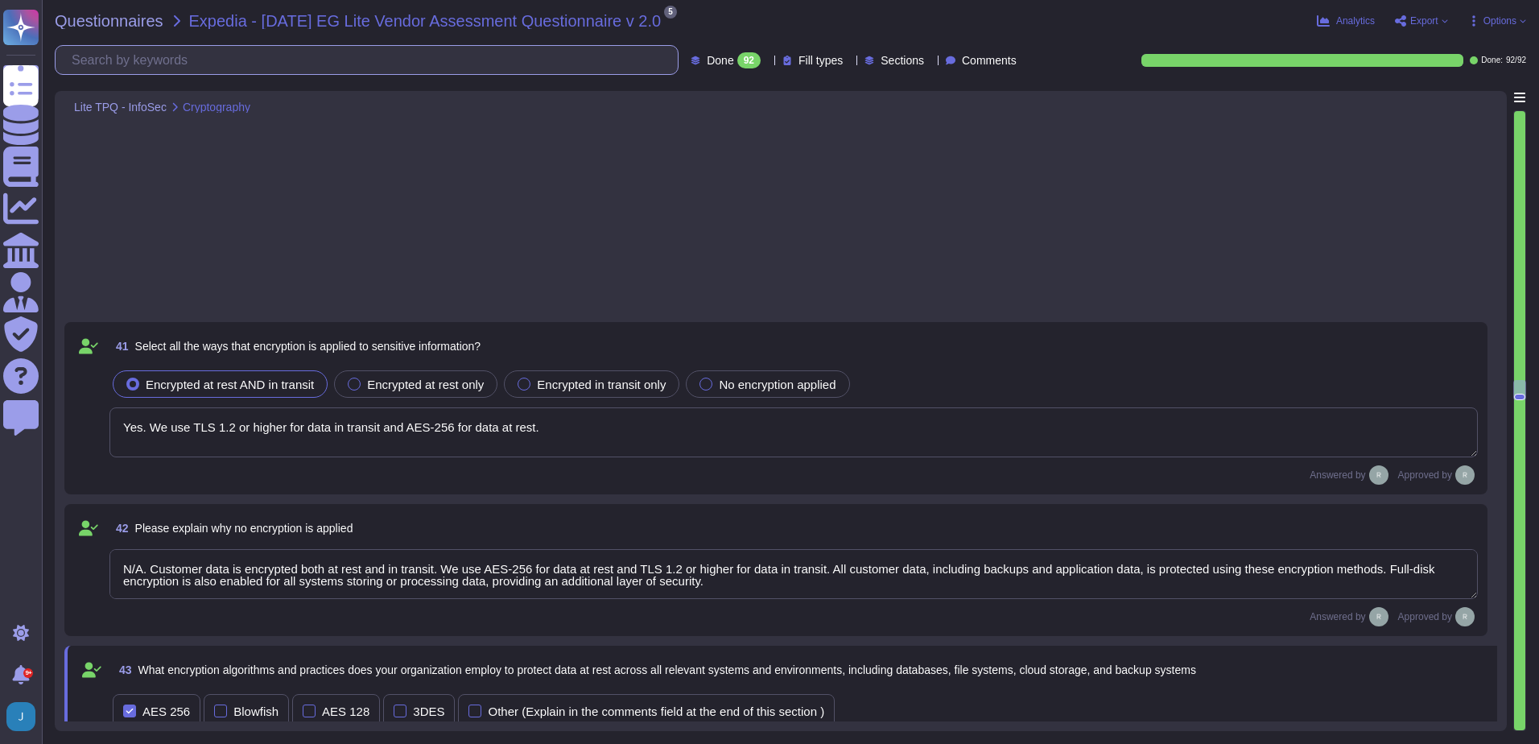
type textarea "Our organization employs the following encryption algorithms and practices to p…"
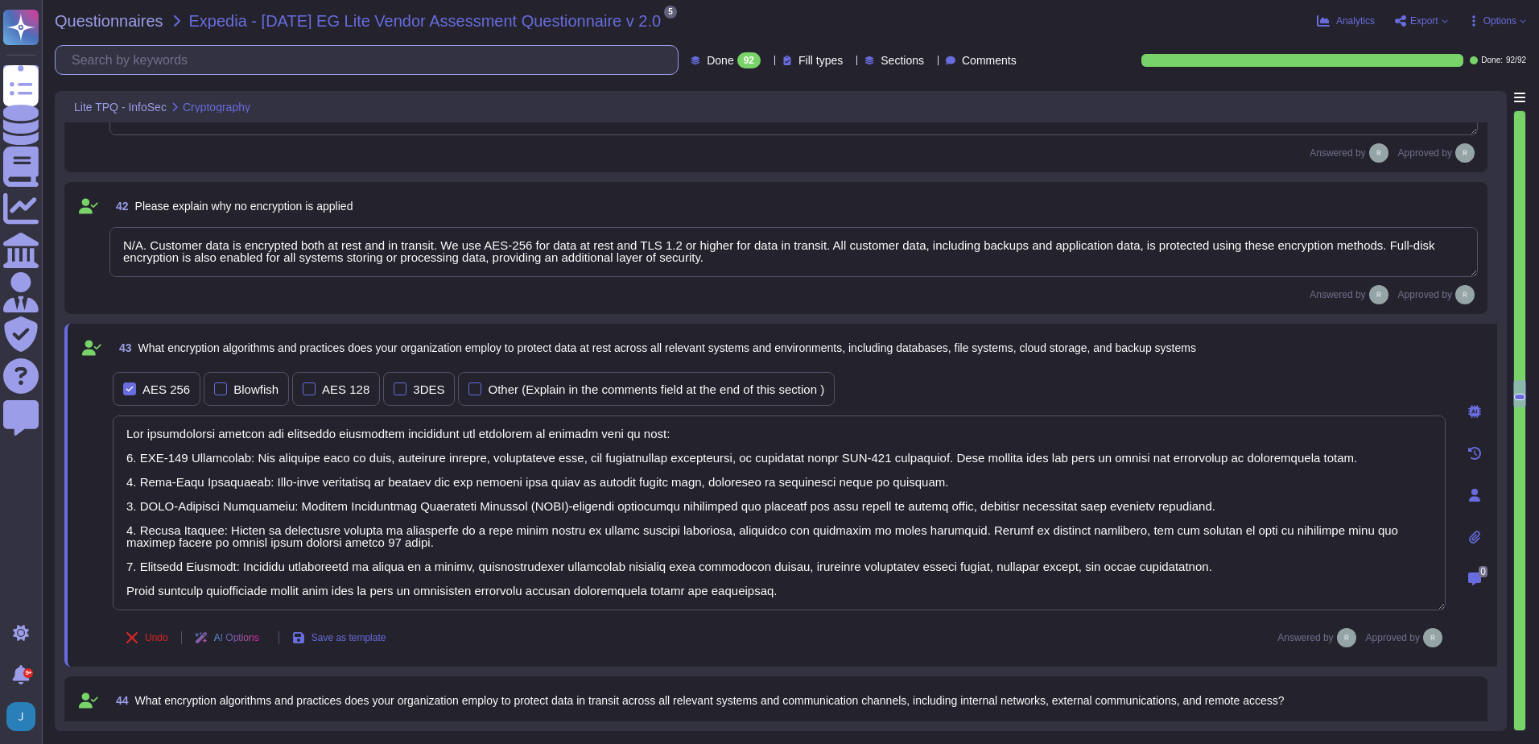
type textarea "Yes, all mobile devices must be encrypted, and full-disk encryption is enabled …"
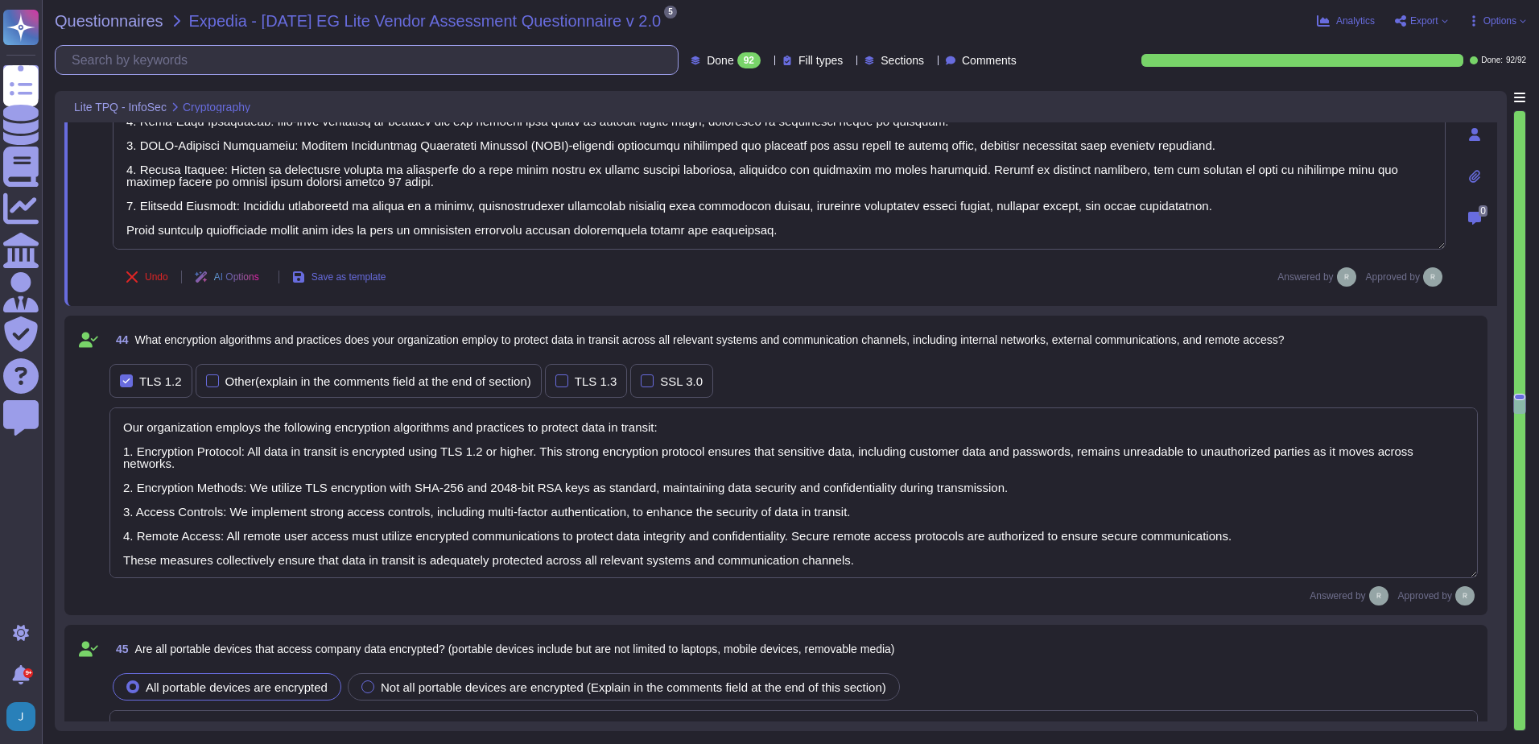
scroll to position [8288, 0]
type textarea "Yes - Our processes are documented in a formal policy. We actively manage and t…"
click at [1178, 269] on div "Undo AI Options Save as template Answered by Approved by" at bounding box center [779, 275] width 1333 height 39
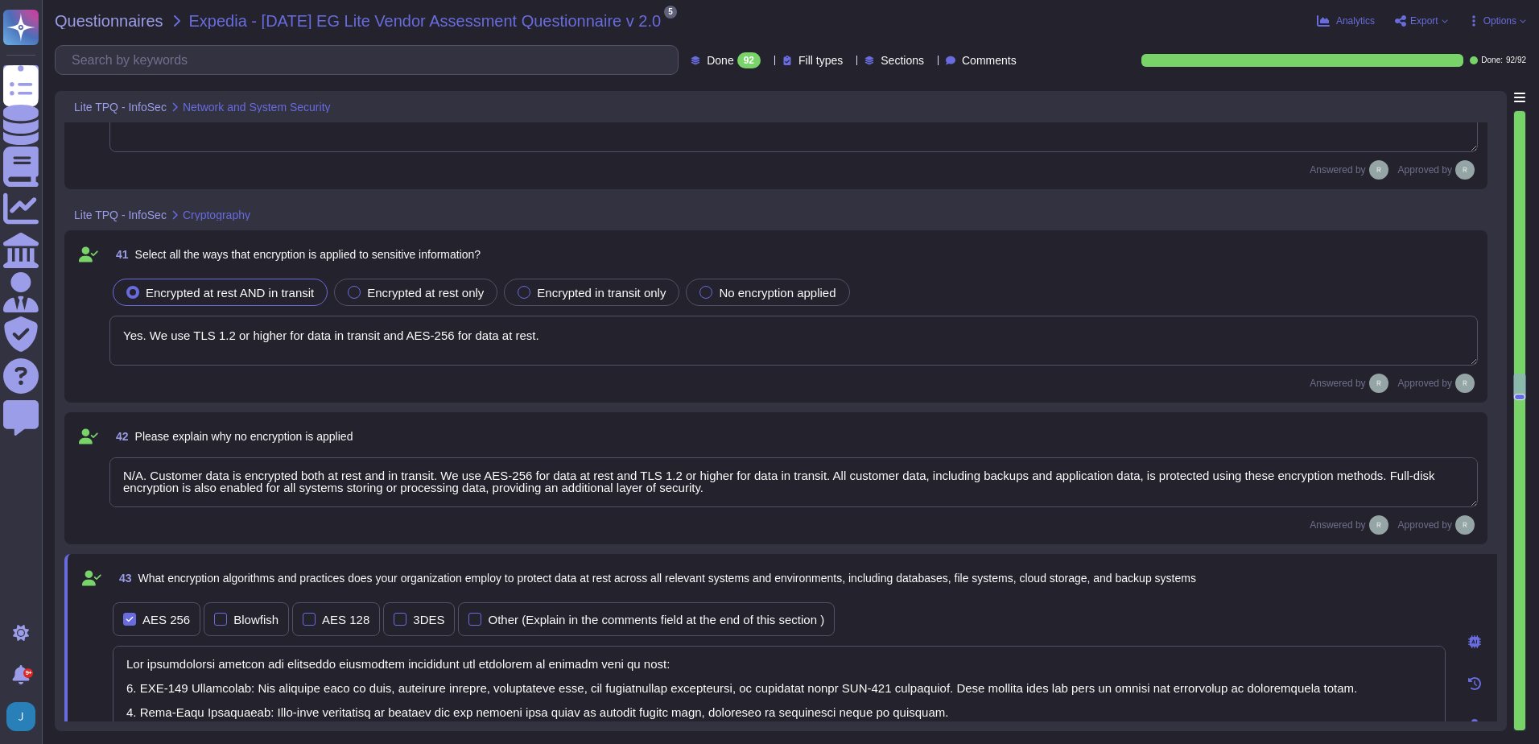
type textarea "Yes, our email filtering system covers both inbound and outbound emails. All in…"
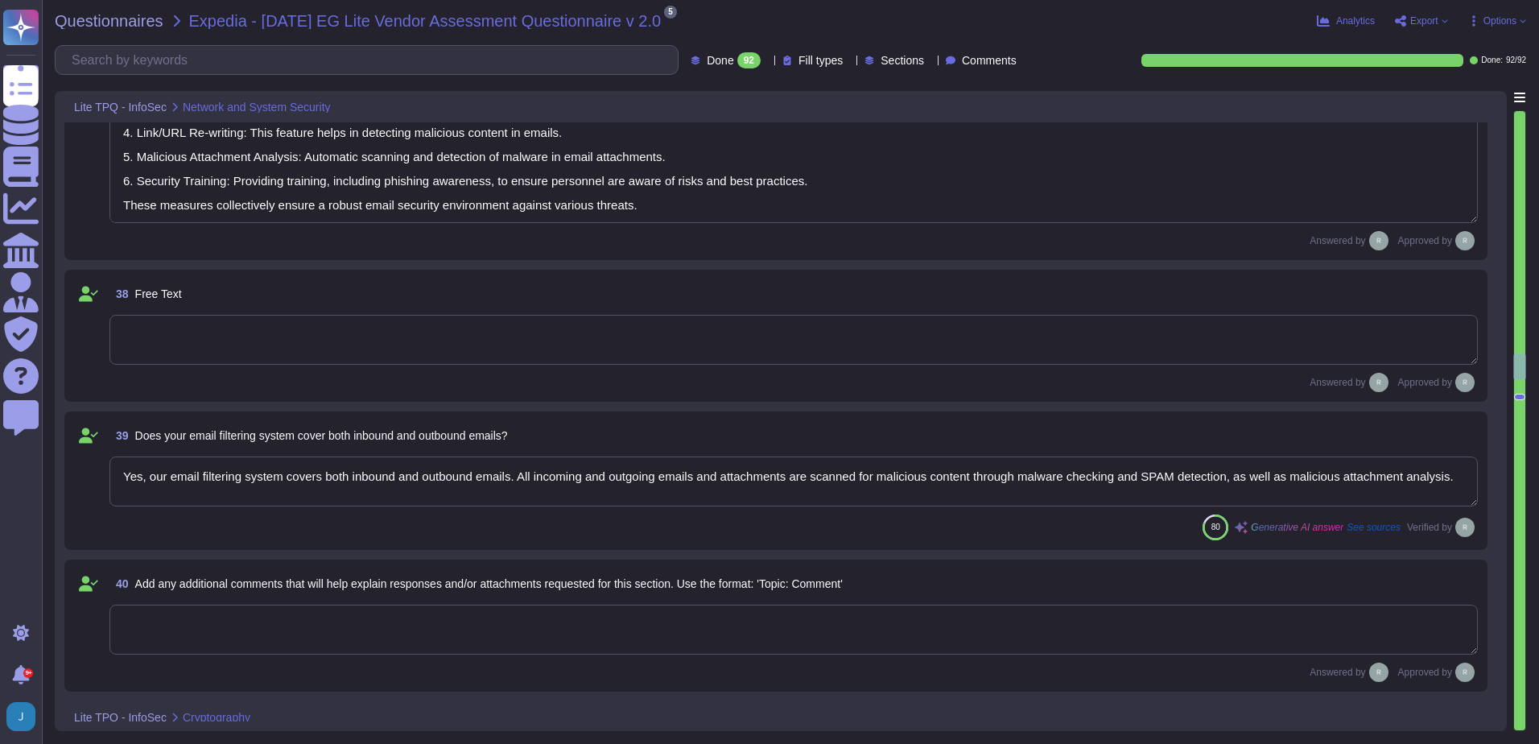
type textarea "Yes, our organization has an email filtering policy in place. The policy includ…"
type textarea "Our organization employs several email filtering solutions and tools to protect…"
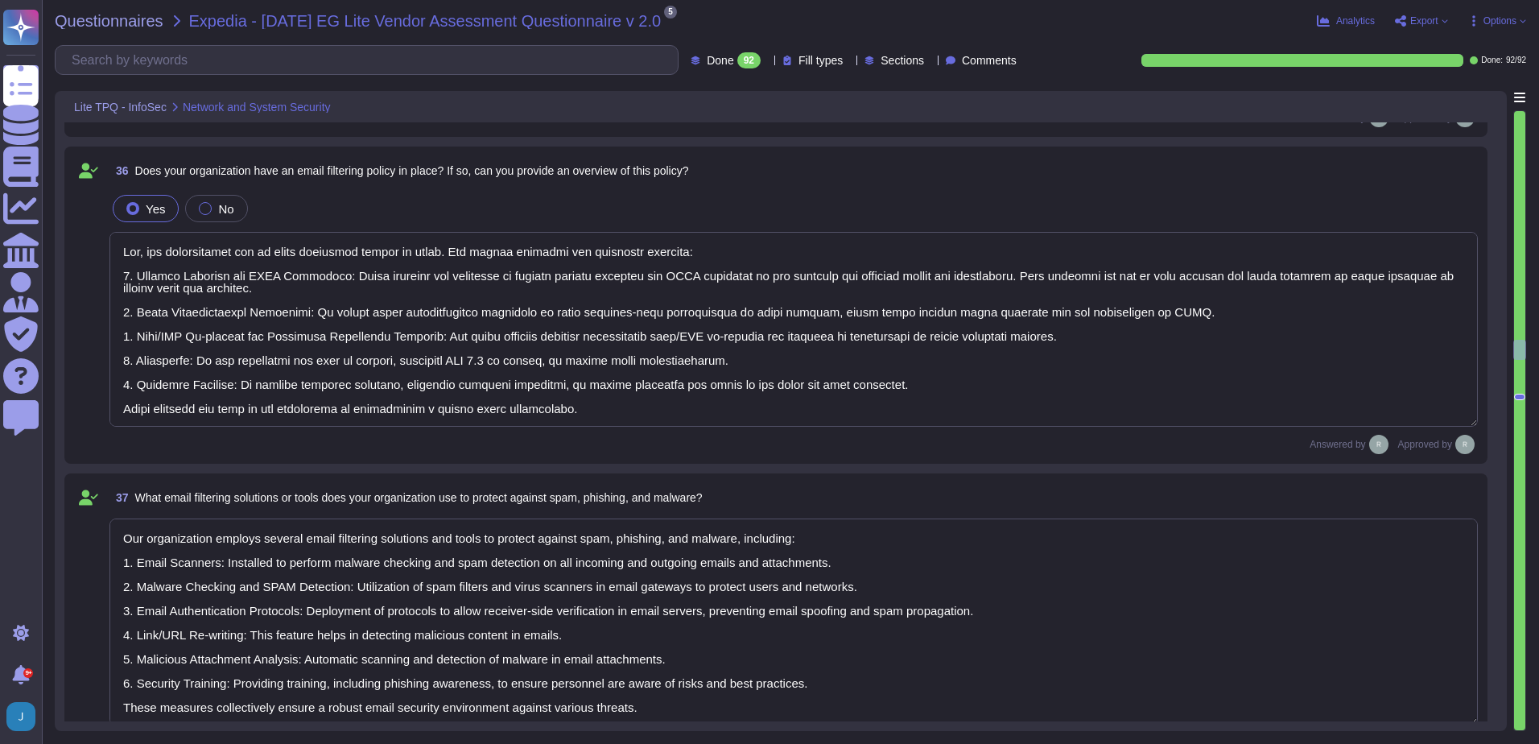
type textarea "No, we do not currently have any intrusion detection or prevention systems (IDS…"
type textarea "We utilize several methods and technologies to segment our network effectively:…"
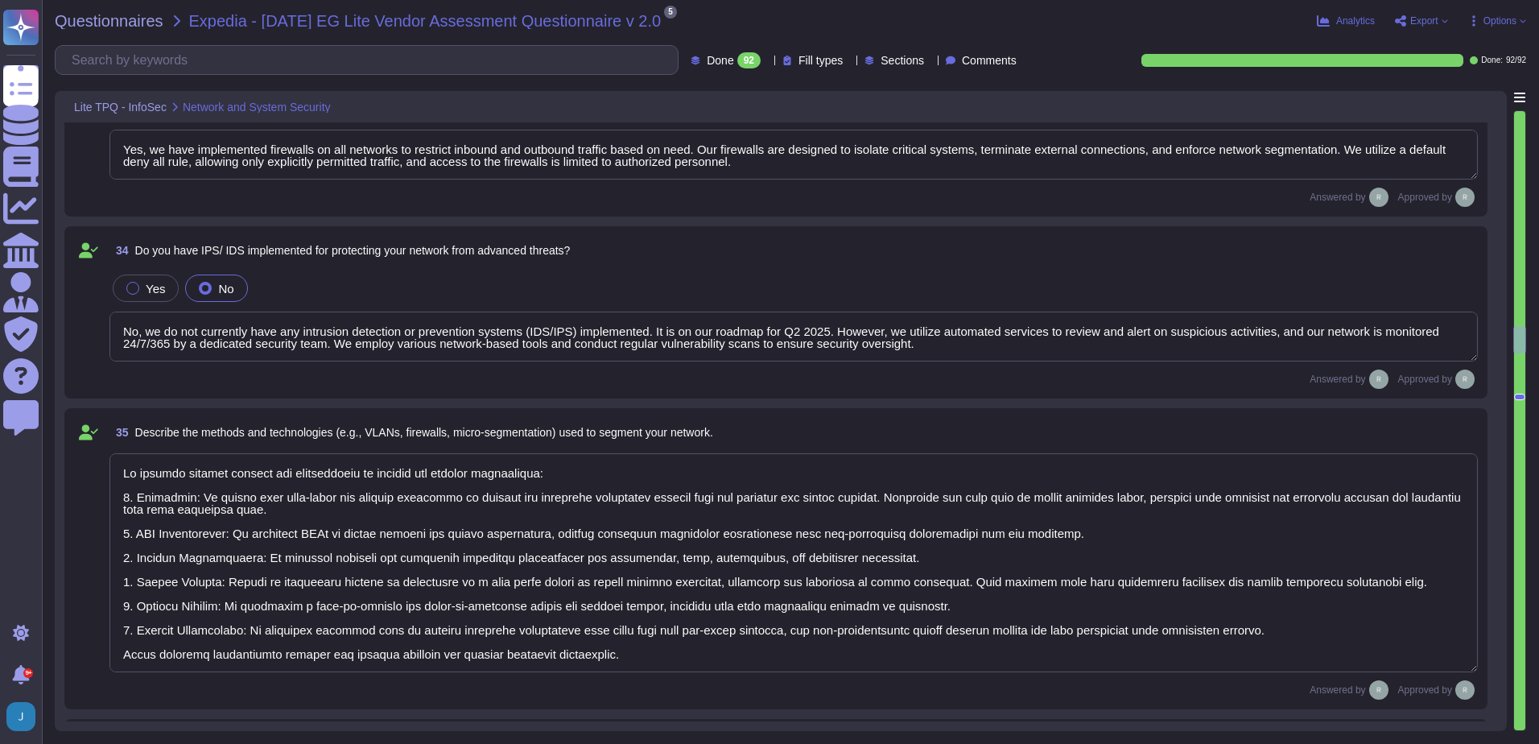
type textarea "Yes, we have implemented firewalls on all networks to restrict inbound and outb…"
click at [581, 540] on textarea at bounding box center [793, 563] width 1368 height 219
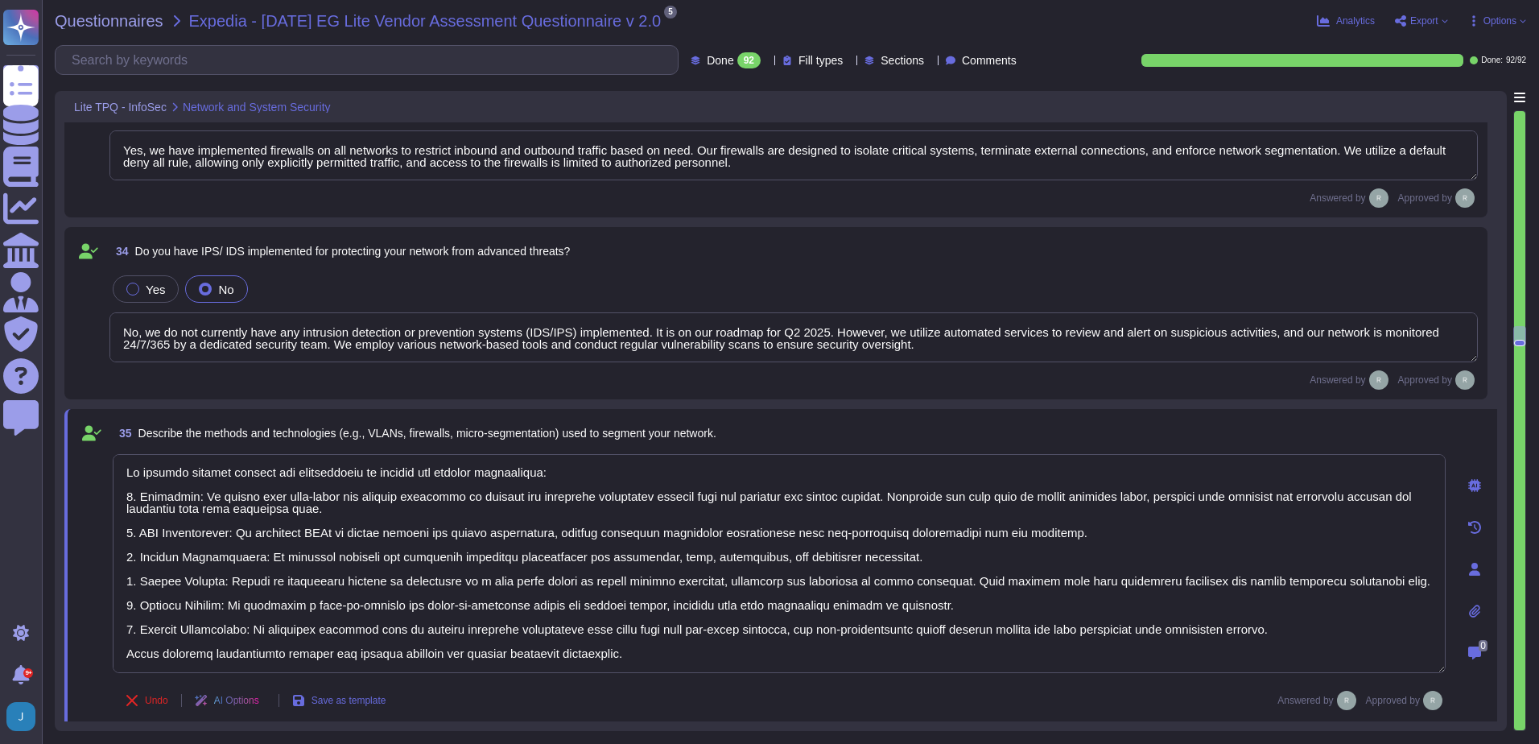
click at [777, 620] on textarea at bounding box center [779, 563] width 1333 height 219
click at [572, 594] on textarea at bounding box center [779, 563] width 1333 height 219
click at [344, 546] on textarea at bounding box center [779, 563] width 1333 height 219
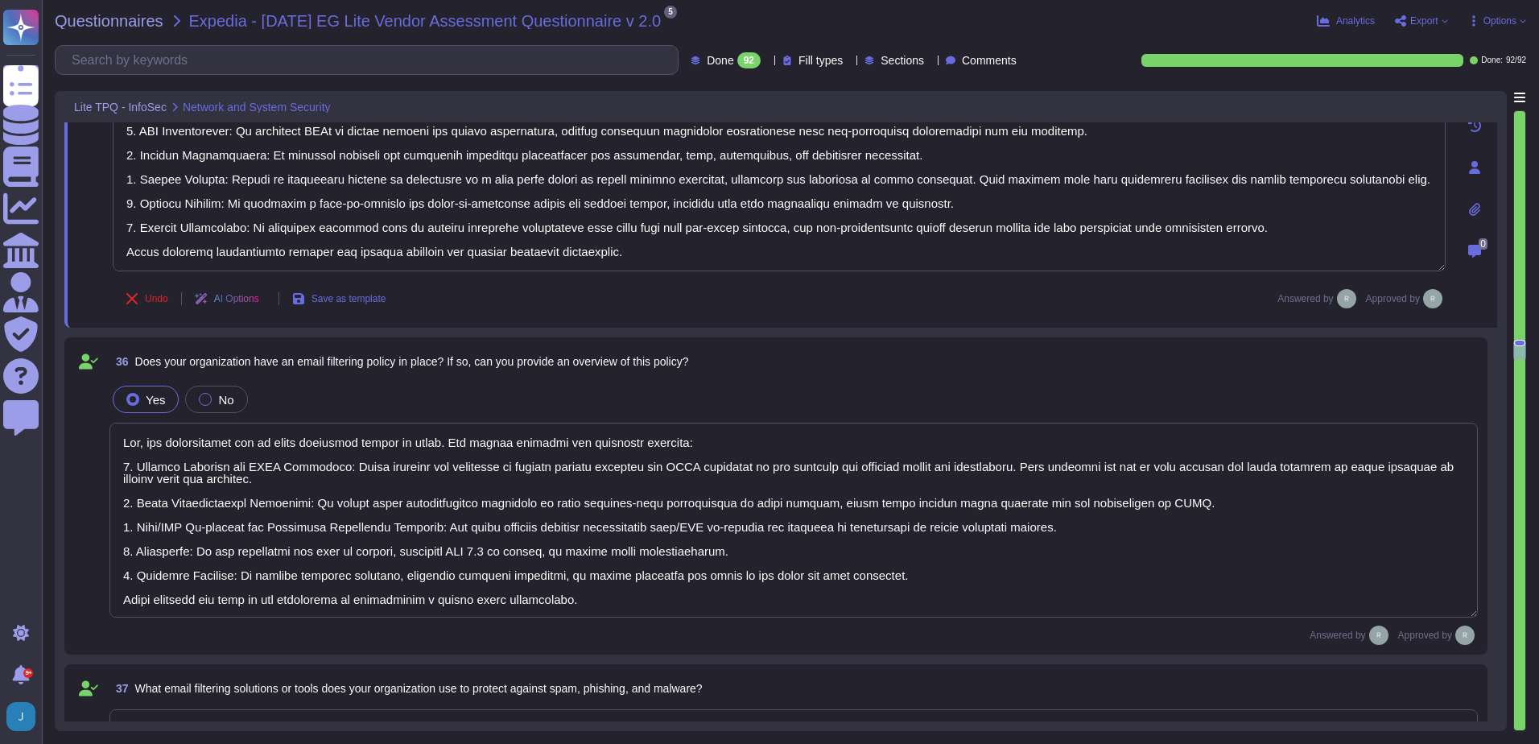
scroll to position [6598, 0]
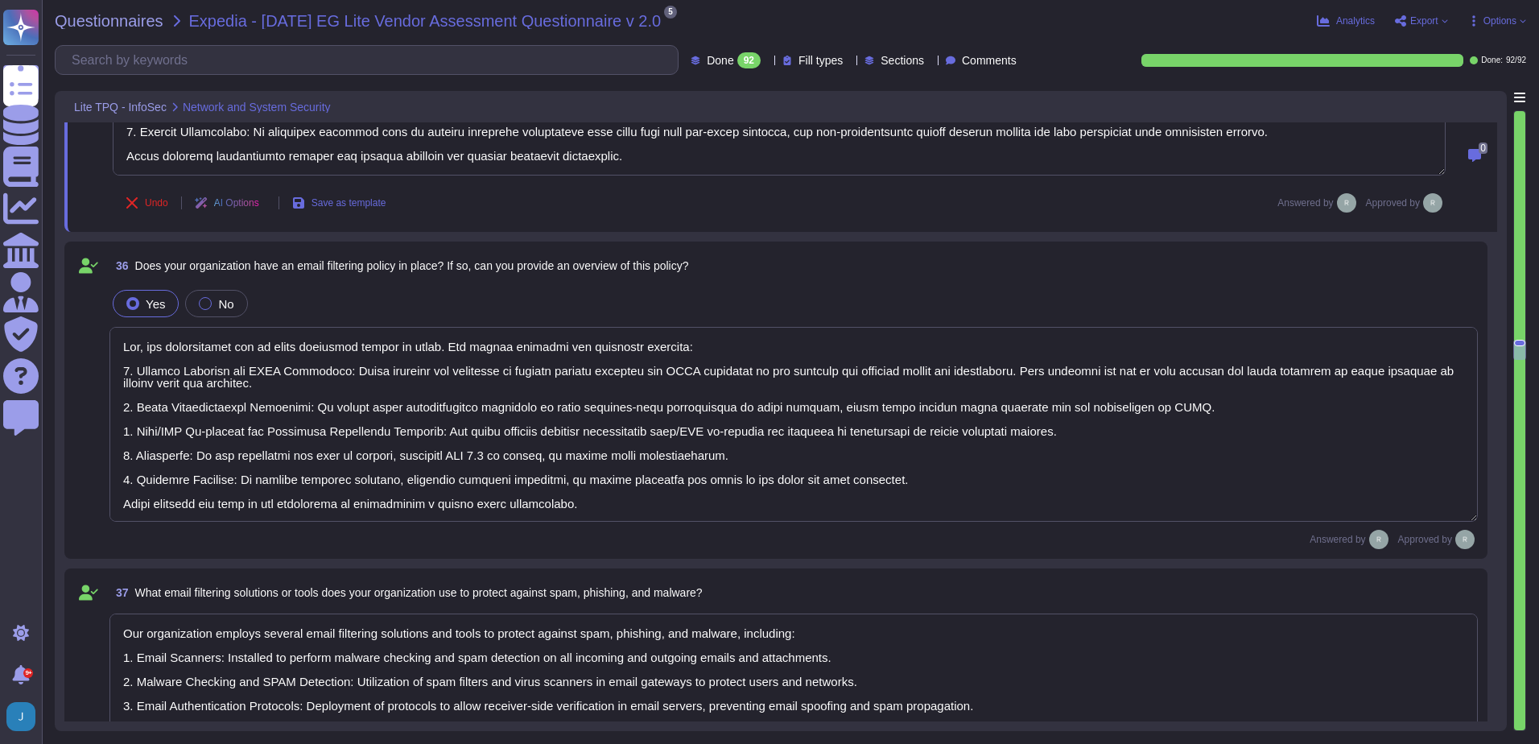
type textarea "Yes, our email filtering system covers both inbound and outbound emails. All in…"
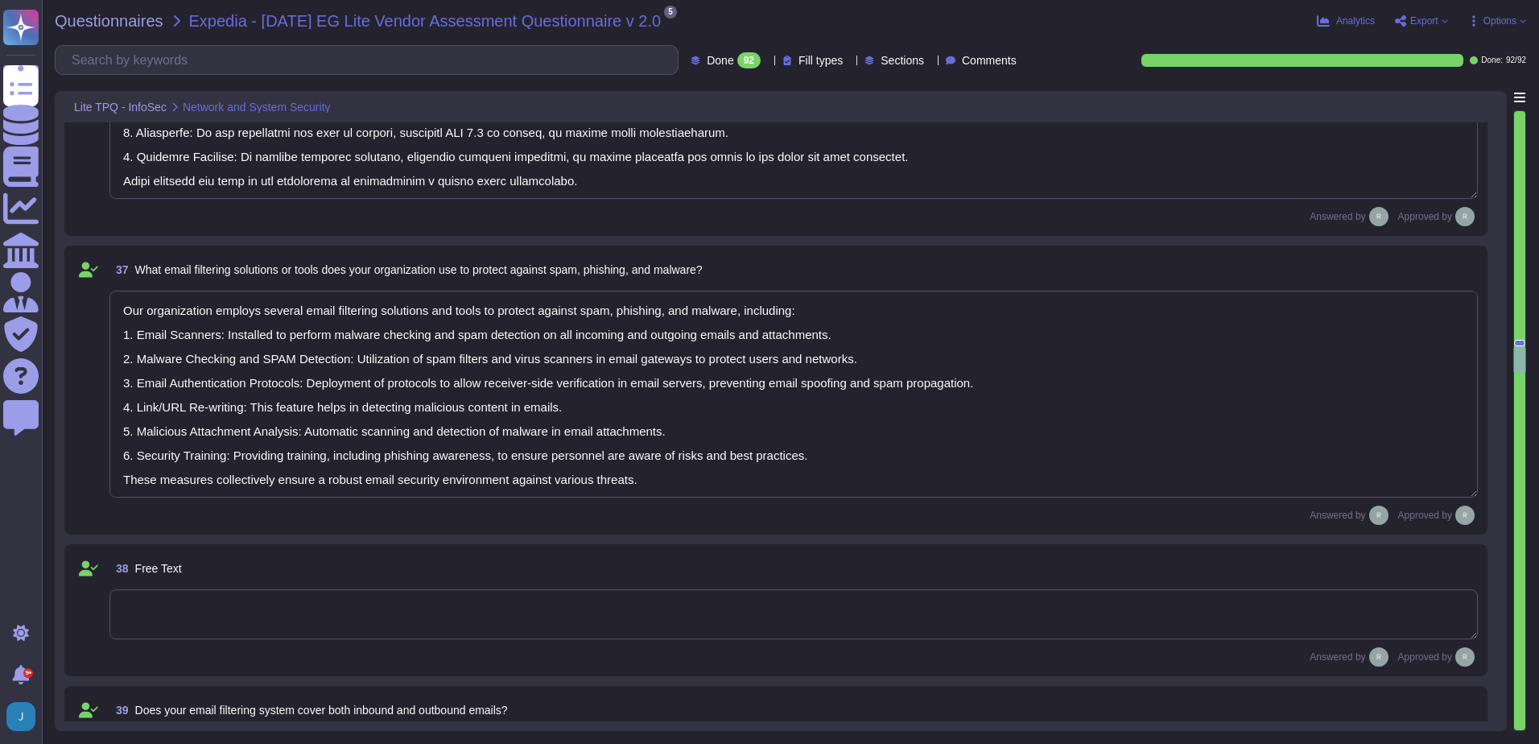
scroll to position [7001, 0]
type textarea "Yes. We use TLS 1.2 or higher for data in transit and AES-256 for data at rest."
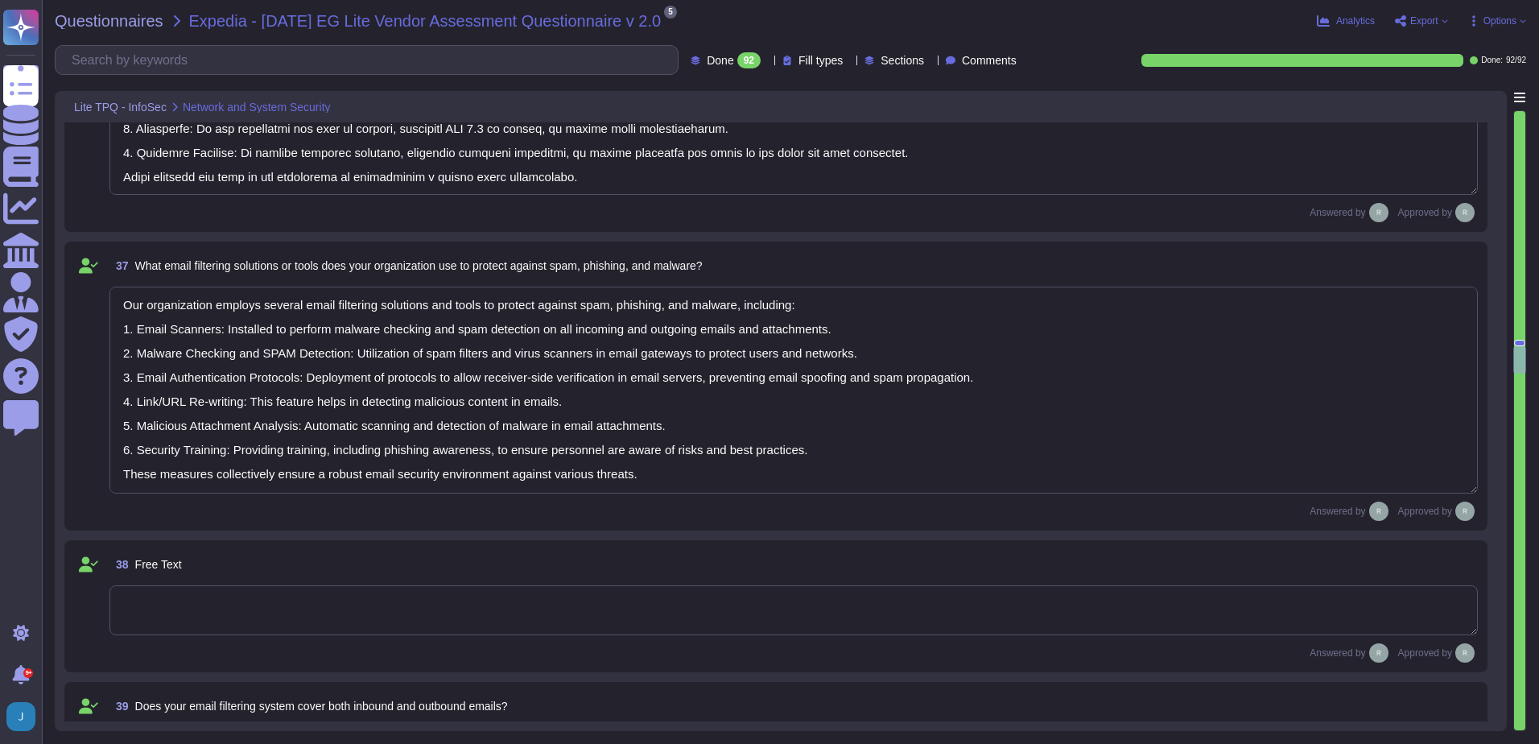
click at [306, 621] on textarea at bounding box center [793, 610] width 1368 height 50
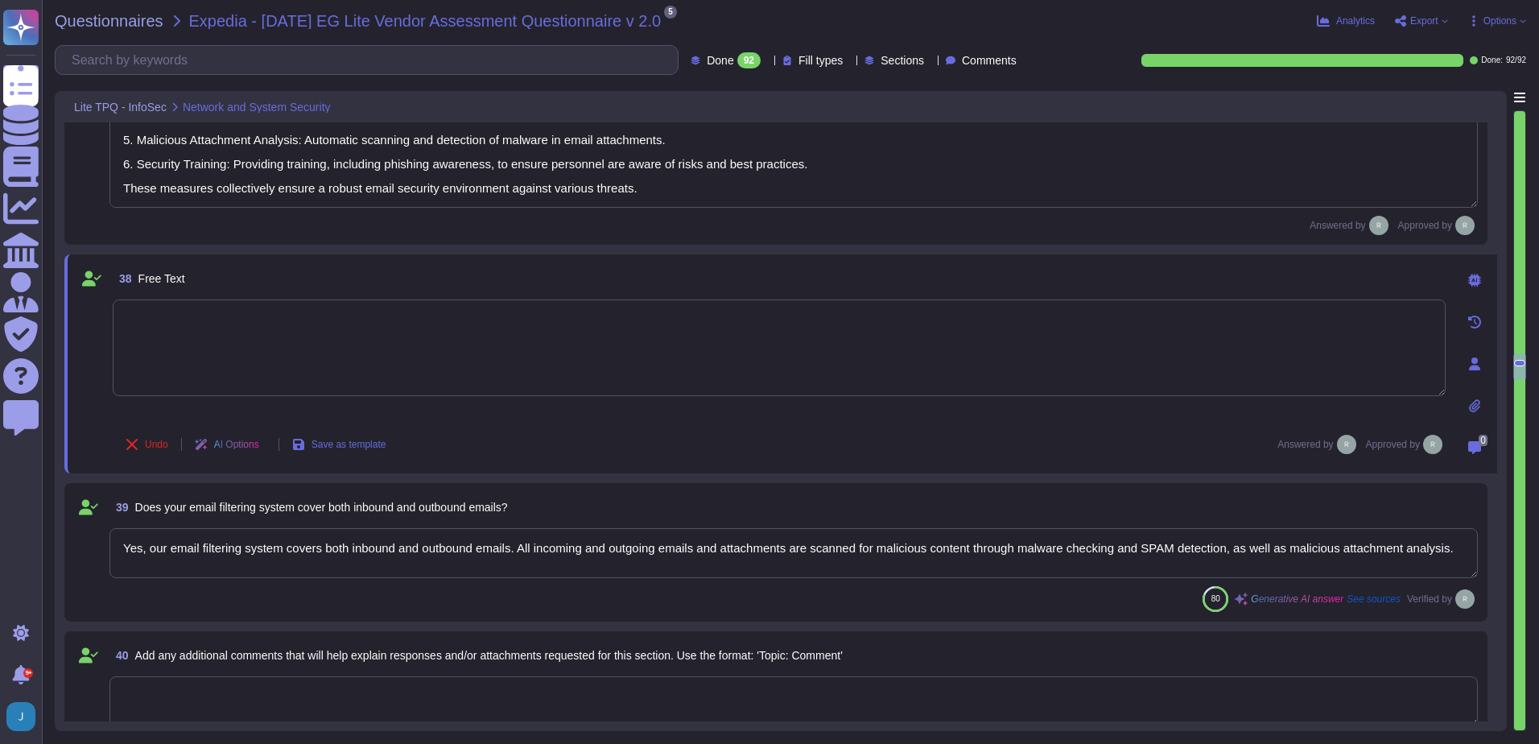
type textarea "N/A. Customer data is encrypted both at rest and in transit. We use AES-256 for…"
type textarea "Our organization employs the following encryption algorithms and practices to p…"
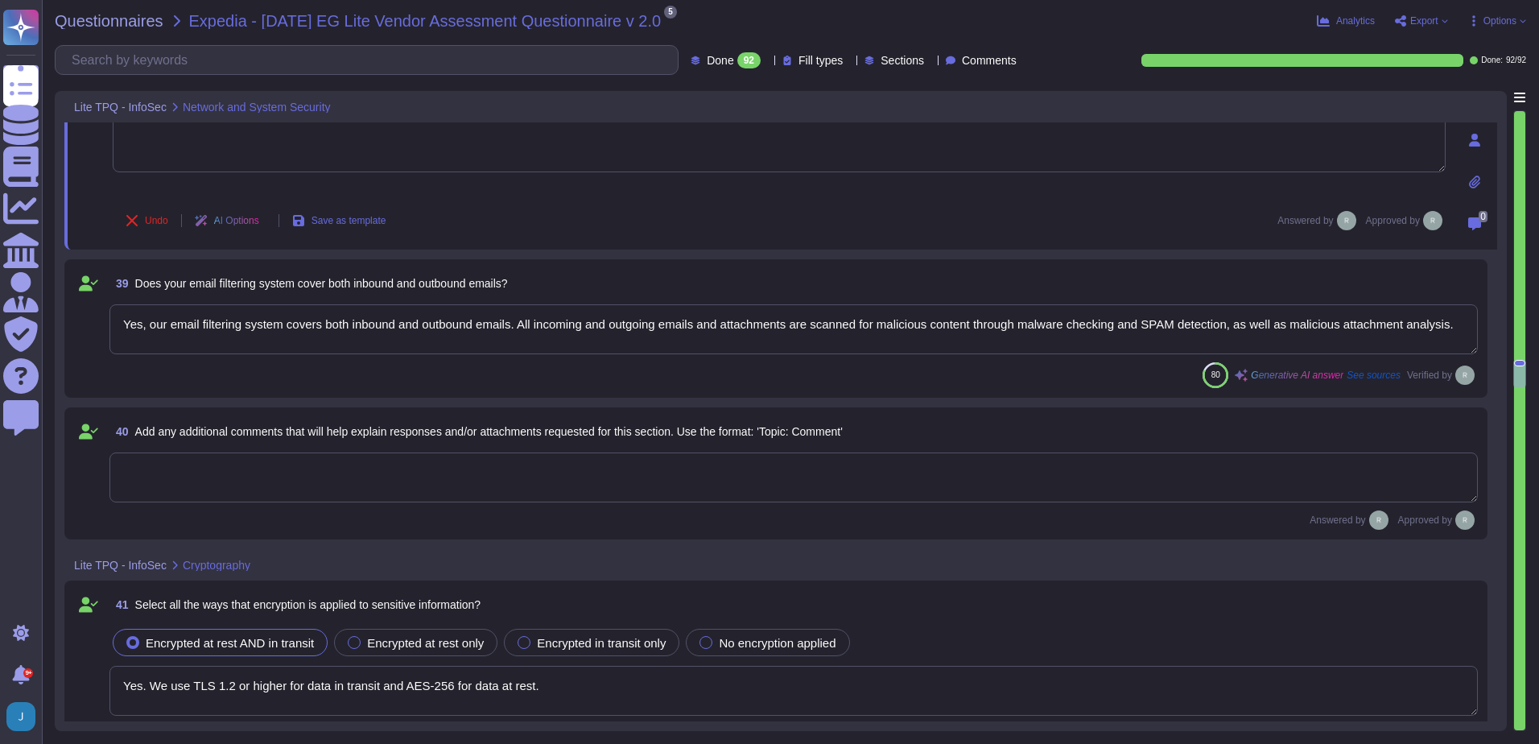
scroll to position [7483, 0]
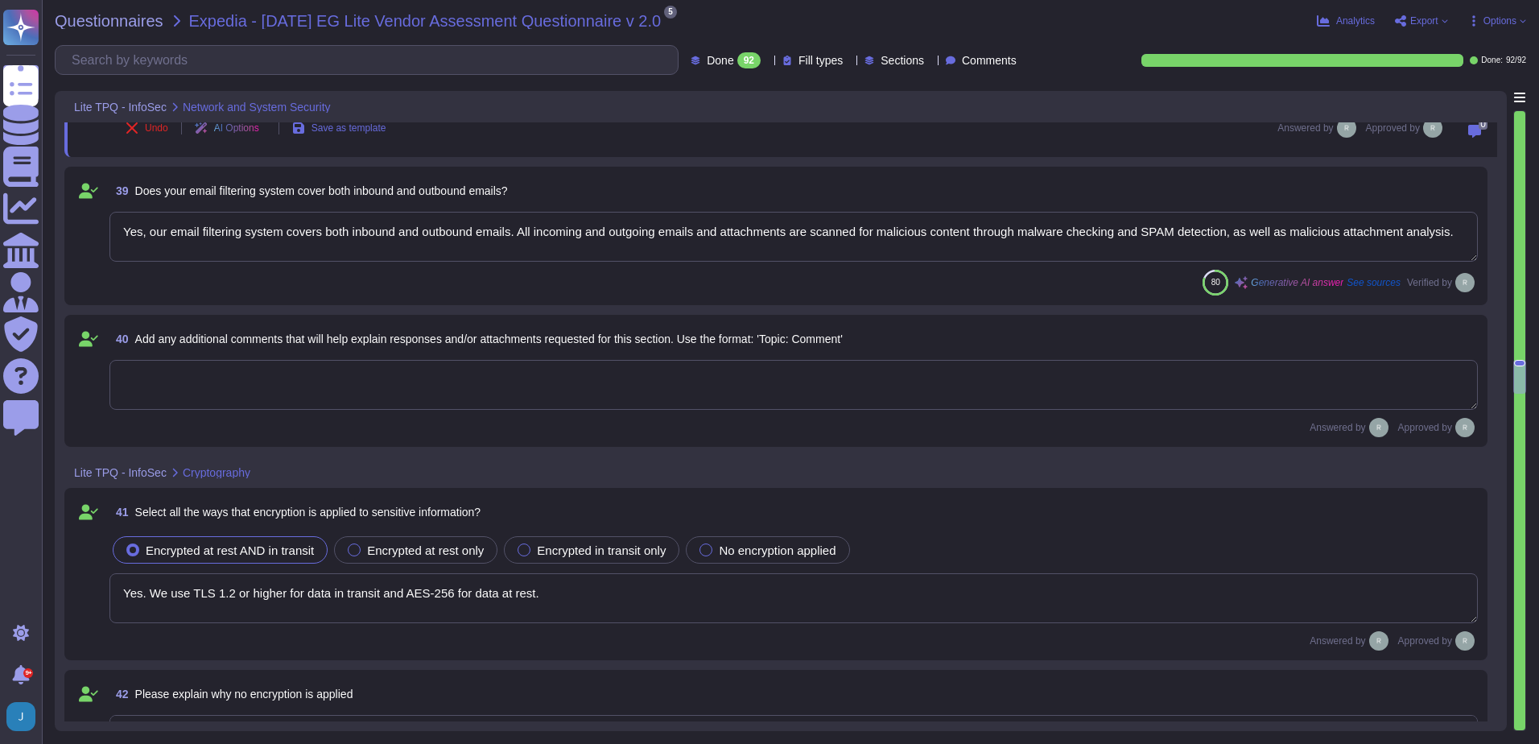
type textarea "Our organization employs the following encryption algorithms and practices to p…"
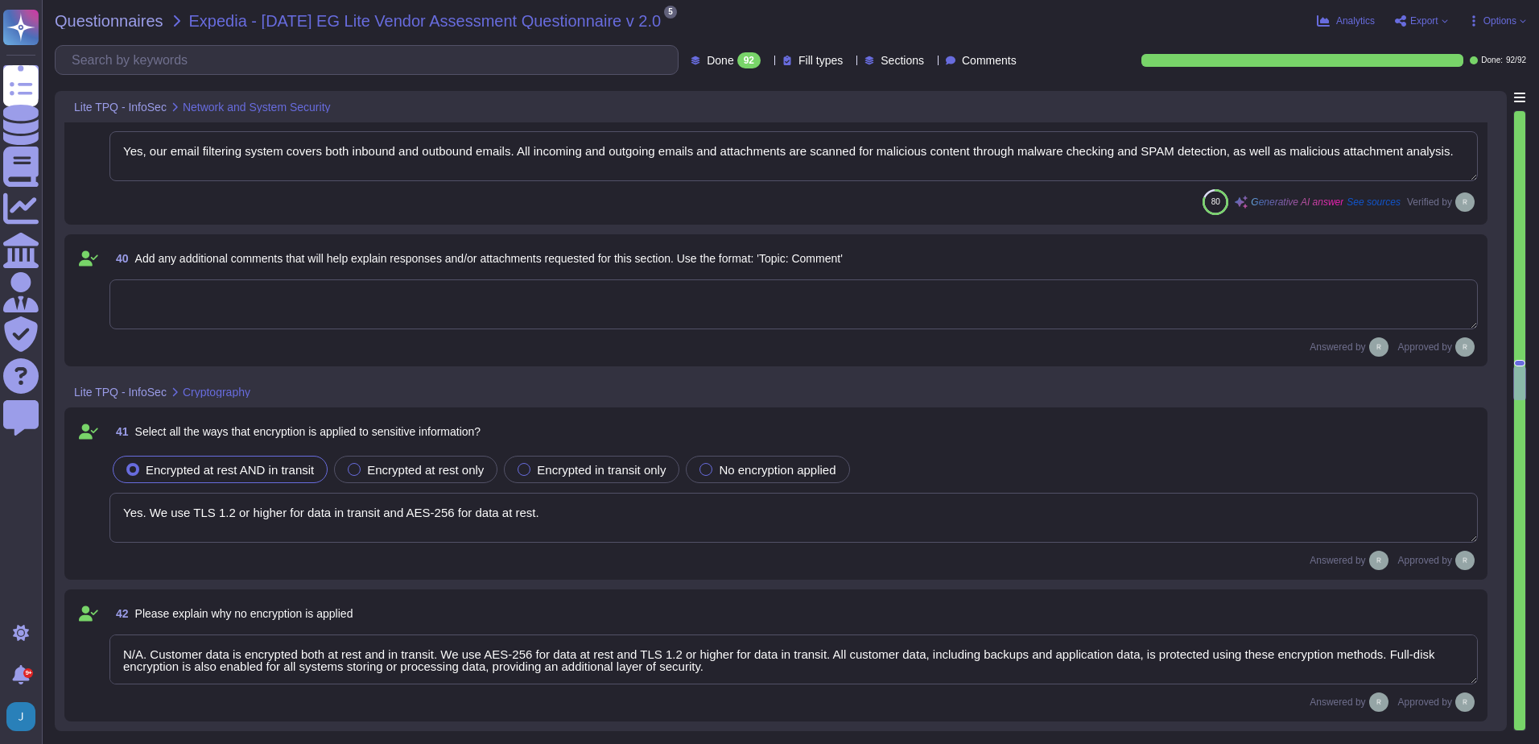
scroll to position [7725, 0]
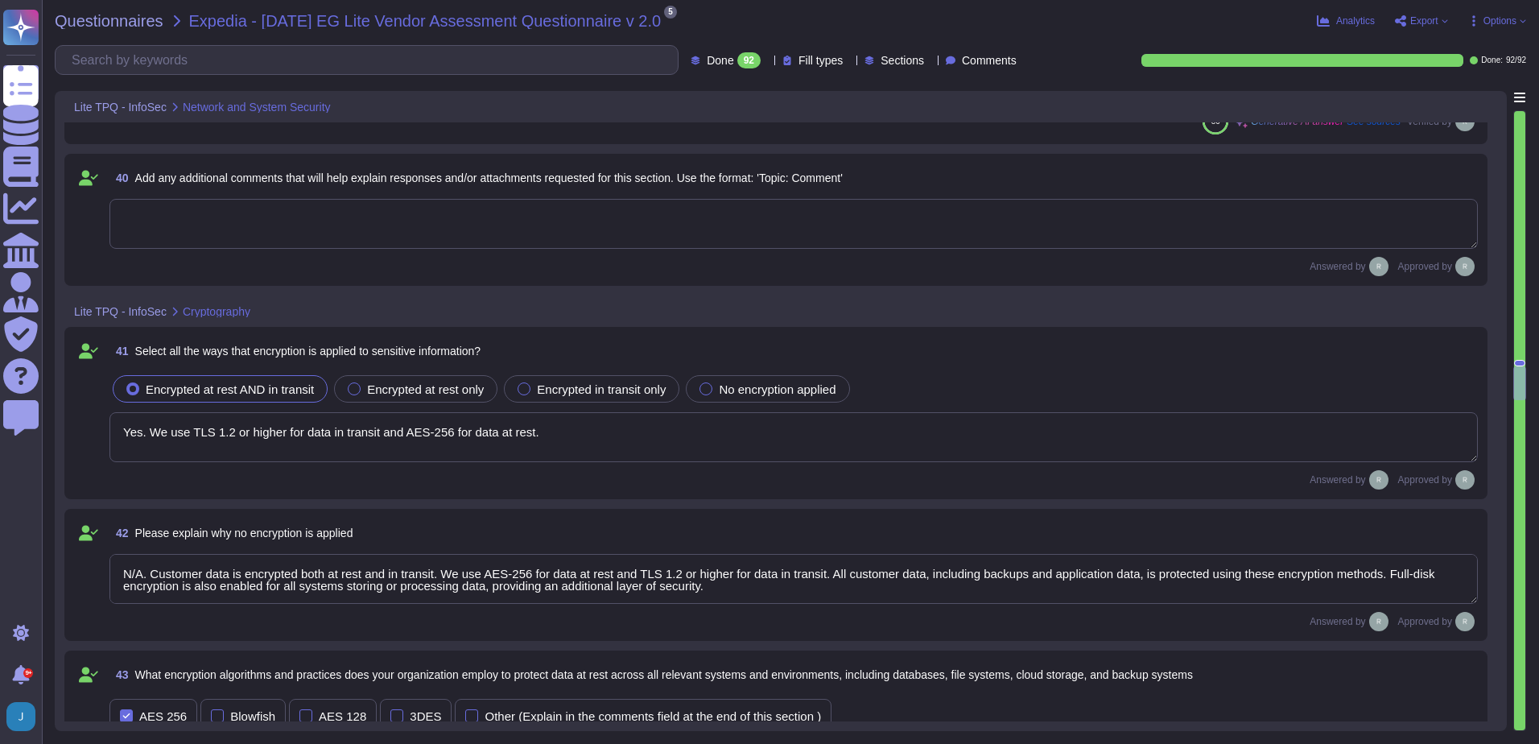
click at [496, 571] on textarea "N/A. Customer data is encrypted both at rest and in transit. We use AES-256 for…" at bounding box center [793, 579] width 1368 height 50
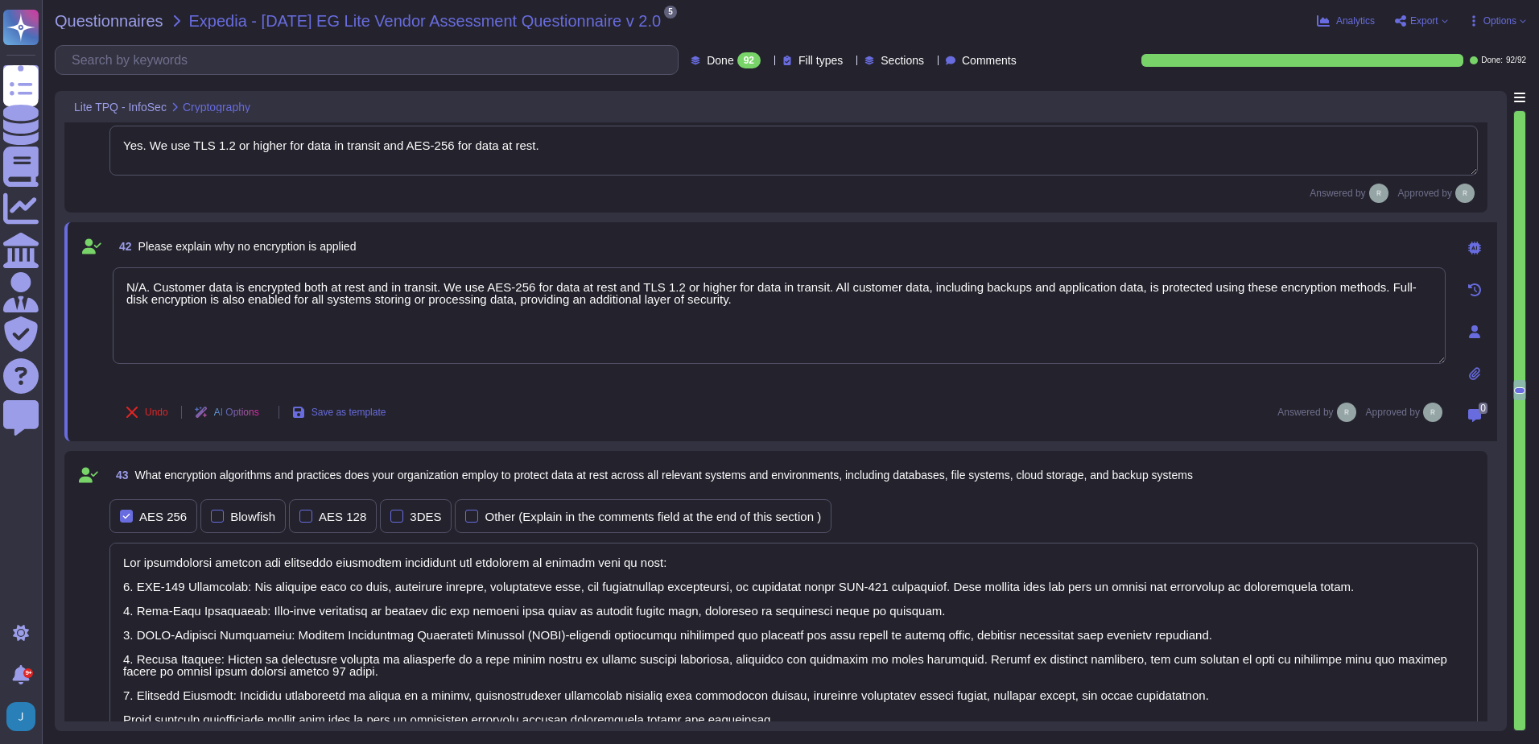
scroll to position [2, 0]
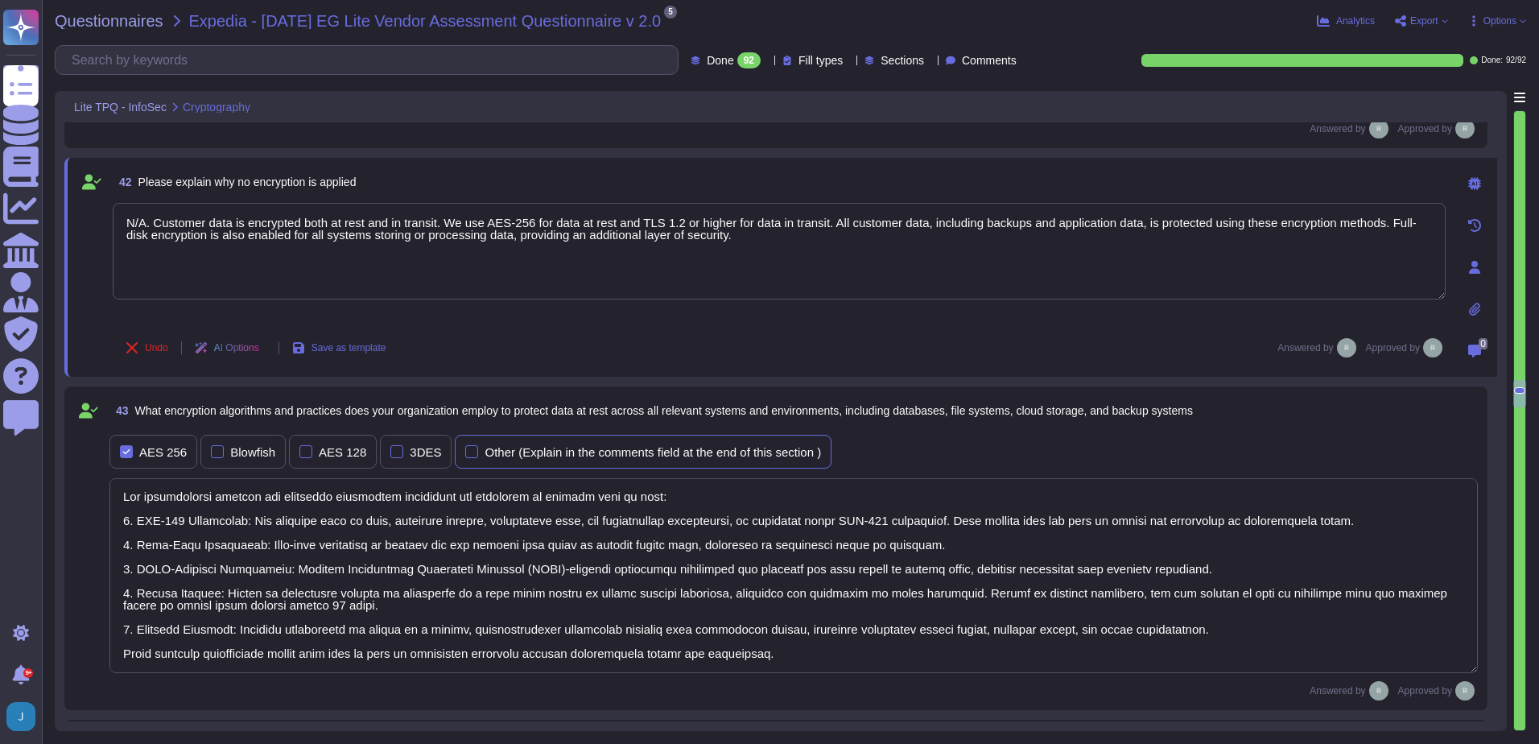
type textarea "Yes, all mobile devices must be encrypted, and full-disk encryption is enabled …"
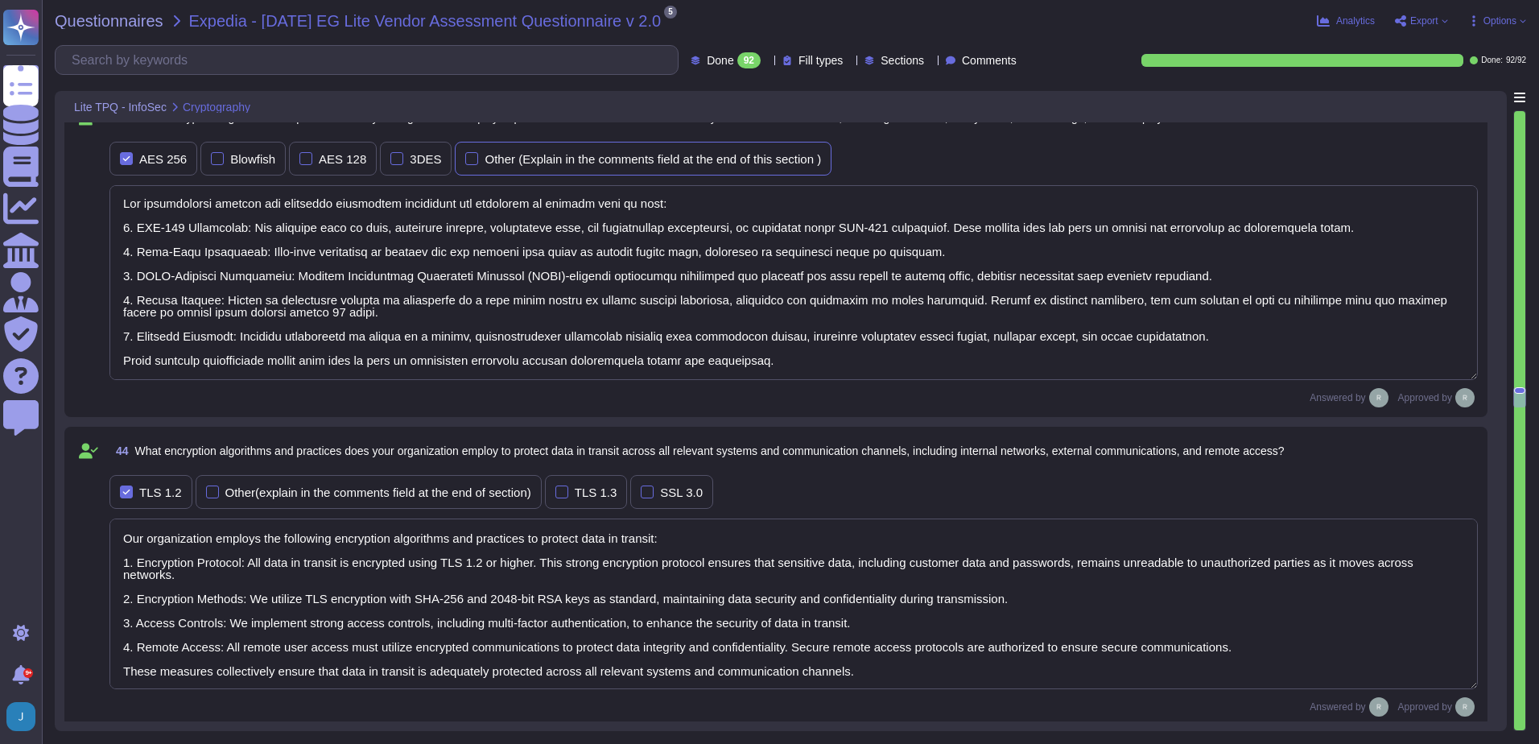
scroll to position [8288, 0]
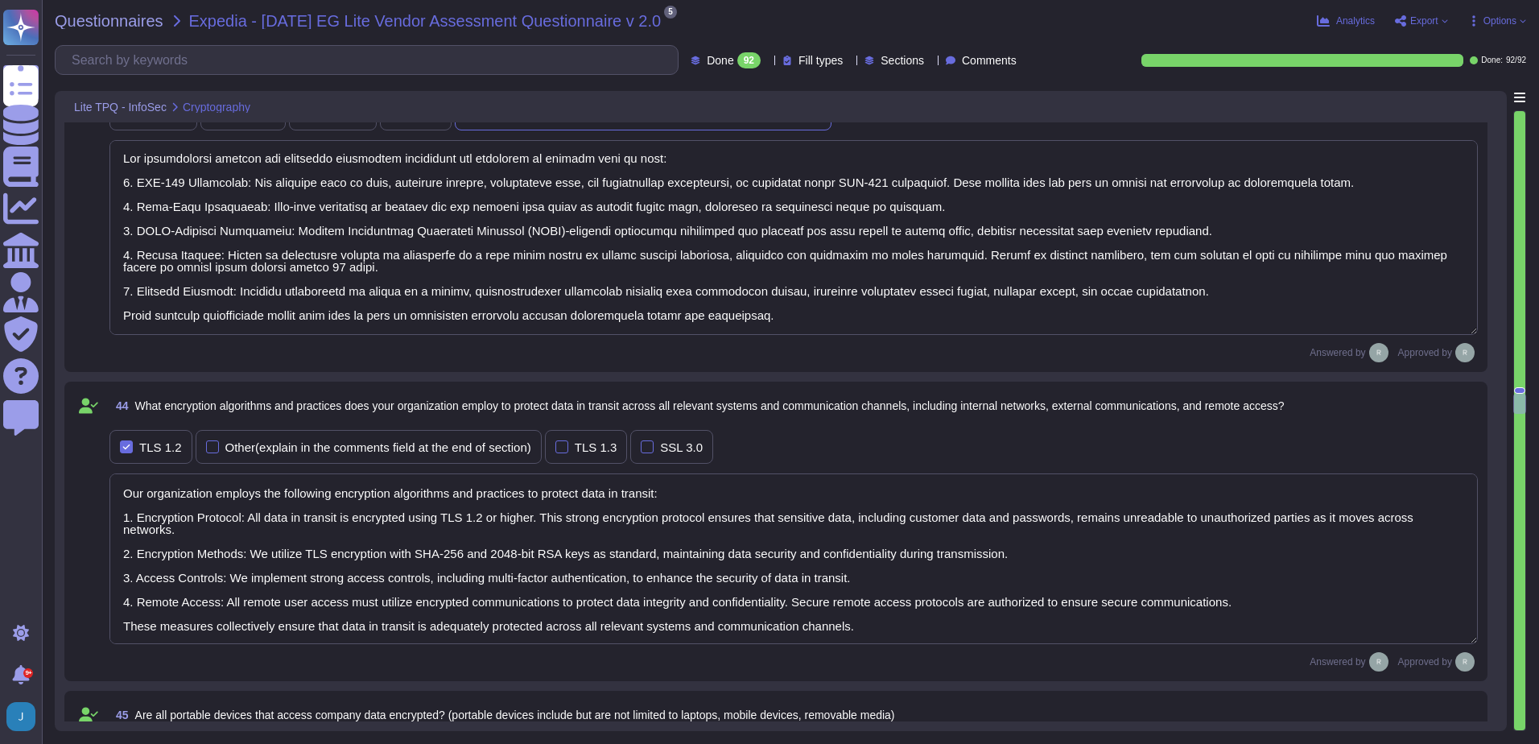
type textarea "Yes - Our processes are documented in a formal policy. We actively manage and t…"
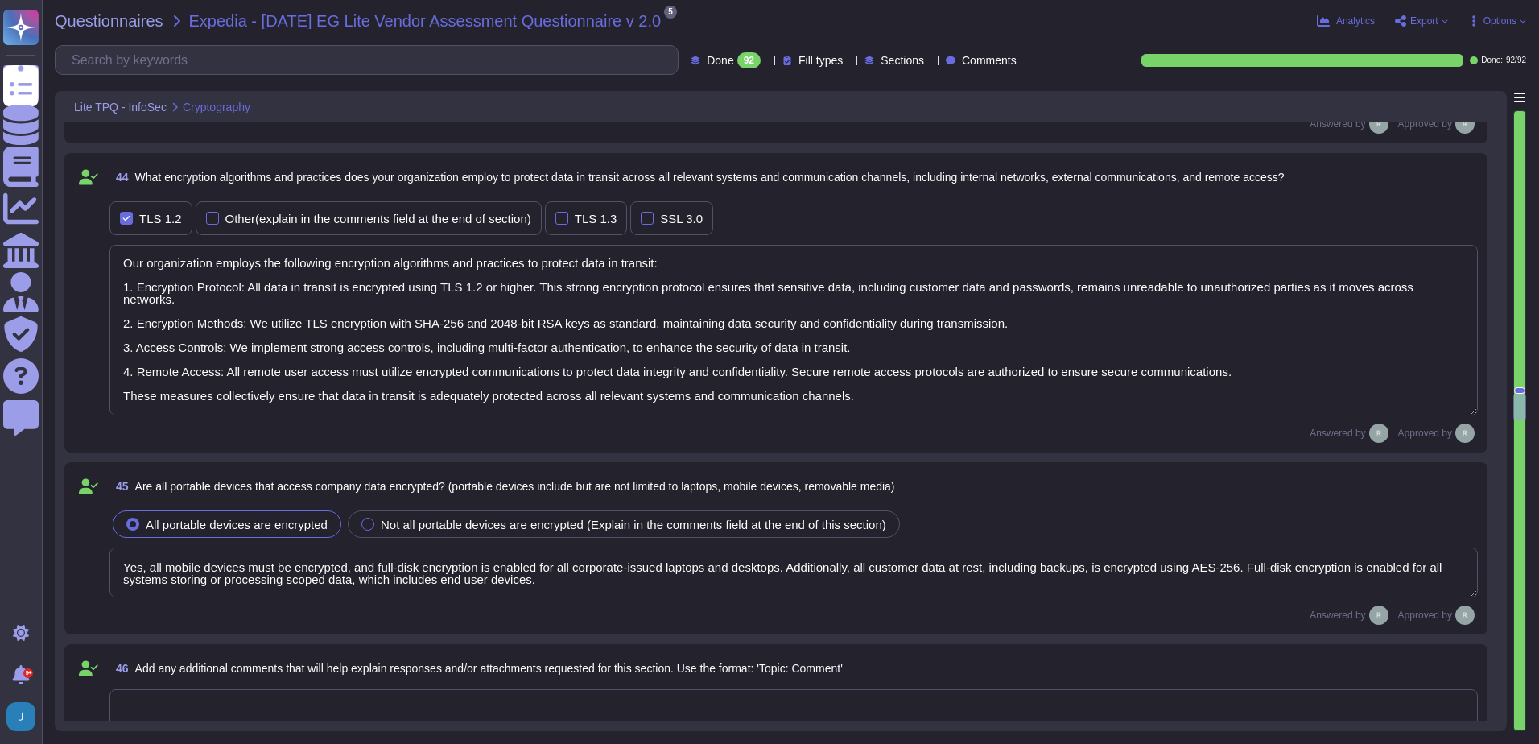
type textarea "Yes, our organization has a formal patch and vulnerability management program i…"
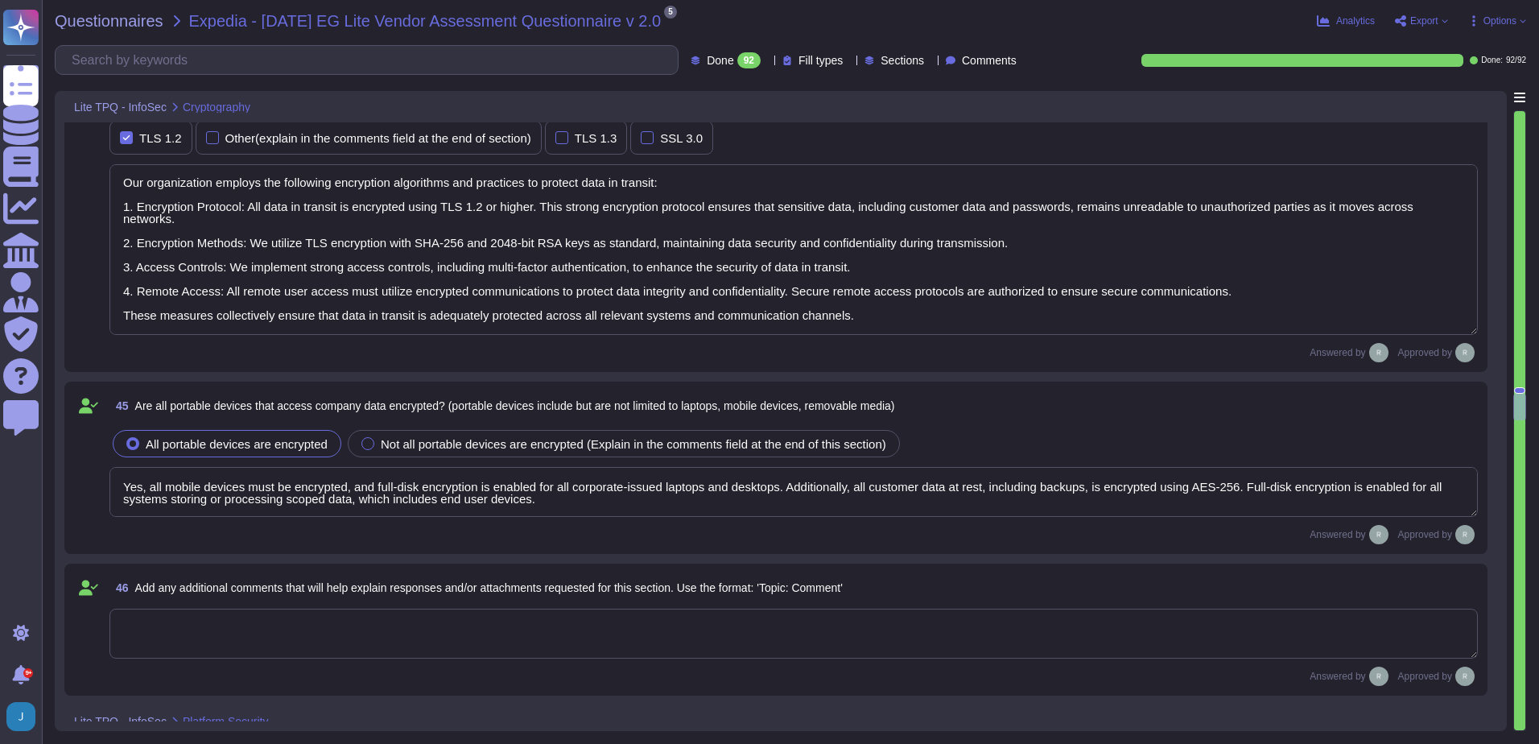
scroll to position [8610, 0]
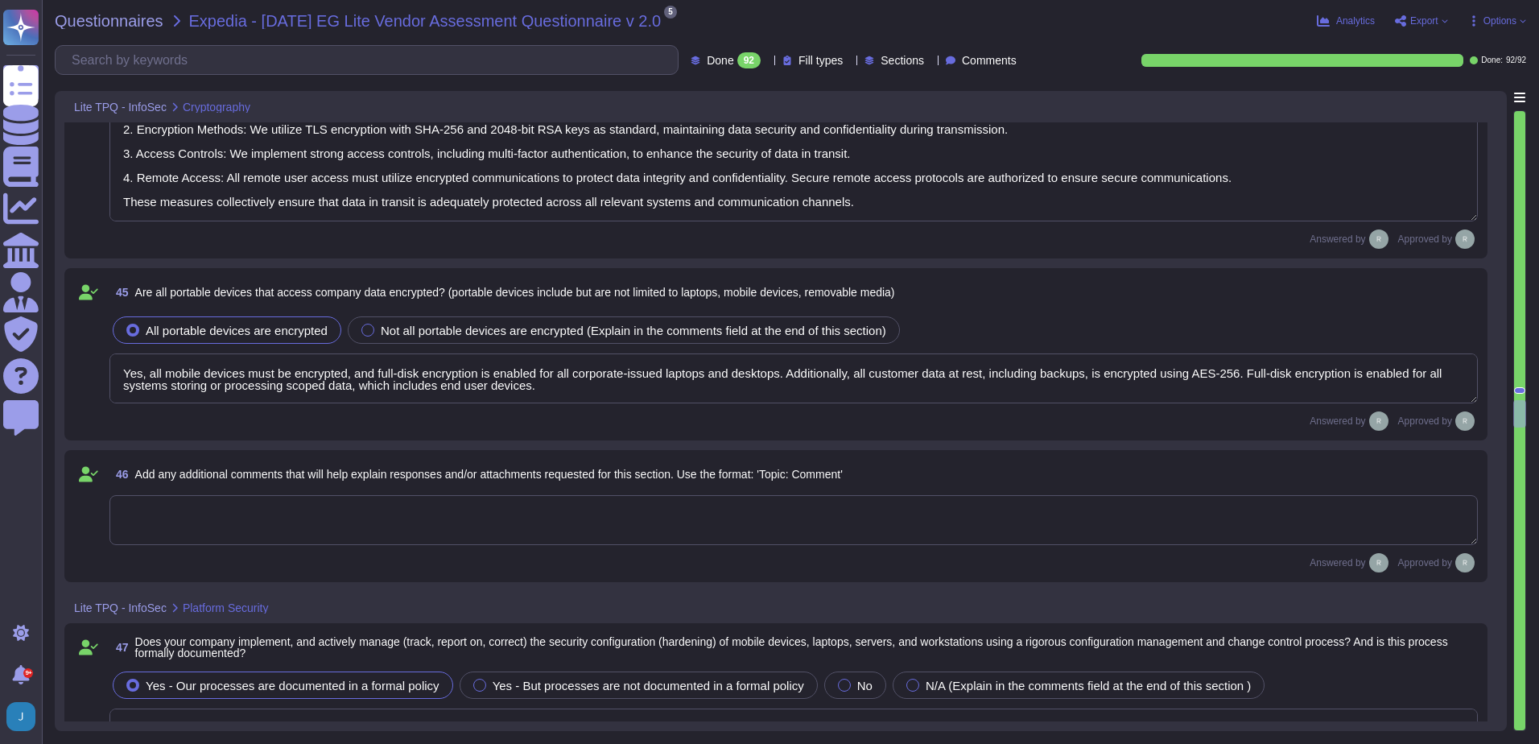
type textarea "Vulnerability scans are performed at least monthly against in-scope systems. In…"
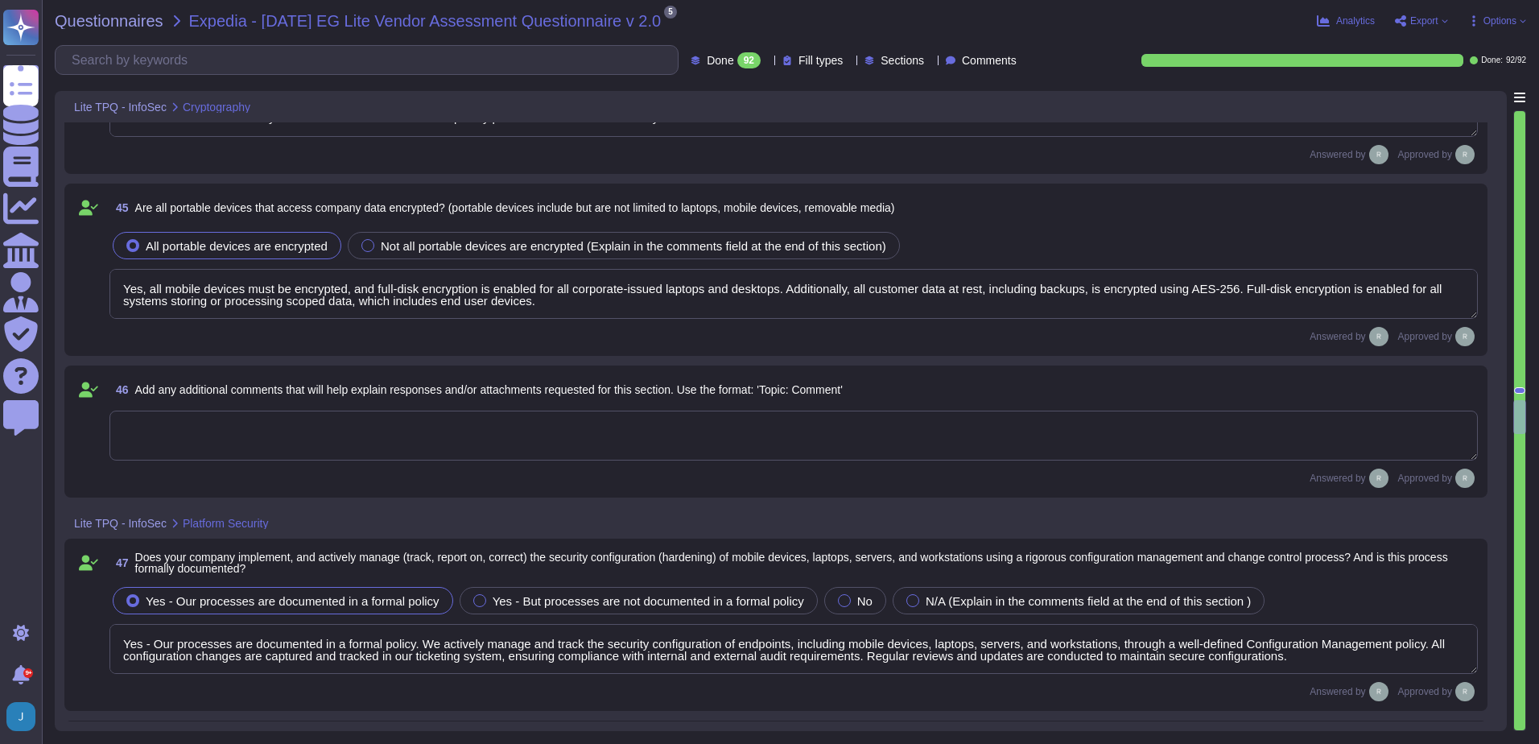
type textarea "Yes, security updates, patches, and fixes are deployed to devices, infrastructu…"
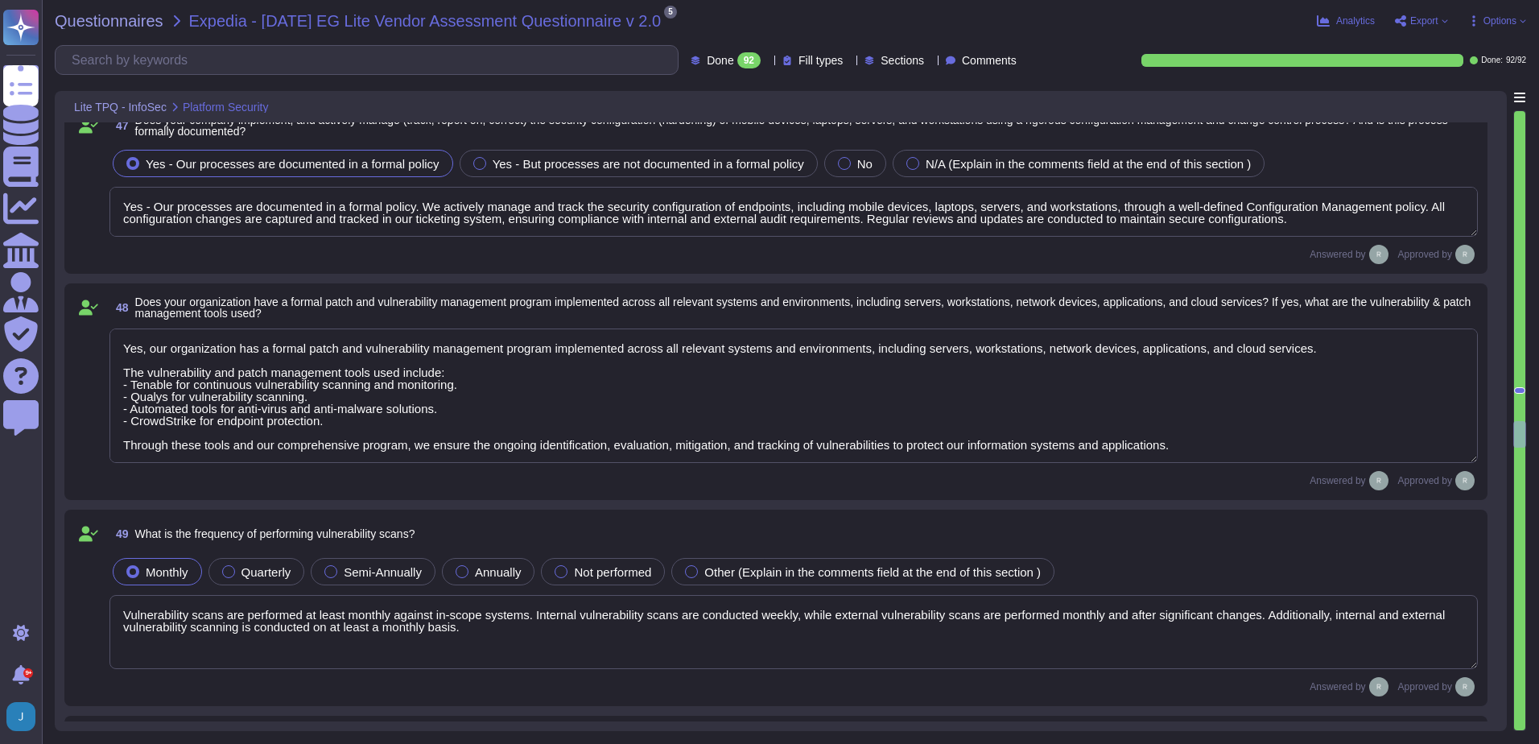
scroll to position [9254, 0]
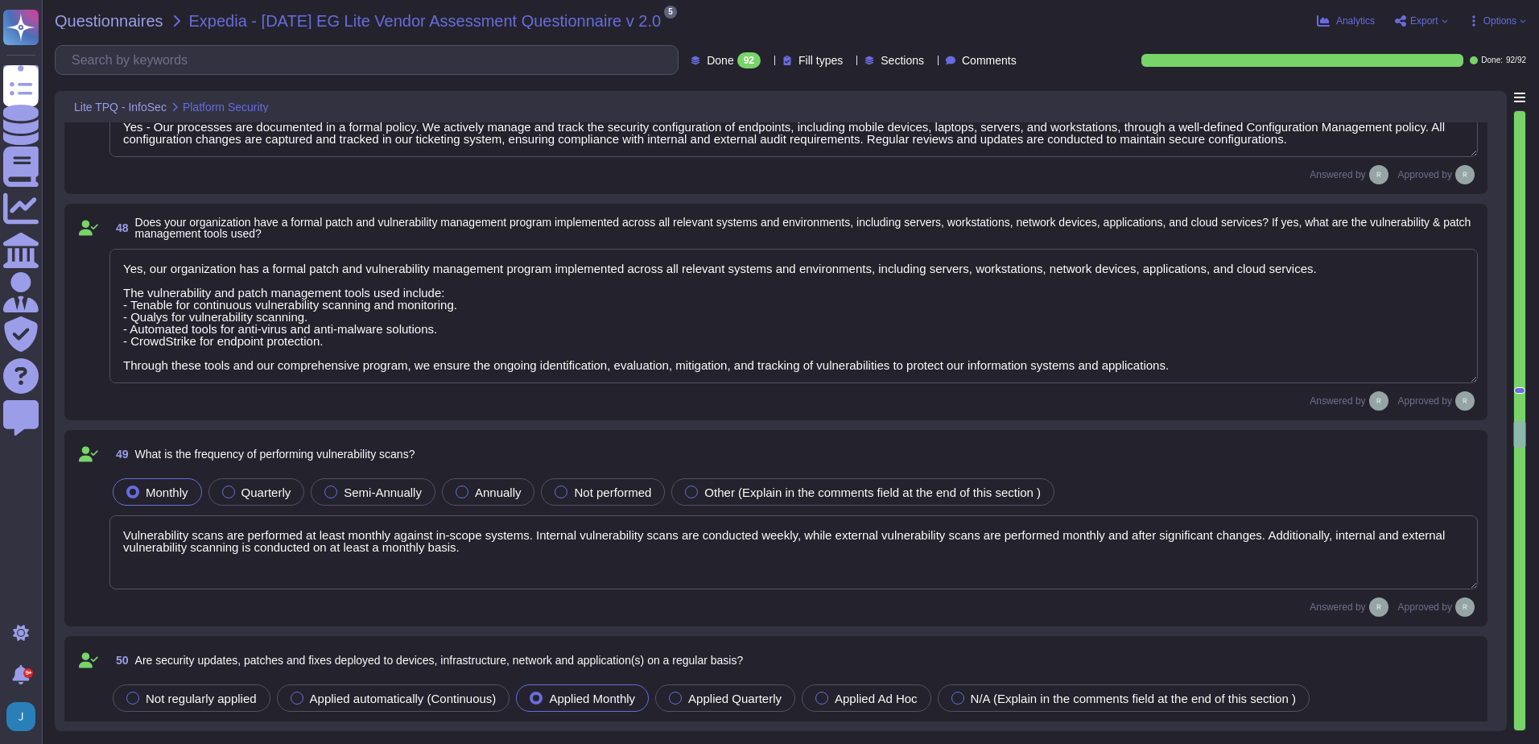
type textarea "Yes, Sectigo has formally documented and approved access control policies and p…"
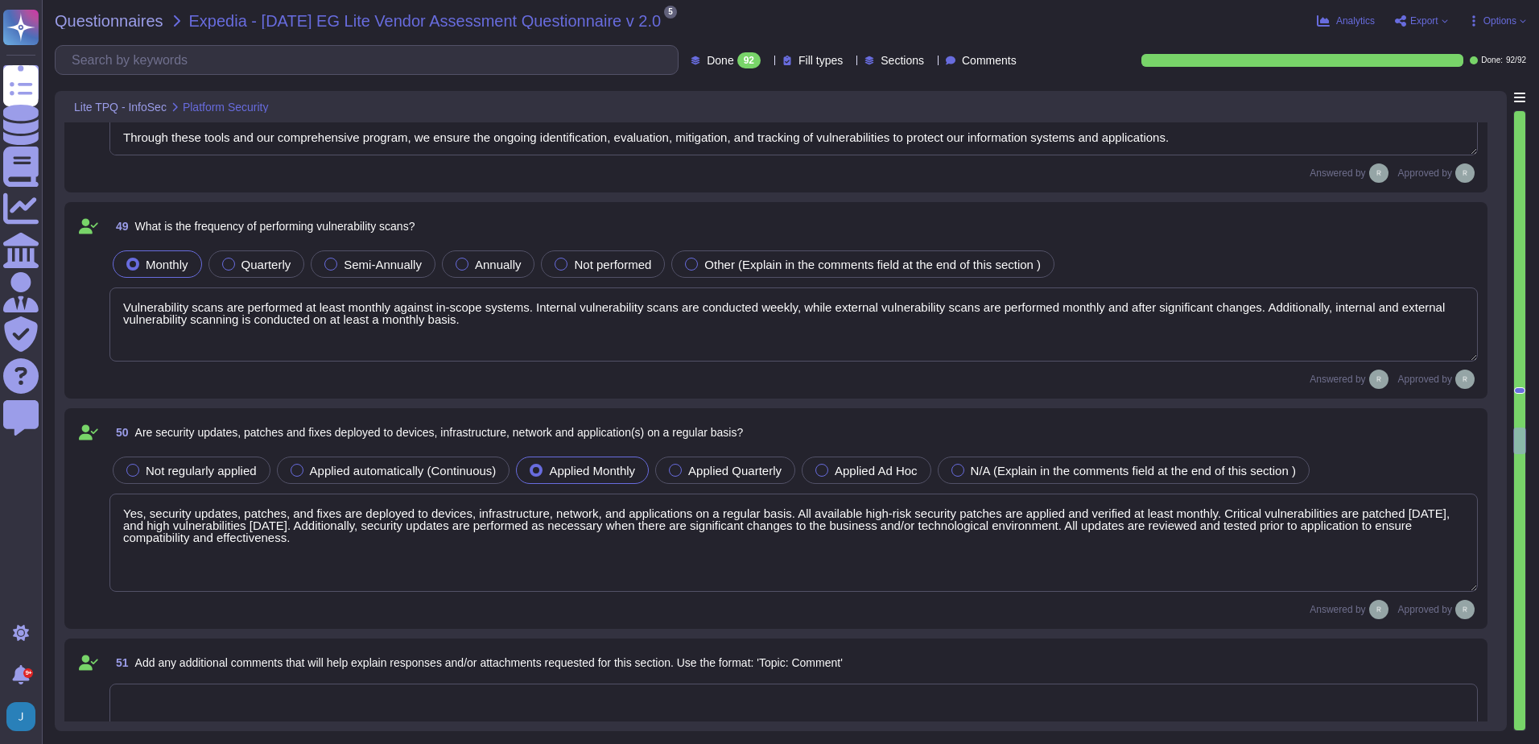
scroll to position [9575, 0]
type textarea "N/A"
type textarea "Yes, we maintain documented policies for data privacy, information security, en…"
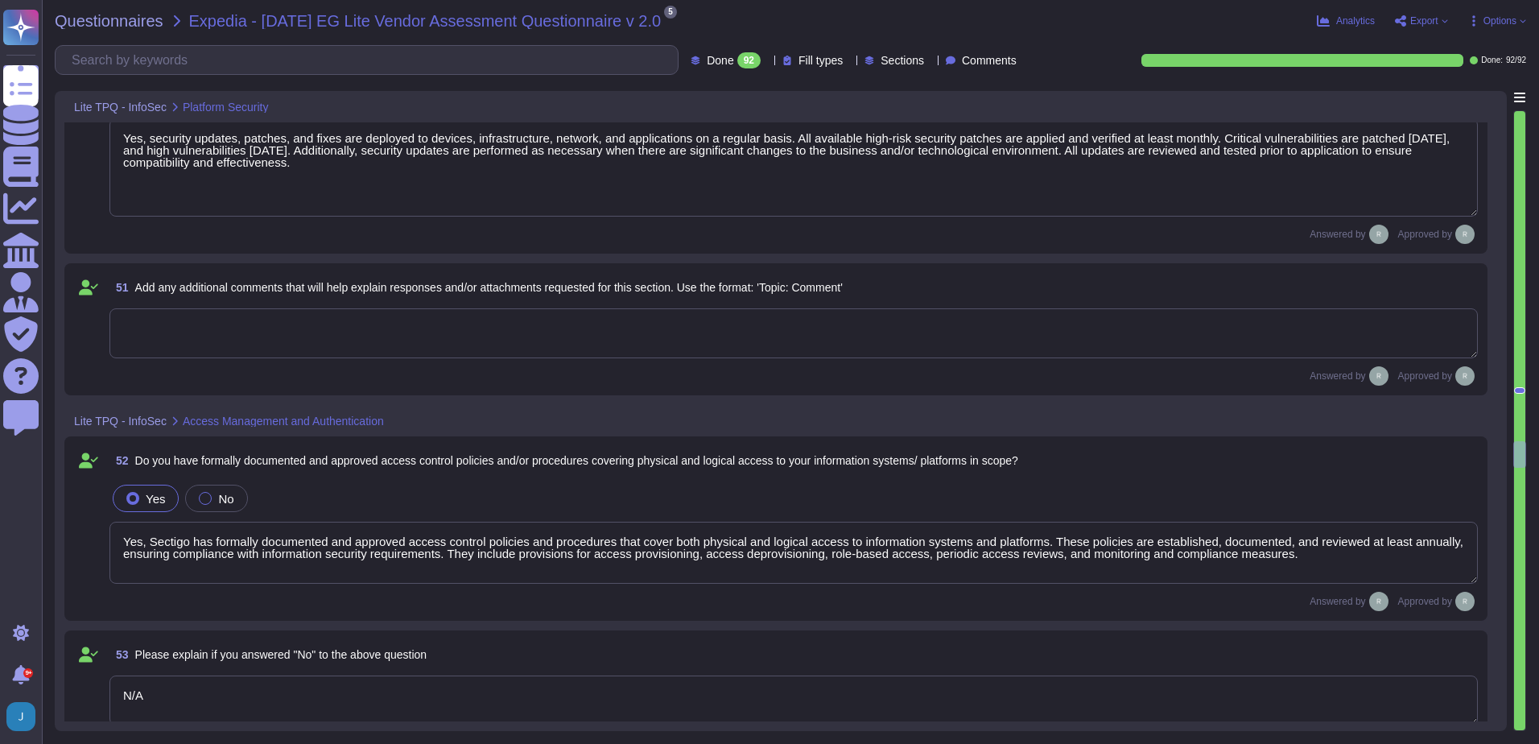
scroll to position [9897, 0]
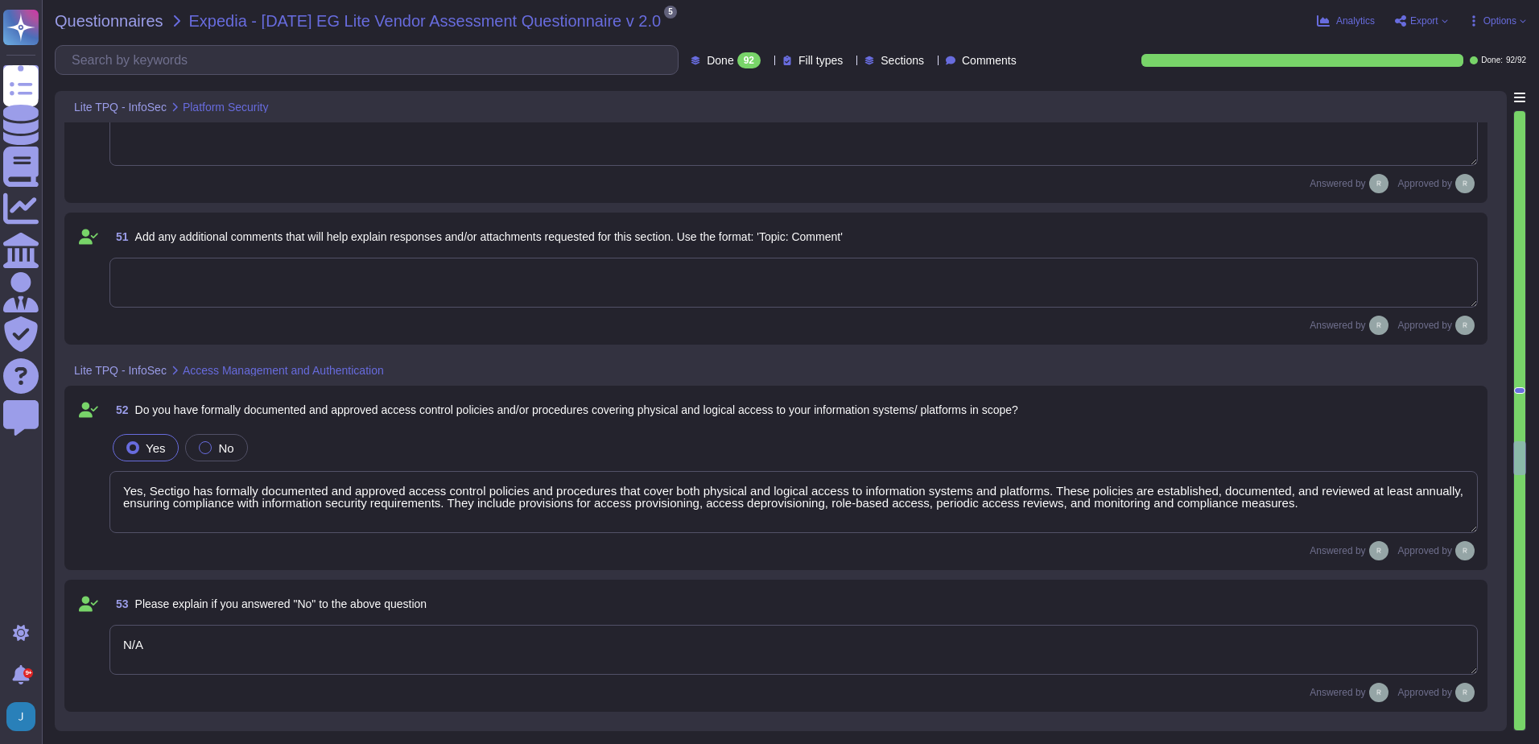
type textarea "The use of both upper-case and lower-case letters (case sensitivity)"
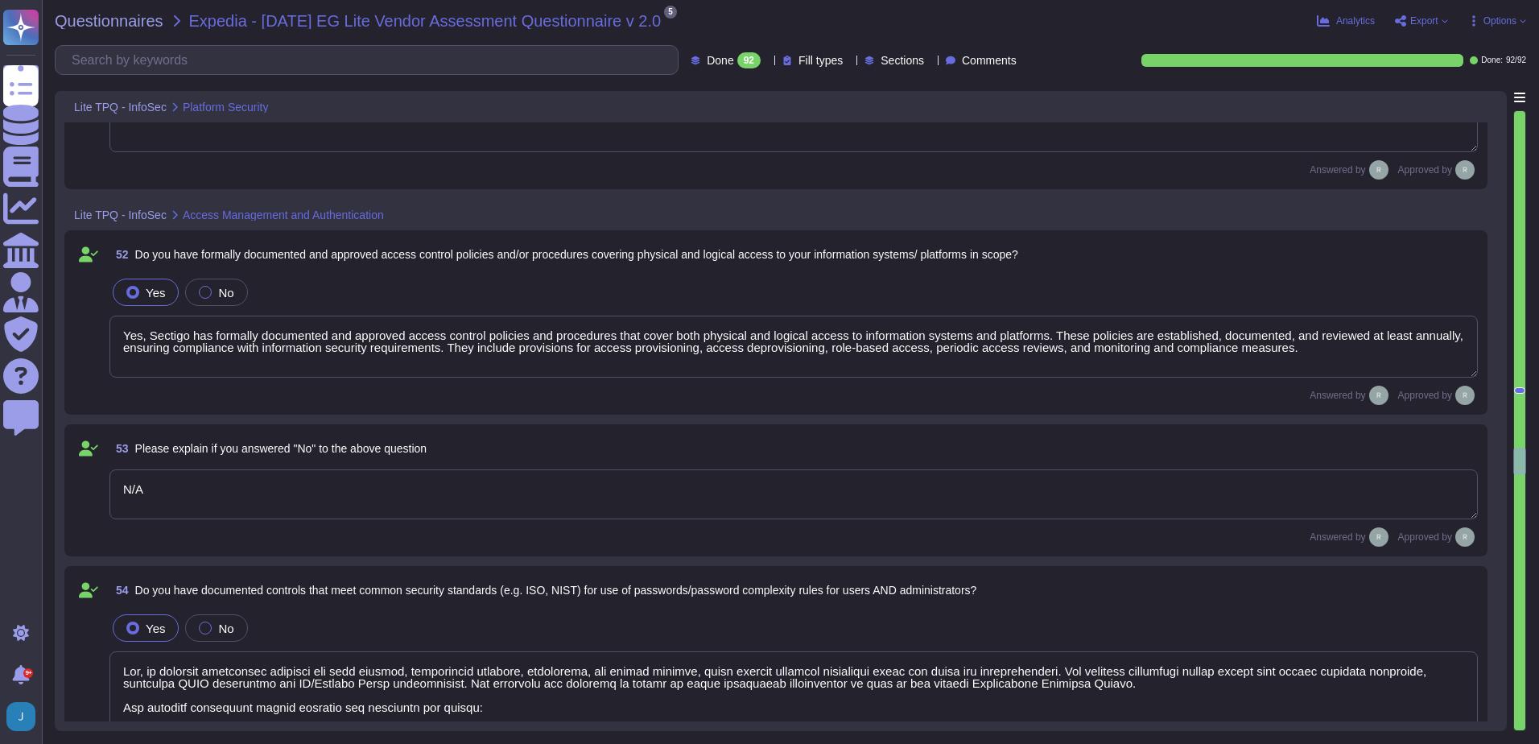
type textarea "No. In compliance with the CA/Browser Forum Baseline Requirements, passwords ar…"
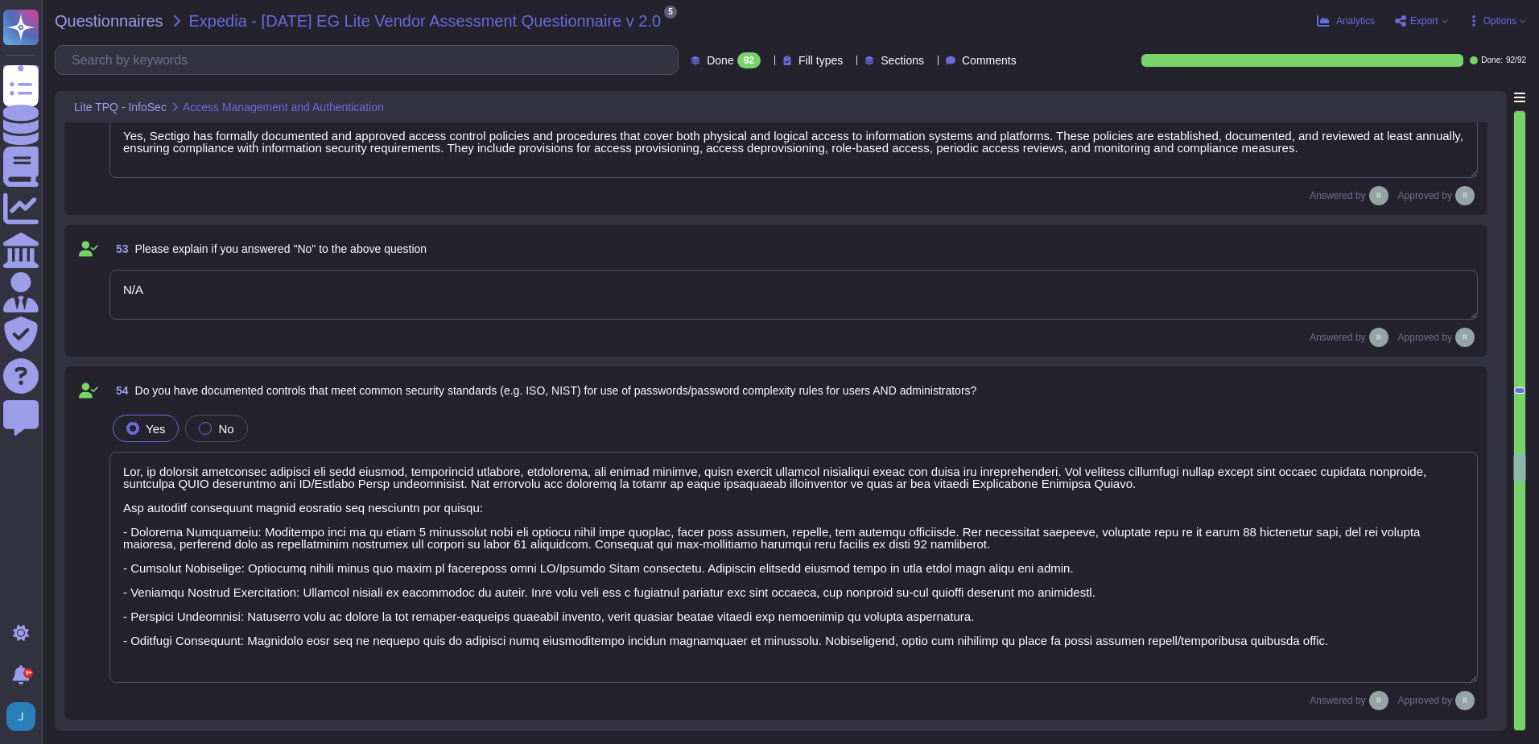
type textarea "The maximum number of failed login attempts allowed is 5. After reaching this t…"
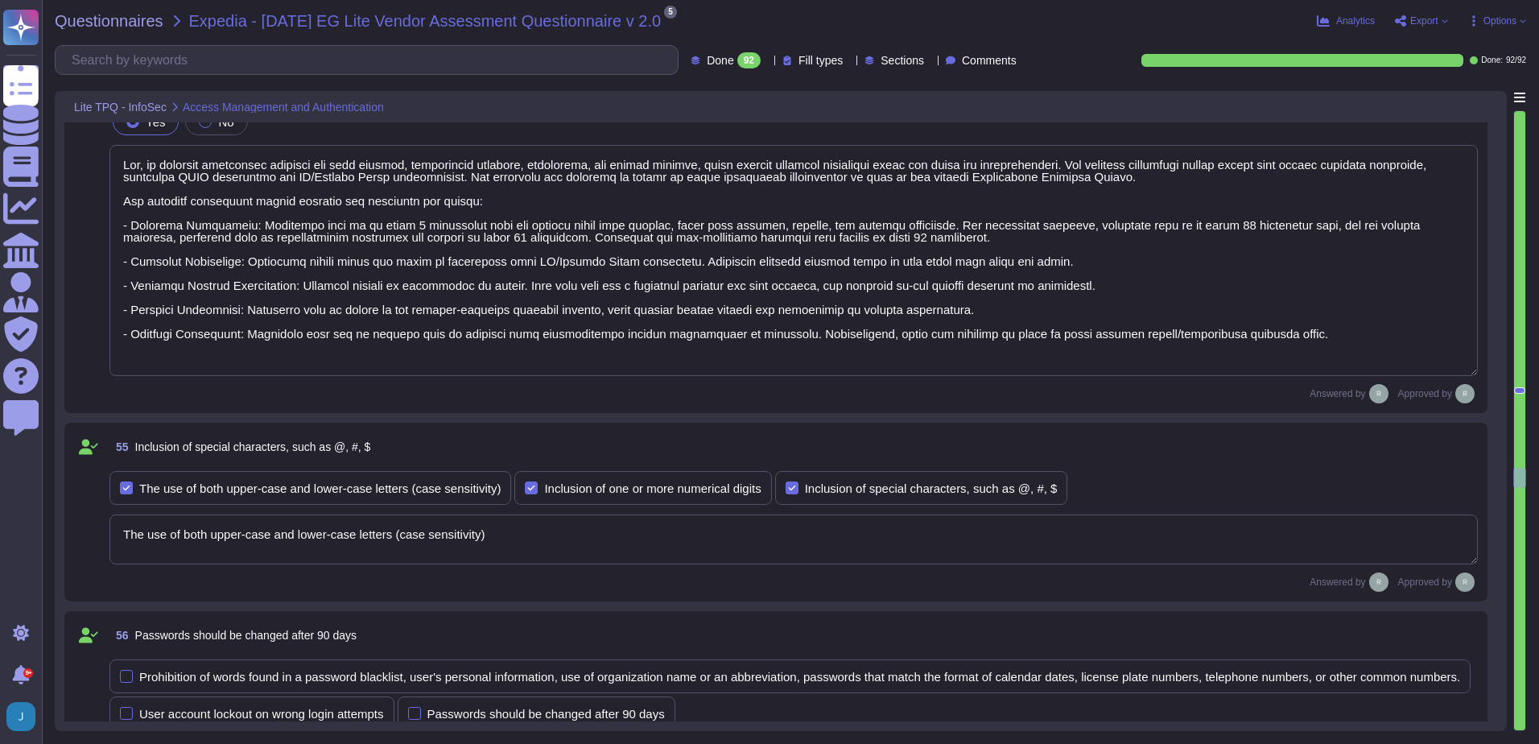
scroll to position [10541, 0]
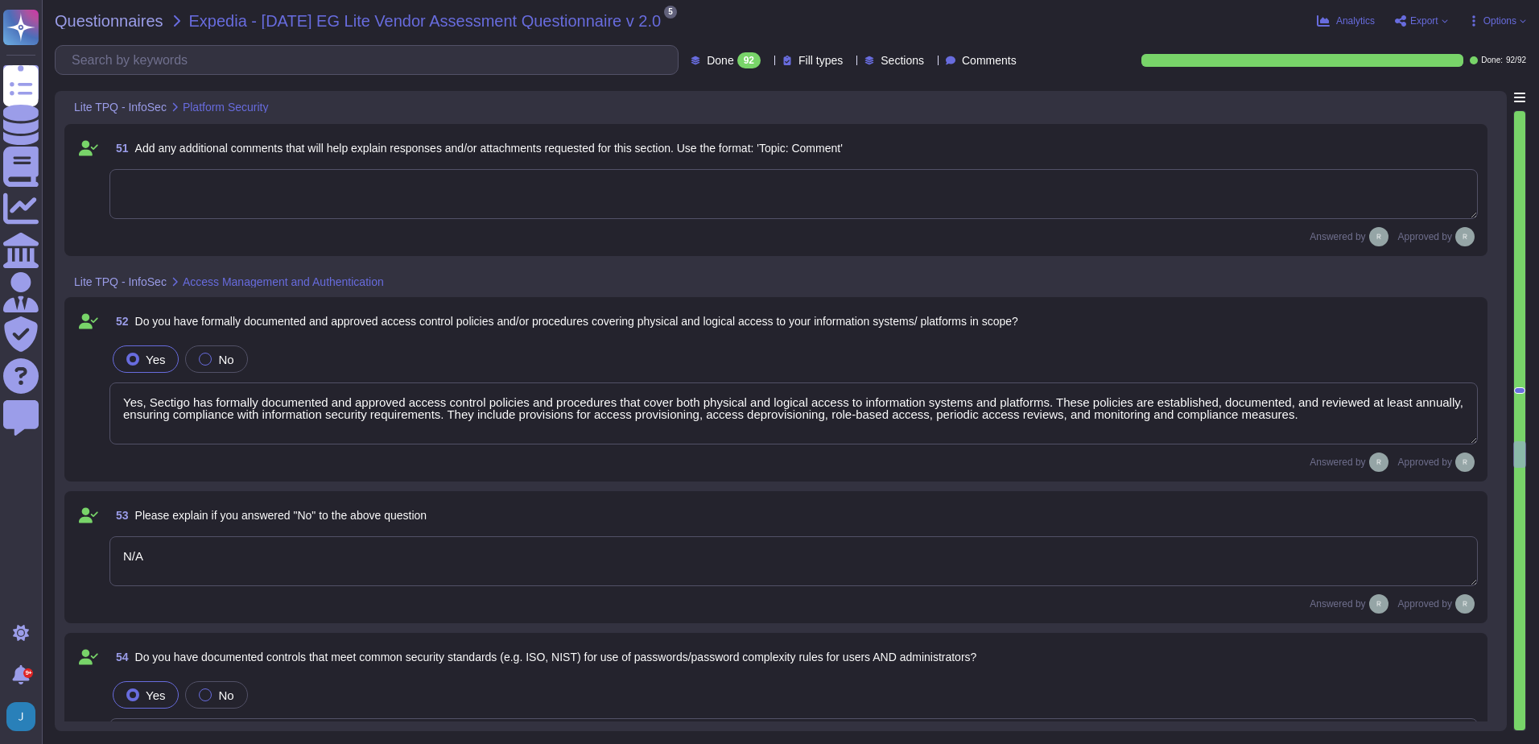
type textarea "Yes, our organization has a formal patch and vulnerability management program i…"
type textarea "Vulnerability scans are performed at least monthly against in-scope systems. In…"
type textarea "Yes, security updates, patches, and fixes are deployed to devices, infrastructu…"
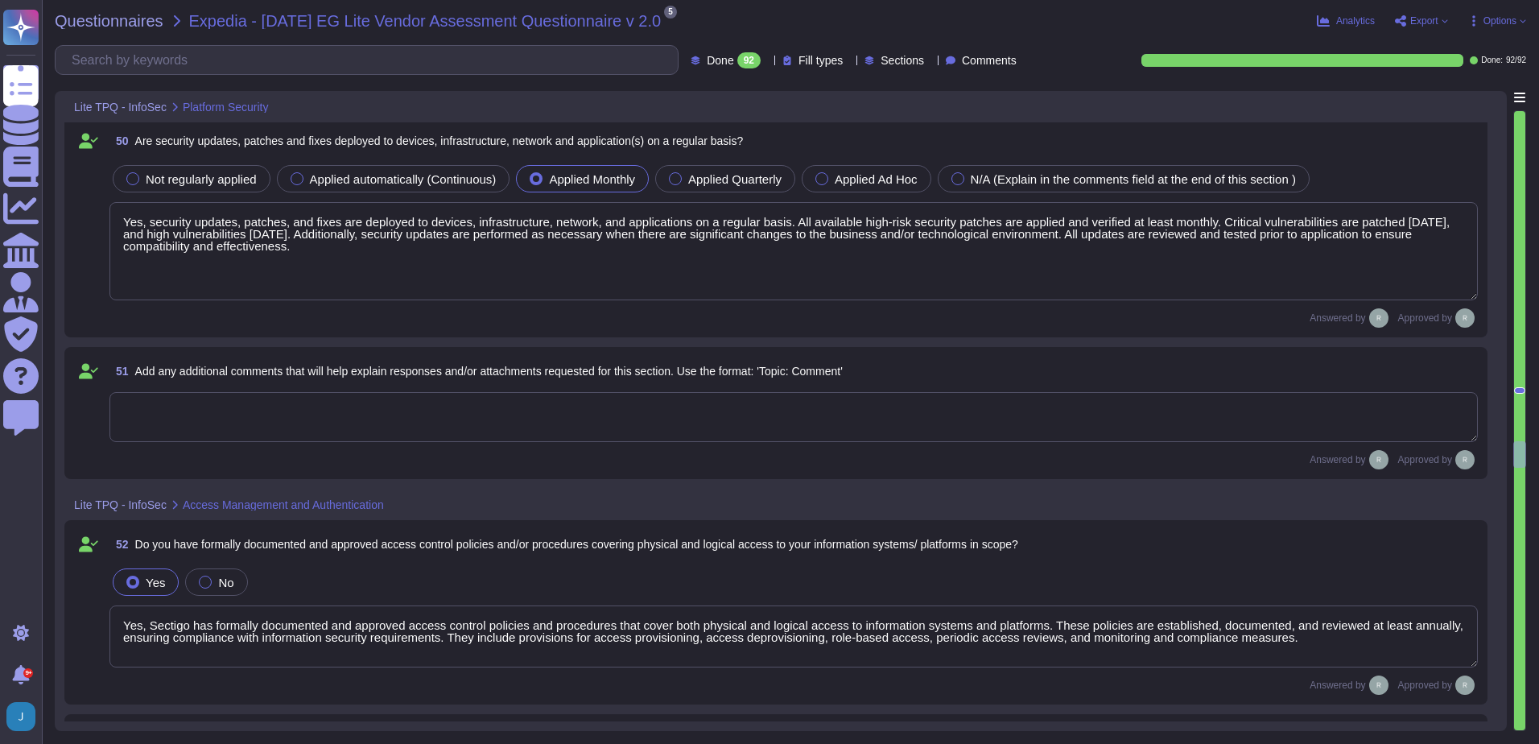
scroll to position [9736, 0]
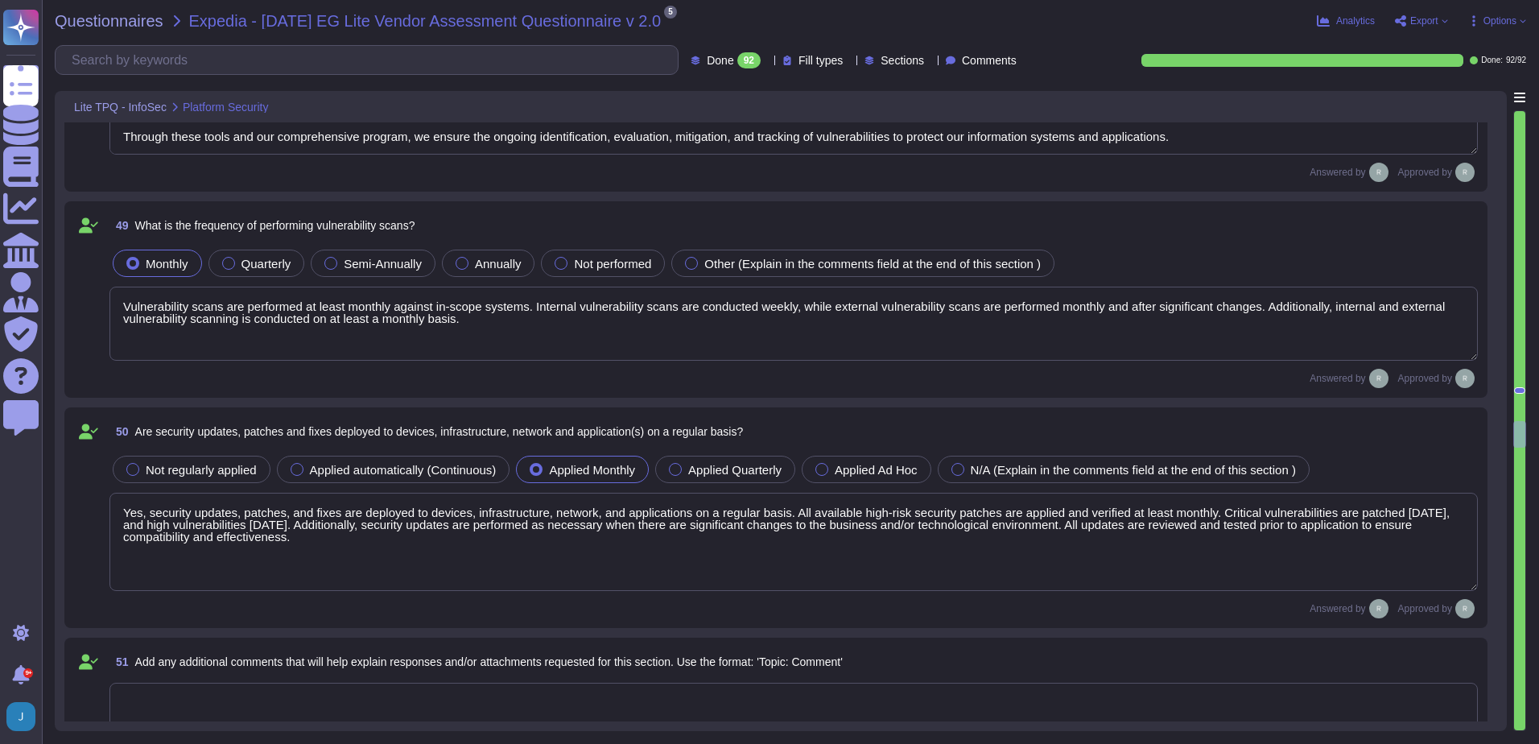
type textarea "Yes - Our processes are documented in a formal policy. We actively manage and t…"
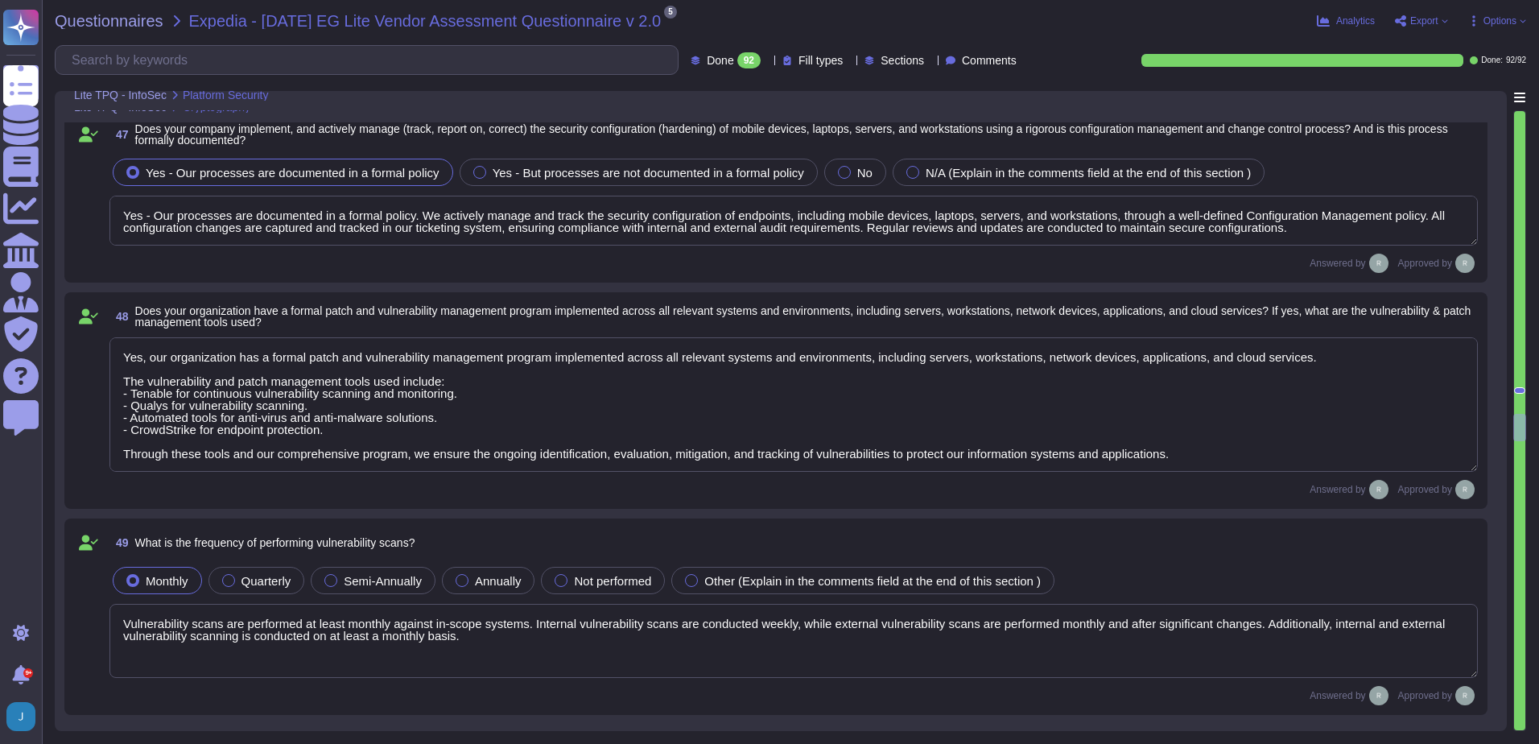
type textarea "Our organization employs the following encryption algorithms and practices to p…"
type textarea "Yes, all mobile devices must be encrypted, and full-disk encryption is enabled …"
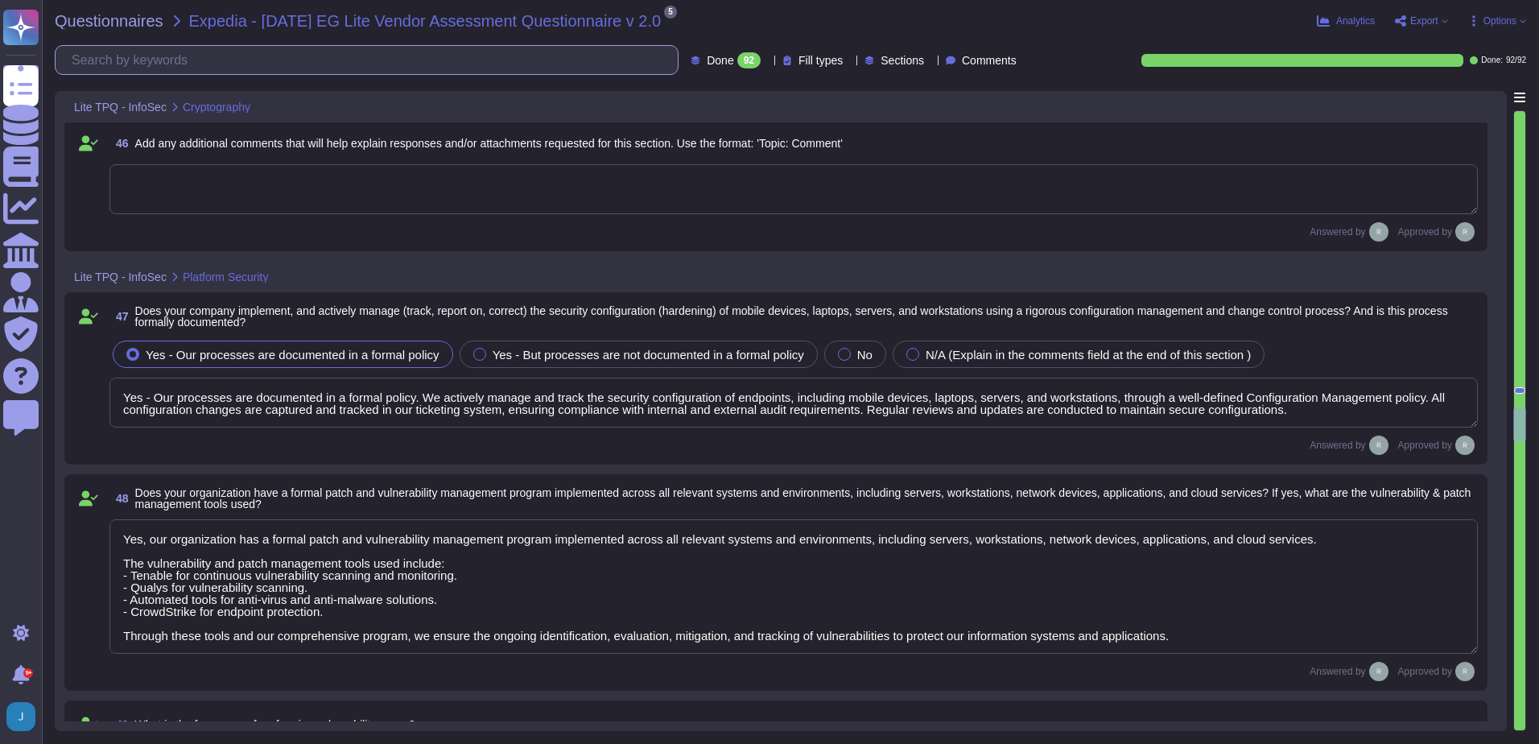
click at [162, 61] on input "text" at bounding box center [371, 60] width 614 height 28
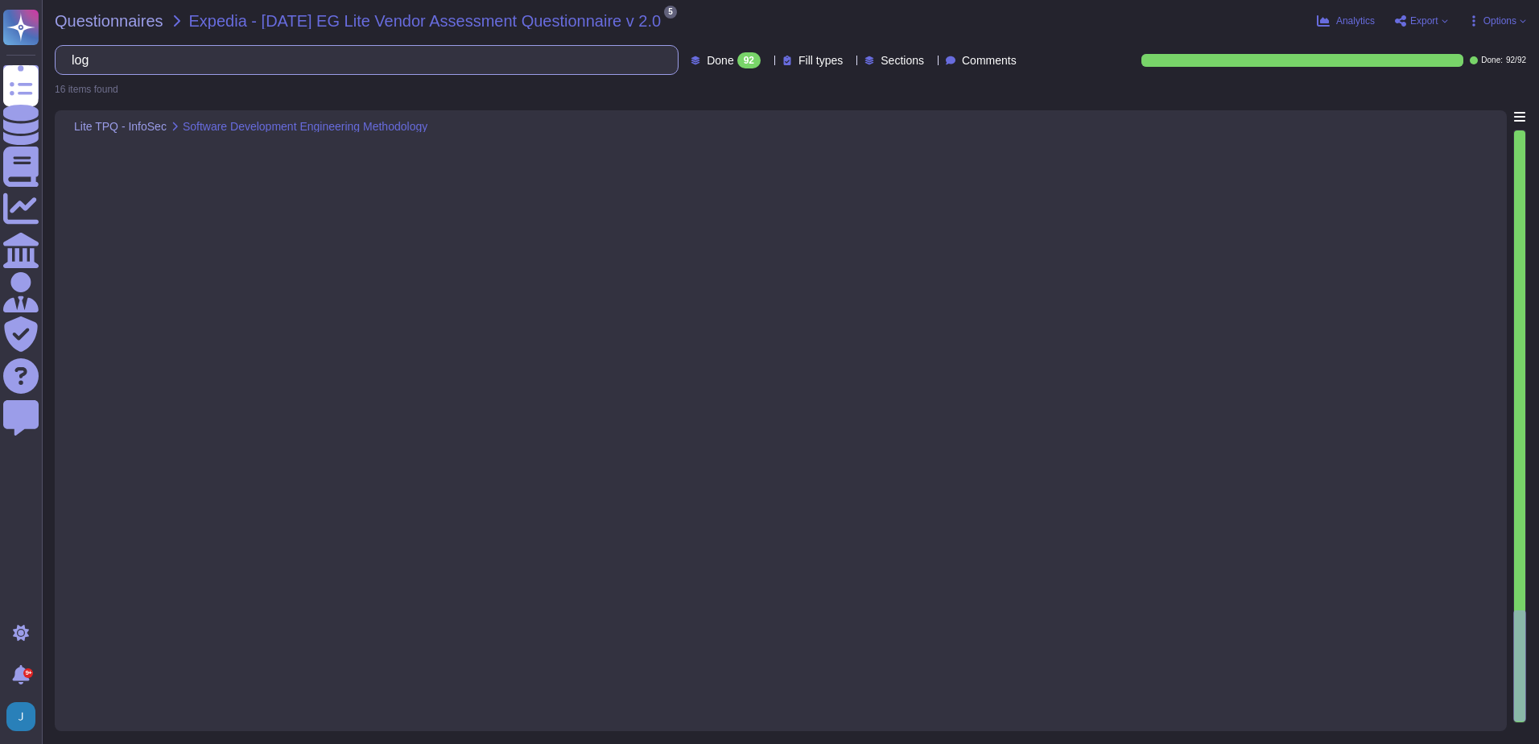
scroll to position [0, 0]
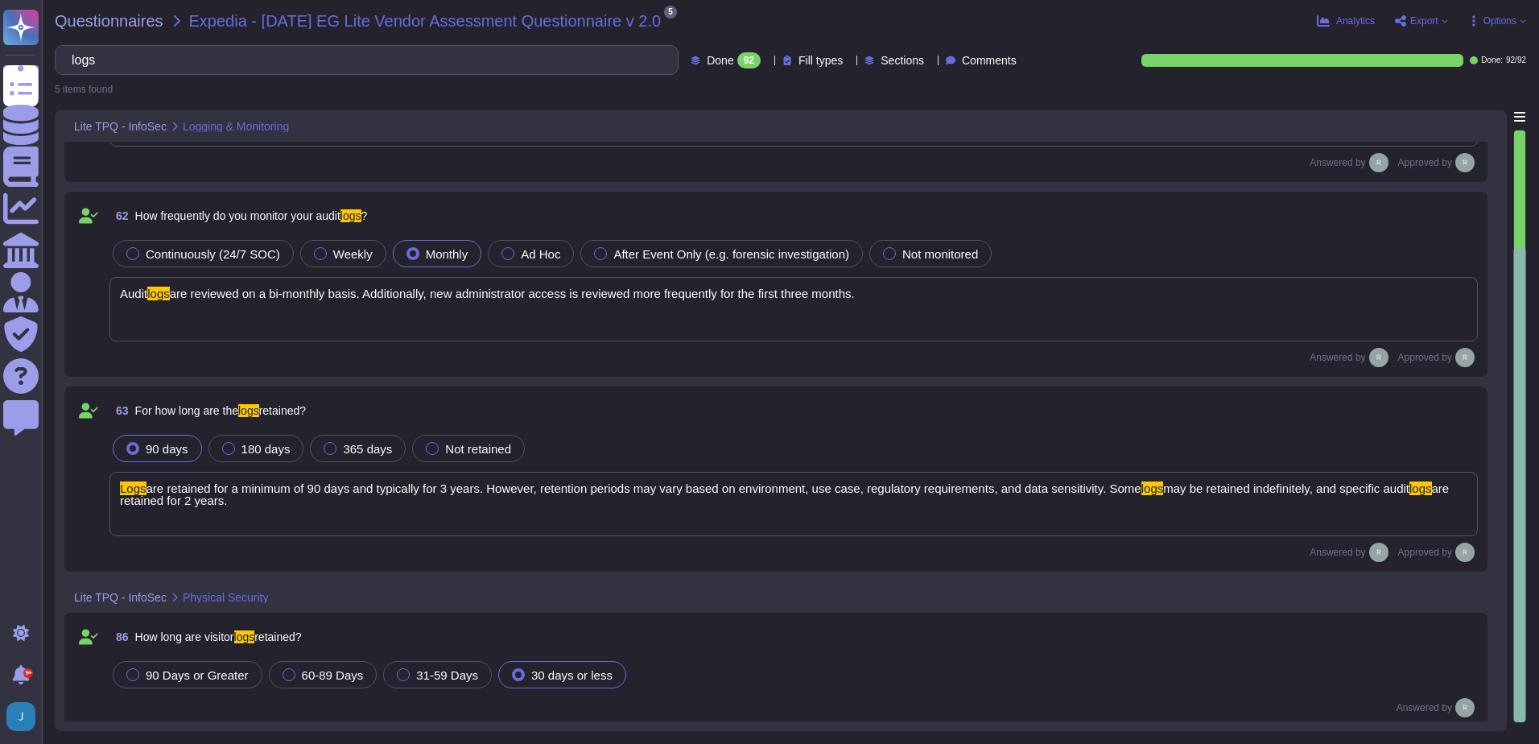
scroll to position [348, 0]
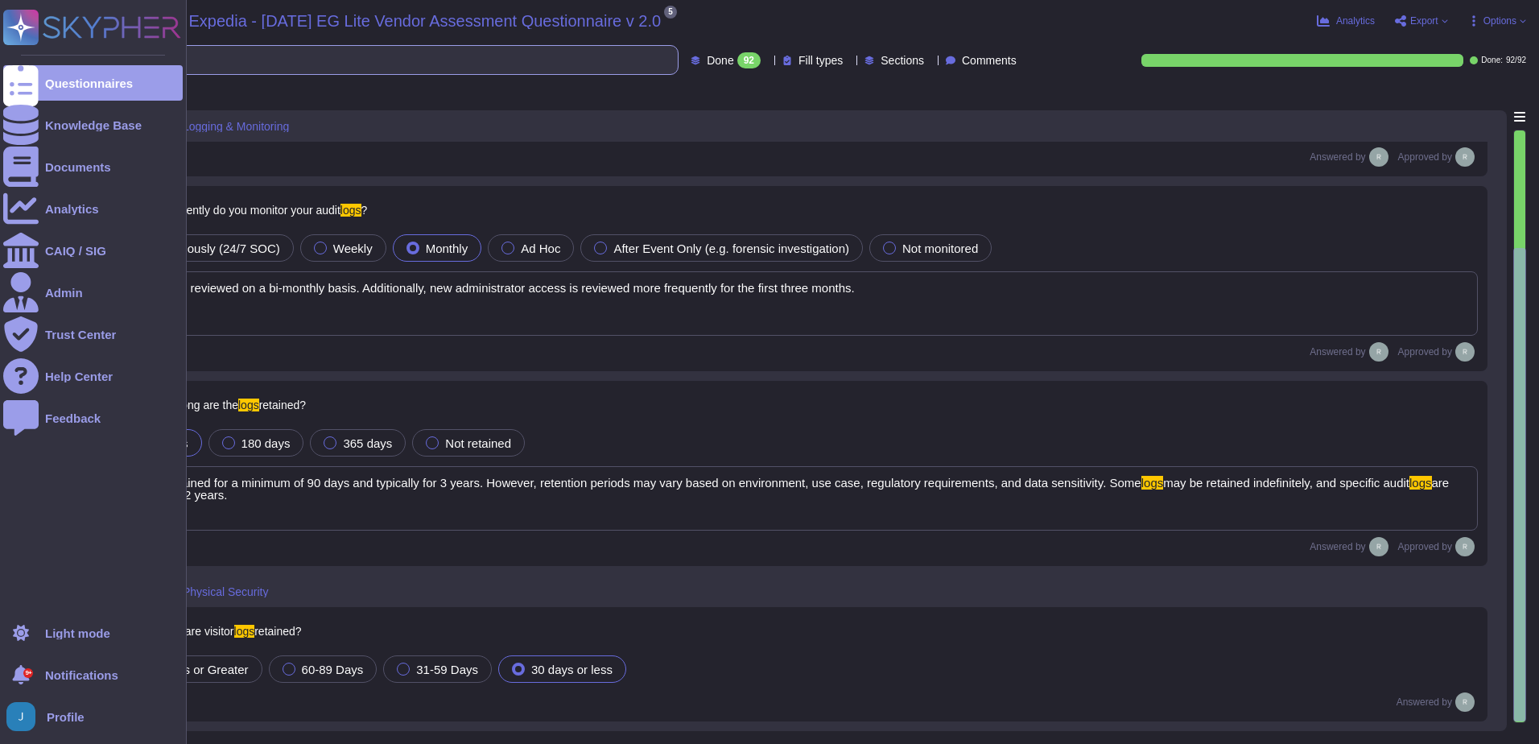
drag, startPoint x: 323, startPoint y: 72, endPoint x: 51, endPoint y: 49, distance: 272.9
click at [40, 52] on div "Questionnaires Knowledge Base Documents Analytics CAIQ / SIG Admin Trust Center…" at bounding box center [769, 372] width 1539 height 744
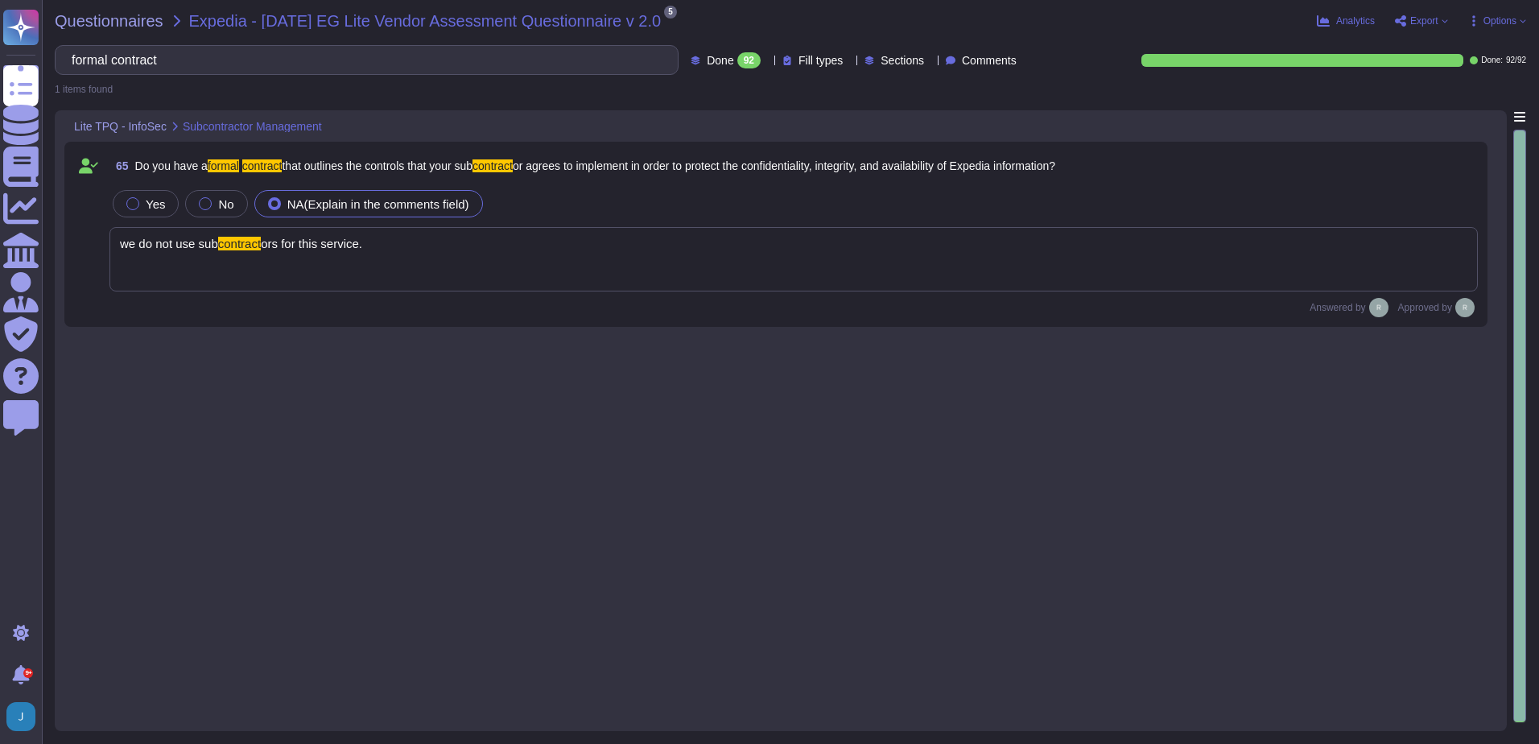
type input "formal contract"
click at [546, 254] on div "we do not use sub contract ors for this service." at bounding box center [793, 259] width 1368 height 64
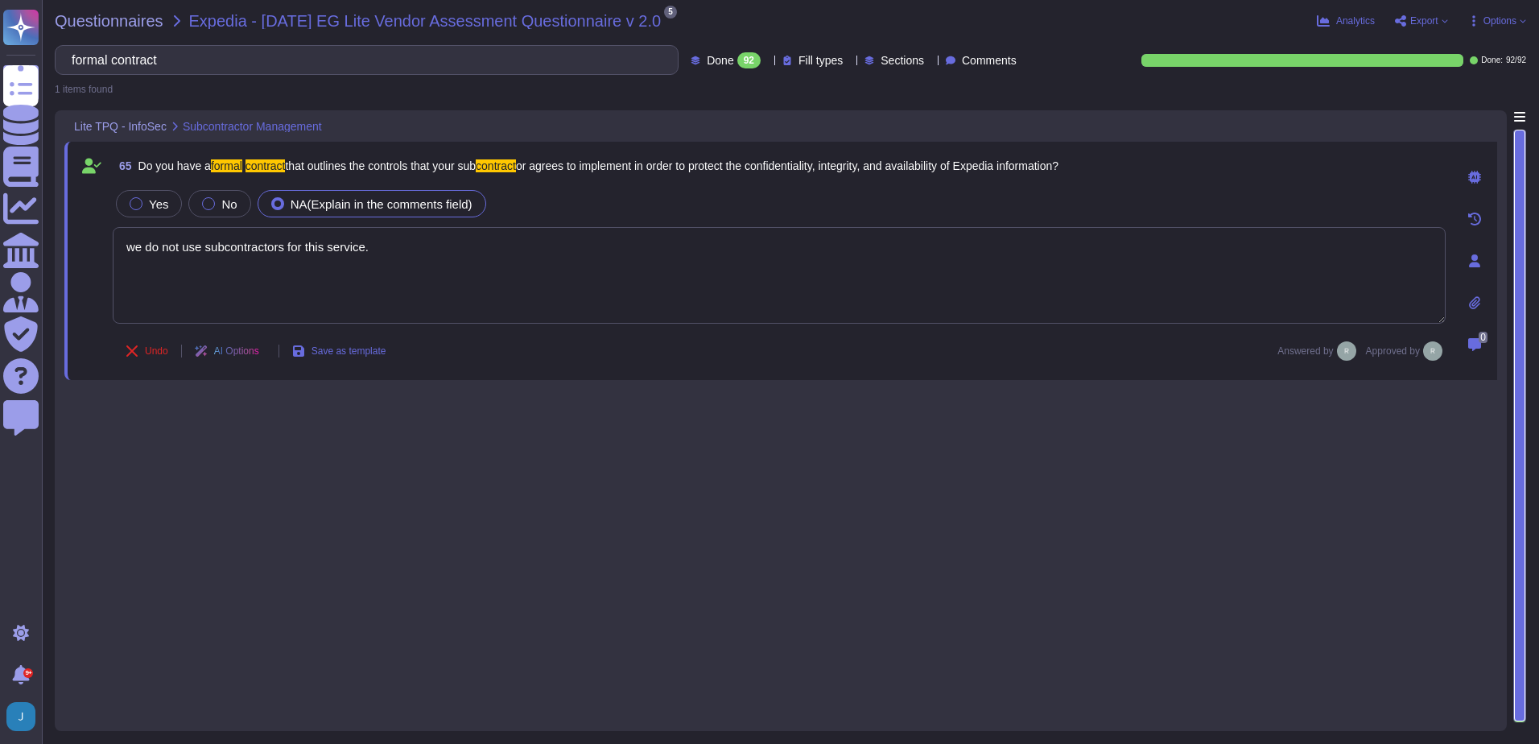
type textarea "we do not use subcontractors for this service."
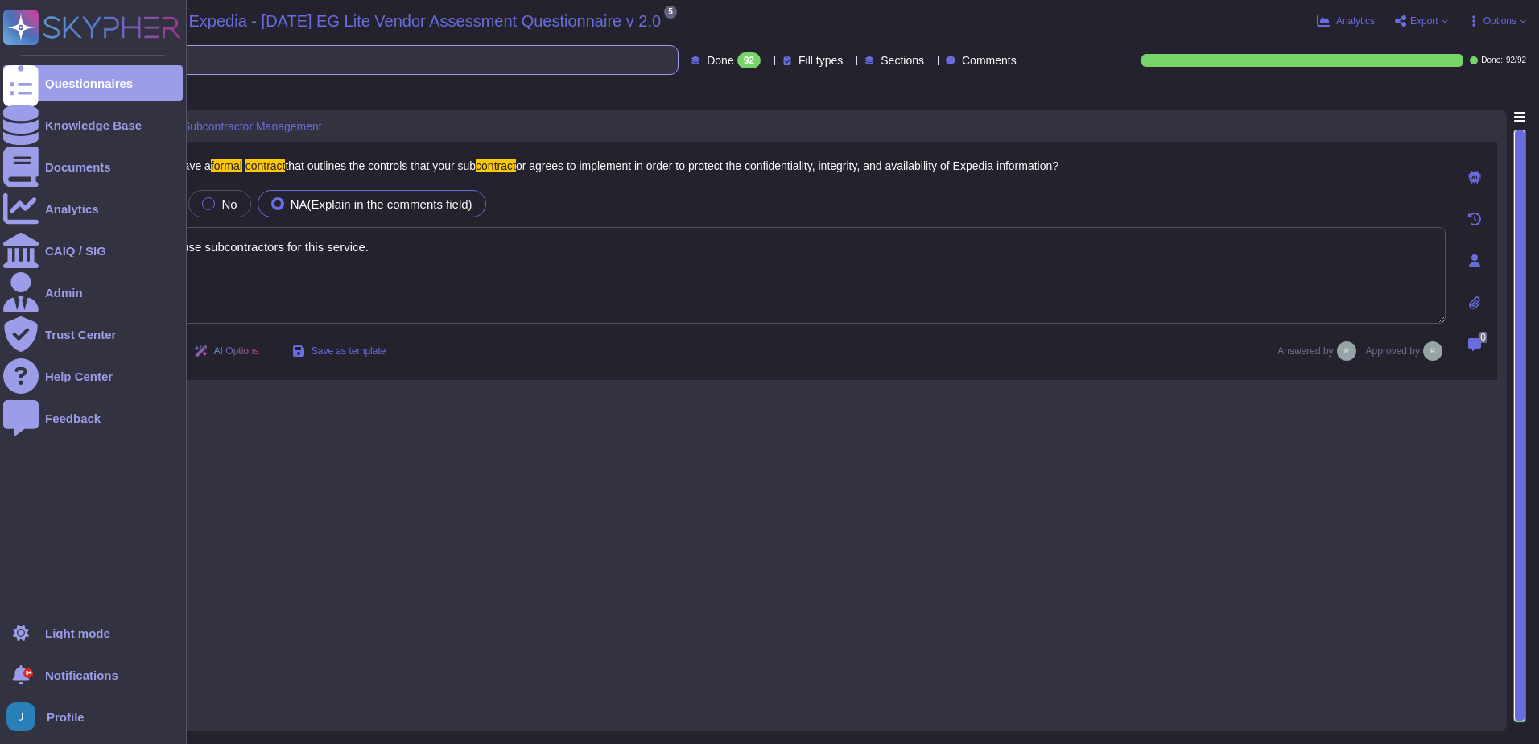
drag, startPoint x: 162, startPoint y: 54, endPoint x: 19, endPoint y: 28, distance: 144.7
click at [0, 30] on div "Questionnaires Knowledge Base Documents Analytics CAIQ / SIG Admin Trust Center…" at bounding box center [769, 372] width 1539 height 744
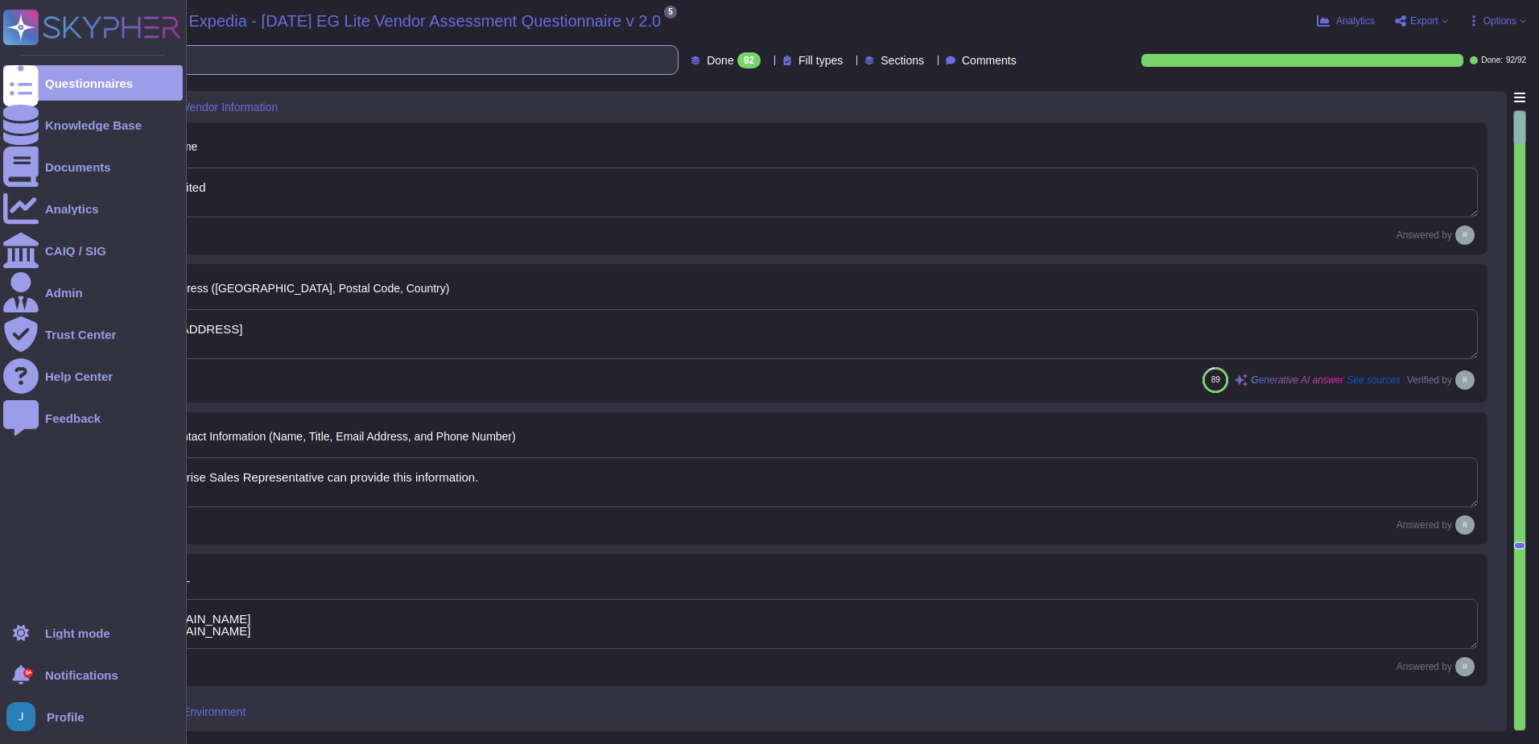
type textarea "[STREET_ADDRESS]"
type textarea "Your Enterprise Sales Representative can provide this information."
type textarea "[URL][DOMAIN_NAME] [URL][DOMAIN_NAME]"
type textarea "The product or service may be delivered from the following locations: 1. [GEOGR…"
type textarea "Sectigo Limited"
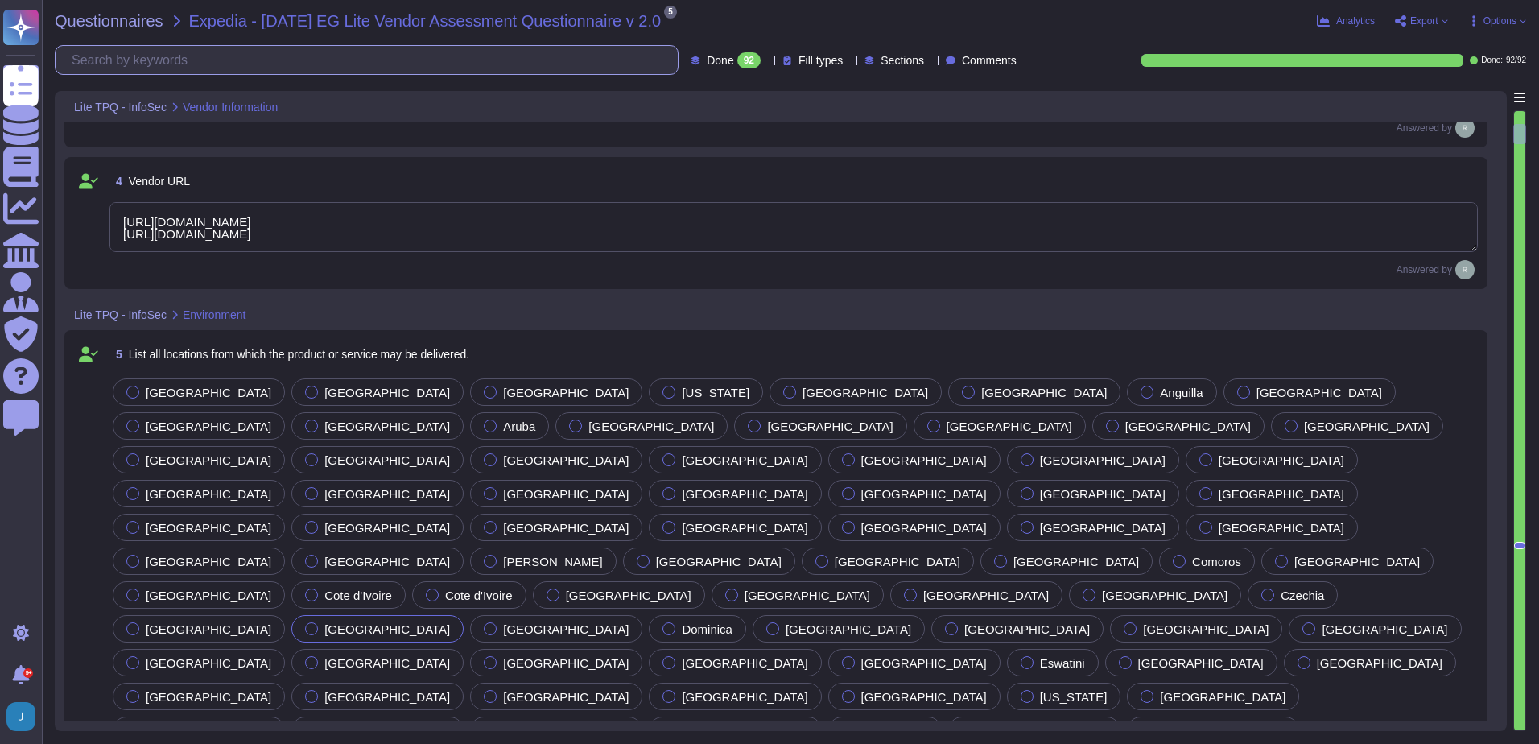
type textarea "Yes, all locations are governed by the same information security policies, proc…"
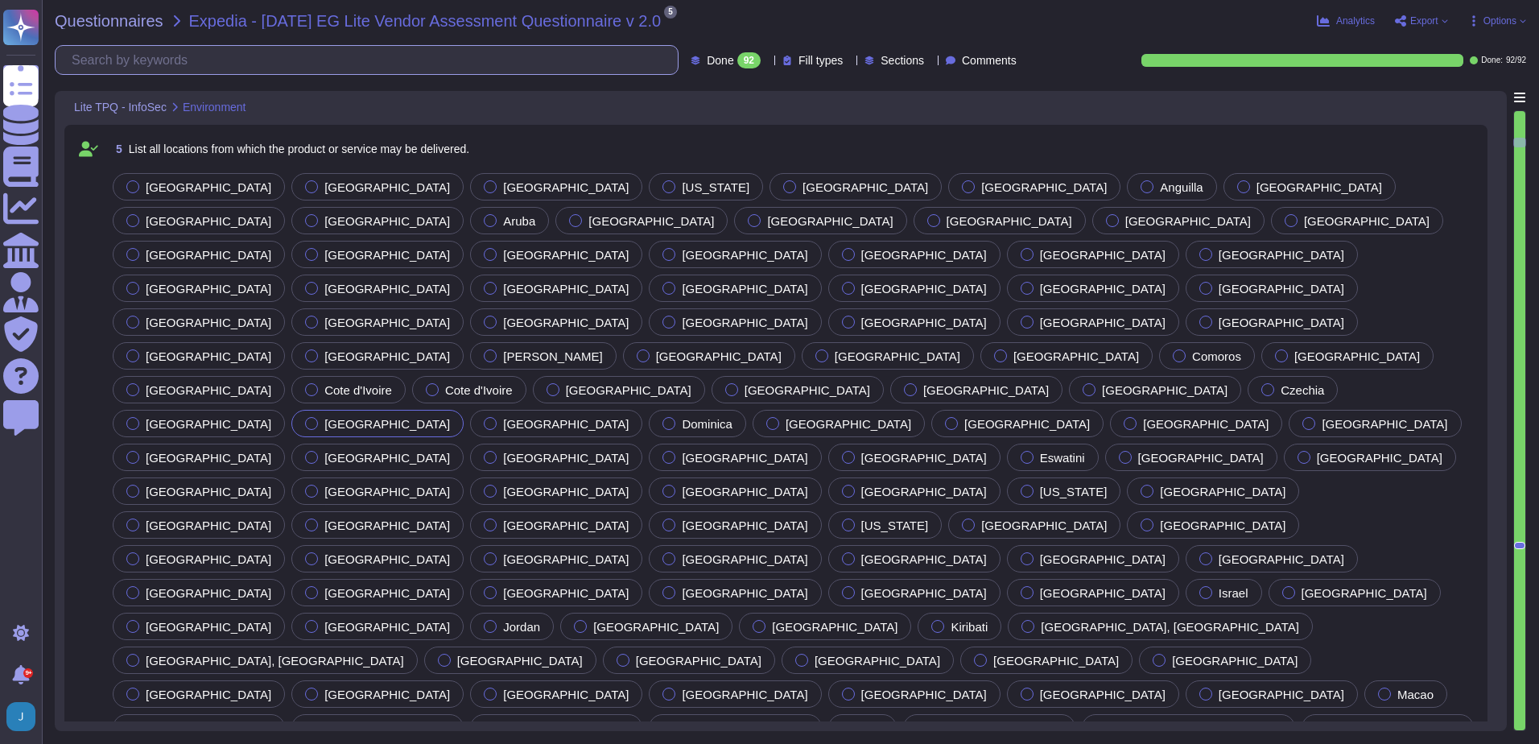
type textarea "No, we do not use subcontractors for this service."
type textarea "Sectigo utilizes third-party colocation providers for its data centers, specifi…"
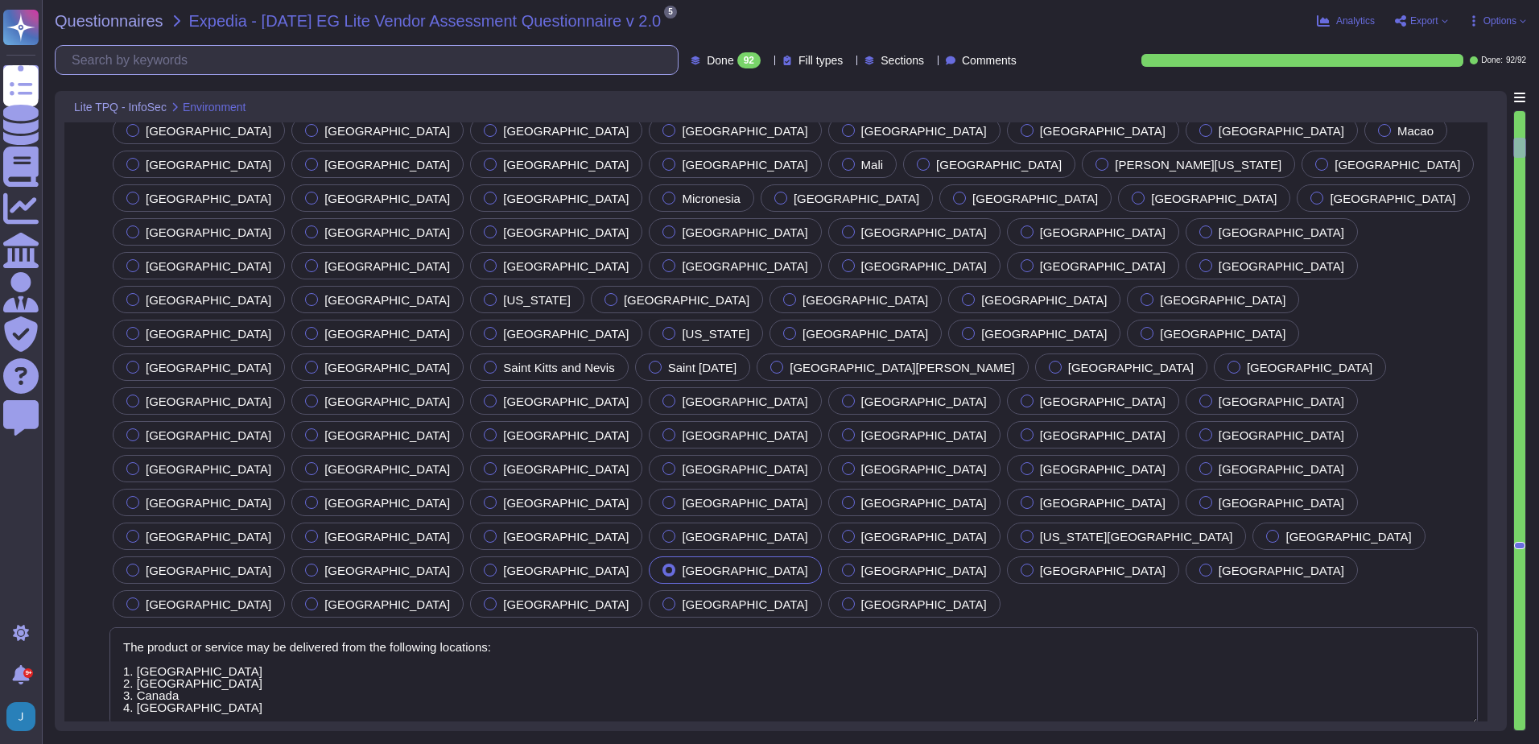
type textarea "Yes. Data is stored in colocation centers in [GEOGRAPHIC_DATA] or [GEOGRAPHIC_D…"
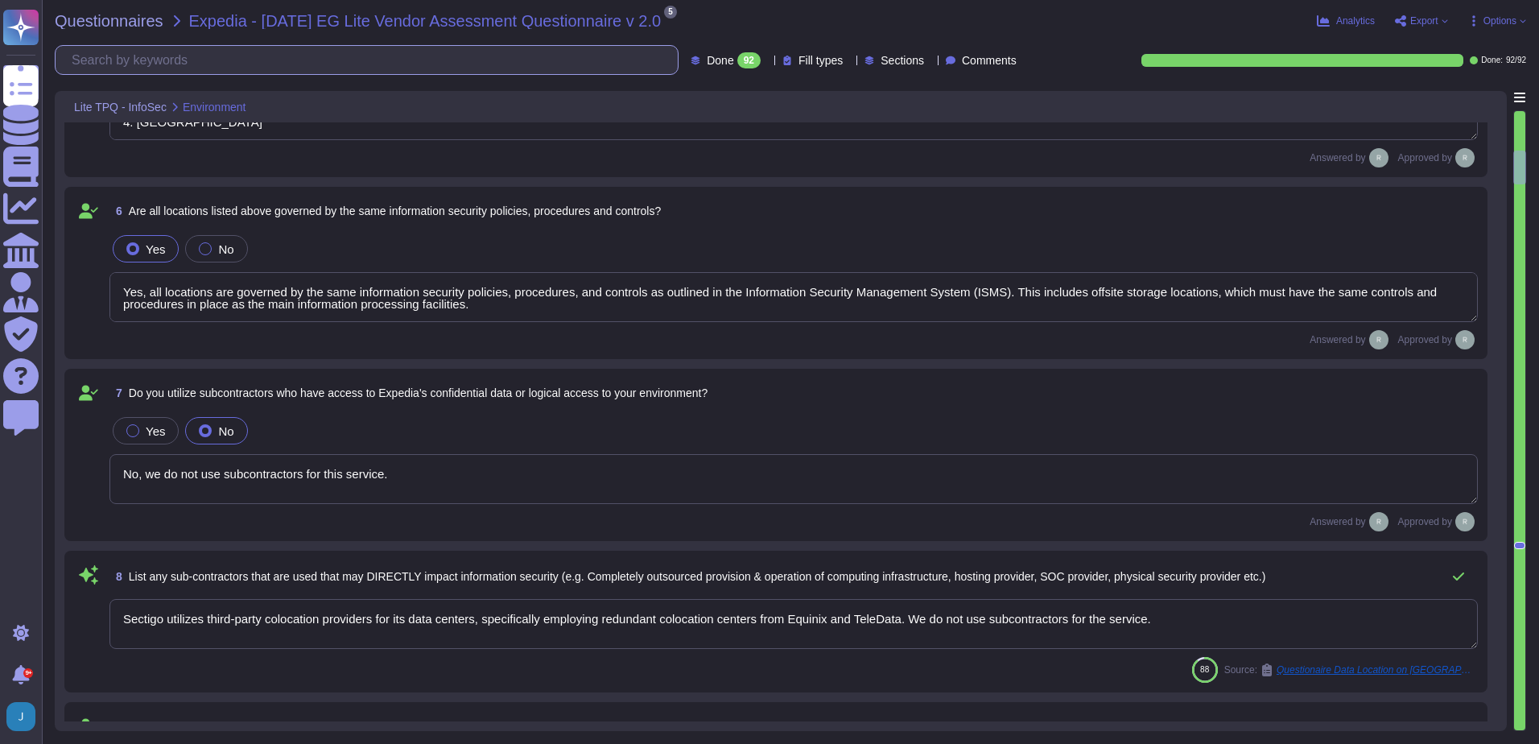
type textarea "Sectigo has a documented Information Security Policy that has been approved by …"
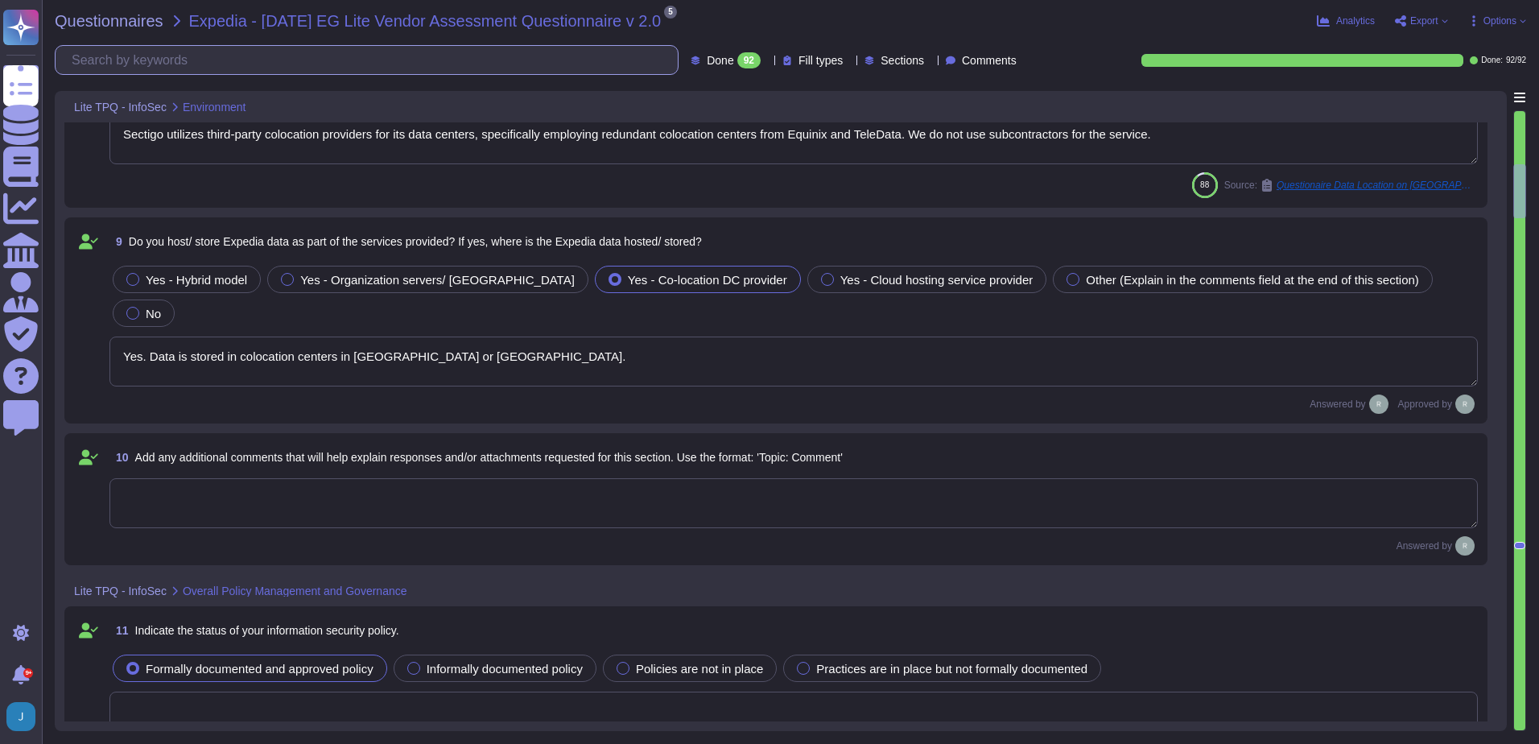
type textarea "N/A"
type textarea "Yes, we have a formal Incident Response Plan with documented policies and proce…"
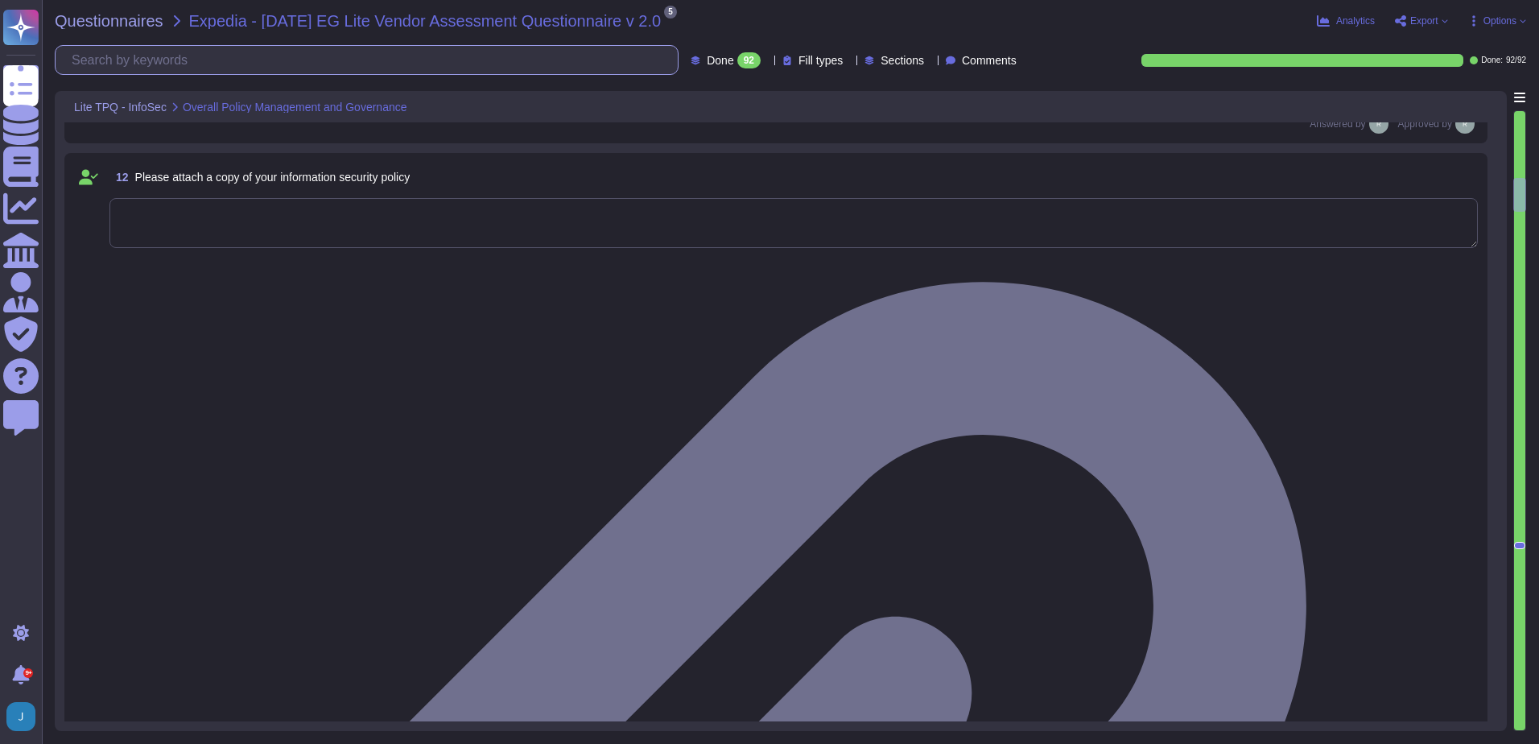
type textarea "We have a formal Incident Response Plan in place that ensures compliance with a…"
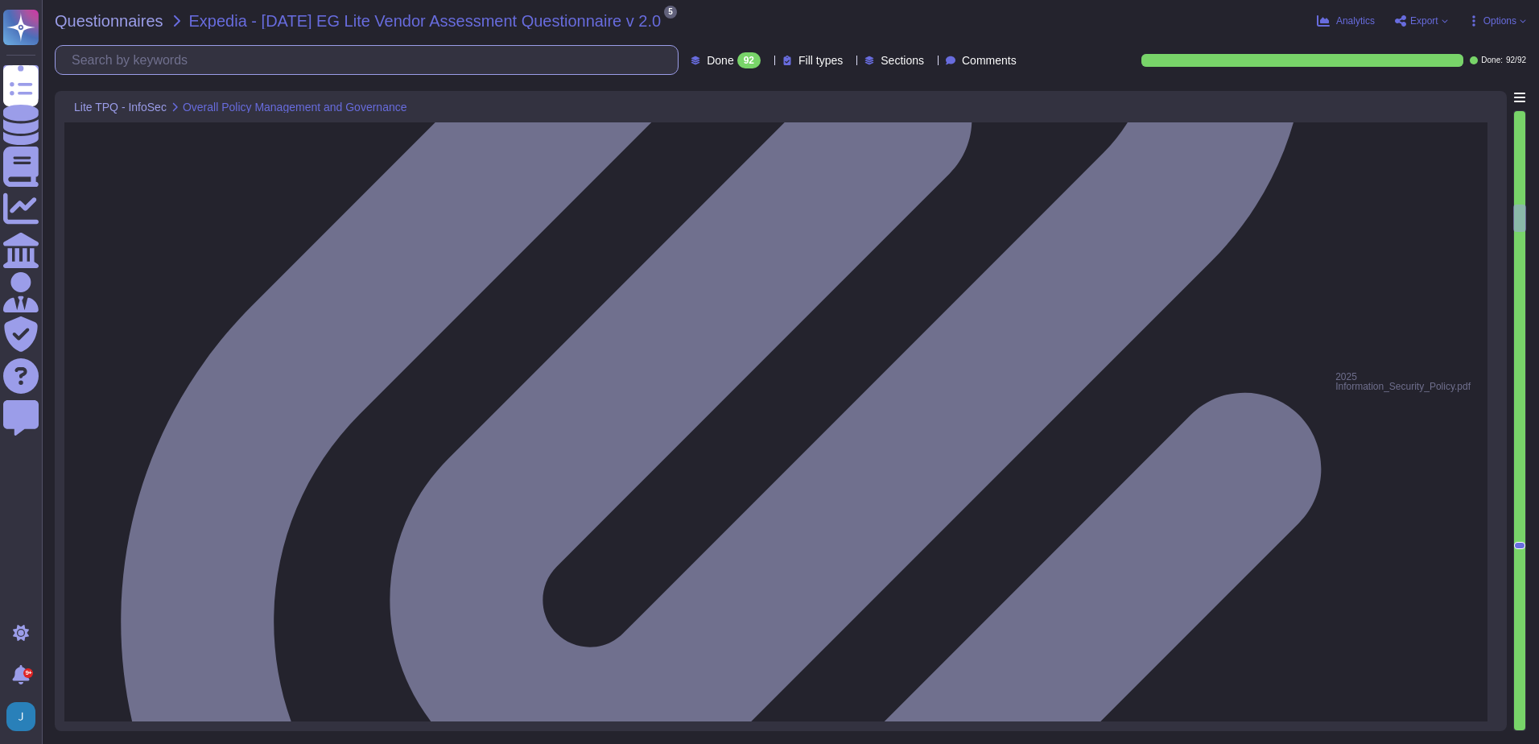
type textarea "Yes, our organization has an Acceptable Use Policy (AUP) that governs the use o…"
type textarea "Yes, our organization has a documented clear desk policy for papers and removab…"
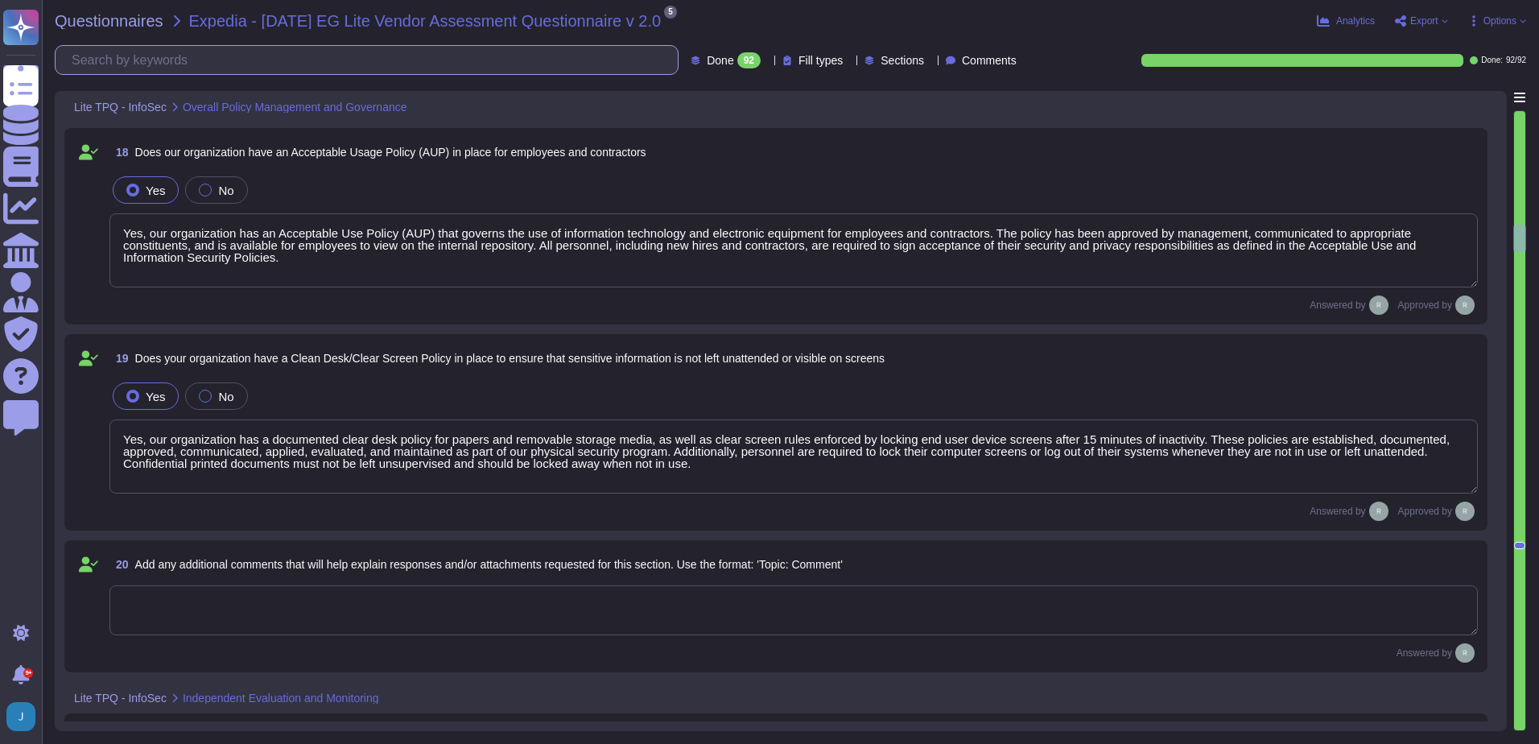
type textarea "Yes, background checks are performed on new hires. The checks include: - Identi…"
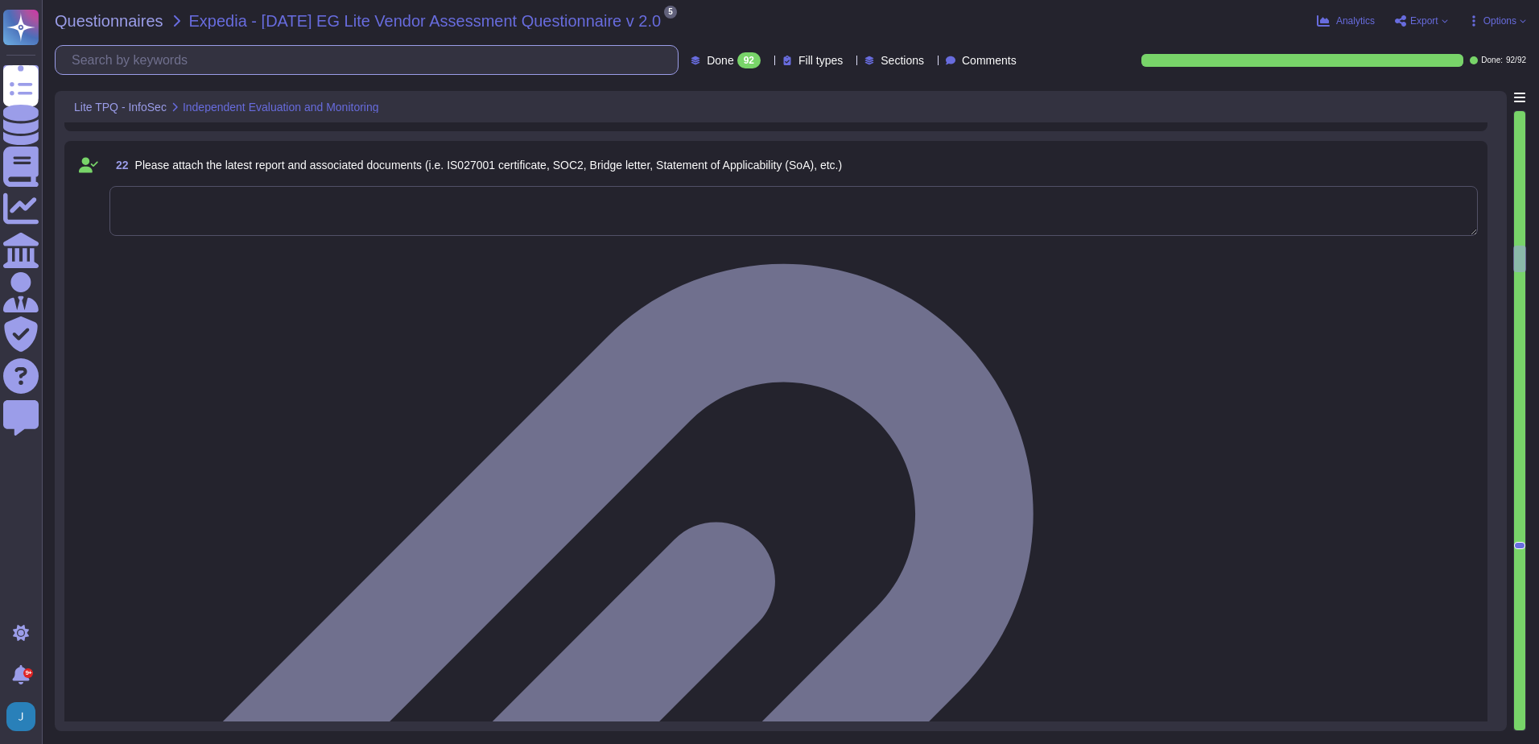
type textarea "Yes, our organization requires all personnel with access to client, confidentia…"
type textarea "Yes, we have a formal training program that is mandatory for all employees and …"
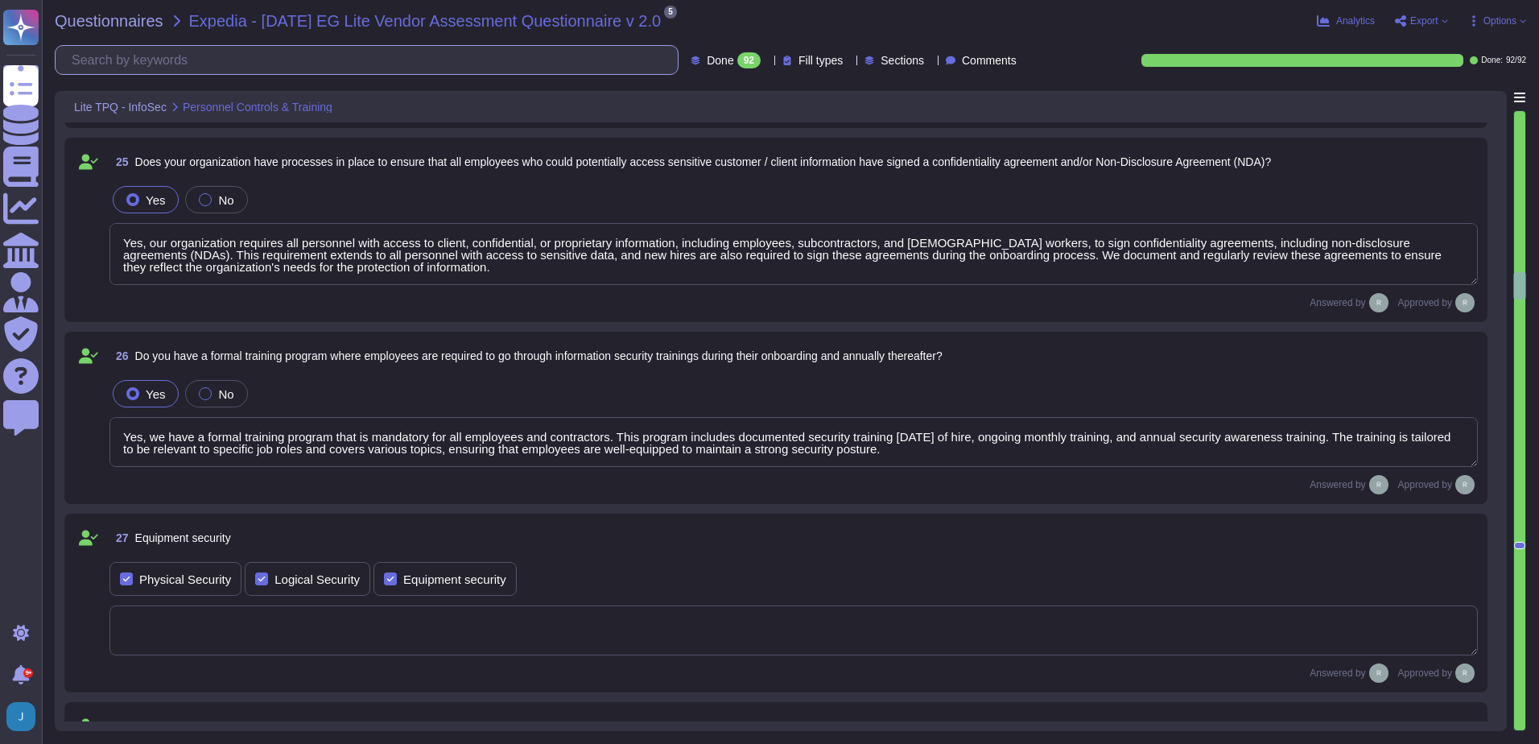
type textarea "Yes, there are technical and policy controls in place to mitigate the potential…"
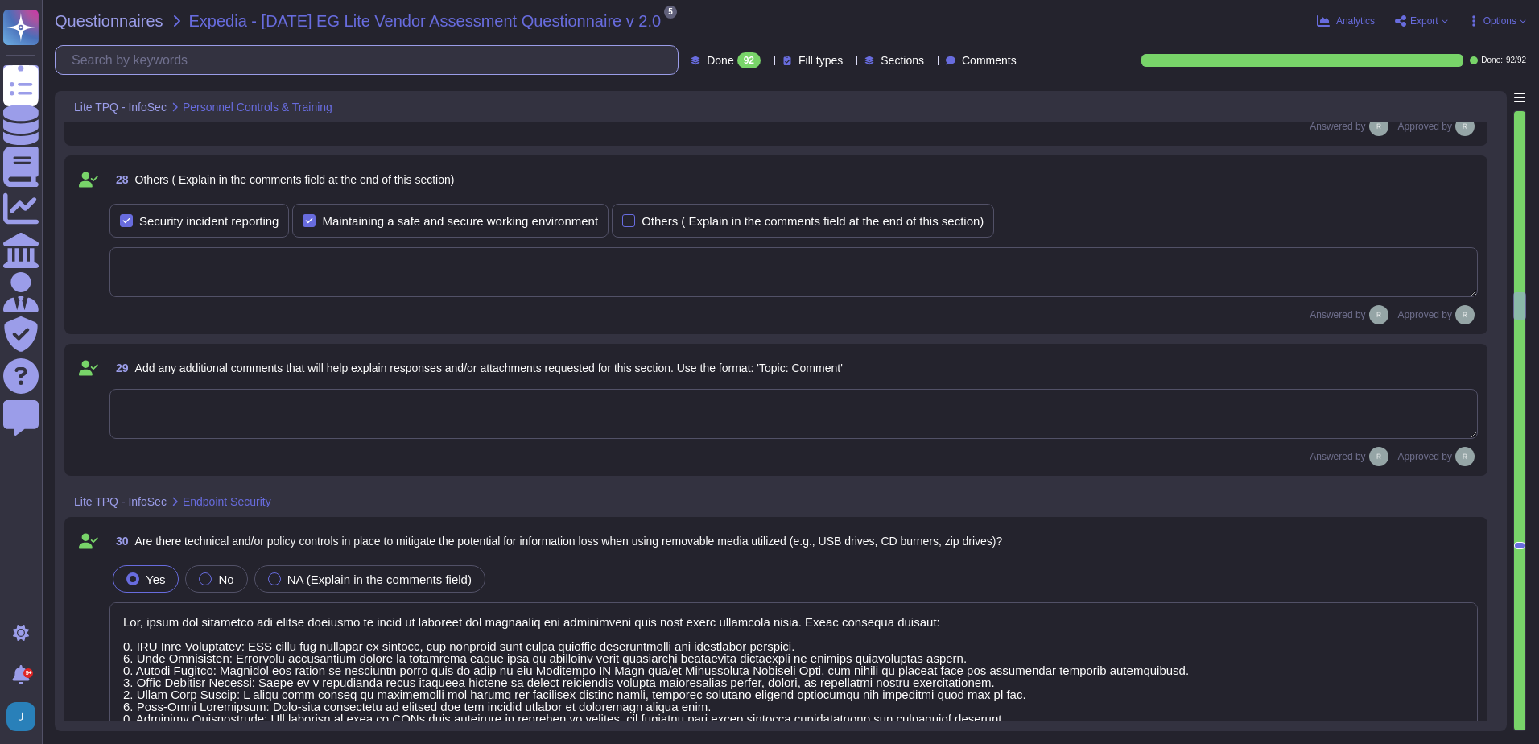
type textarea "Yes, antivirus and anti-malware software is installed and actively running on a…"
type textarea "Yes, we have implemented firewalls on all networks to restrict inbound and outb…"
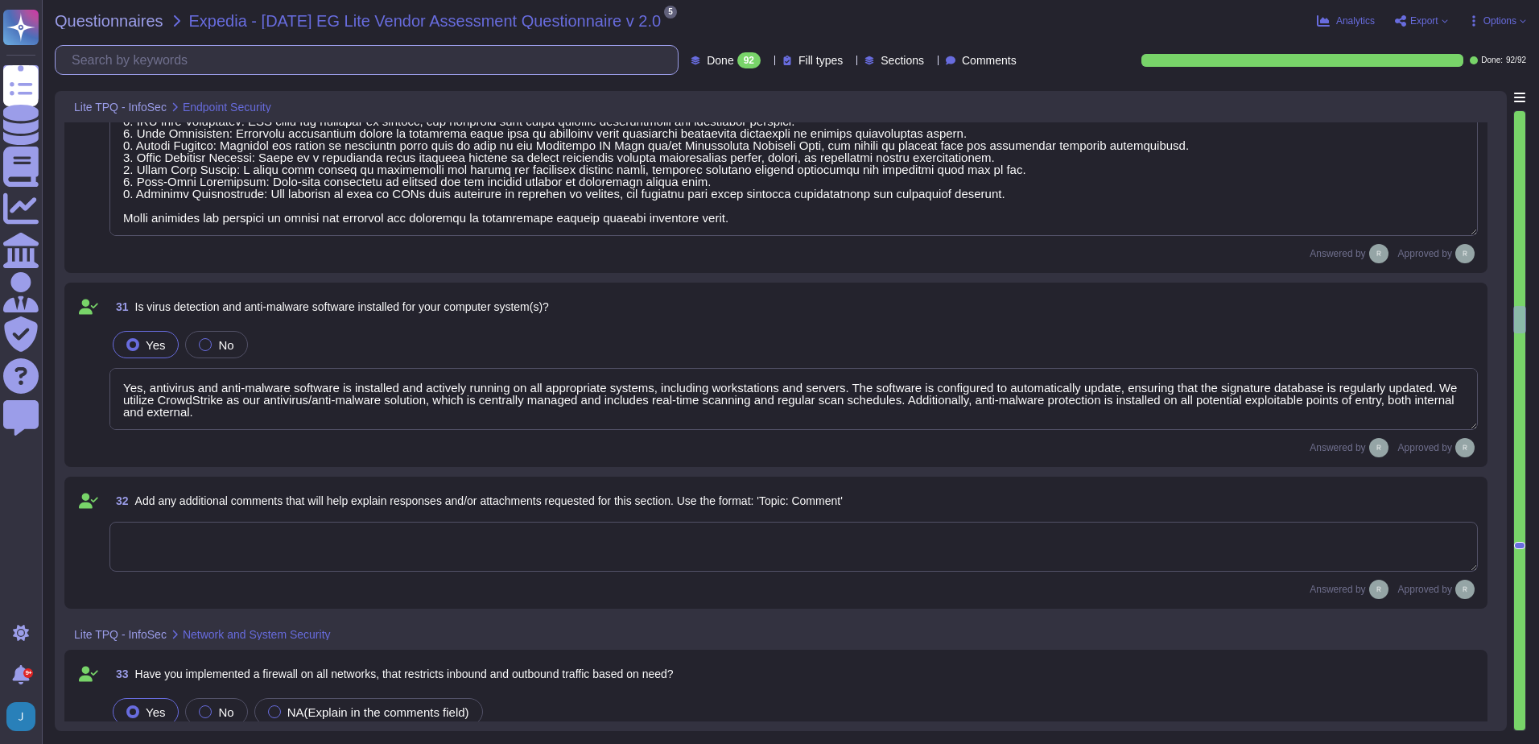
type textarea "No, we do not currently have any intrusion detection or prevention systems (IDS…"
type textarea "We utilize several methods and technologies to segment our network effectively:…"
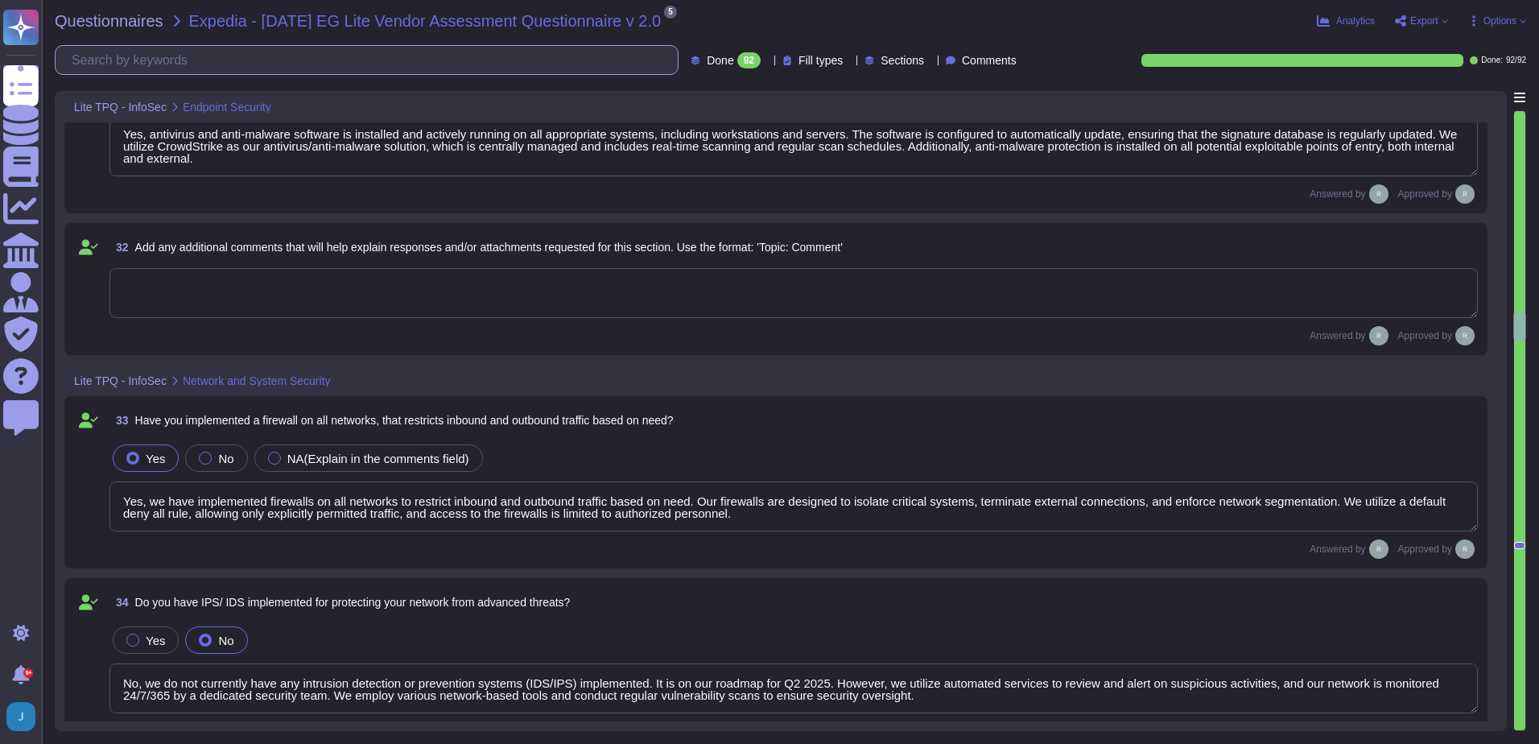
type textarea "Yes, our organization has an email filtering policy in place. The policy includ…"
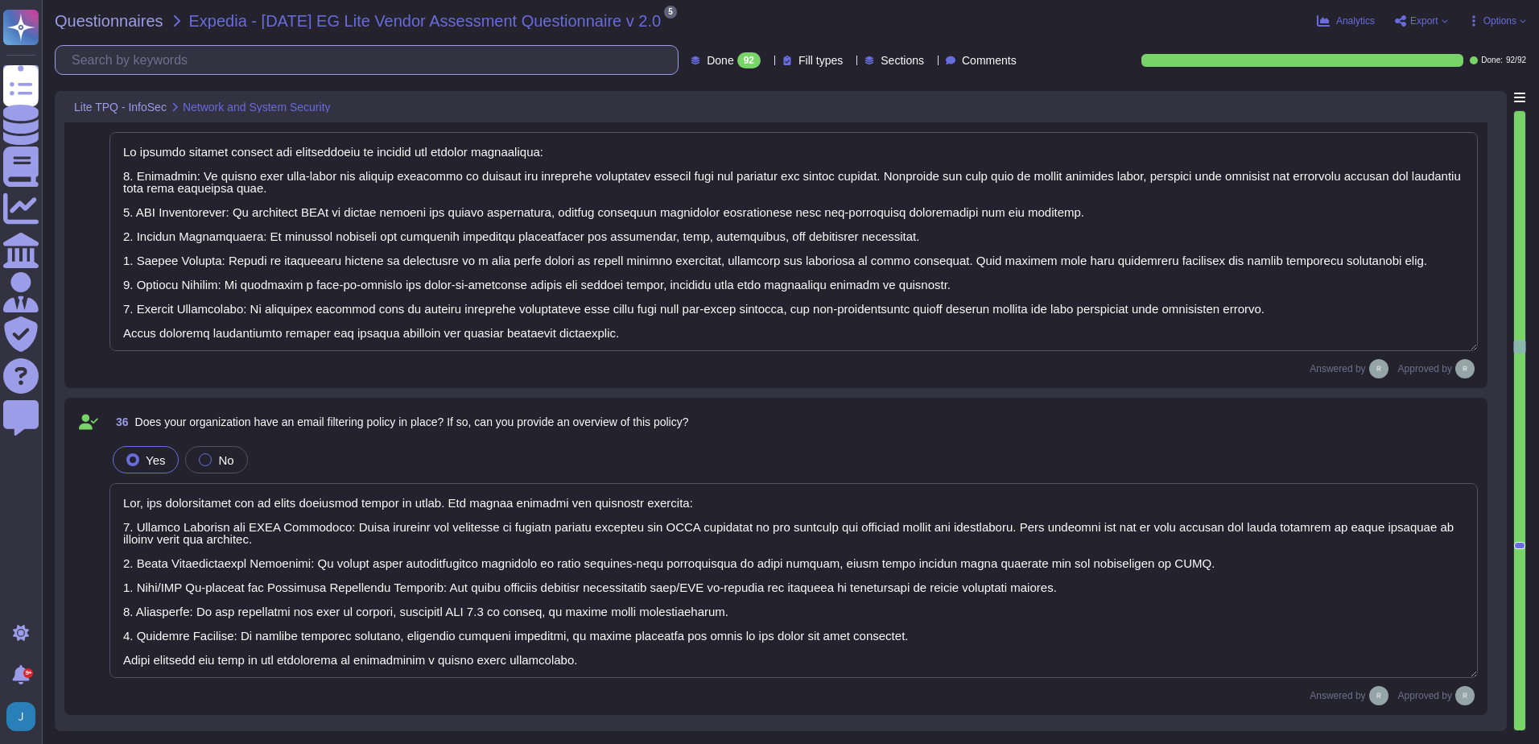
type textarea "Our organization employs several email filtering solutions and tools to protect…"
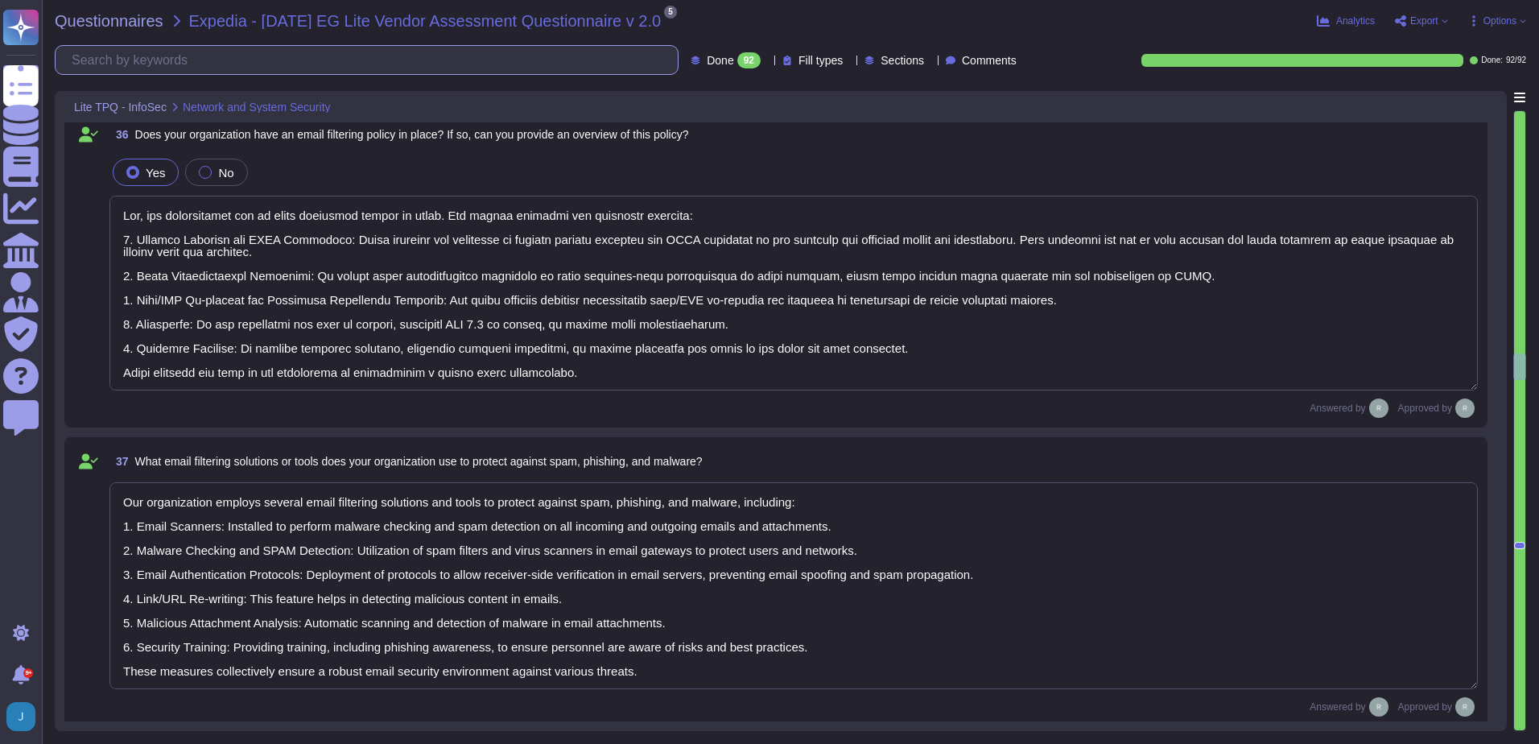
type textarea "Yes, our email filtering system covers both inbound and outbound emails. All in…"
type textarea "Yes. We use TLS 1.2 or higher for data in transit and AES-256 for data at rest."
type textarea "N/A. Customer data is encrypted both at rest and in transit. We use AES-256 for…"
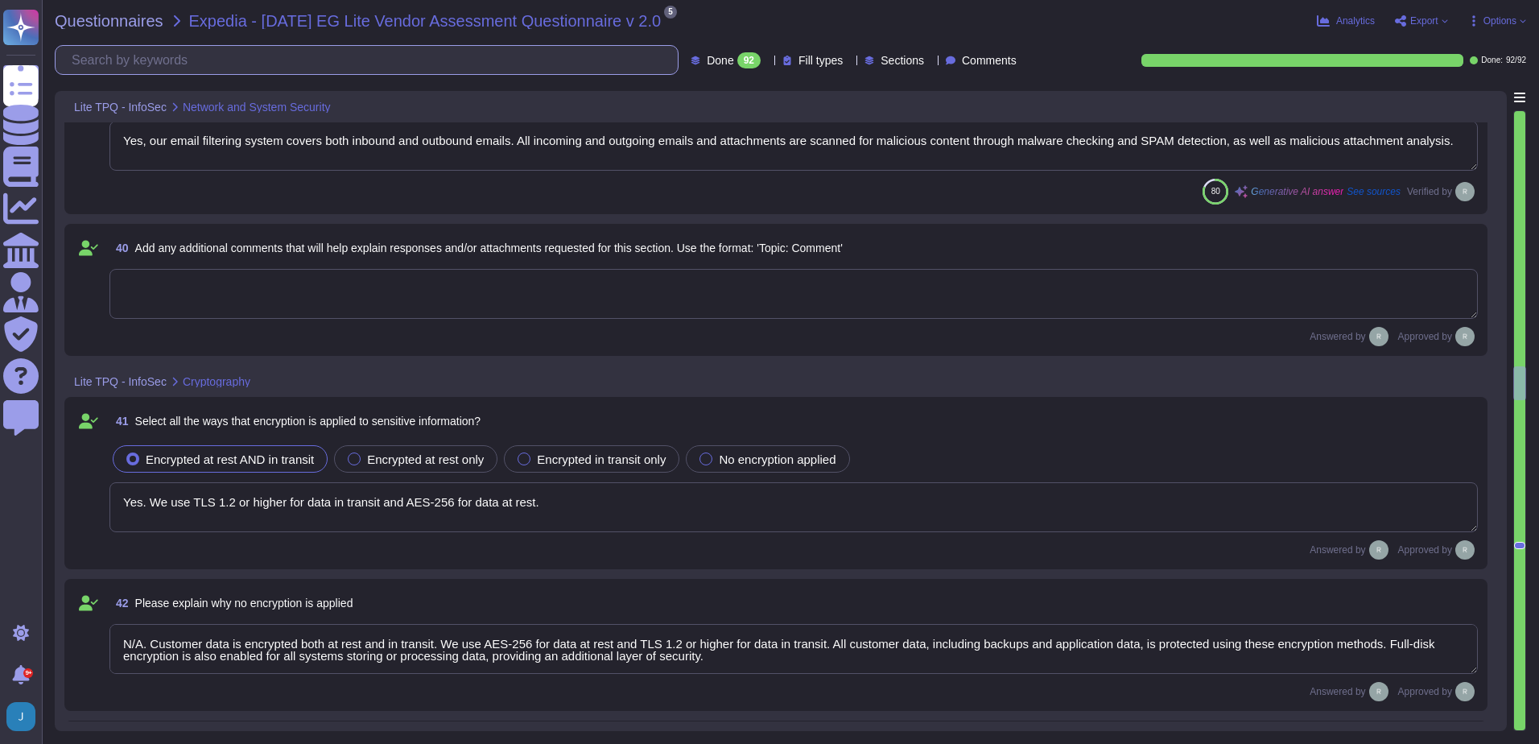
type textarea "Our organization employs the following encryption algorithms and practices to p…"
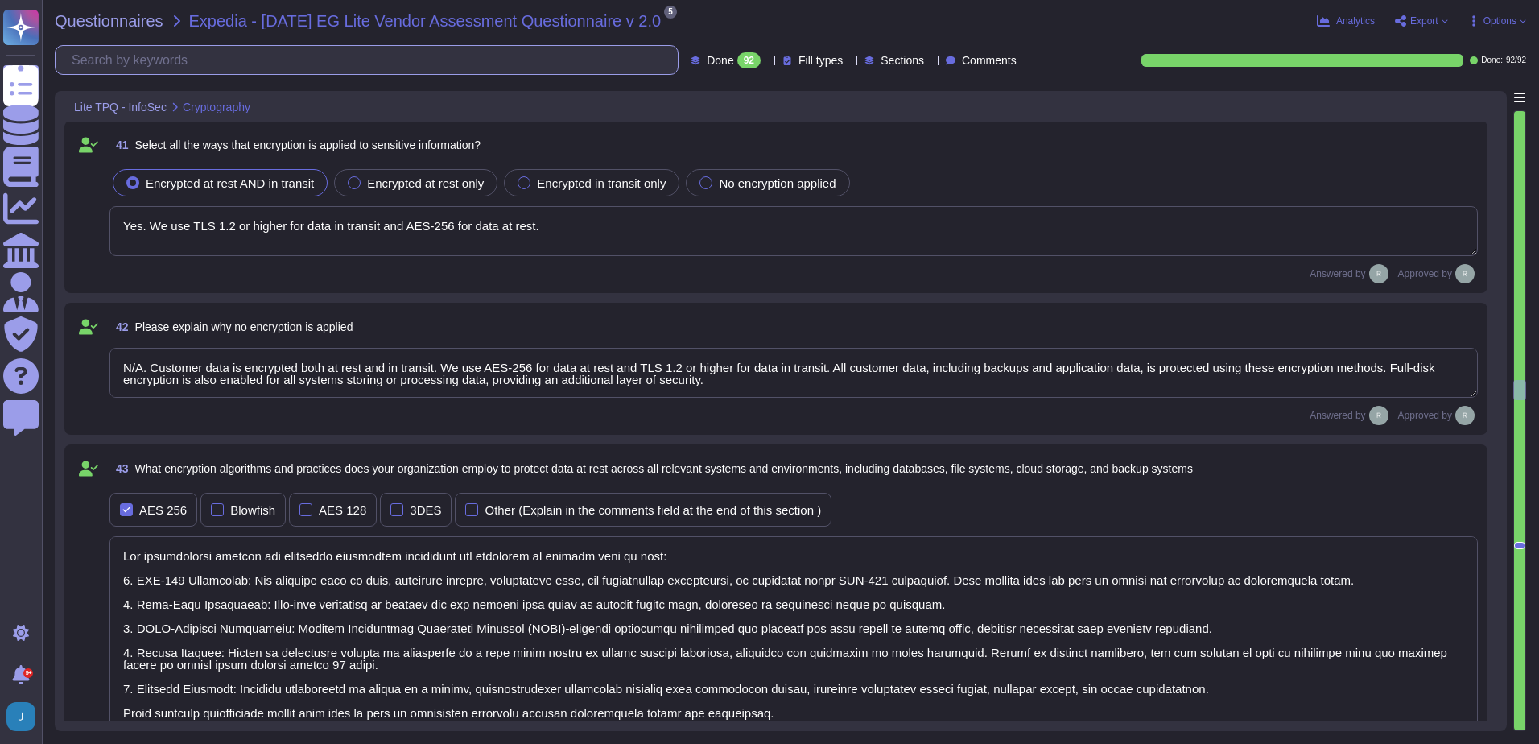
type textarea "Yes, all mobile devices must be encrypted, and full-disk encryption is enabled …"
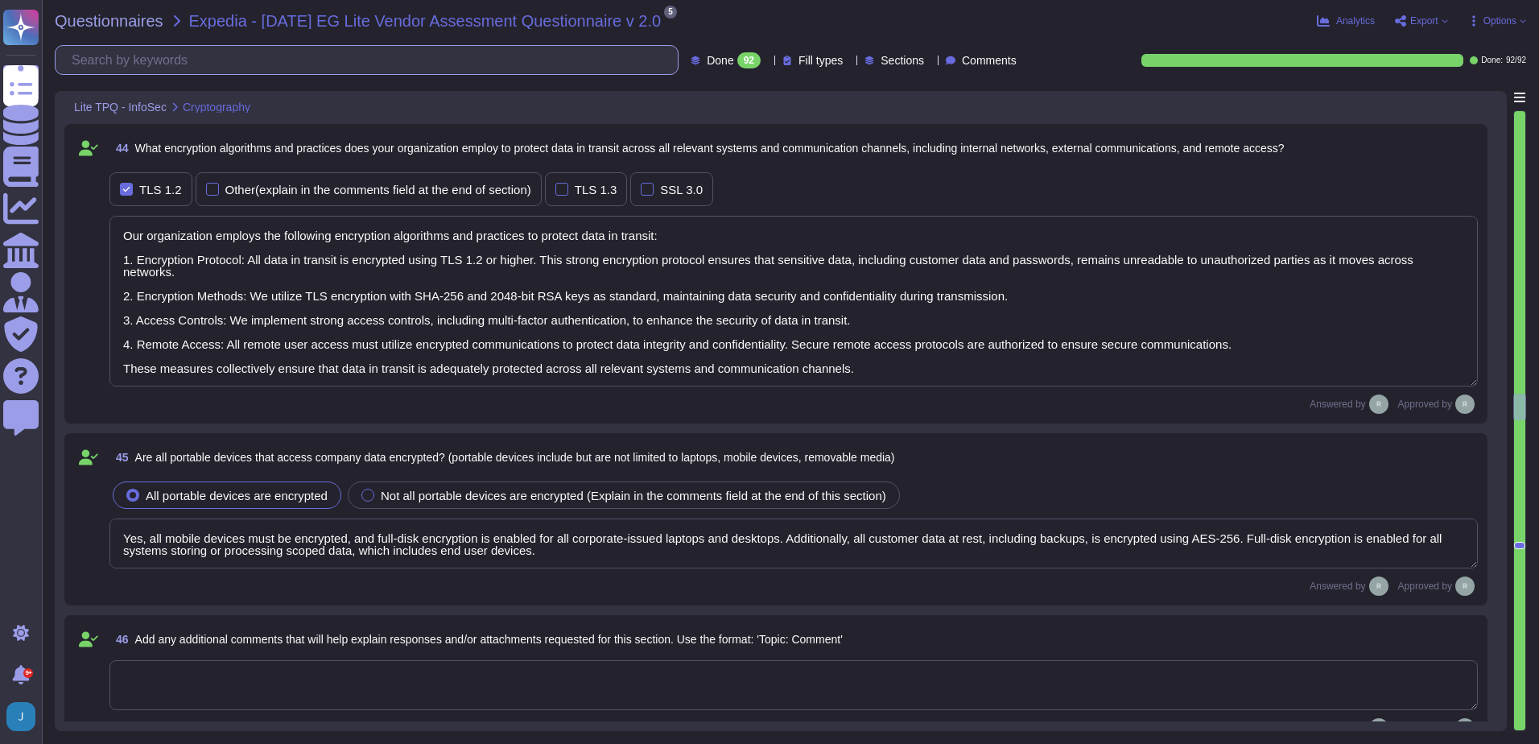
type textarea "Yes - Our processes are documented in a formal policy. We actively manage and t…"
type textarea "Yes, our organization has a formal patch and vulnerability management program i…"
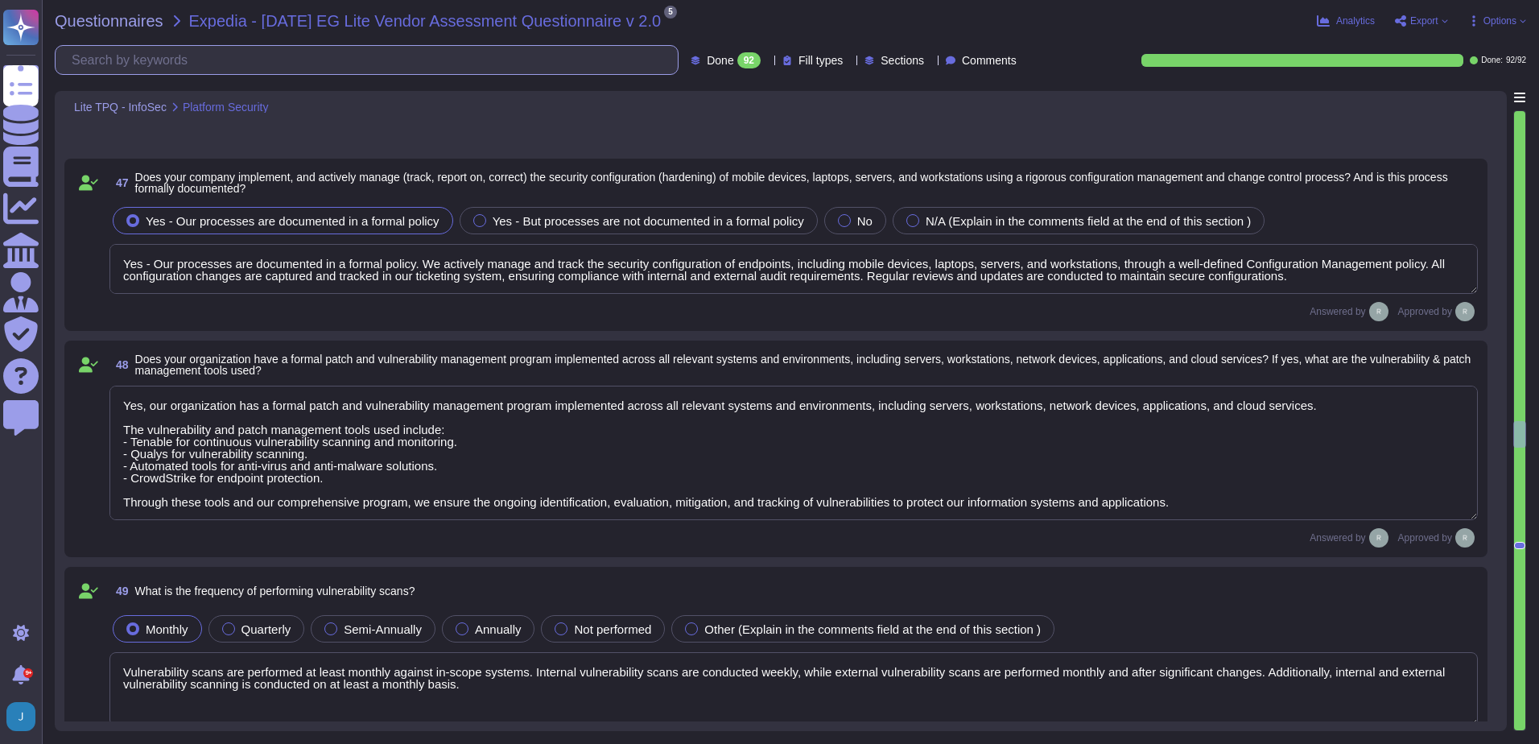
type textarea "Vulnerability scans are performed at least monthly against in-scope systems. In…"
type textarea "Yes, security updates, patches, and fixes are deployed to devices, infrastructu…"
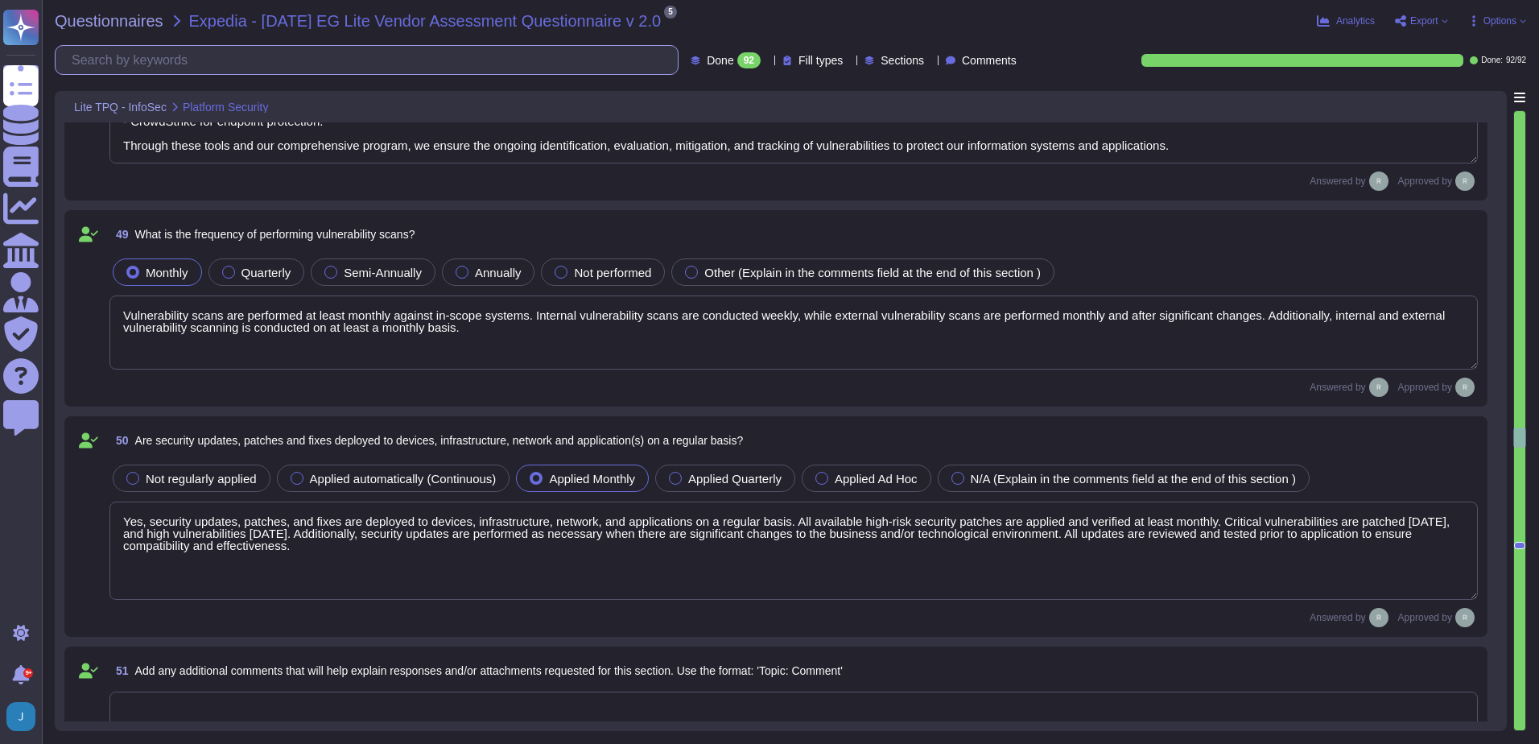
type textarea "Yes, Sectigo has formally documented and approved access control policies and p…"
type textarea "N/A"
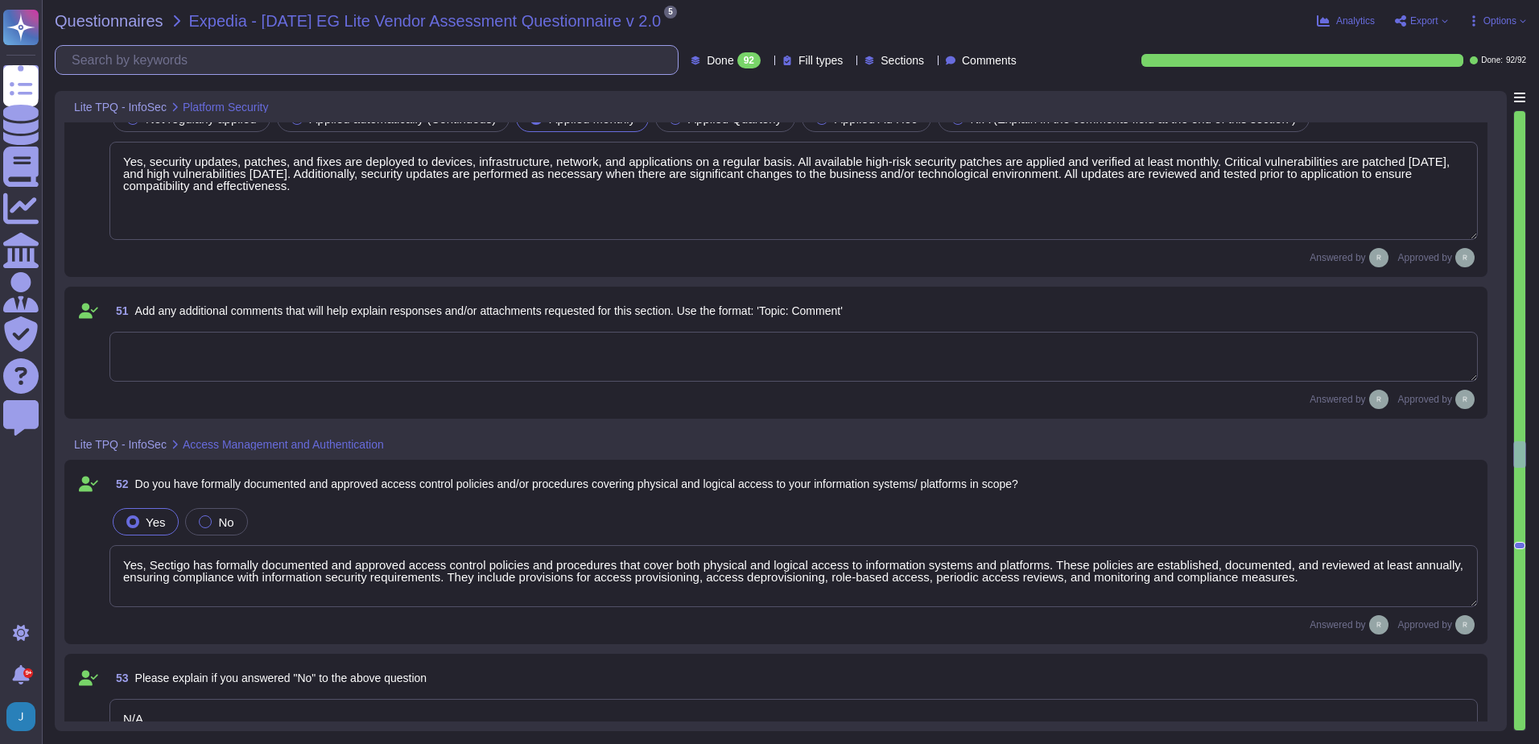
type textarea "Yes, we maintain documented policies for data privacy, information security, en…"
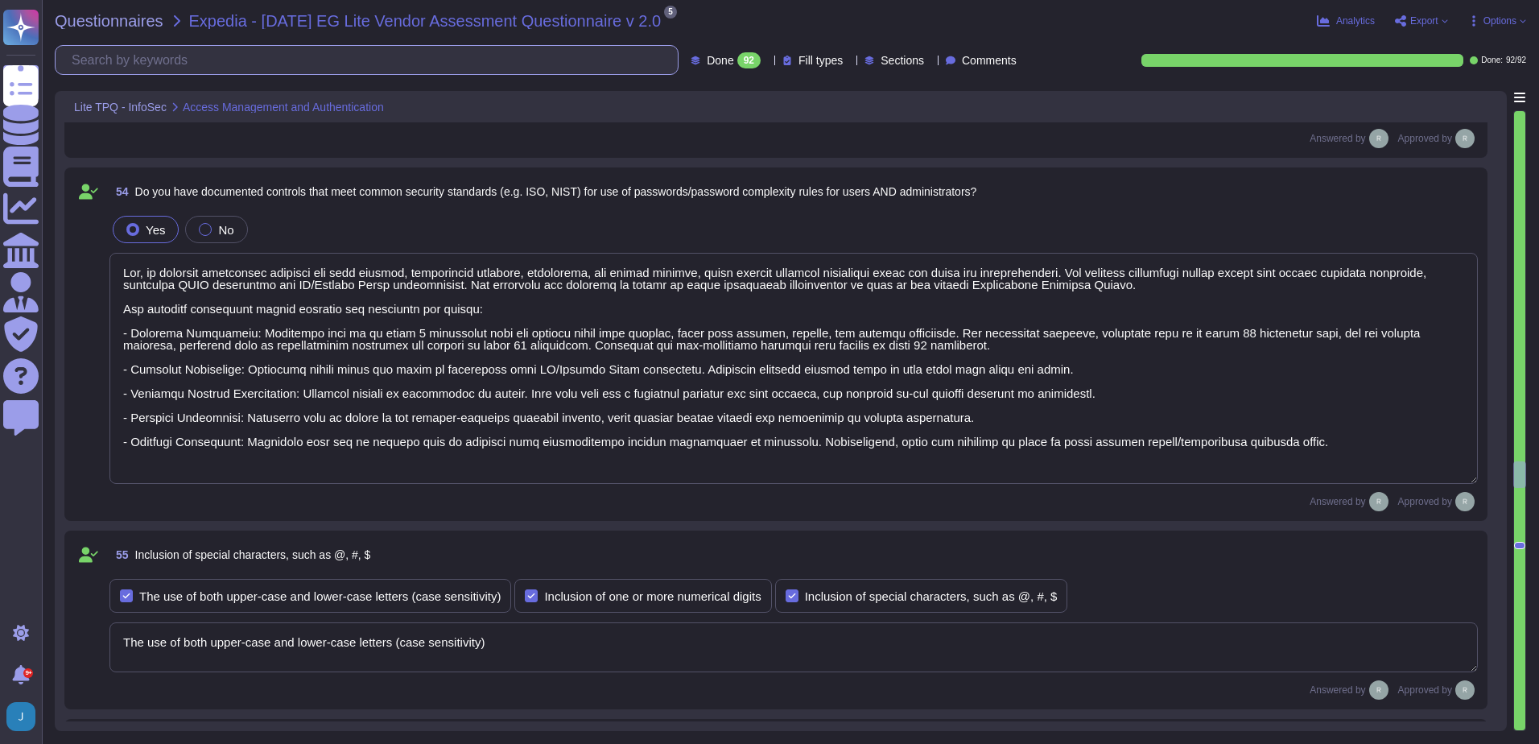
type textarea "The use of both upper-case and lower-case letters (case sensitivity)"
type textarea "No. In compliance with the CA/Browser Forum Baseline Requirements, passwords ar…"
type textarea "The maximum number of failed login attempts allowed is 5. After reaching this t…"
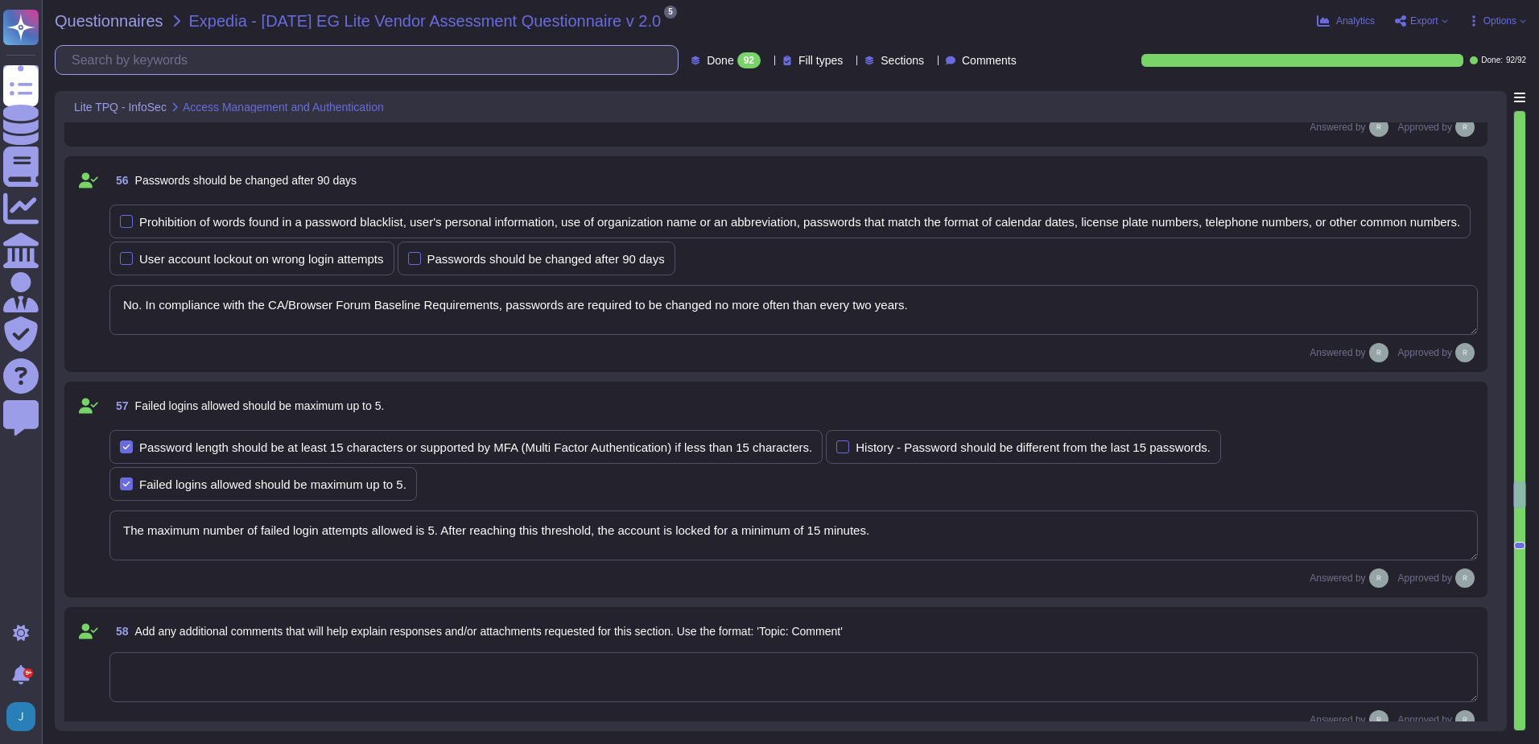
type textarea "Yes, we have documented and currently implemented audit processes and procedure…"
type textarea "We currently use Elastic as our SIEM solution. Our logging system captures deta…"
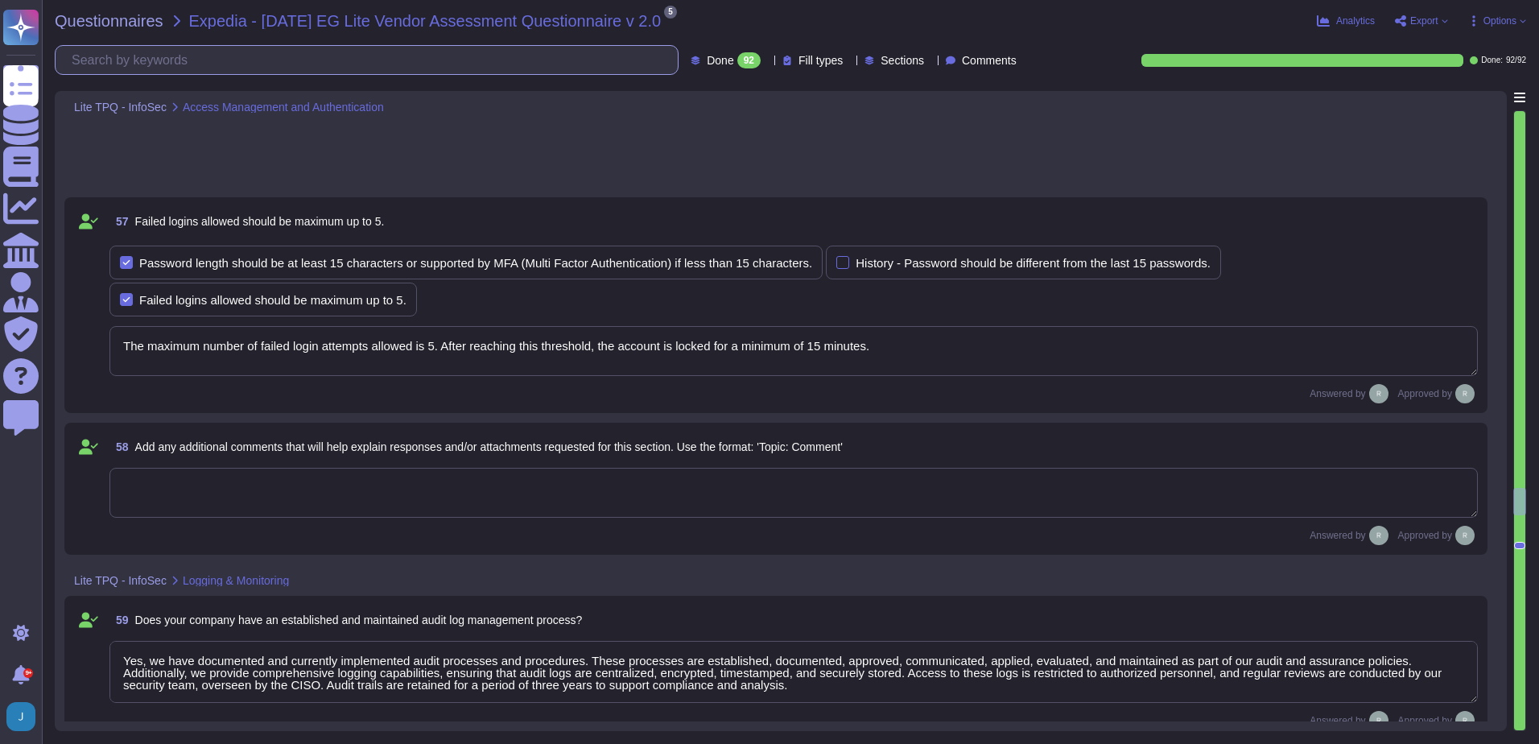
type textarea "Audit logs are reviewed on a bi-monthly basis. Additionally, new administrator …"
type textarea "Logs are retained for a minimum of 90 days and typically for 3 years. However, …"
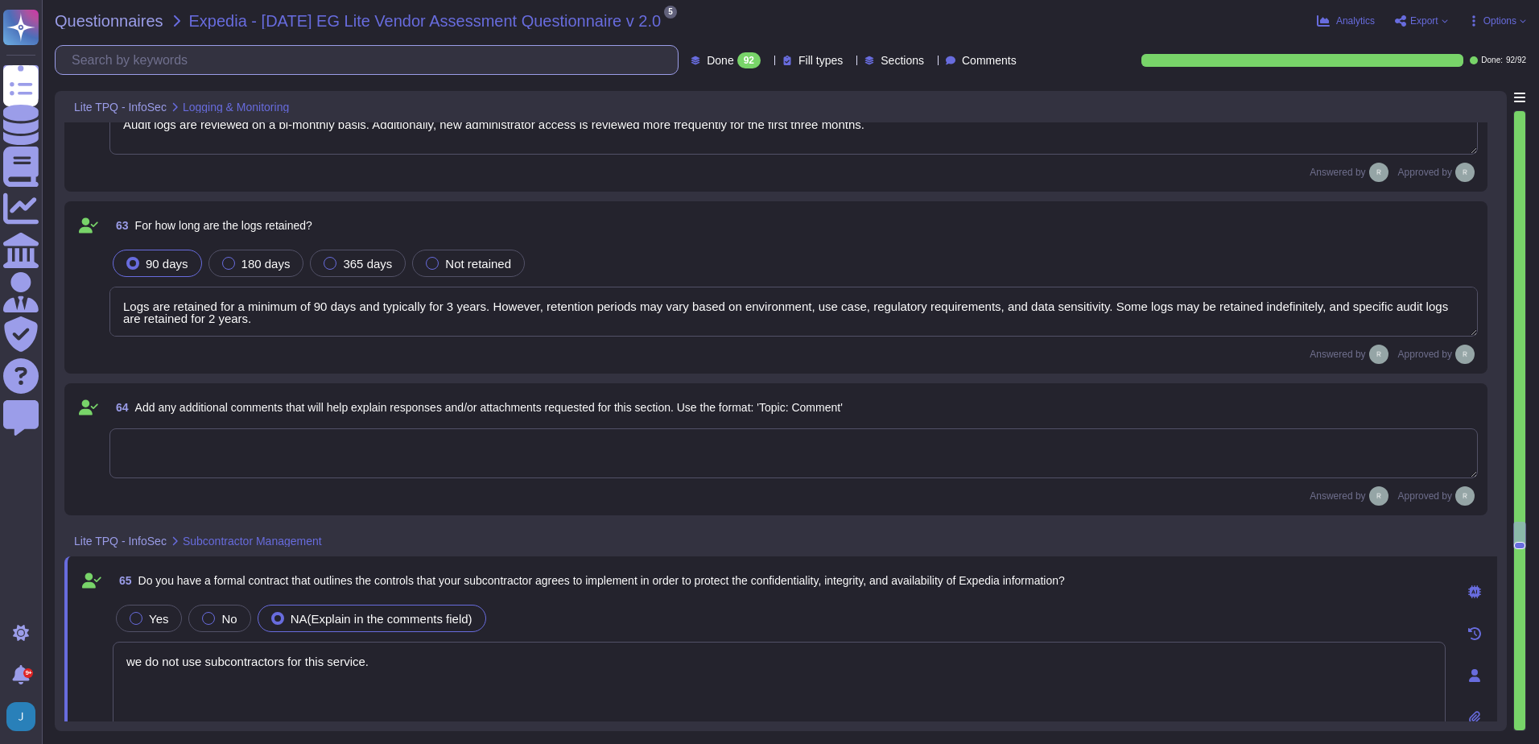
type textarea "we do not use subcontractors for this service."
type textarea "Yes, we have a formal process in place to assess our vendors and ensure adheren…"
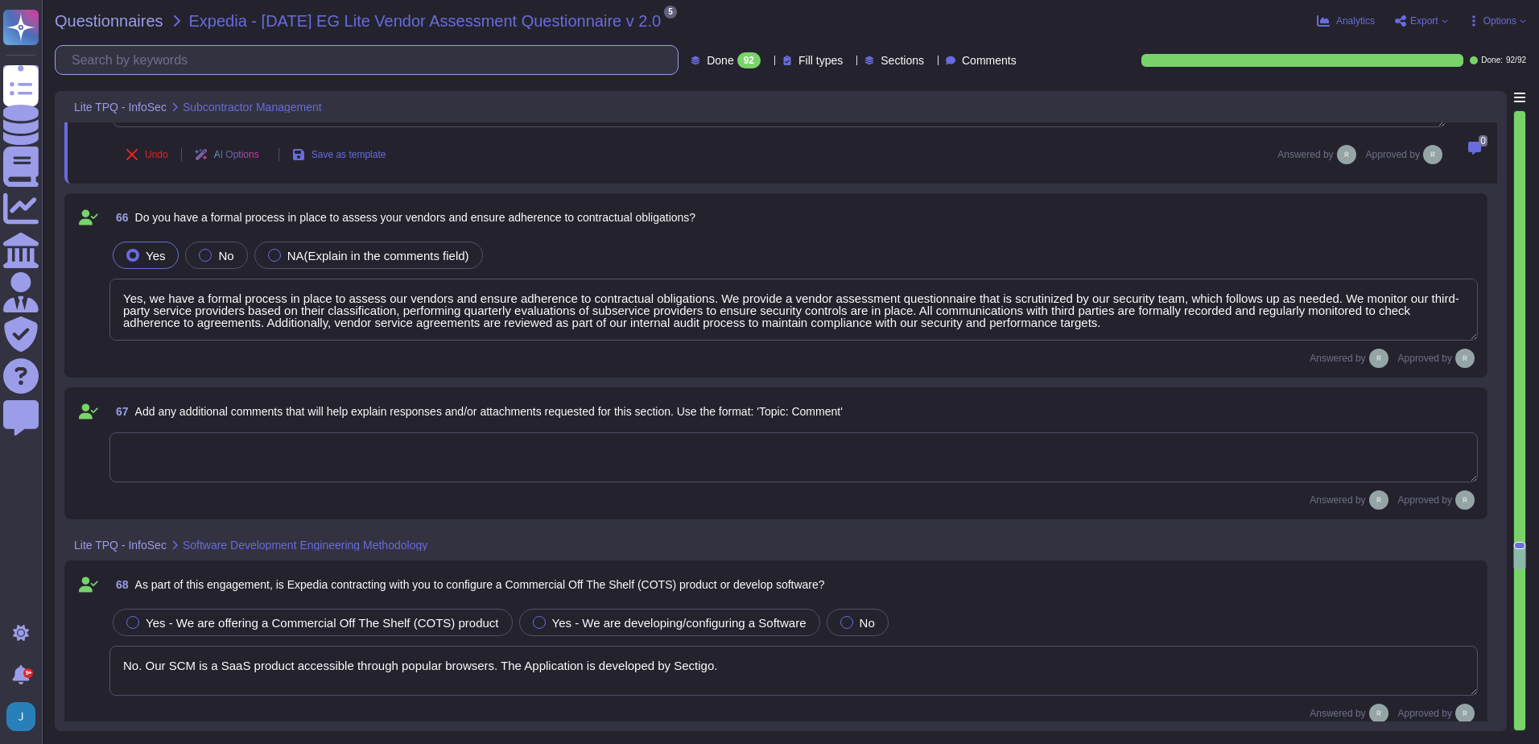
type textarea "No. Our SCM is a SaaS product accessible through popular browsers. The Applicat…"
type textarea "Yes, Sectigo has established a formal Software Development Lifecycle (SDLC) pro…"
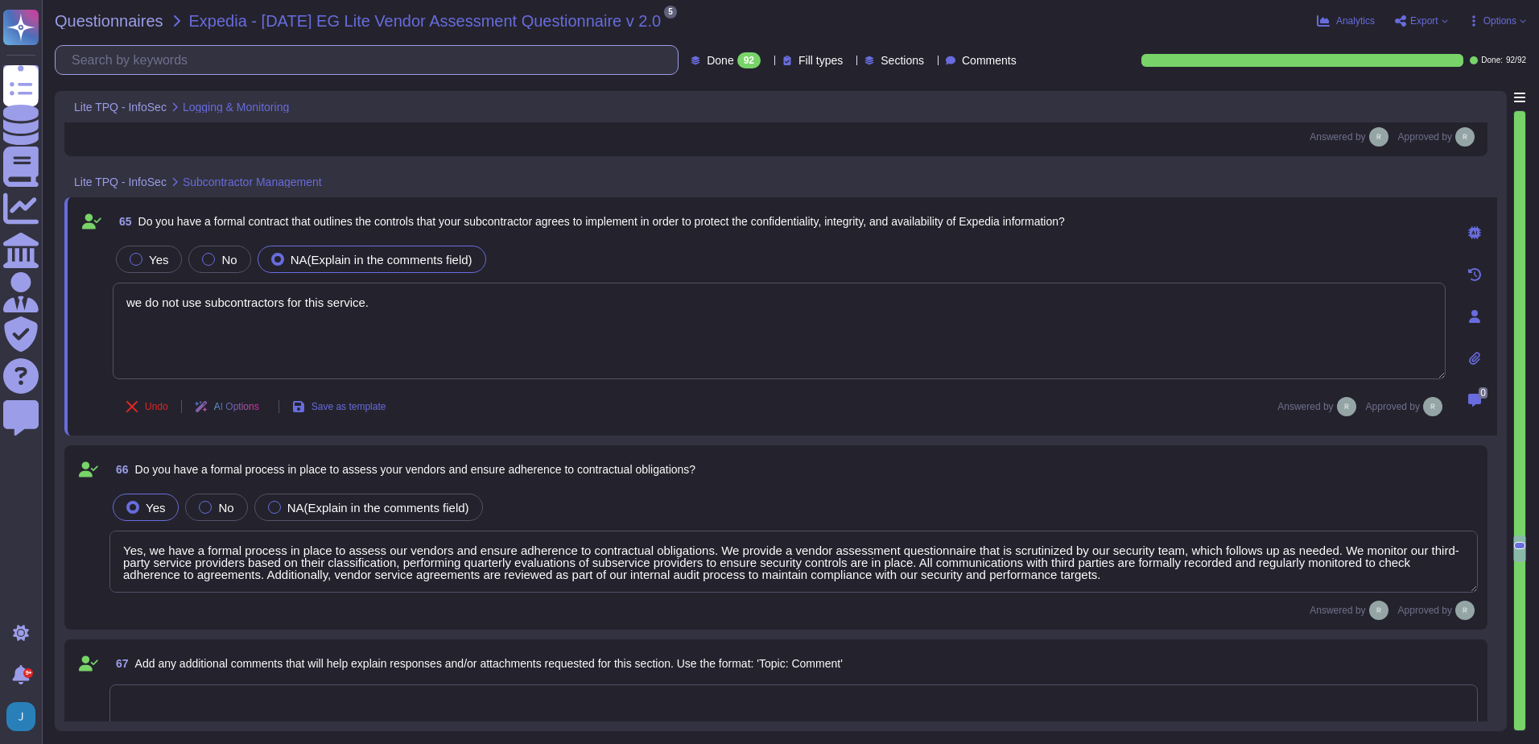
scroll to position [12472, 0]
type textarea "Audit logs are reviewed on a bi-monthly basis. Additionally, new administrator …"
type textarea "Logs are retained for a minimum of 90 days and typically for 3 years. However, …"
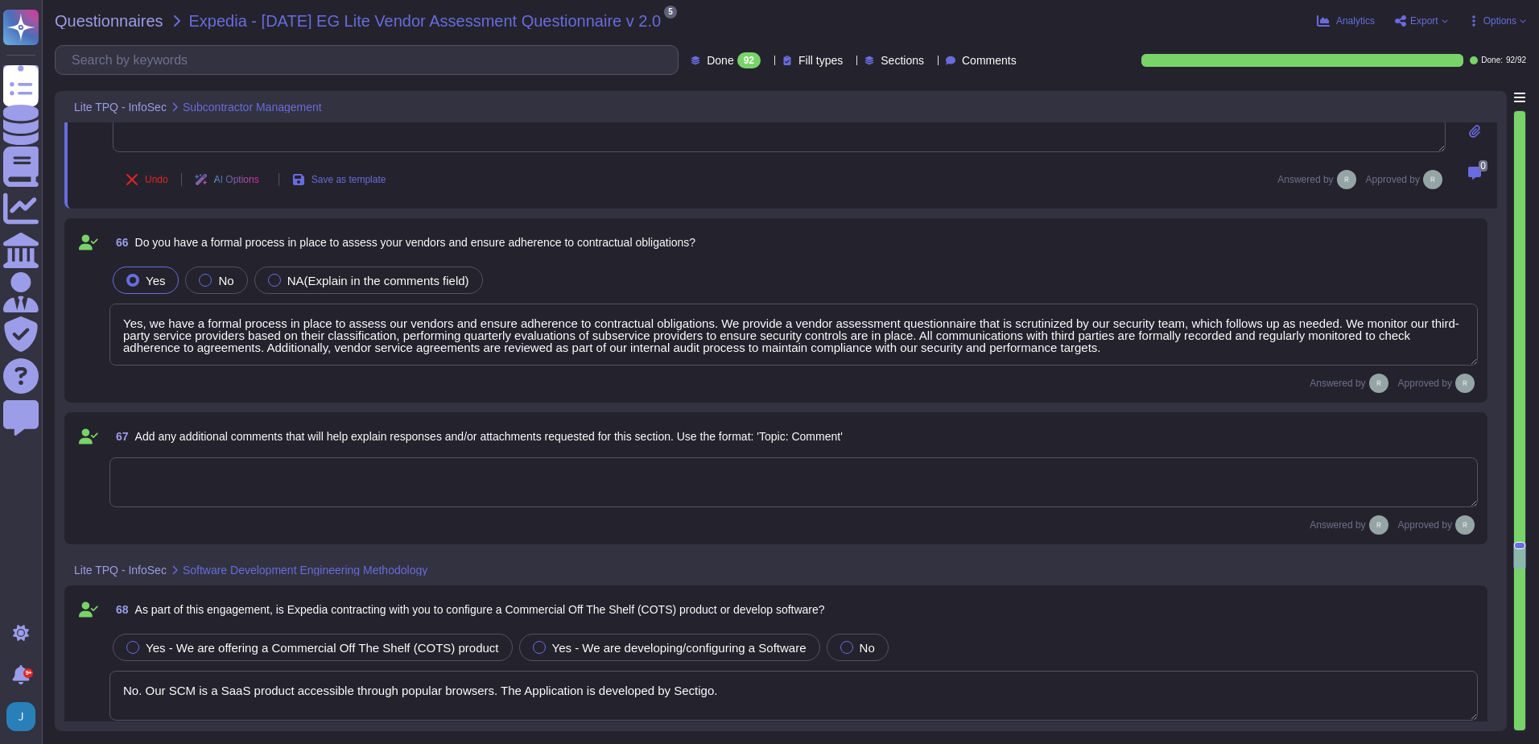
scroll to position [12714, 0]
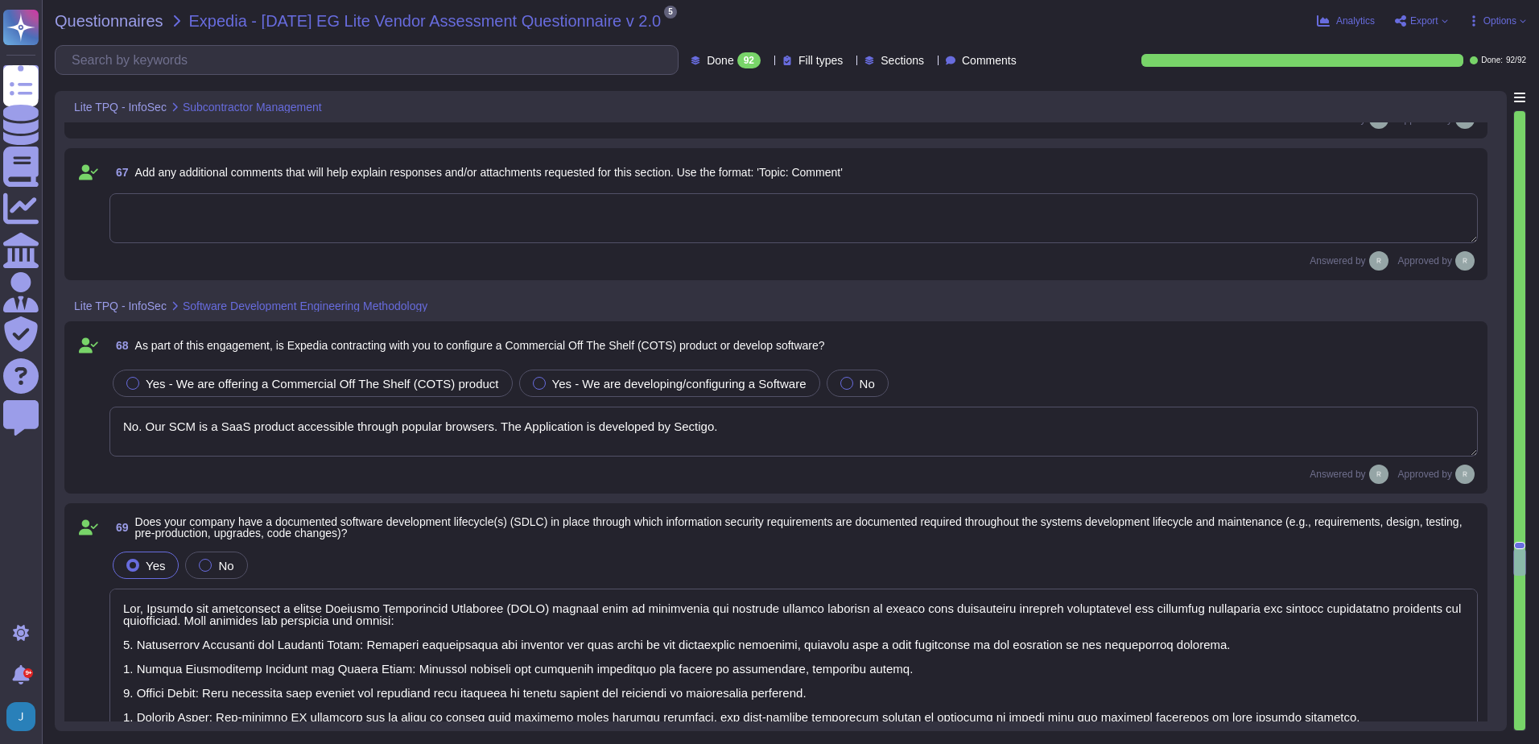
type textarea "The types of source code reviews done to ensure adherence to the programming st…"
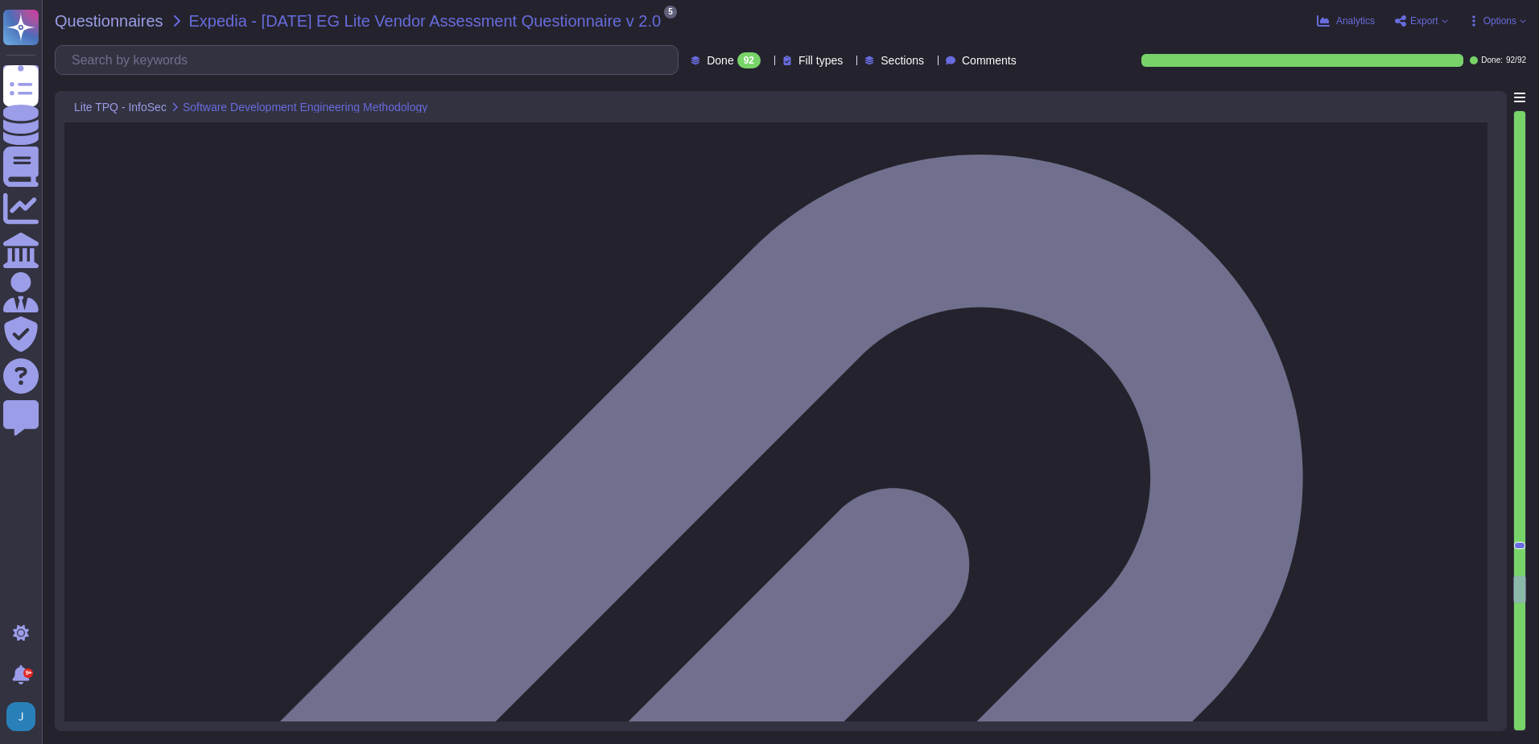
scroll to position [13760, 0]
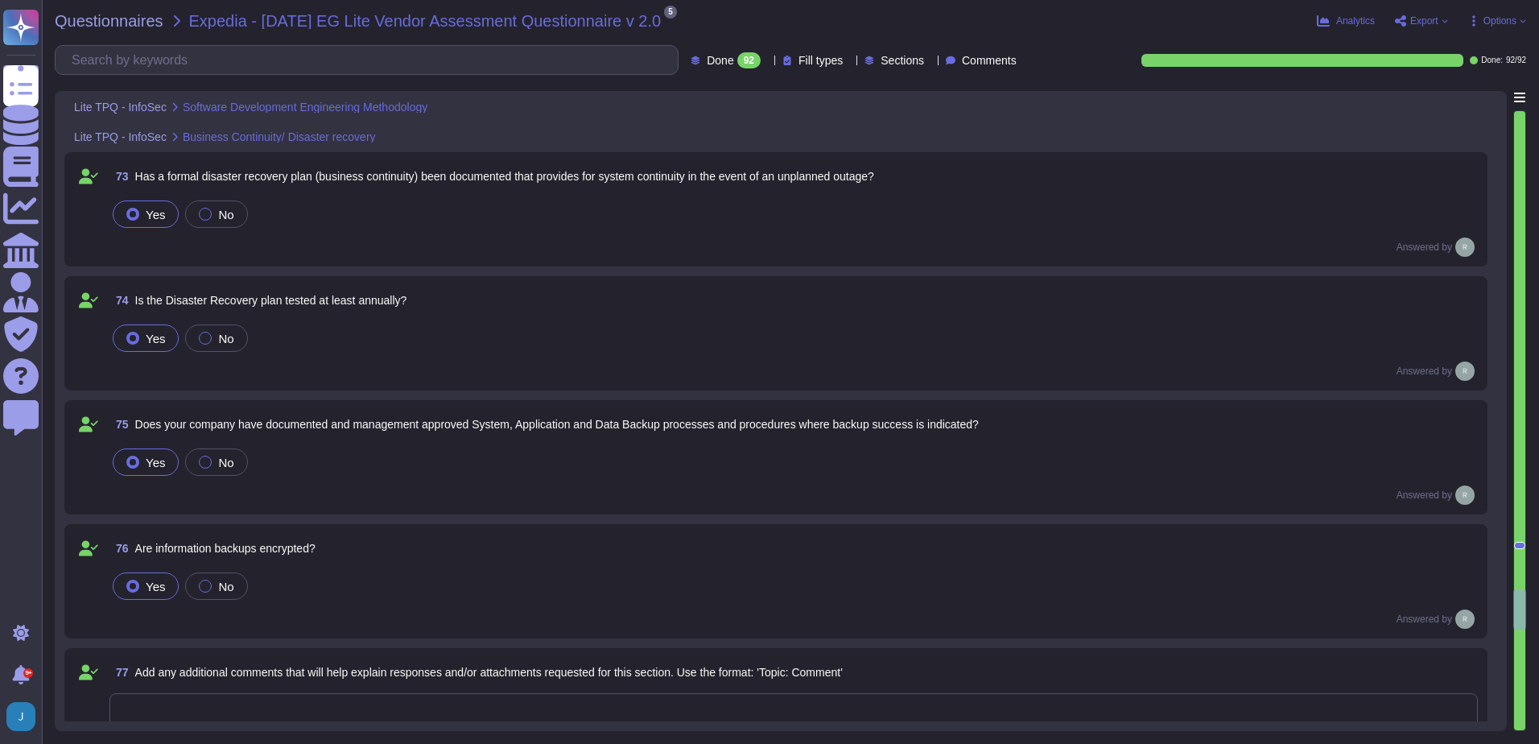
type textarea "Our physical security requirements include controlled access systems, security …"
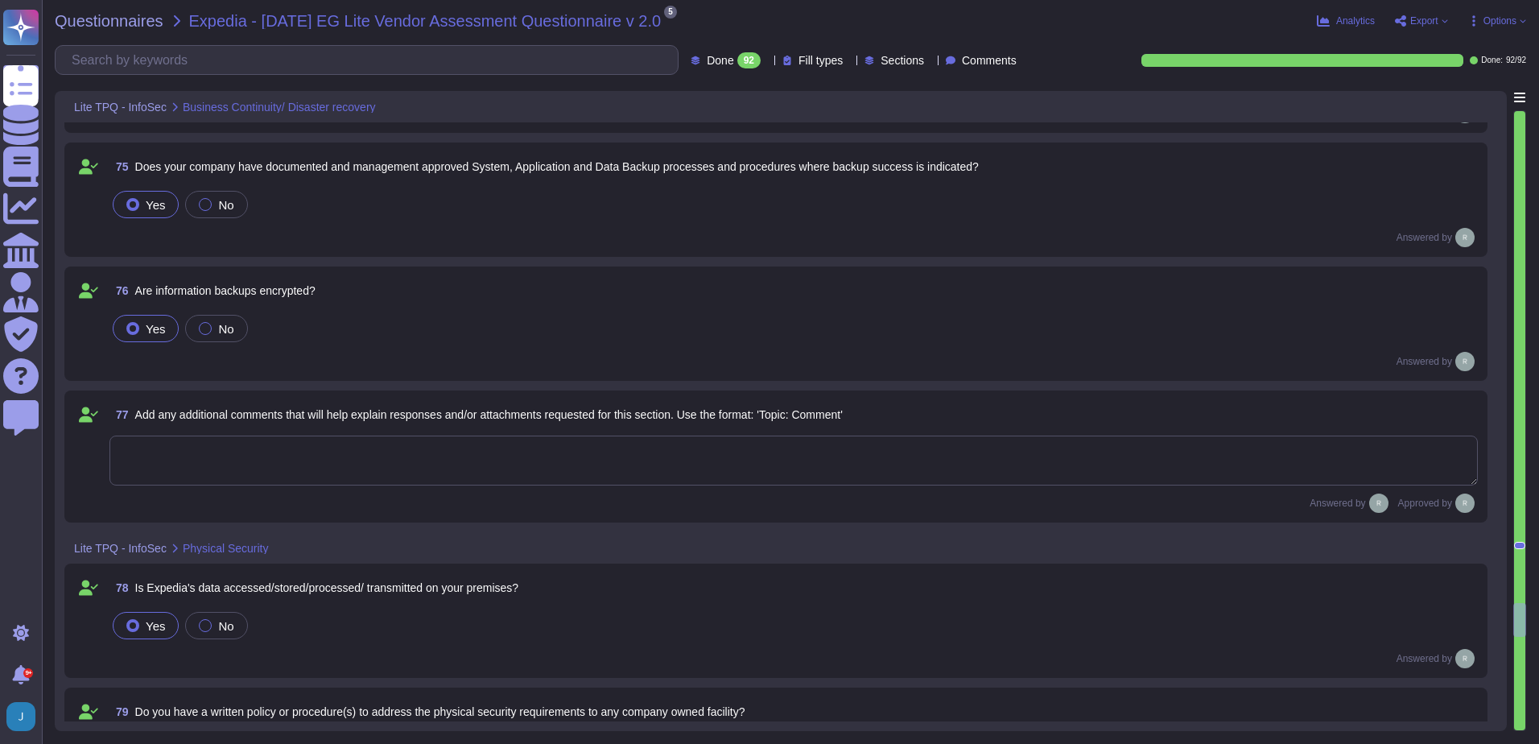
scroll to position [14484, 0]
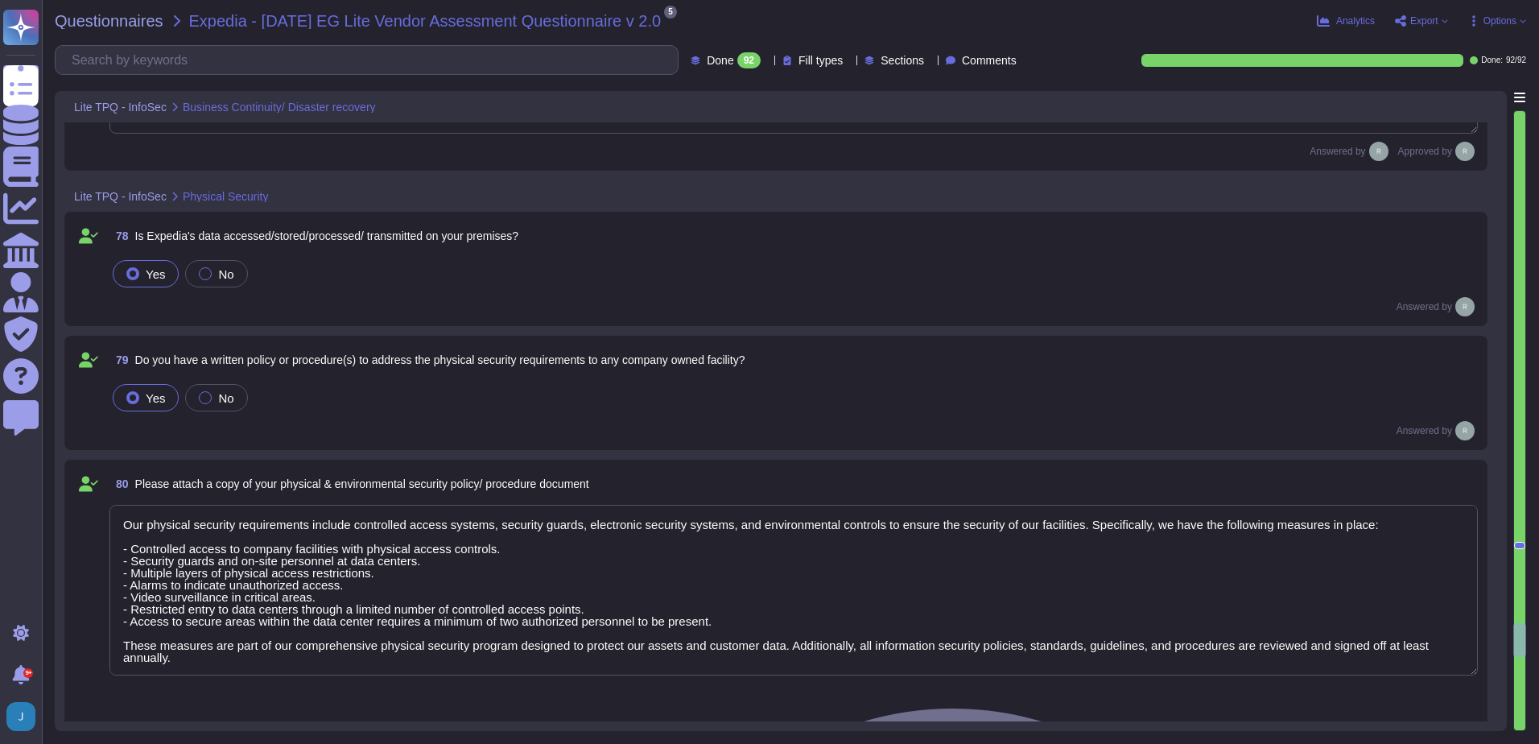
type textarea "Yes, Sectigo has a defined visitor management process that includes the followi…"
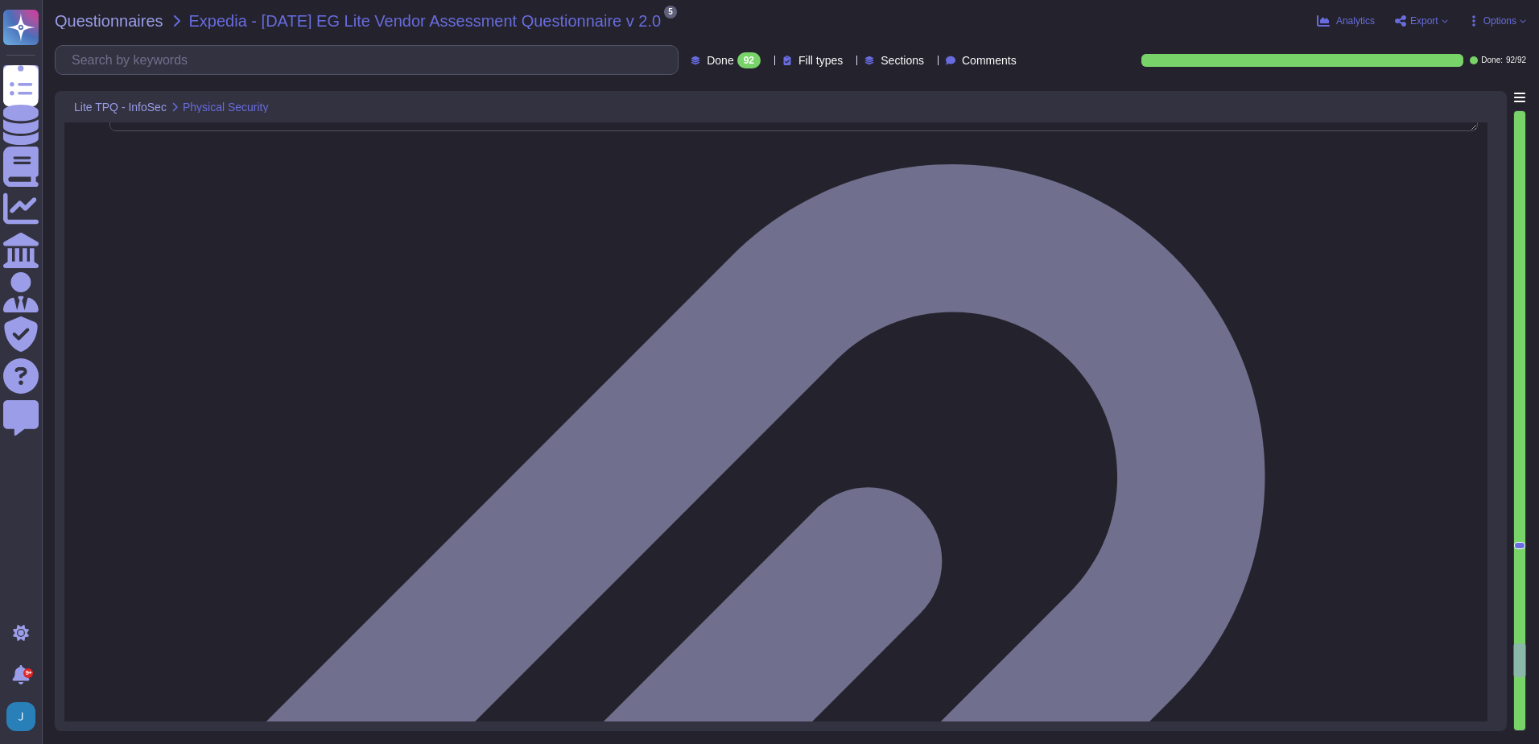
scroll to position [15369, 0]
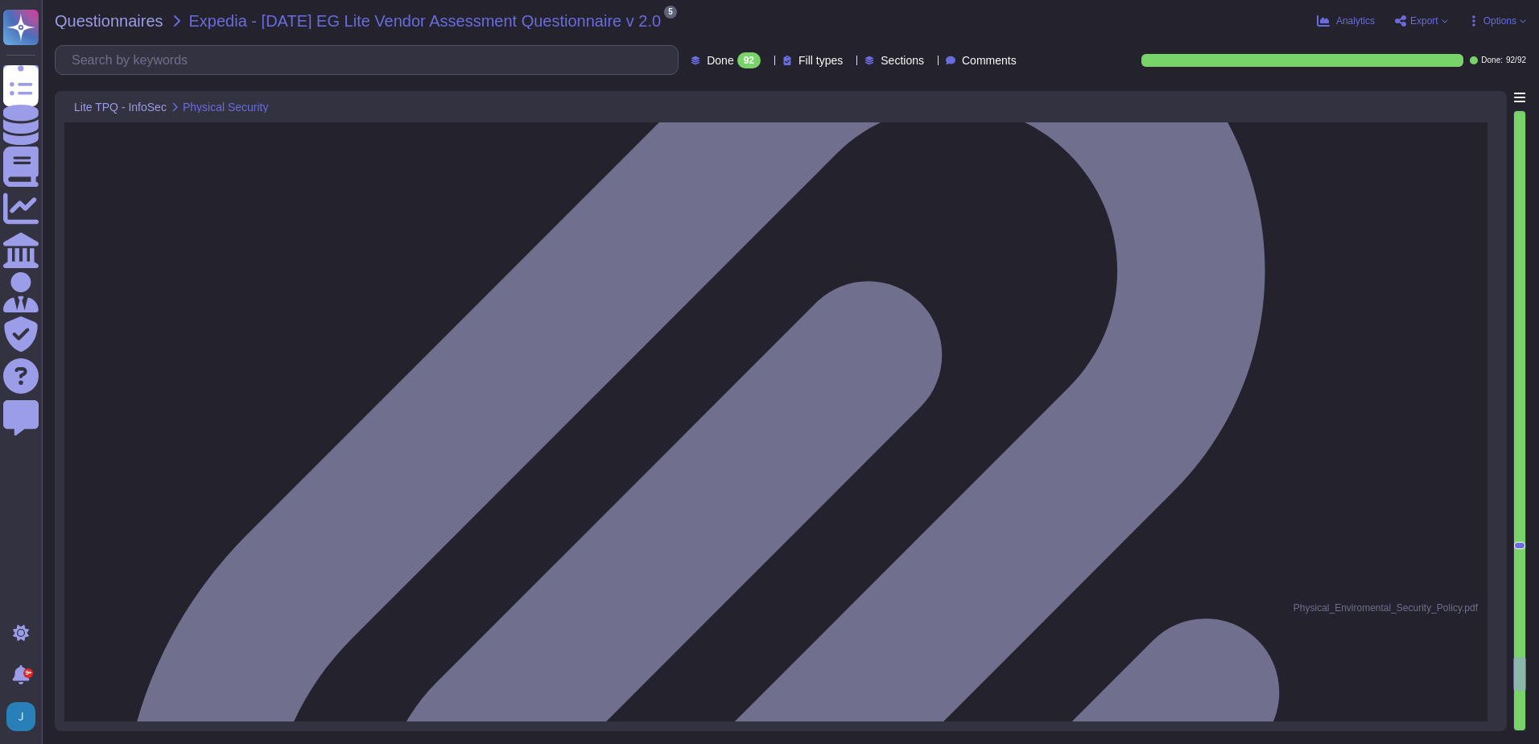
type textarea "The controls in place to manage physical access include: - Controlled access sy…"
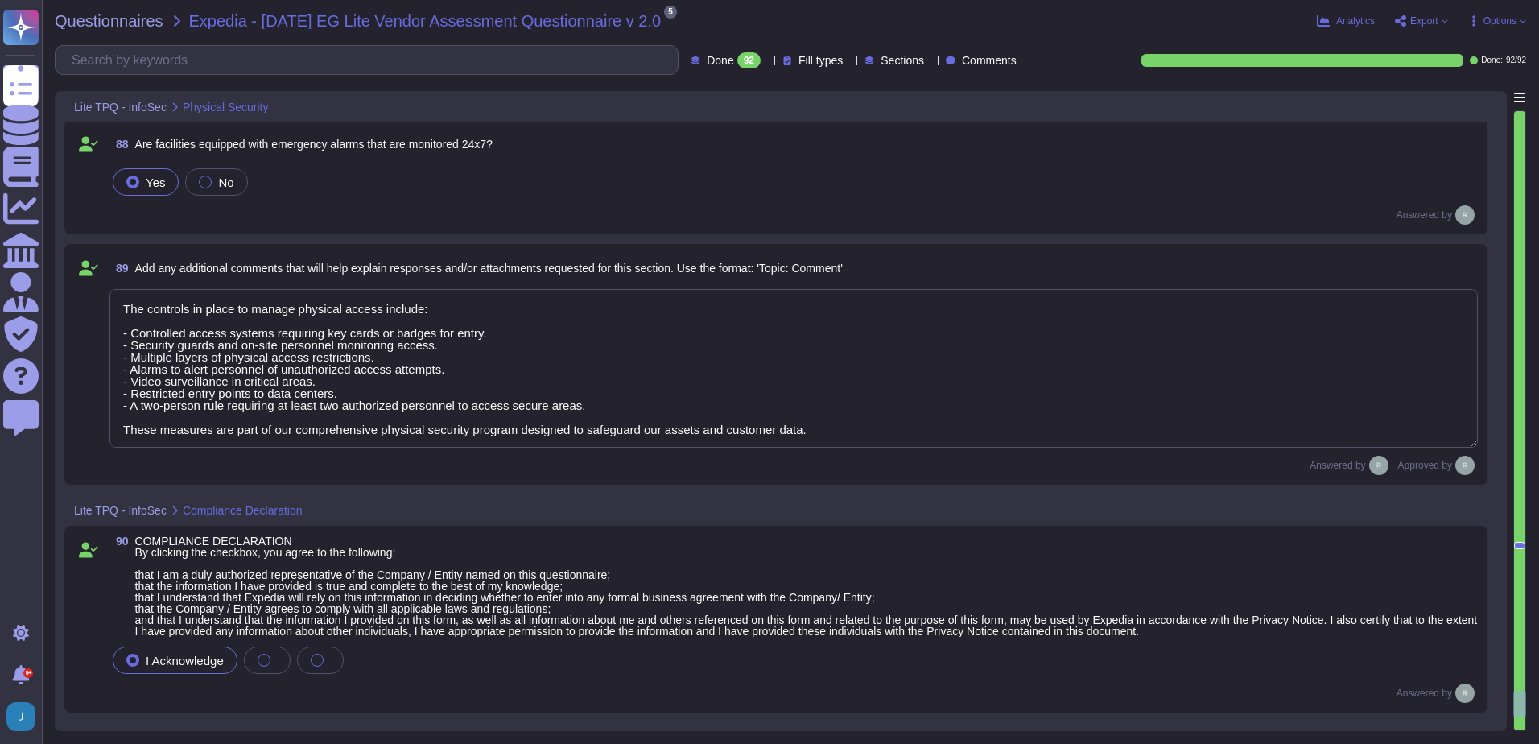
scroll to position [16335, 0]
